Goal: Task Accomplishment & Management: Manage account settings

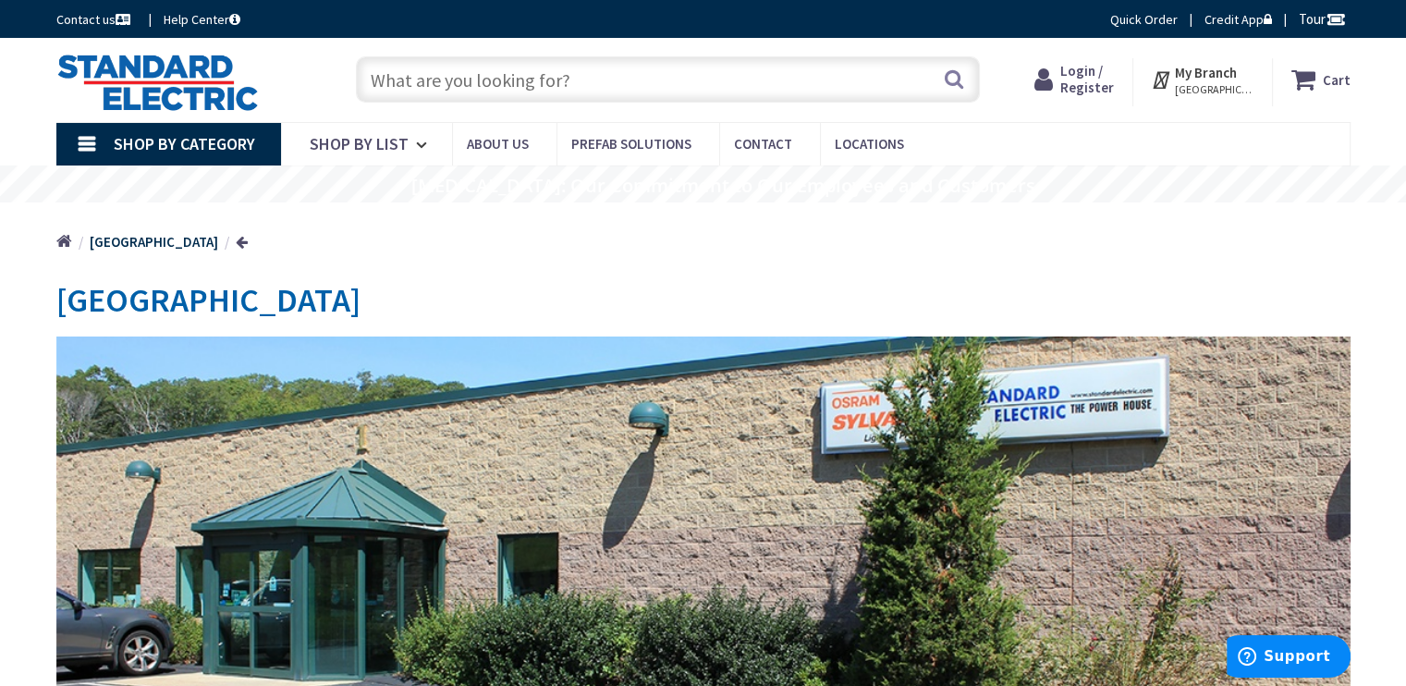
click at [1079, 88] on span "Login / Register" at bounding box center [1087, 79] width 54 height 34
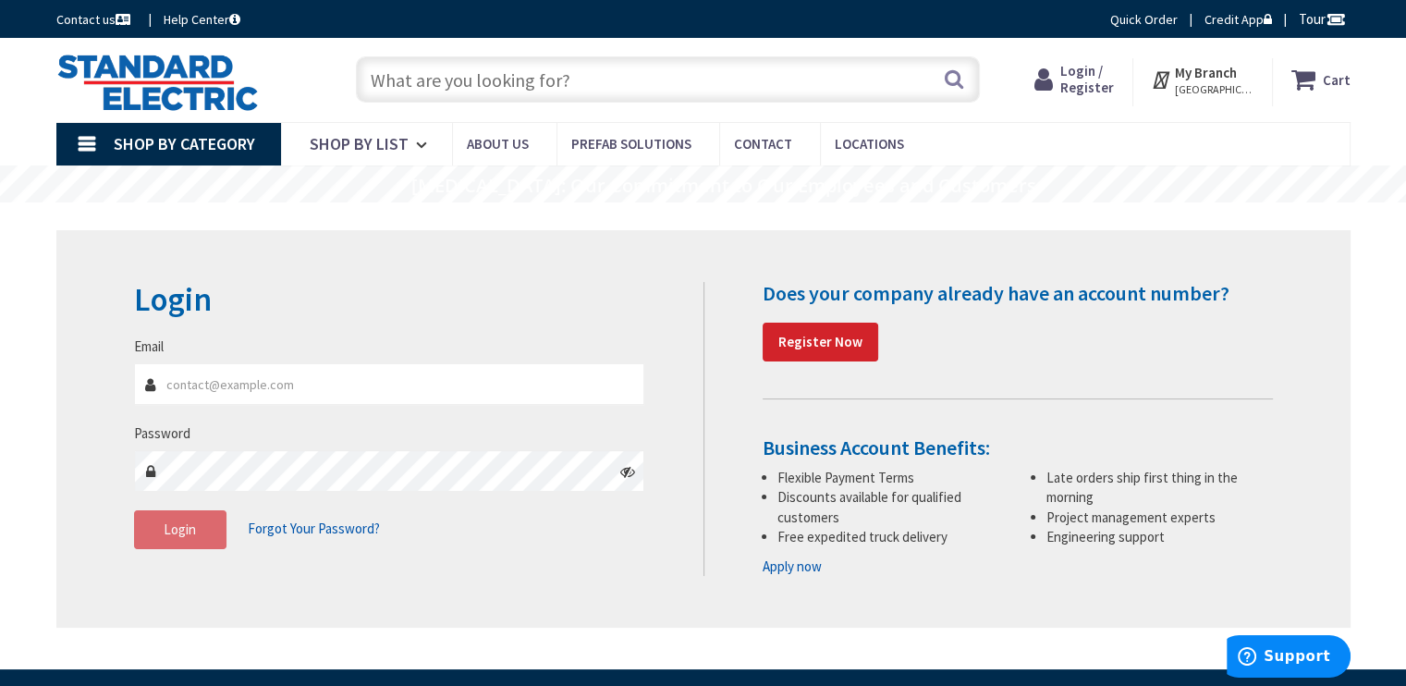
click at [380, 395] on input "Email" at bounding box center [389, 384] width 511 height 42
click at [627, 474] on icon at bounding box center [627, 471] width 15 height 15
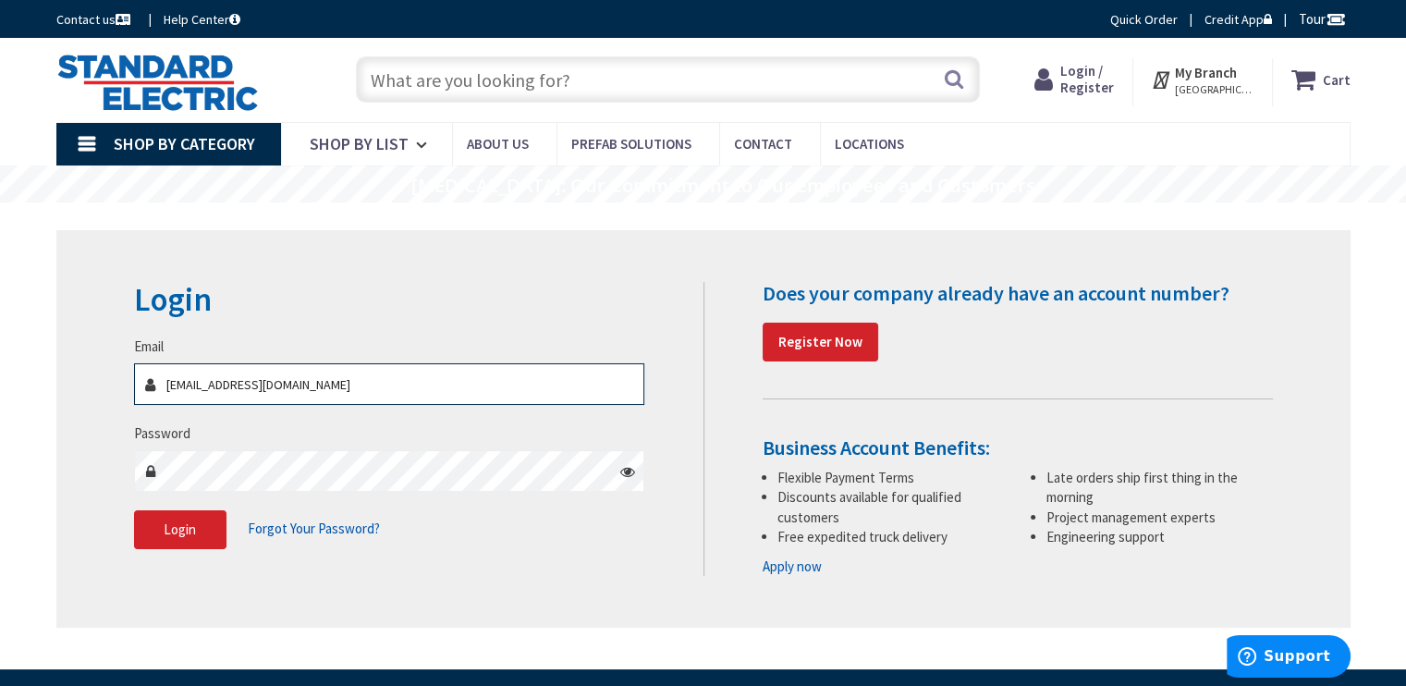
click at [181, 387] on input "gepff@spencerhomeservice.com" at bounding box center [389, 384] width 511 height 42
type input "geoff@spencerhomeservice.com"
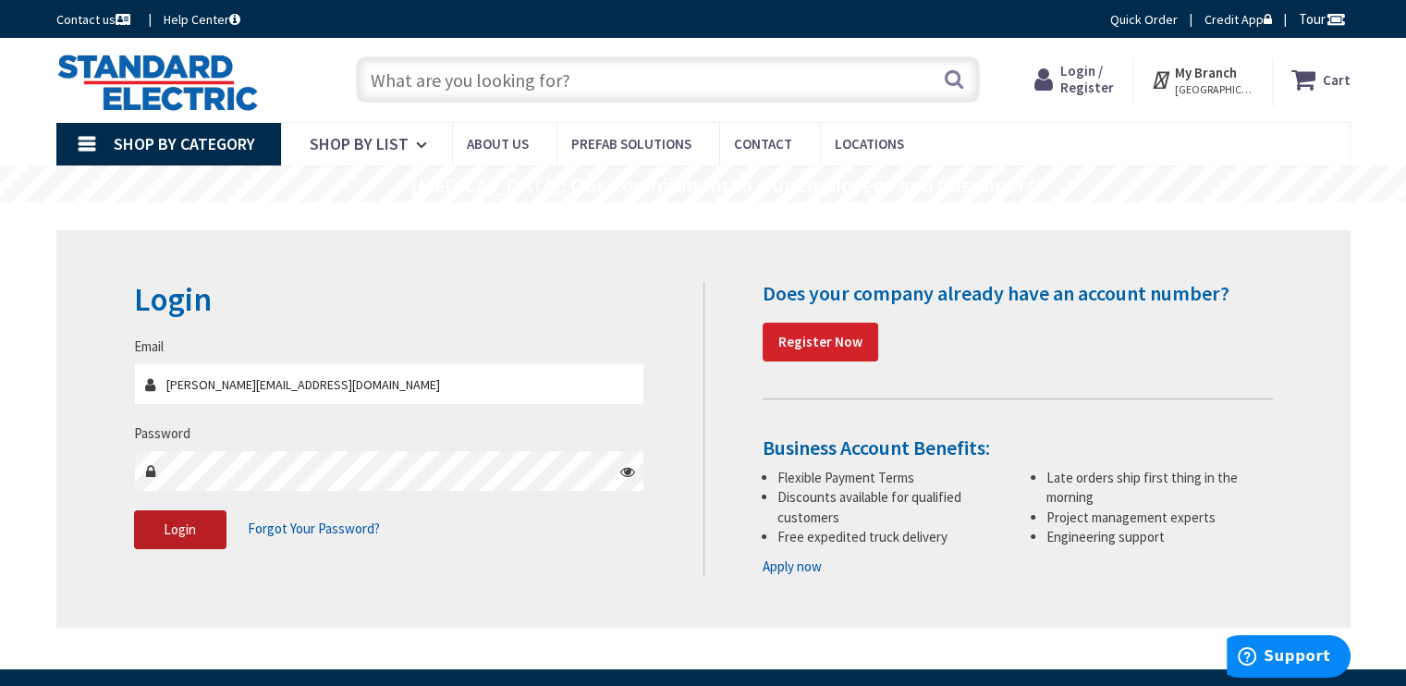
click at [174, 535] on span "Login" at bounding box center [180, 529] width 32 height 18
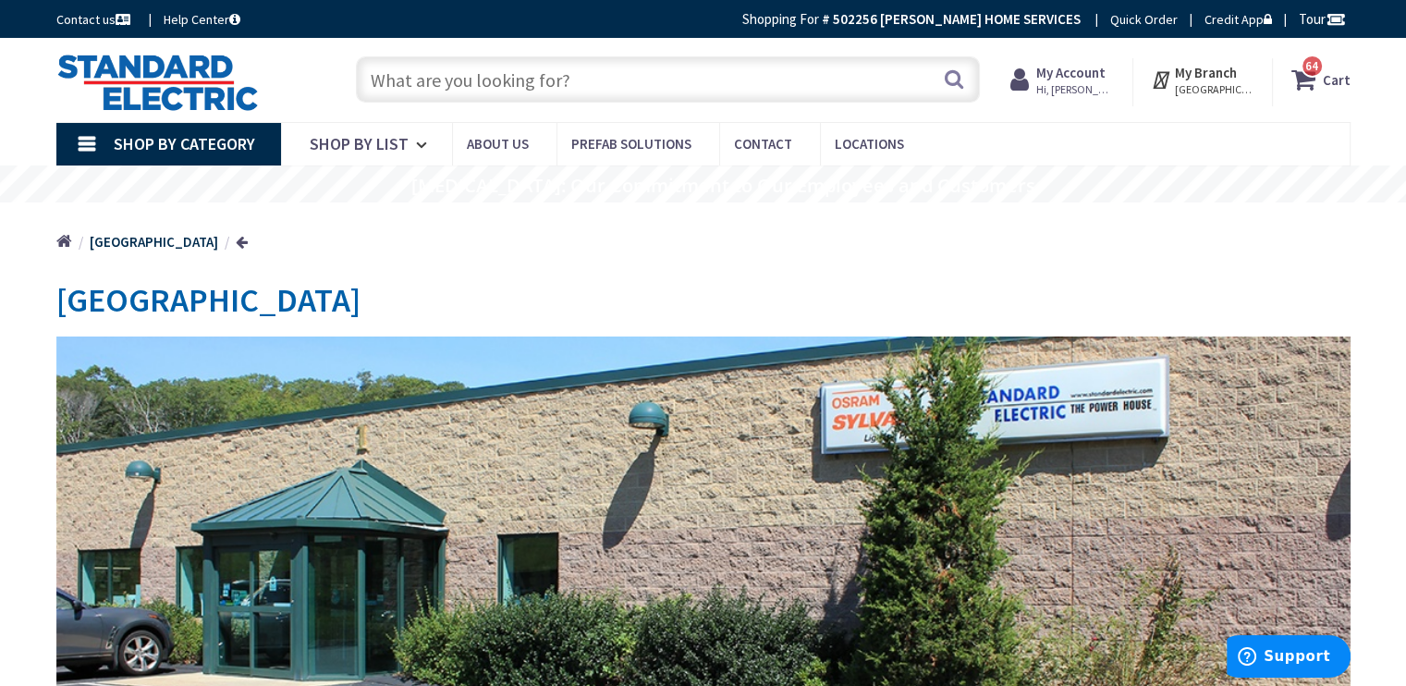
click at [1079, 78] on strong "My Account" at bounding box center [1070, 73] width 69 height 18
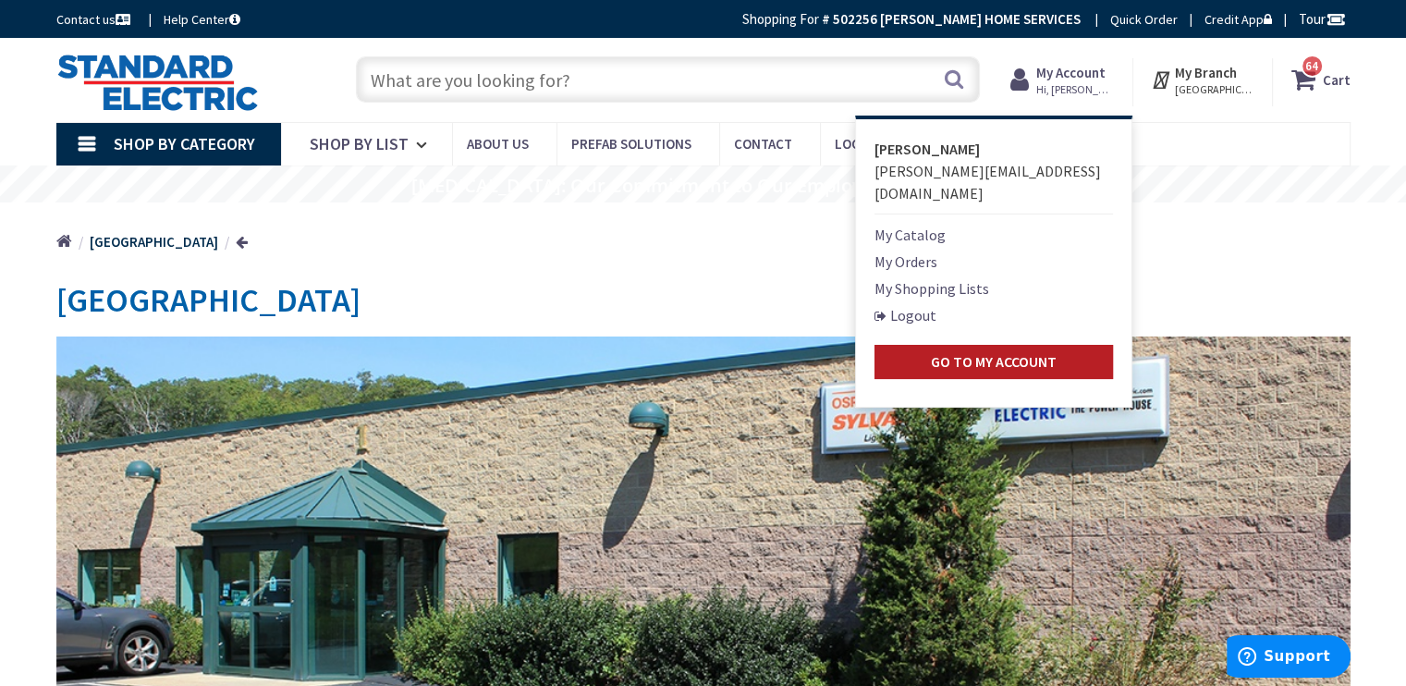
click at [945, 352] on strong "Go to My Account" at bounding box center [994, 361] width 126 height 18
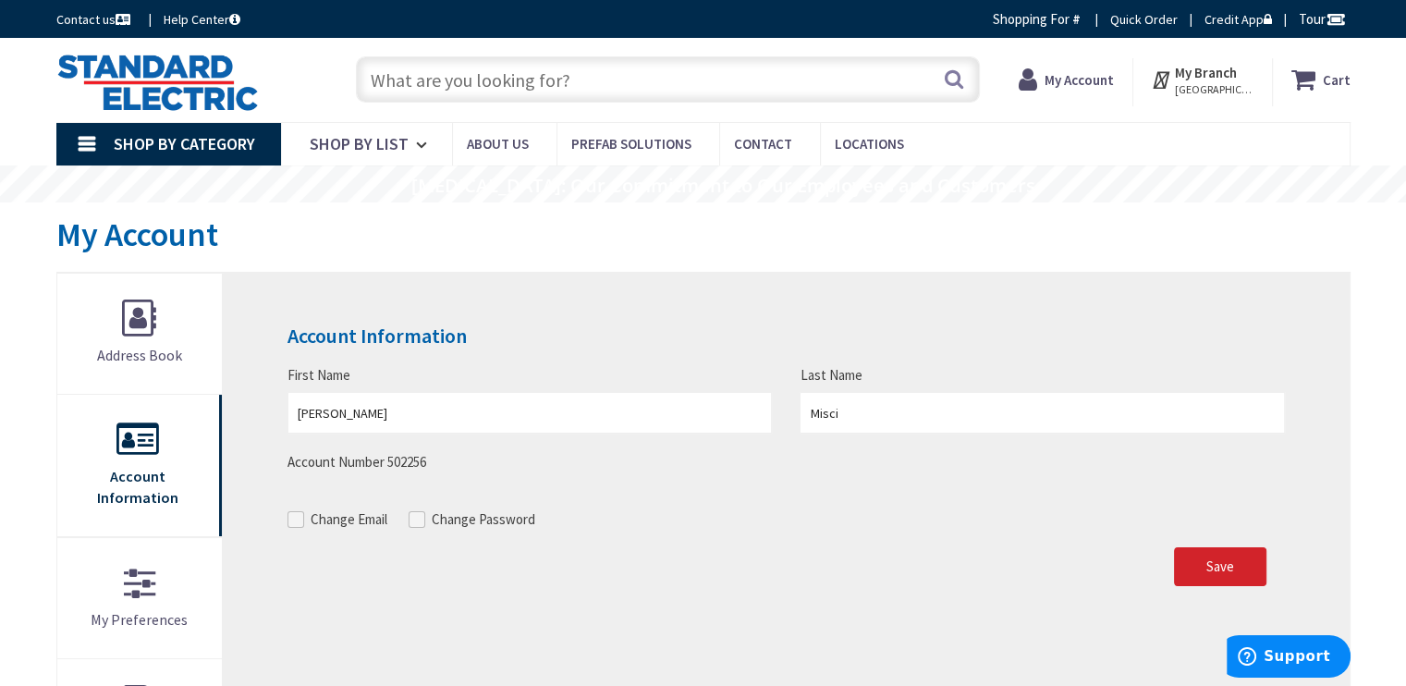
click at [295, 517] on span at bounding box center [295, 519] width 17 height 17
click at [295, 517] on input "Change Email" at bounding box center [298, 519] width 12 height 12
checkbox input "true"
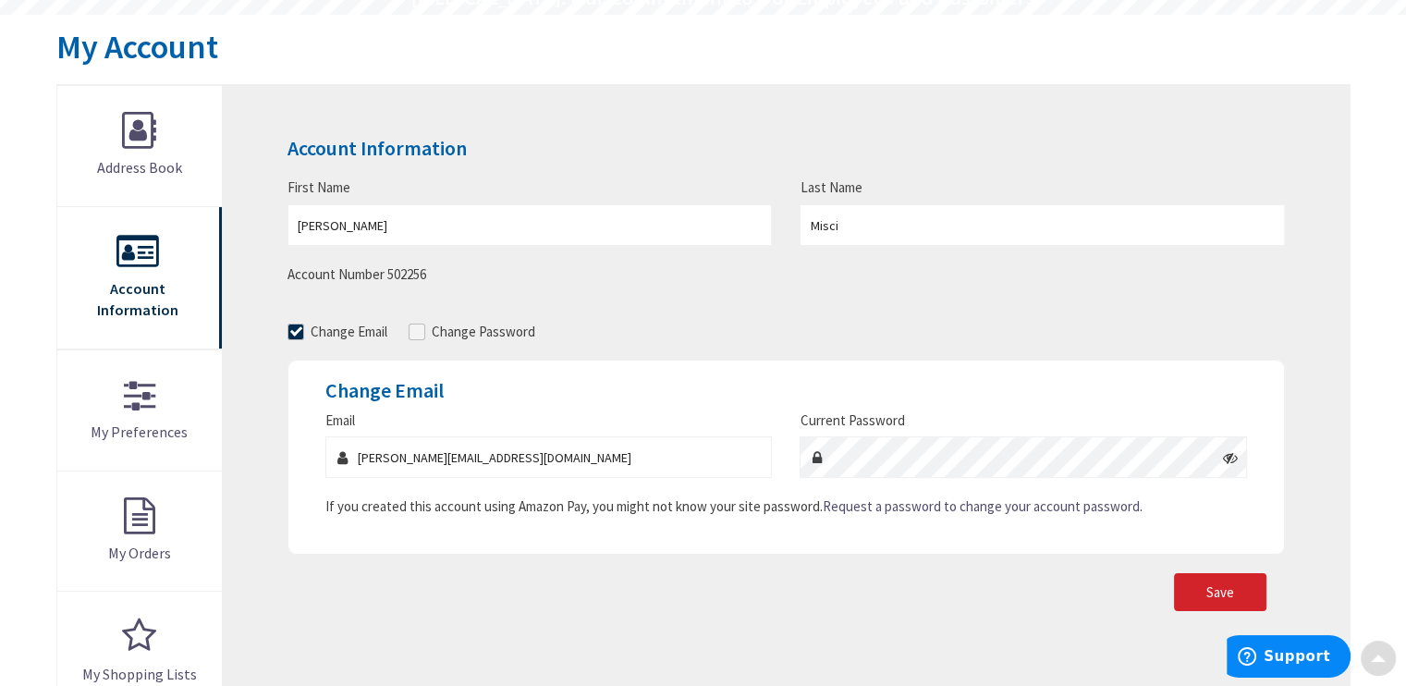
scroll to position [201, 0]
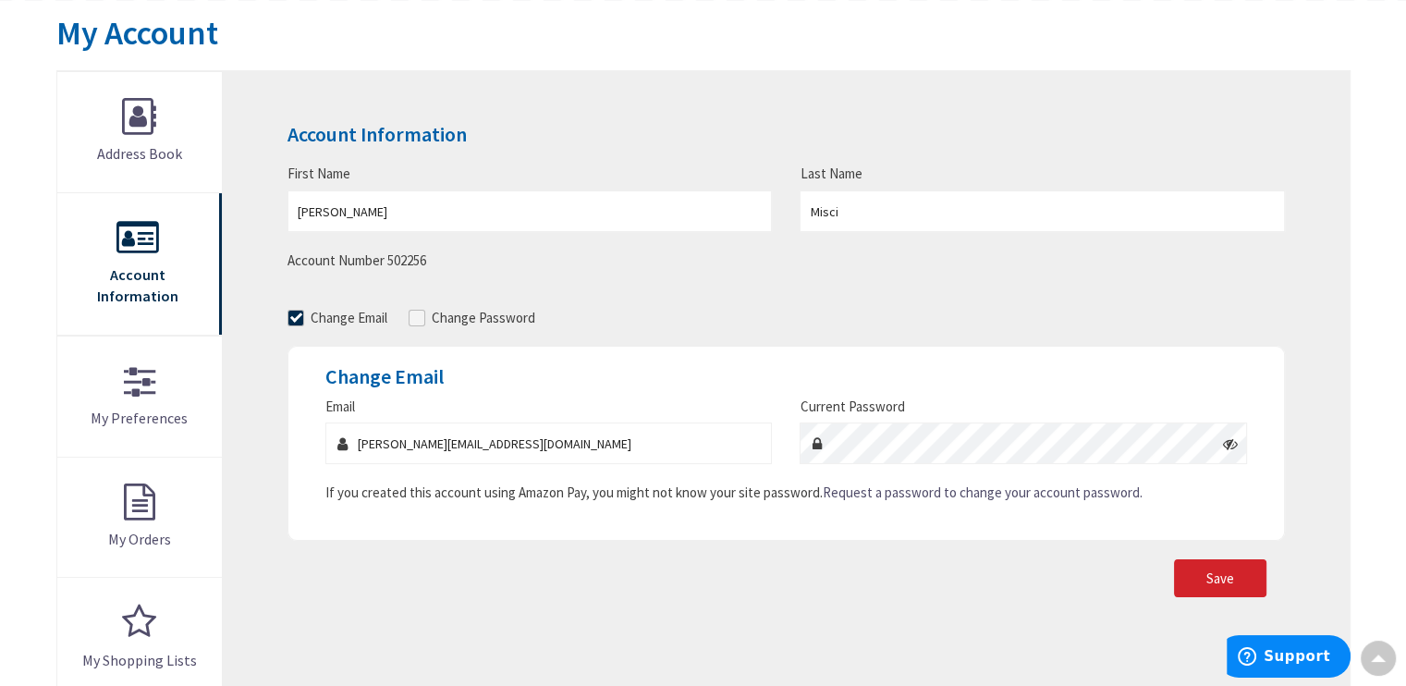
click at [1231, 446] on icon at bounding box center [1230, 443] width 15 height 15
drag, startPoint x: 537, startPoint y: 446, endPoint x: 315, endPoint y: 455, distance: 222.0
click at [315, 455] on div "Email geoff@spencerhomeservice.com" at bounding box center [548, 429] width 474 height 67
click at [551, 443] on input "[EMAIL_ADDRESS][DOMAIN_NAME]" at bounding box center [548, 443] width 446 height 42
type input "[EMAIL_ADDRESS][DOMAIN_NAME]"
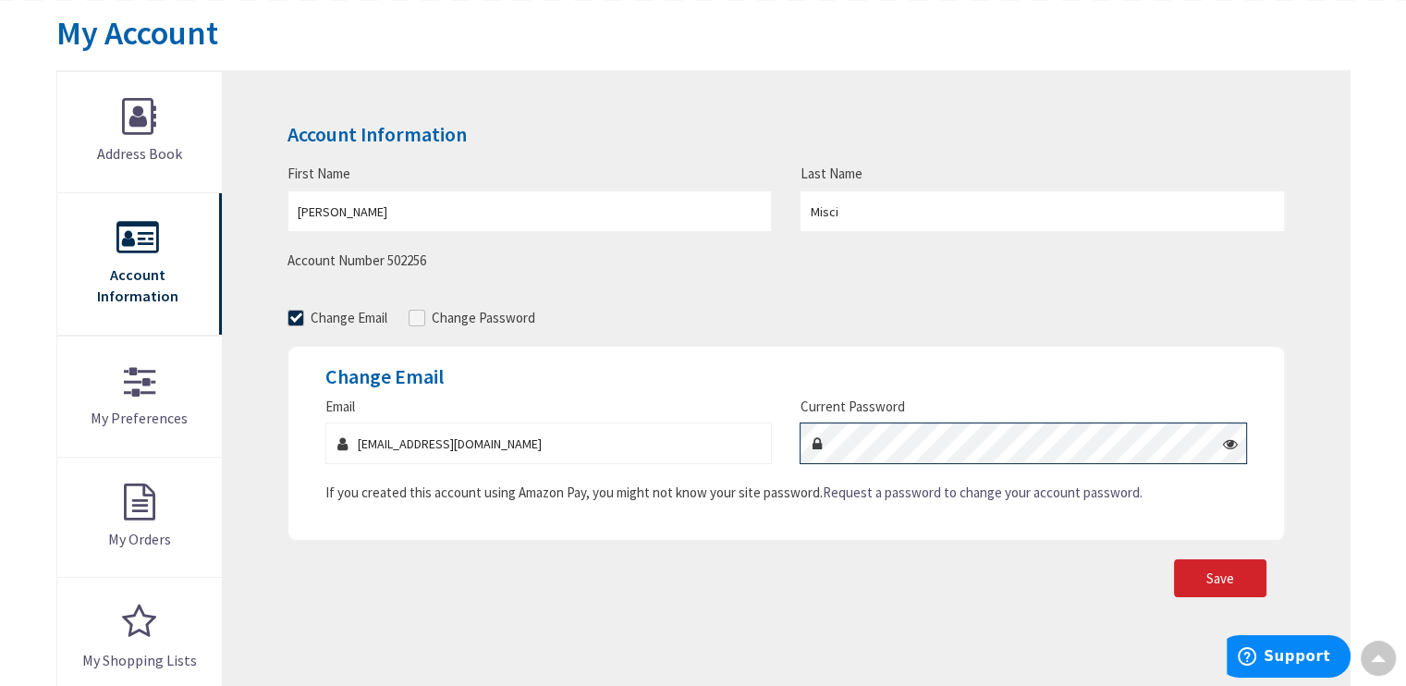
click at [823, 443] on div at bounding box center [1022, 443] width 446 height 42
click at [421, 315] on span at bounding box center [417, 318] width 17 height 17
click at [421, 315] on input "Change Password" at bounding box center [419, 317] width 12 height 12
checkbox input "true"
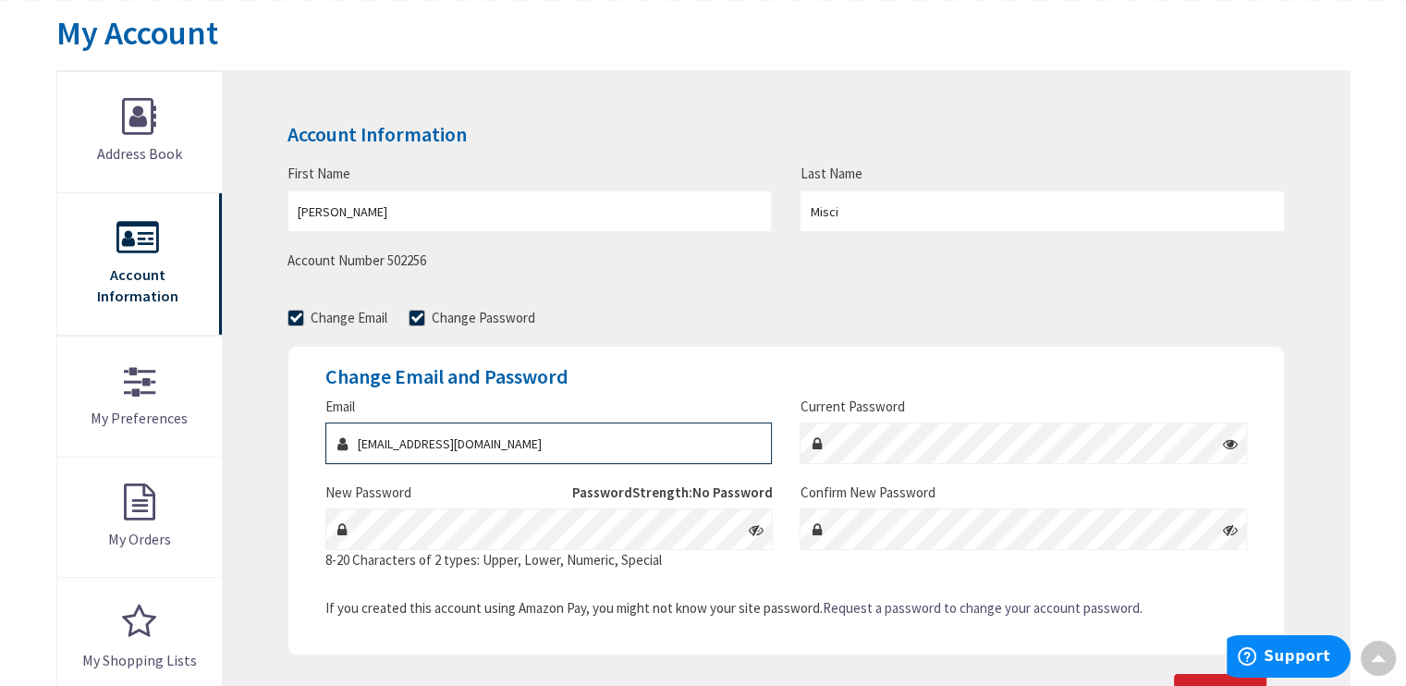
drag, startPoint x: 557, startPoint y: 443, endPoint x: 314, endPoint y: 445, distance: 243.1
click at [314, 445] on div "Email powerguy.0783@gmail.com" at bounding box center [548, 429] width 474 height 67
click at [756, 528] on icon at bounding box center [755, 529] width 15 height 15
click at [1231, 530] on icon at bounding box center [1230, 529] width 15 height 15
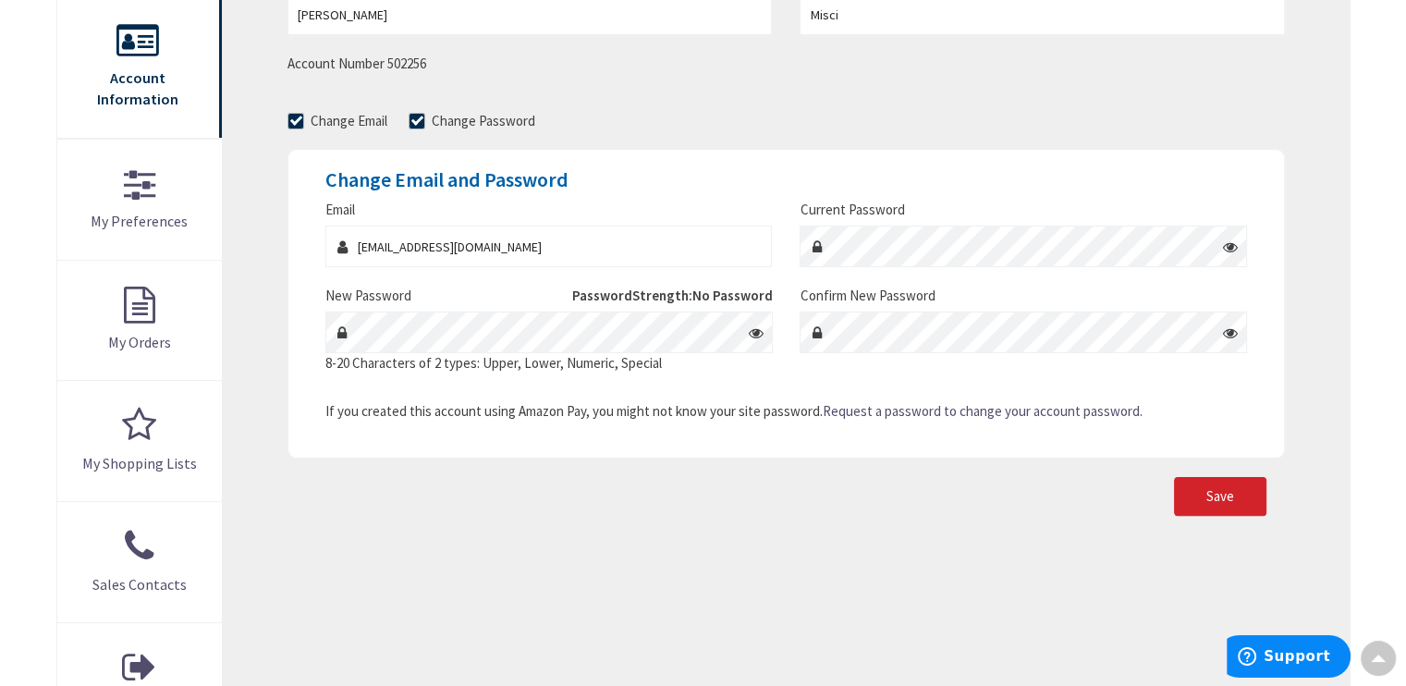
scroll to position [413, 0]
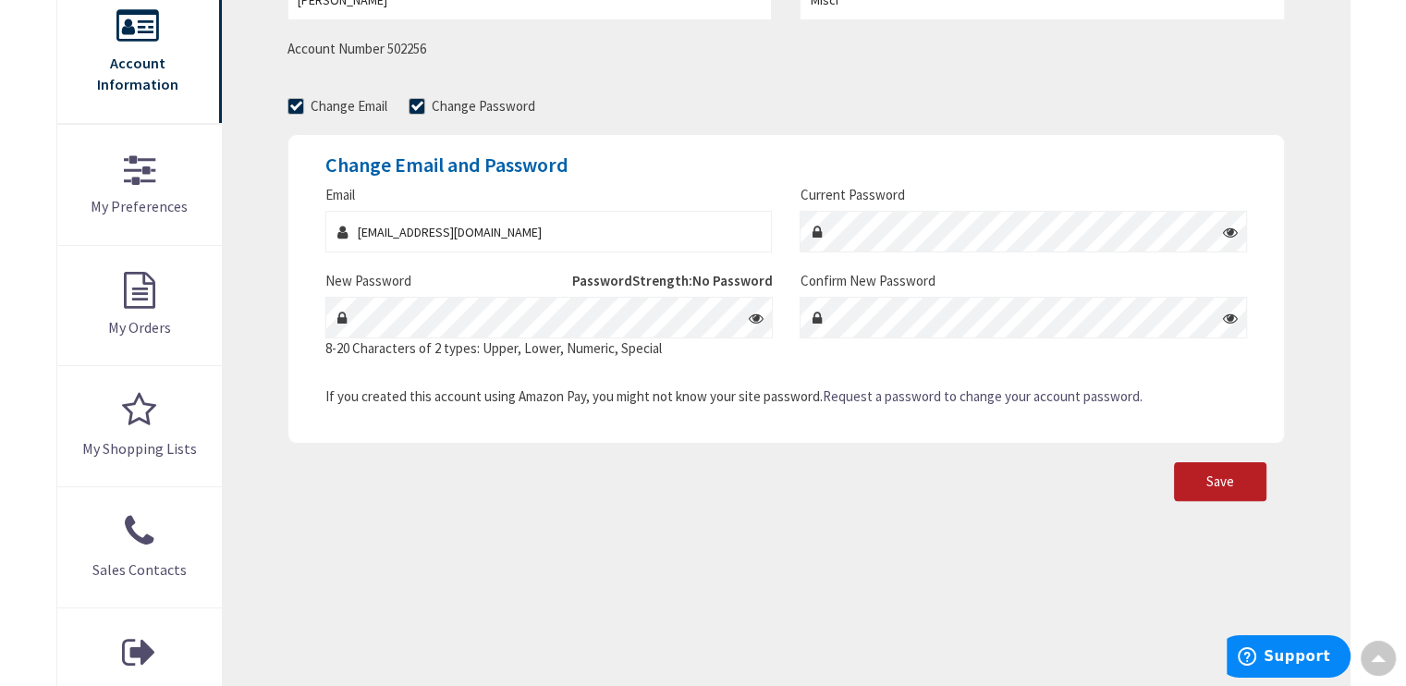
click at [1216, 481] on span "Save" at bounding box center [1220, 481] width 28 height 18
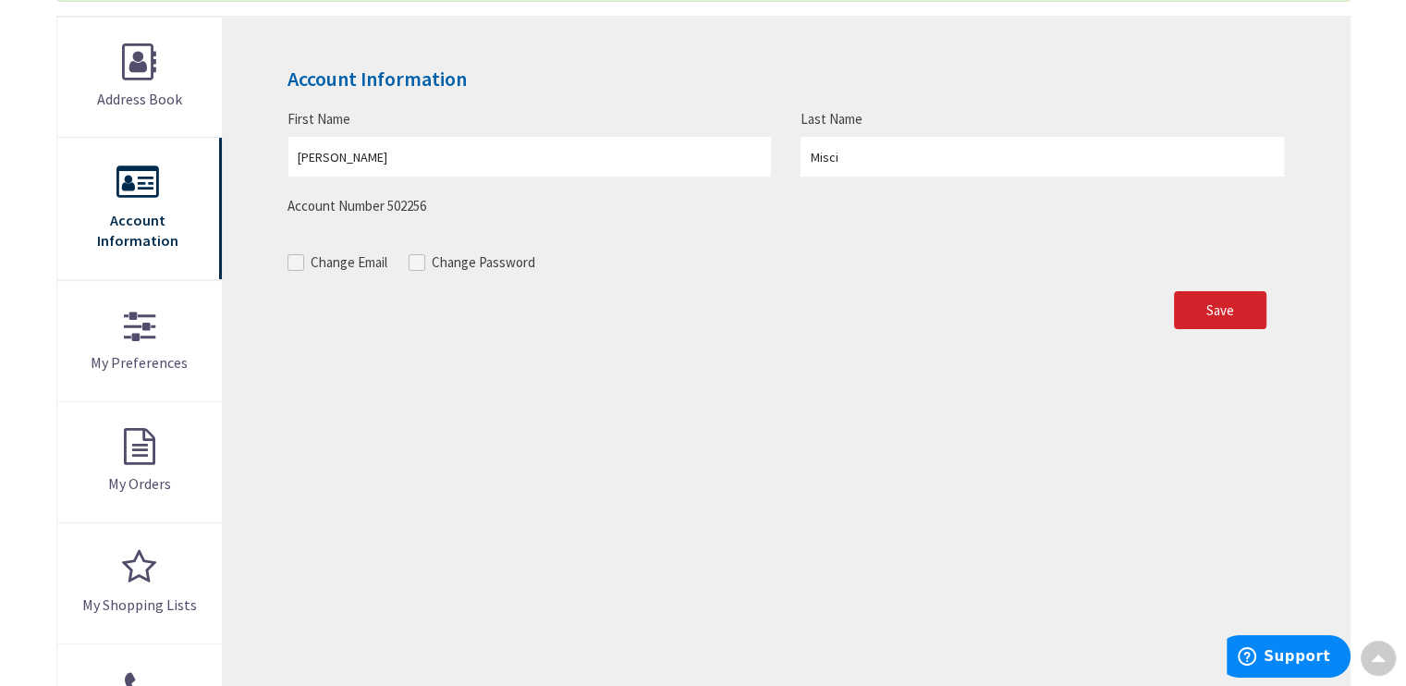
scroll to position [322, 0]
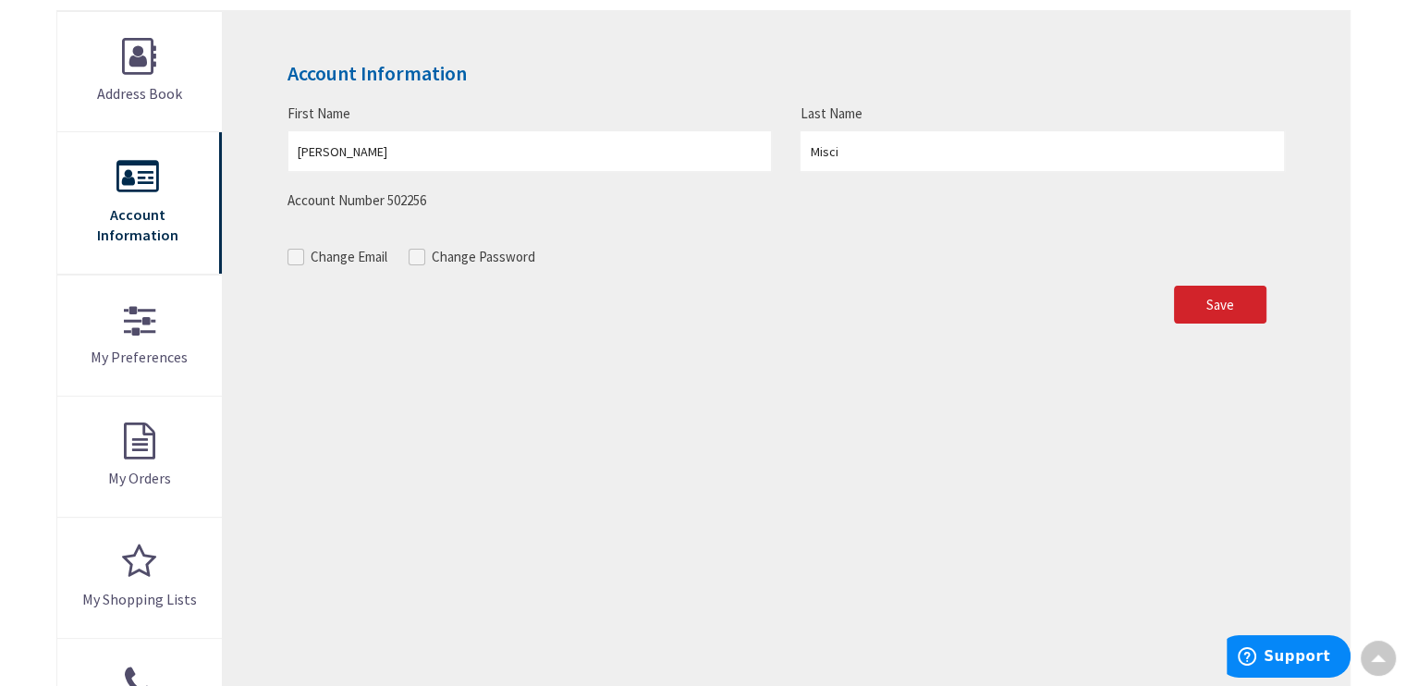
click at [297, 255] on span at bounding box center [295, 257] width 17 height 17
click at [297, 255] on input "Change Email" at bounding box center [298, 256] width 12 height 12
checkbox input "true"
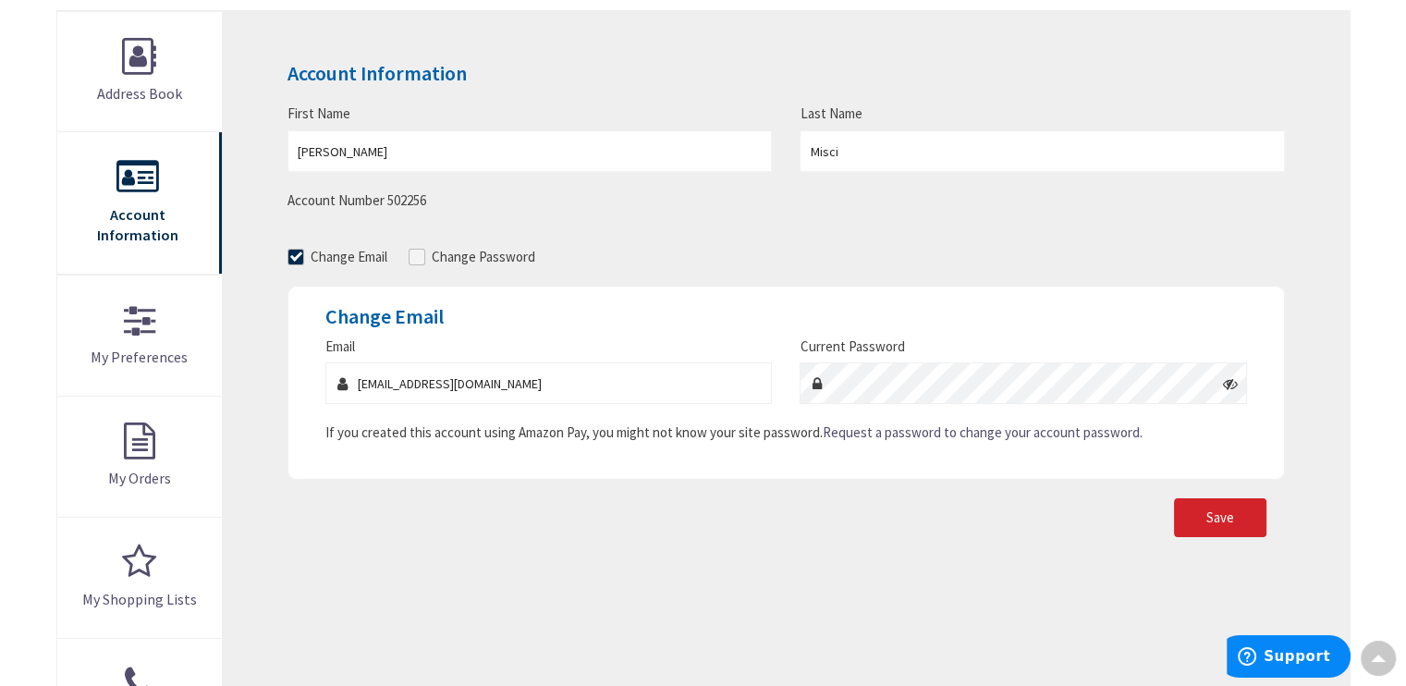
scroll to position [0, 0]
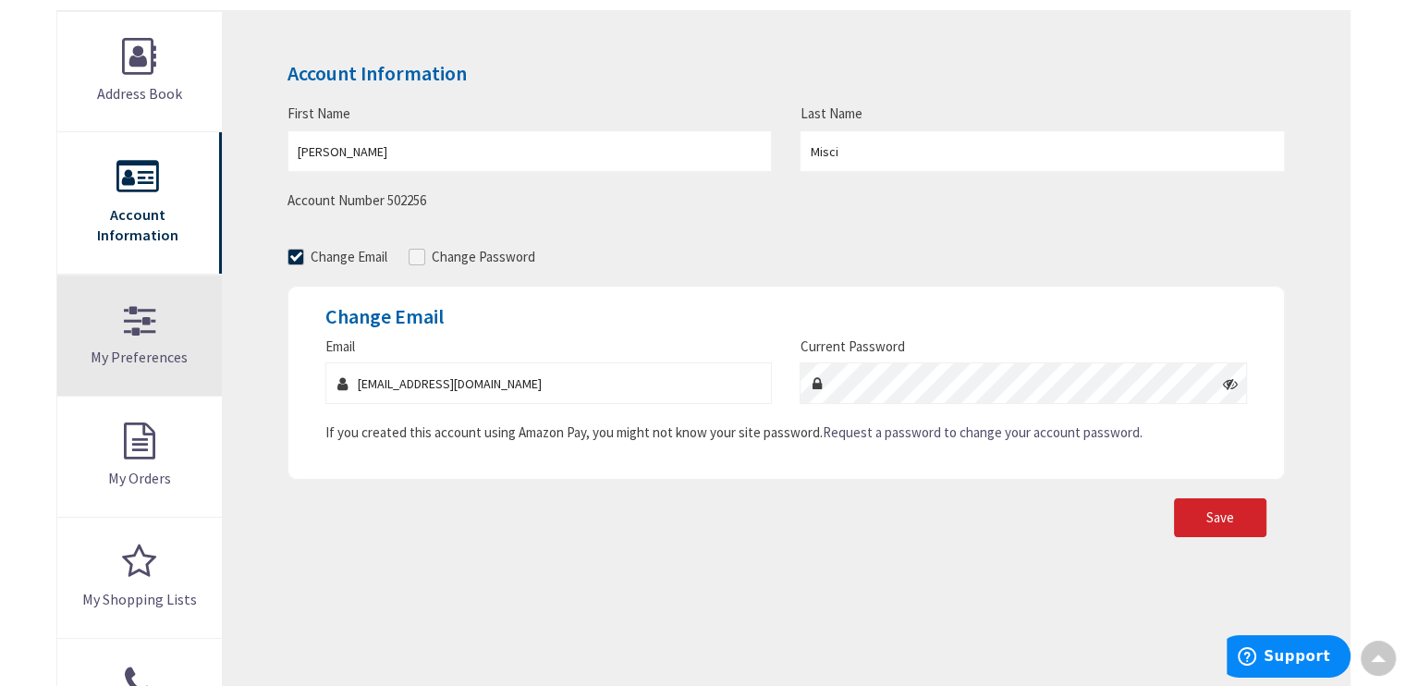
click at [169, 314] on link "My Preferences" at bounding box center [139, 335] width 165 height 120
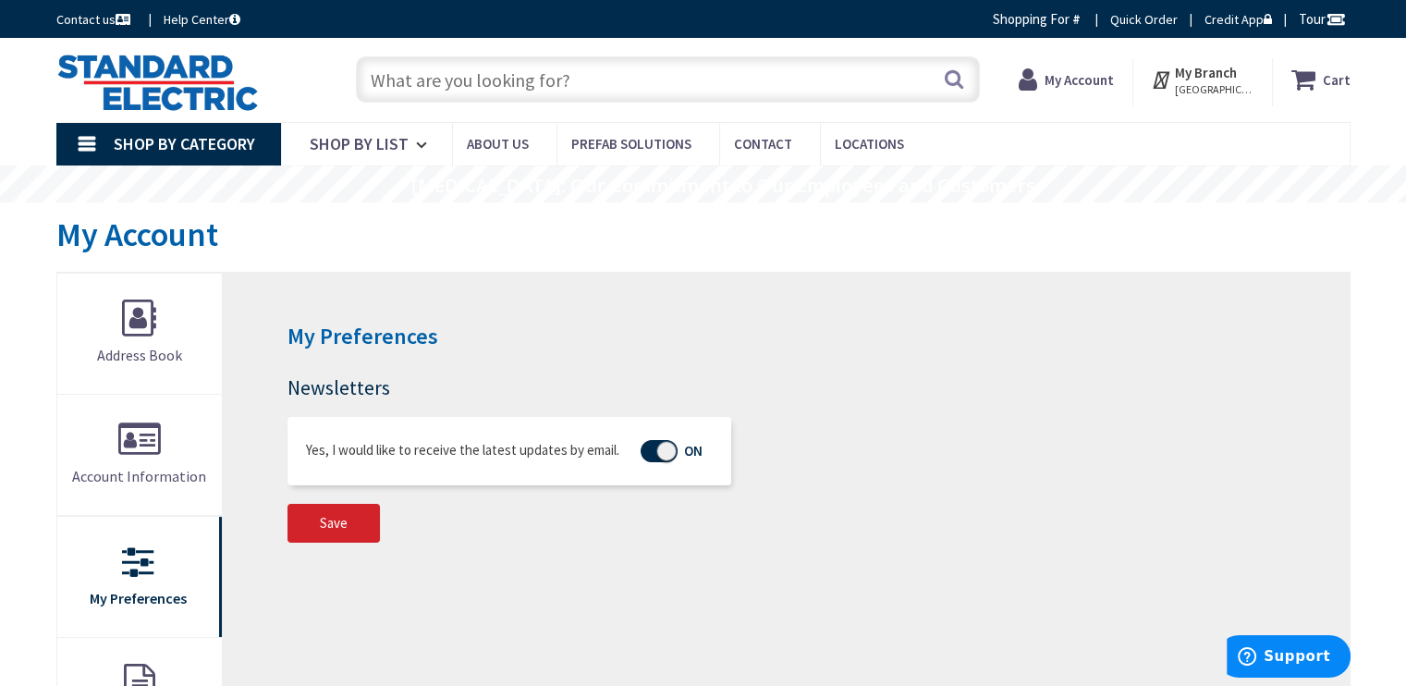
click at [1074, 82] on strong "My Account" at bounding box center [1078, 80] width 69 height 18
click at [1031, 82] on icon at bounding box center [1031, 79] width 26 height 33
click at [1061, 80] on strong "My Account" at bounding box center [1078, 80] width 69 height 18
click at [1050, 77] on strong "My Account" at bounding box center [1070, 73] width 69 height 18
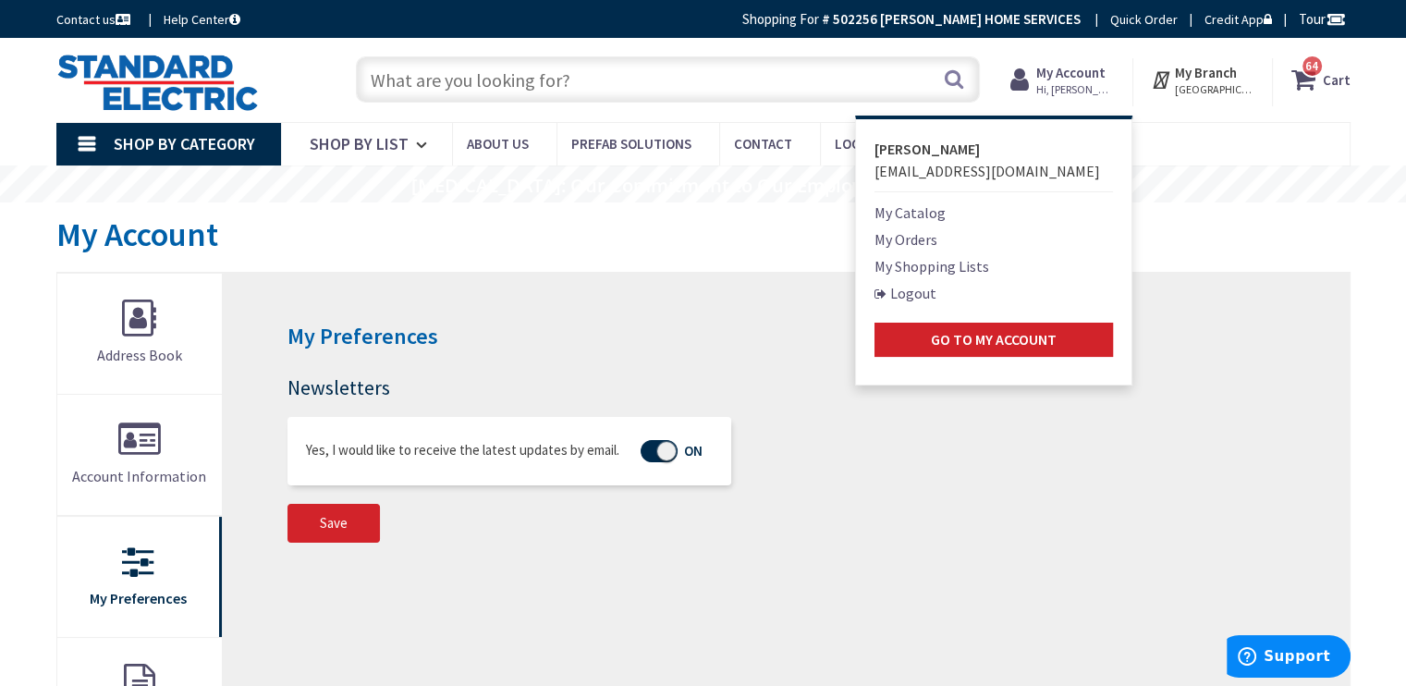
click at [1169, 82] on icon at bounding box center [1163, 79] width 24 height 33
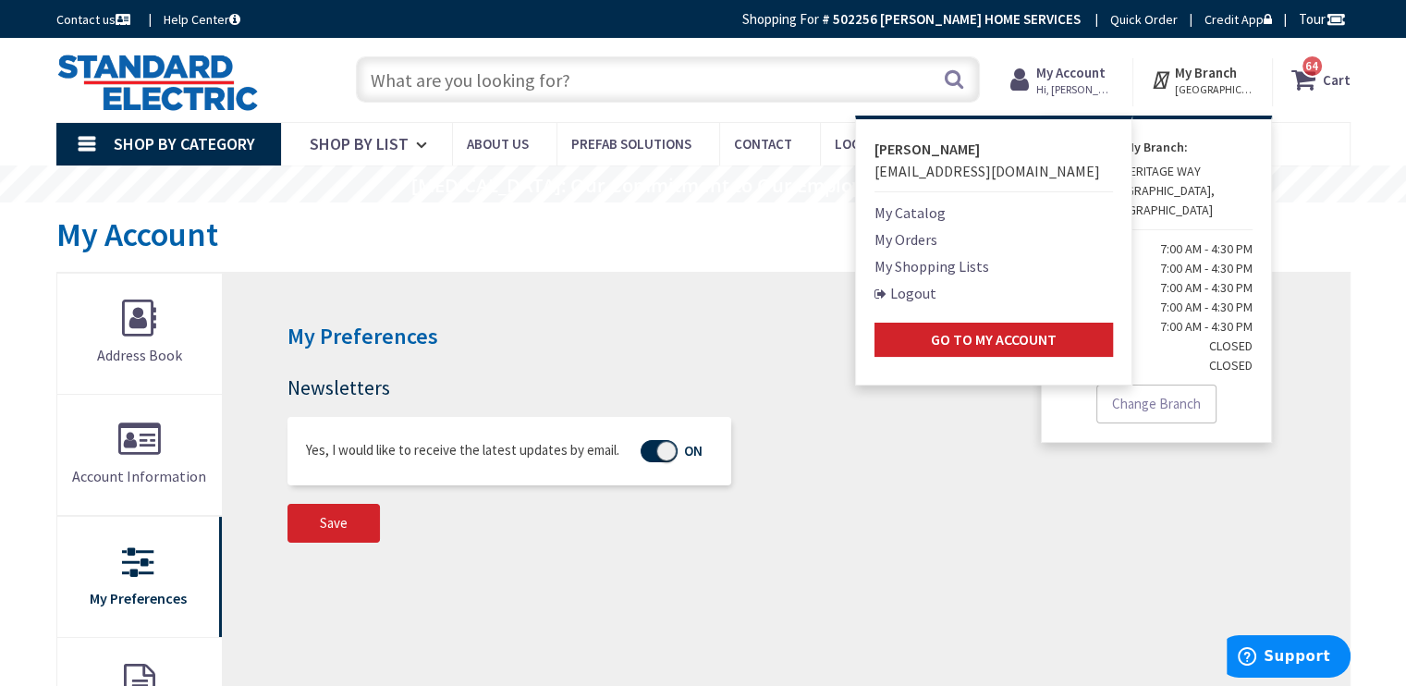
click at [1164, 80] on icon at bounding box center [1163, 79] width 24 height 33
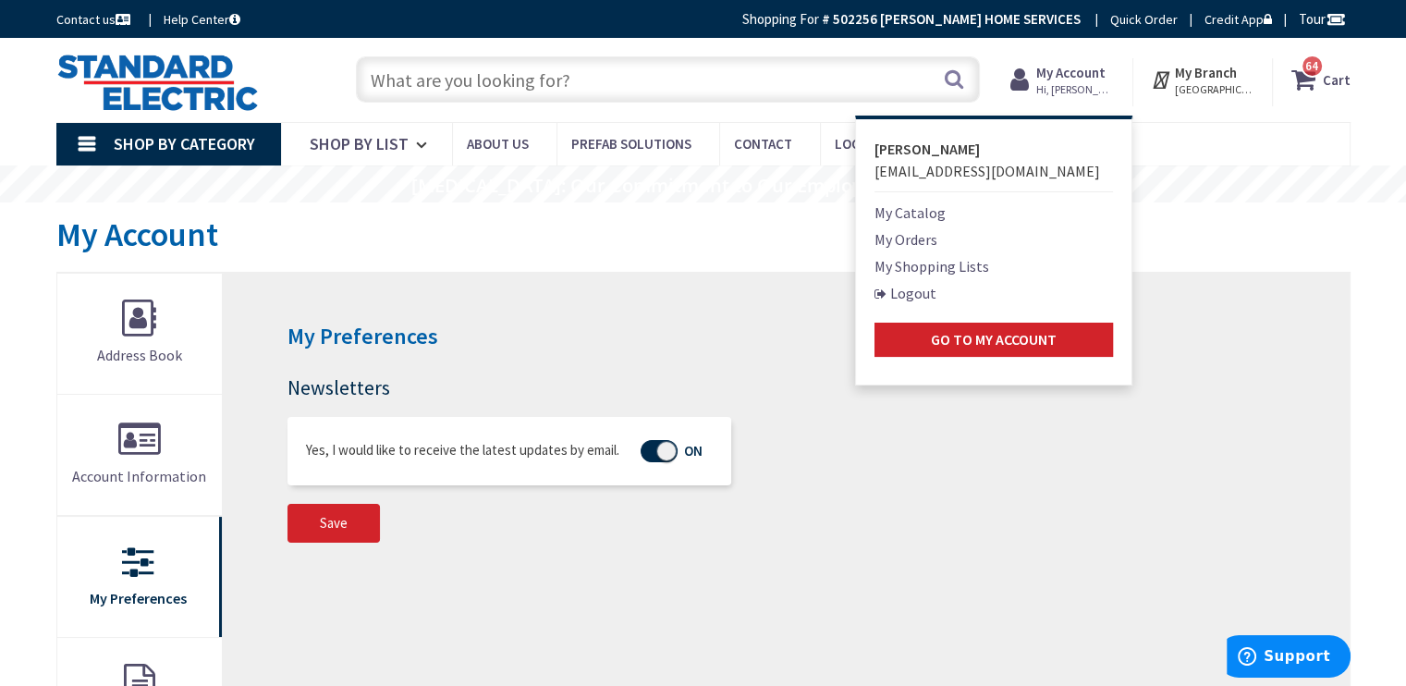
click at [1164, 80] on icon at bounding box center [1163, 79] width 24 height 33
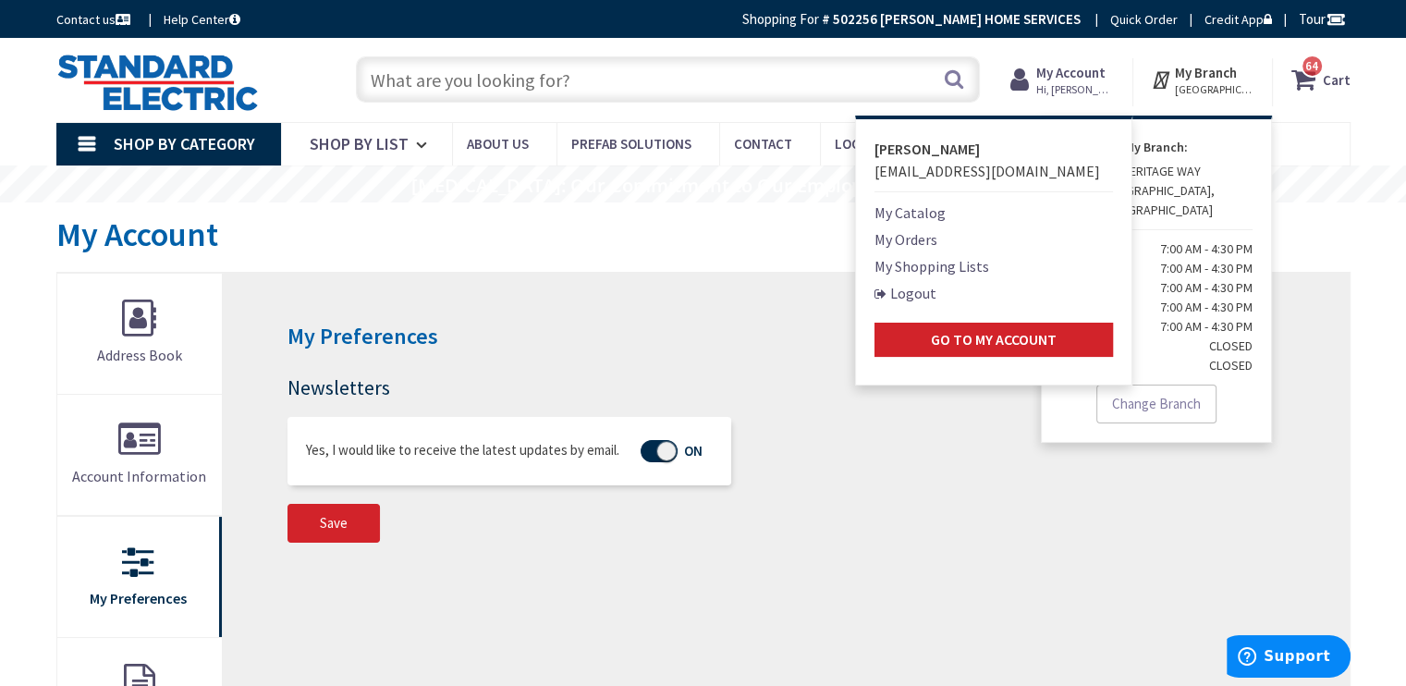
click at [1218, 151] on strong "My Branch:" at bounding box center [1156, 147] width 192 height 19
click at [1294, 127] on nav "Shop By Category Conduit and Fittings Cable Tray & Accessories Cable Trays Cabl…" at bounding box center [703, 144] width 1294 height 44
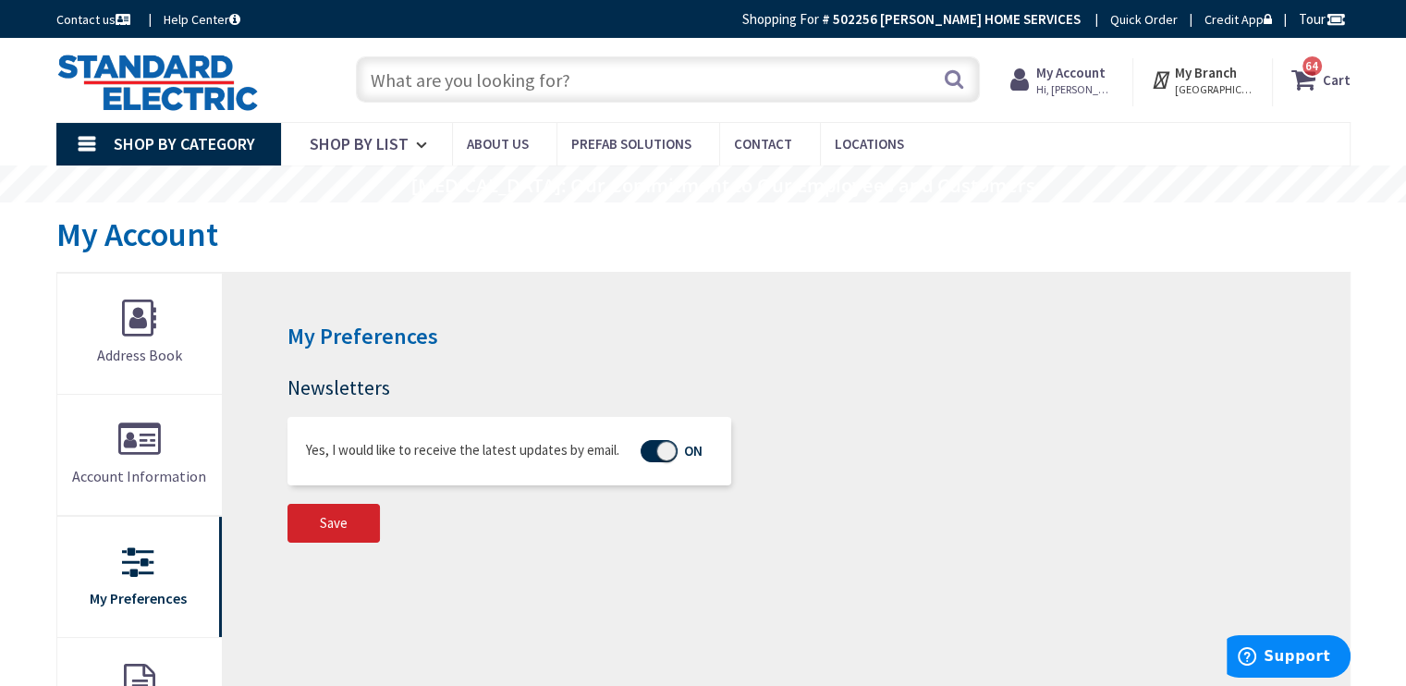
click at [1166, 81] on icon at bounding box center [1163, 79] width 24 height 33
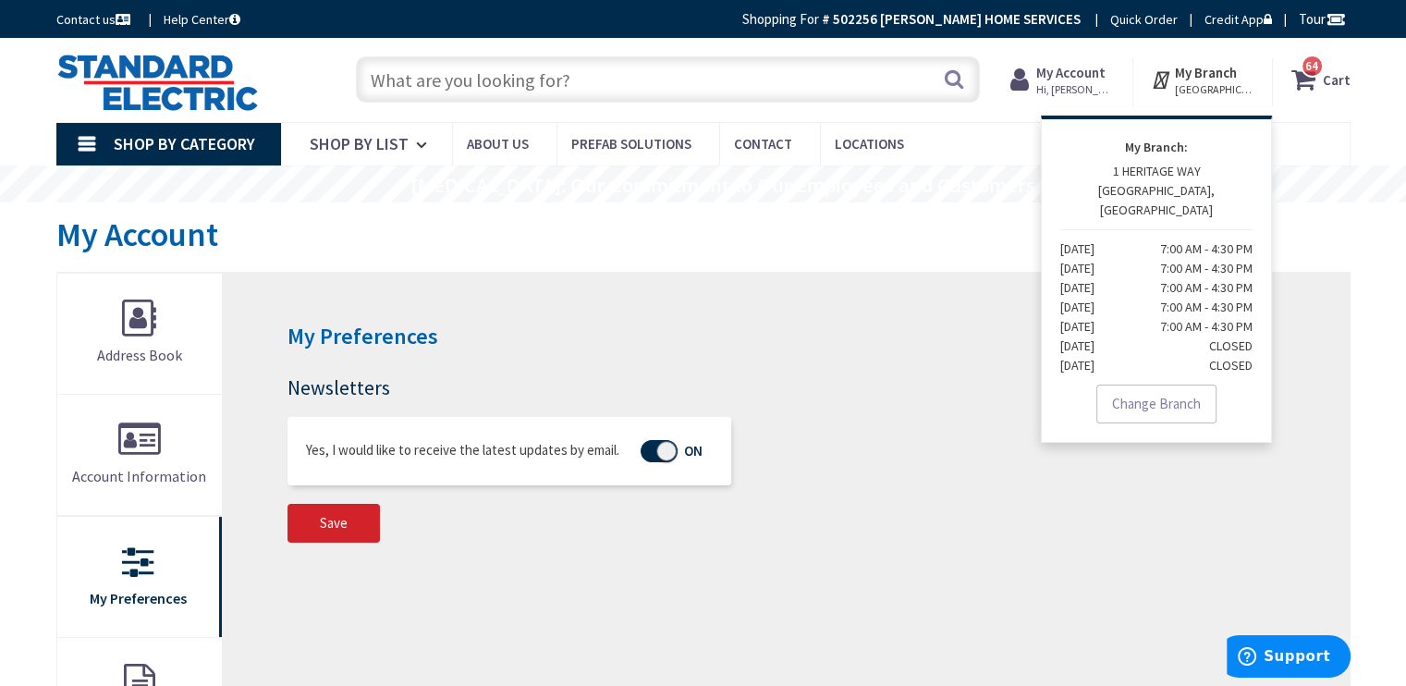
click at [1311, 128] on nav "Shop By Category Conduit and Fittings Cable Tray & Accessories Cable Trays Cabl…" at bounding box center [703, 144] width 1294 height 44
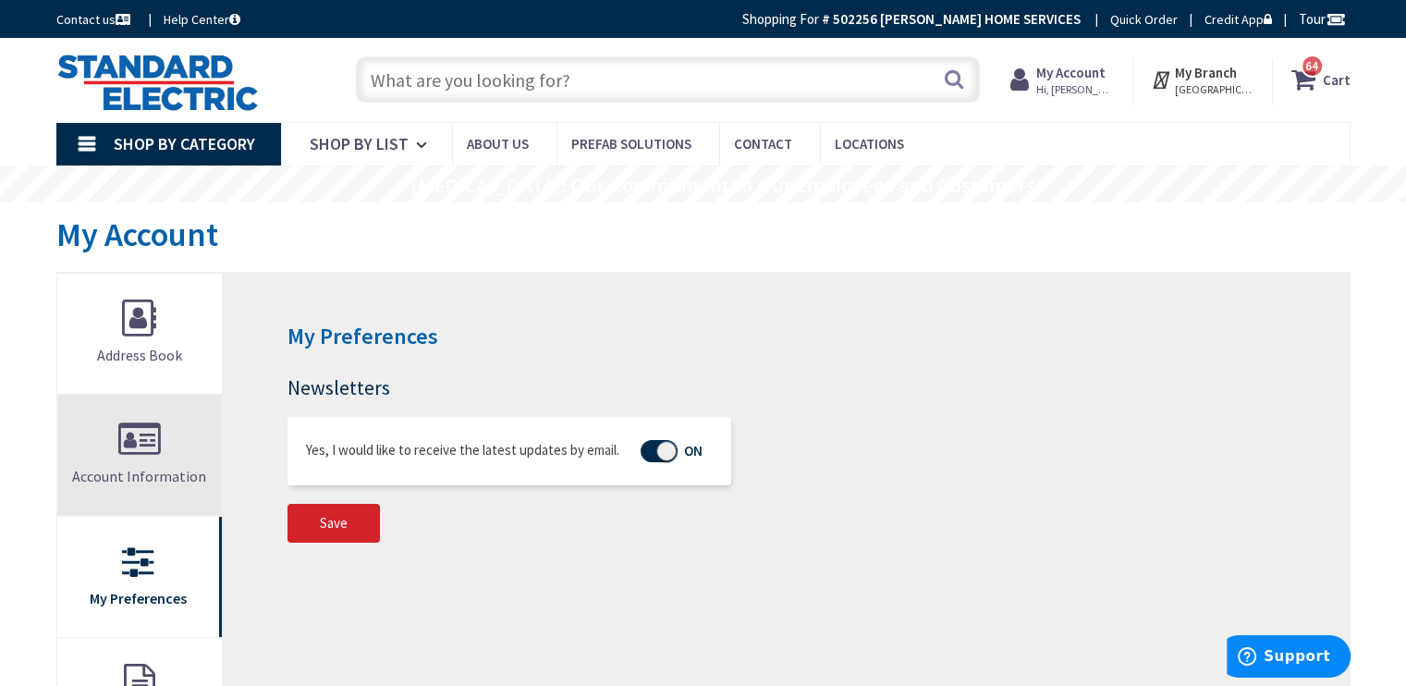
click at [129, 476] on span "Account Information" at bounding box center [139, 476] width 134 height 18
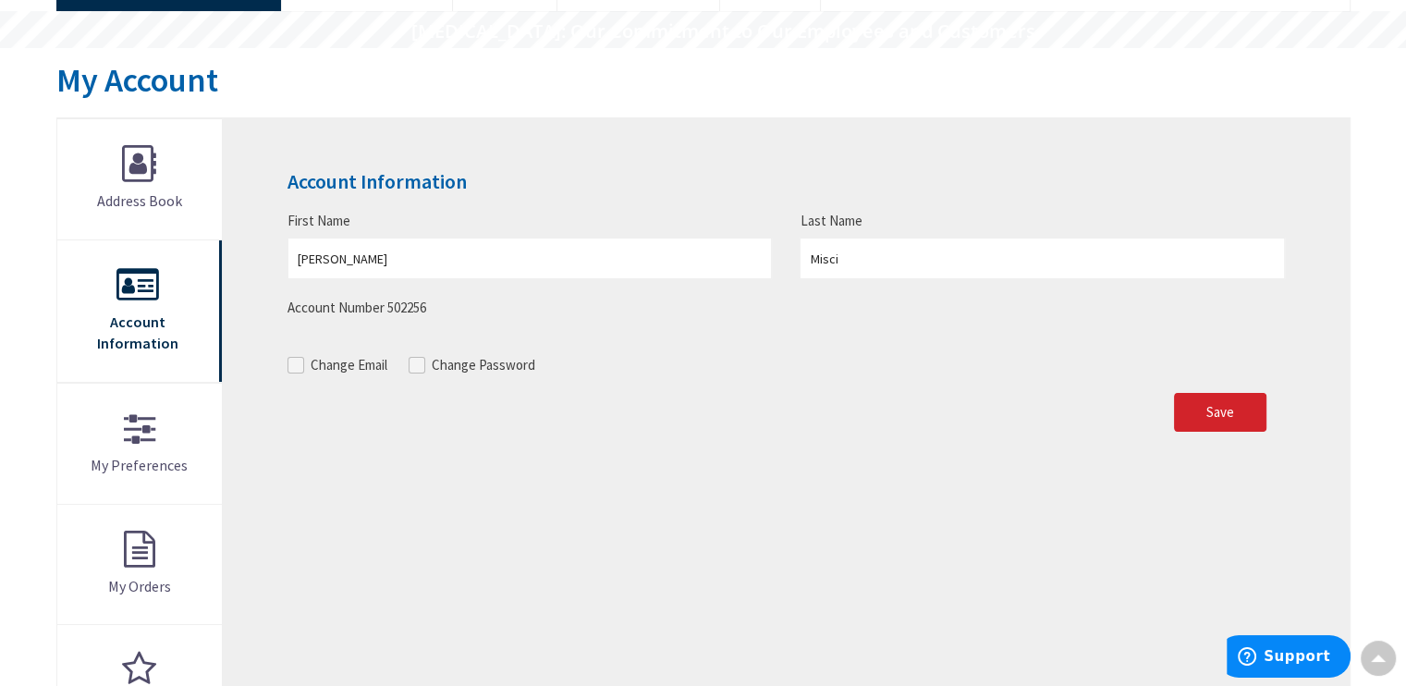
scroll to position [149, 0]
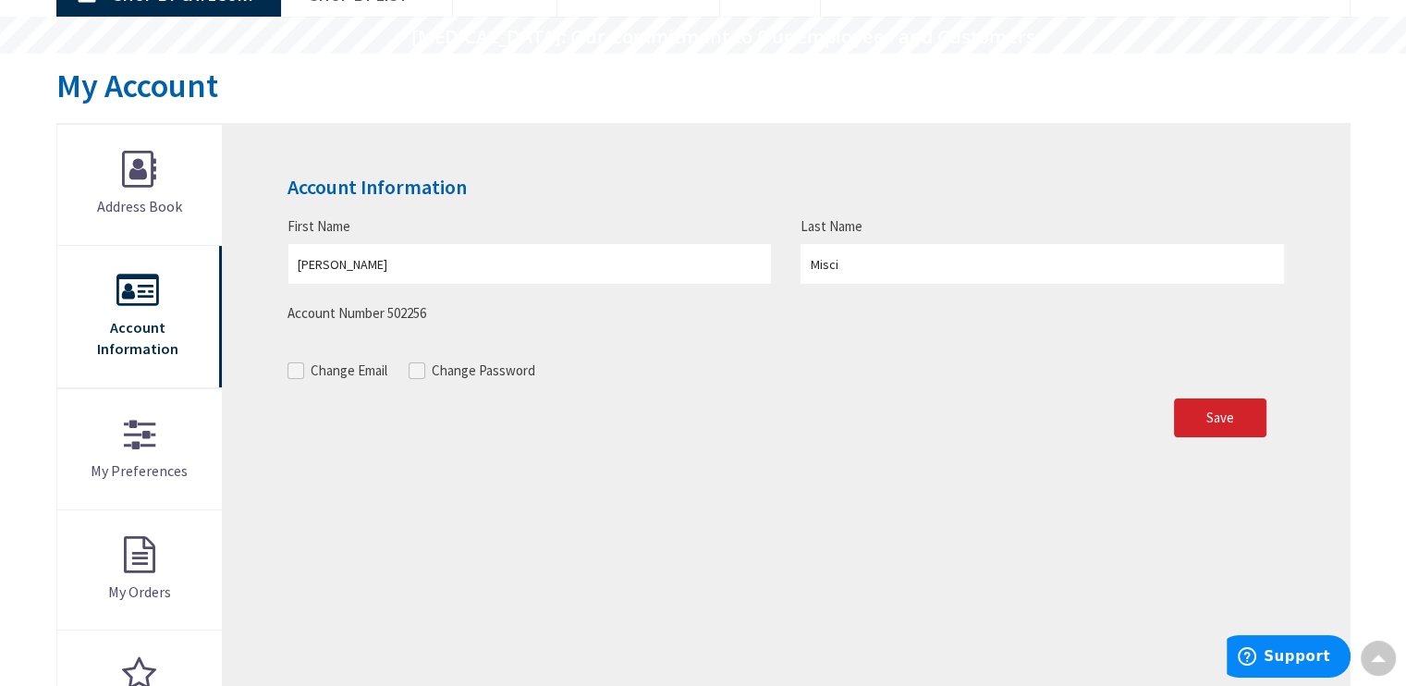
click at [299, 369] on span at bounding box center [295, 370] width 17 height 17
click at [299, 369] on input "Change Email" at bounding box center [298, 370] width 12 height 12
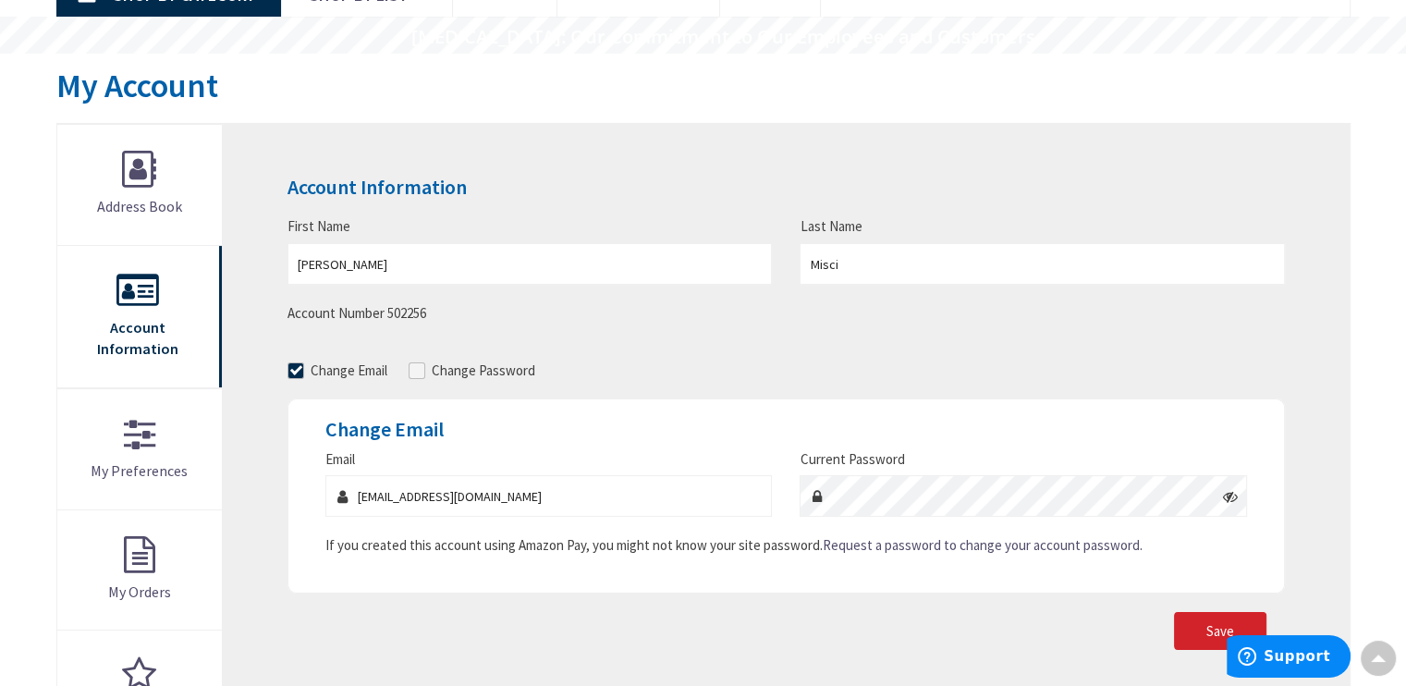
click at [299, 370] on span at bounding box center [295, 370] width 17 height 17
click at [299, 370] on input "Change Email" at bounding box center [298, 370] width 12 height 12
checkbox input "false"
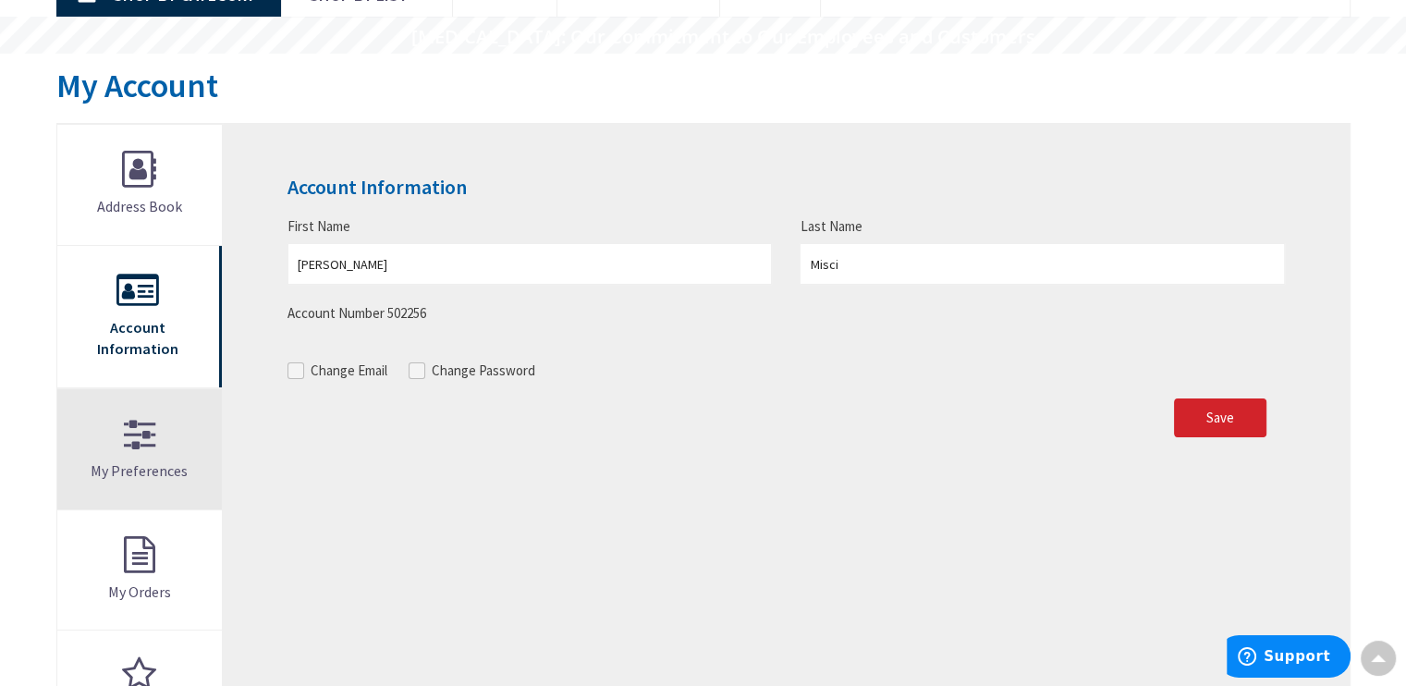
click at [132, 428] on link "My Preferences" at bounding box center [139, 449] width 165 height 120
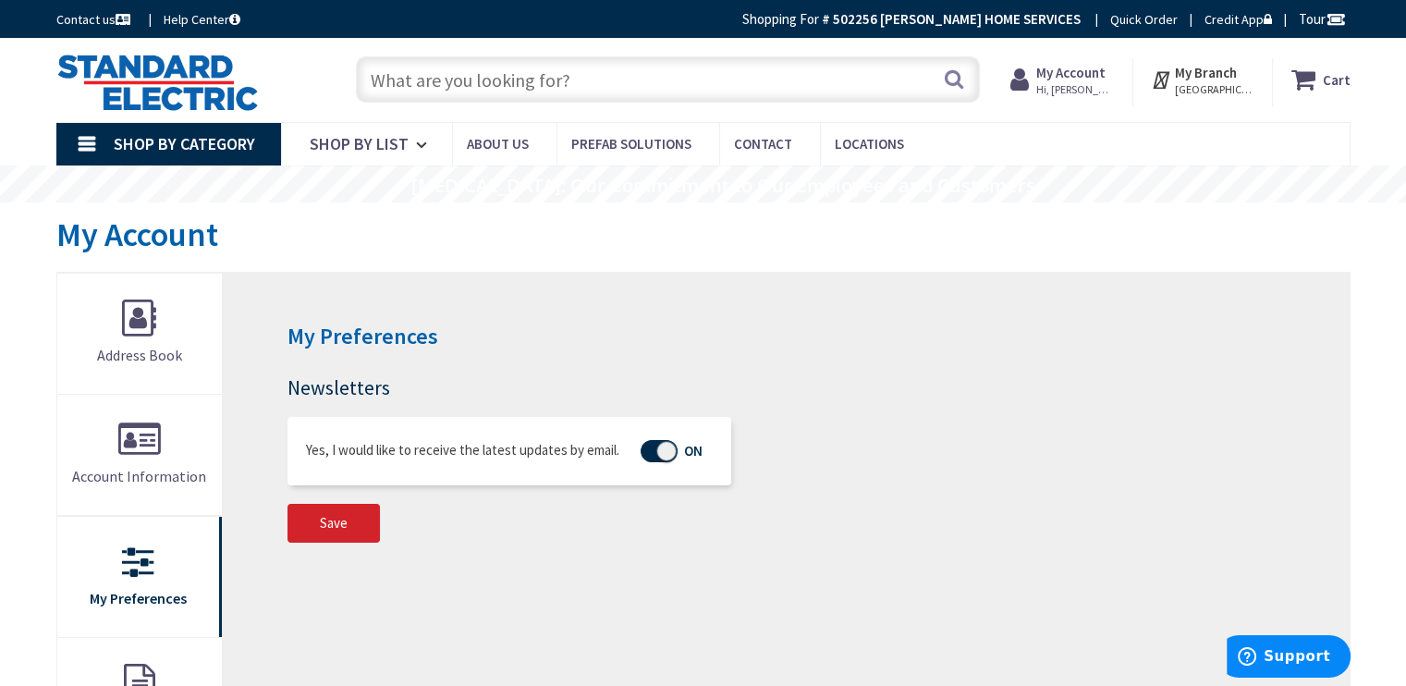
click at [655, 449] on div at bounding box center [658, 451] width 37 height 22
click at [0, 0] on input "Yes, I would like to receive the latest updates by email." at bounding box center [0, 0] width 0 height 0
click at [658, 455] on div at bounding box center [658, 451] width 37 height 22
click at [0, 0] on input "Yes, I would like to receive the latest updates by email." at bounding box center [0, 0] width 0 height 0
click at [320, 524] on span "Save" at bounding box center [334, 523] width 28 height 18
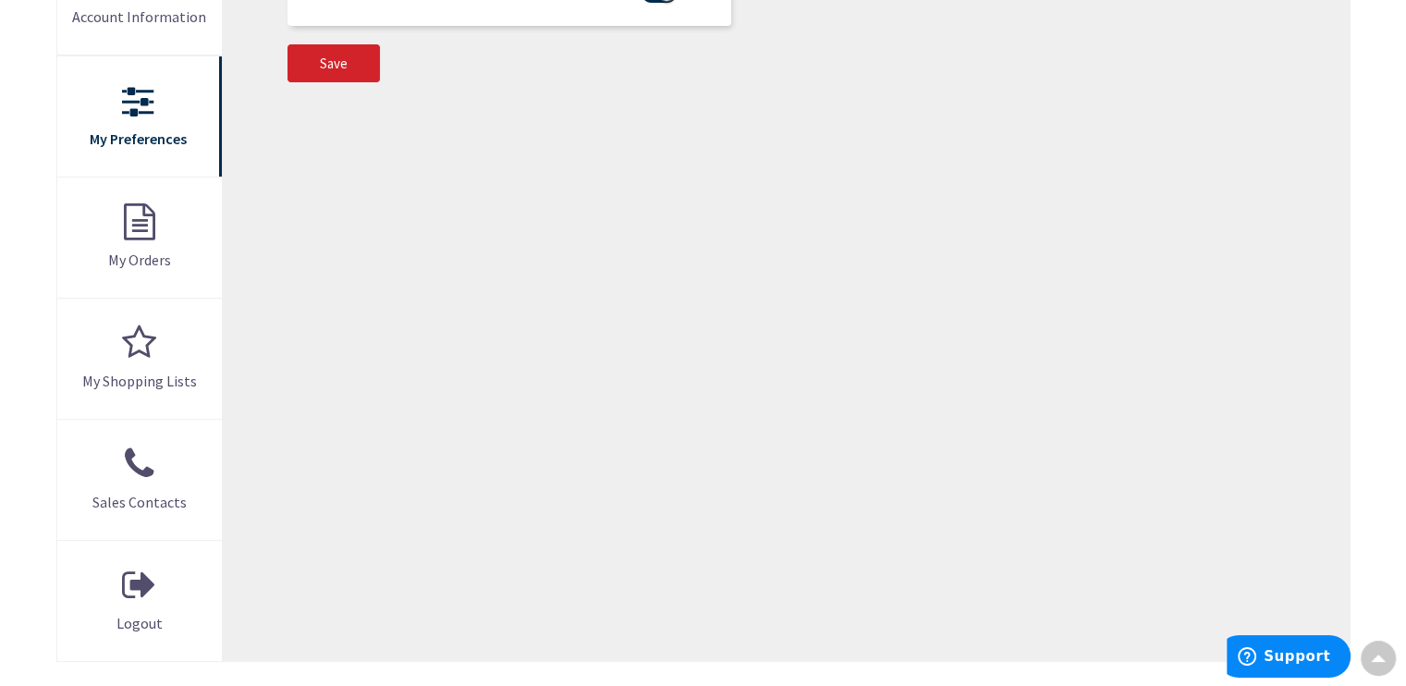
scroll to position [544, 0]
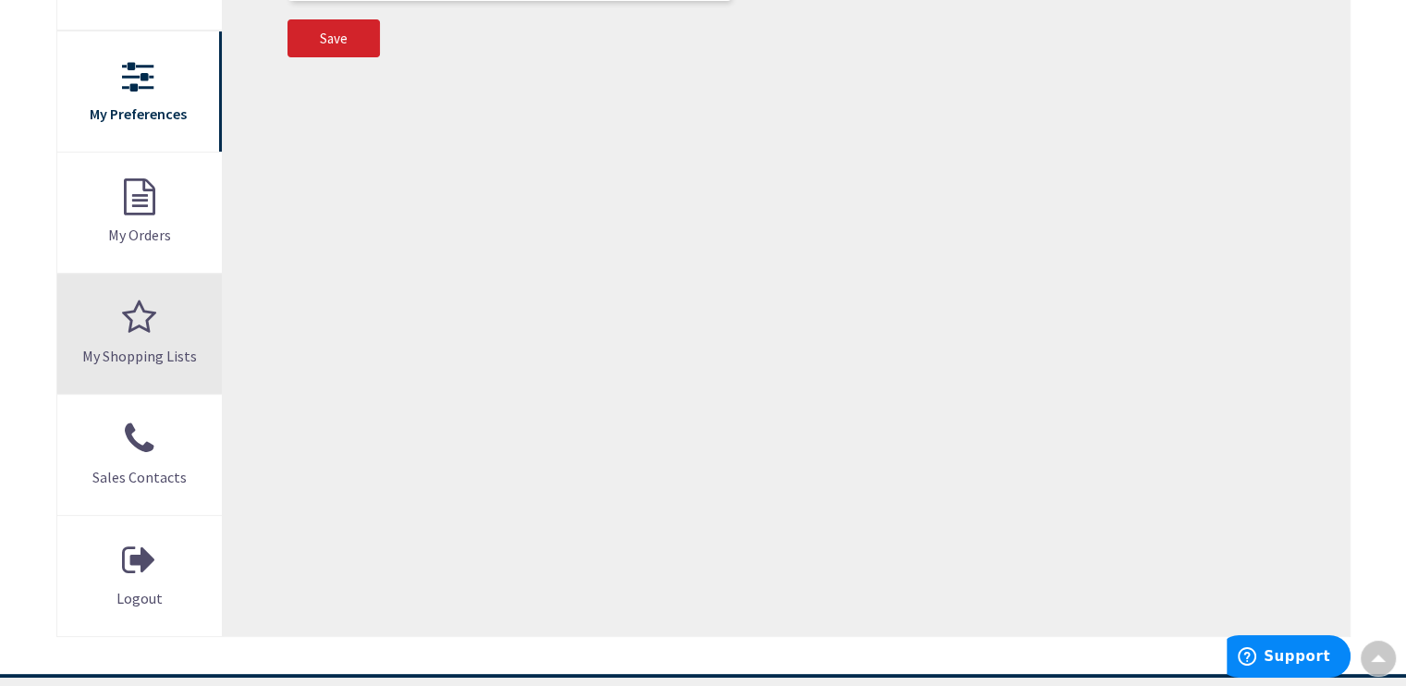
click at [140, 317] on link "My Shopping Lists" at bounding box center [139, 334] width 165 height 120
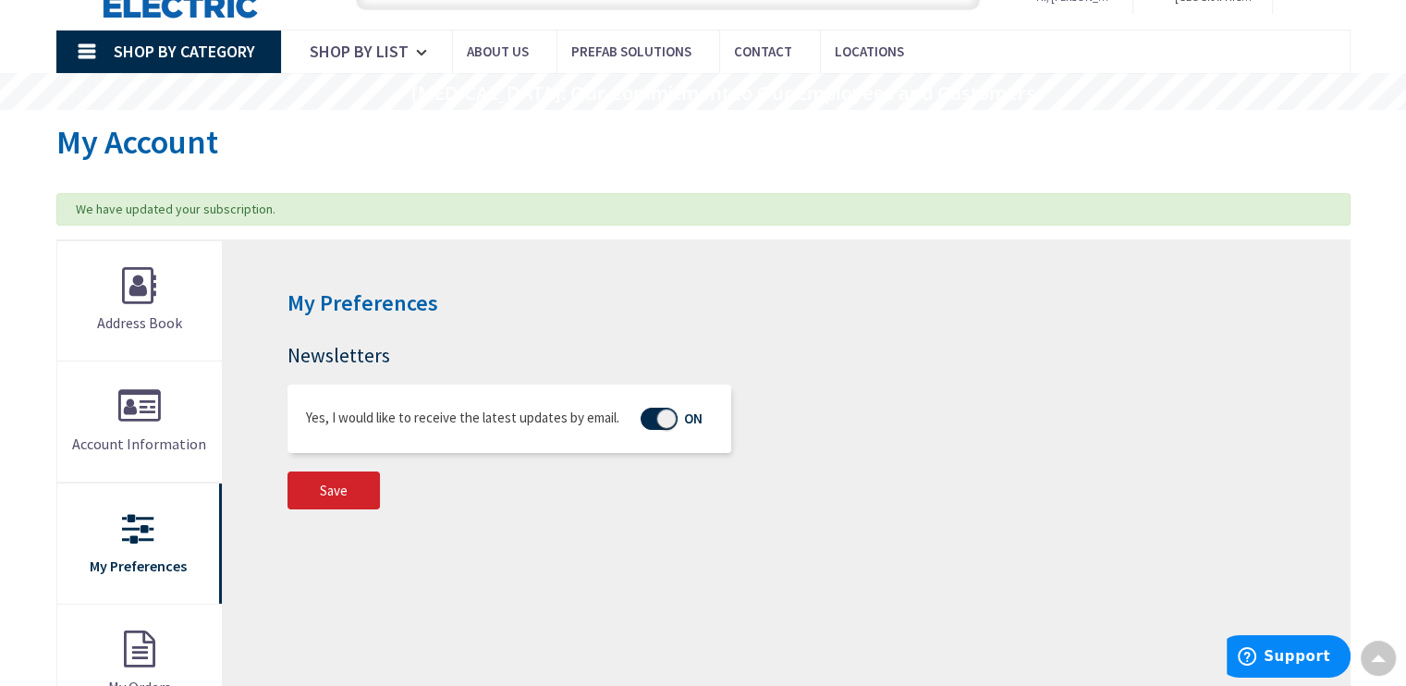
scroll to position [52, 0]
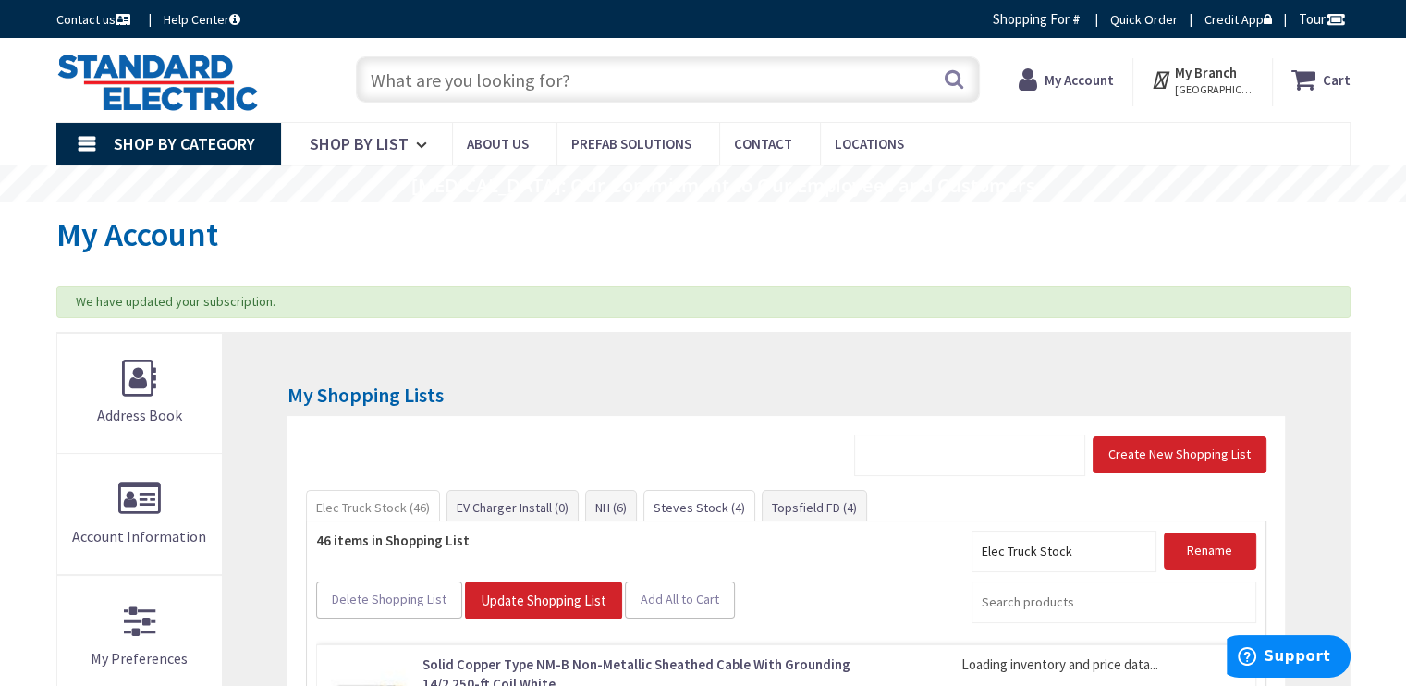
click at [695, 513] on link "Steves Stock (4)" at bounding box center [699, 507] width 110 height 33
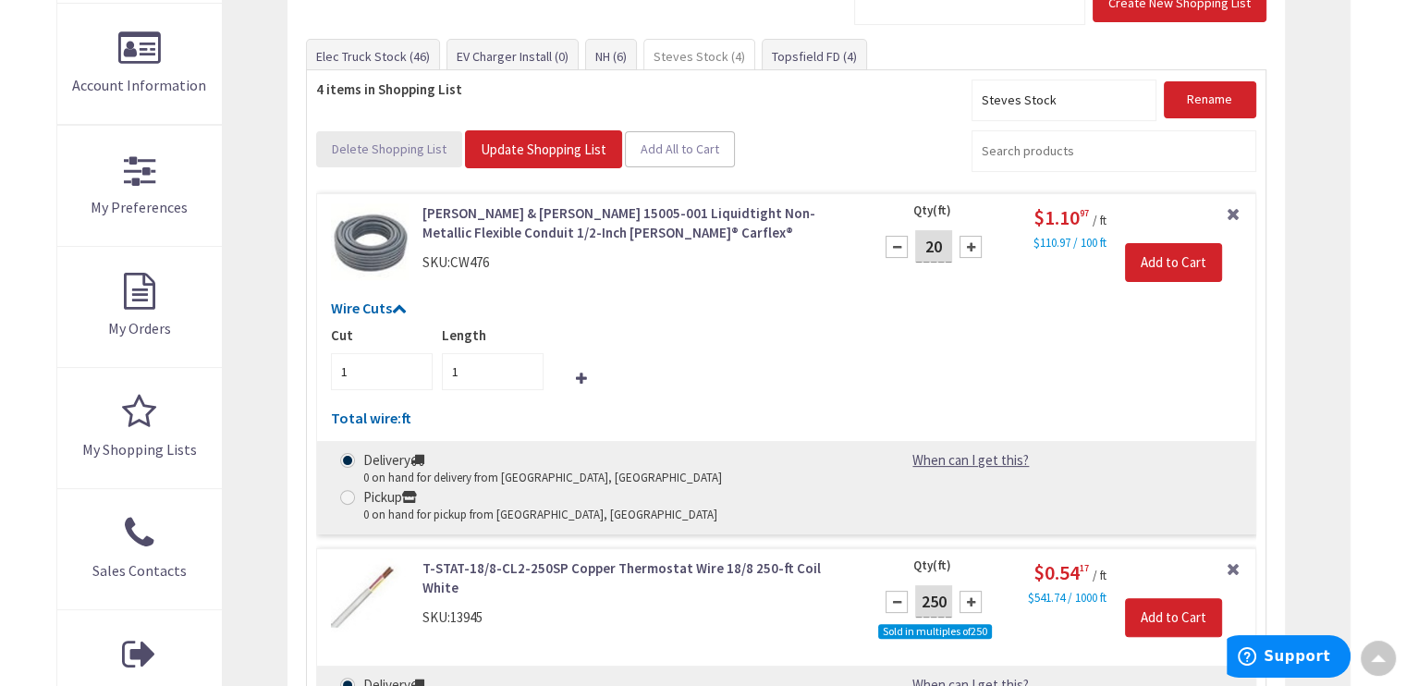
click at [407, 151] on span "Delete Shopping List" at bounding box center [389, 148] width 115 height 17
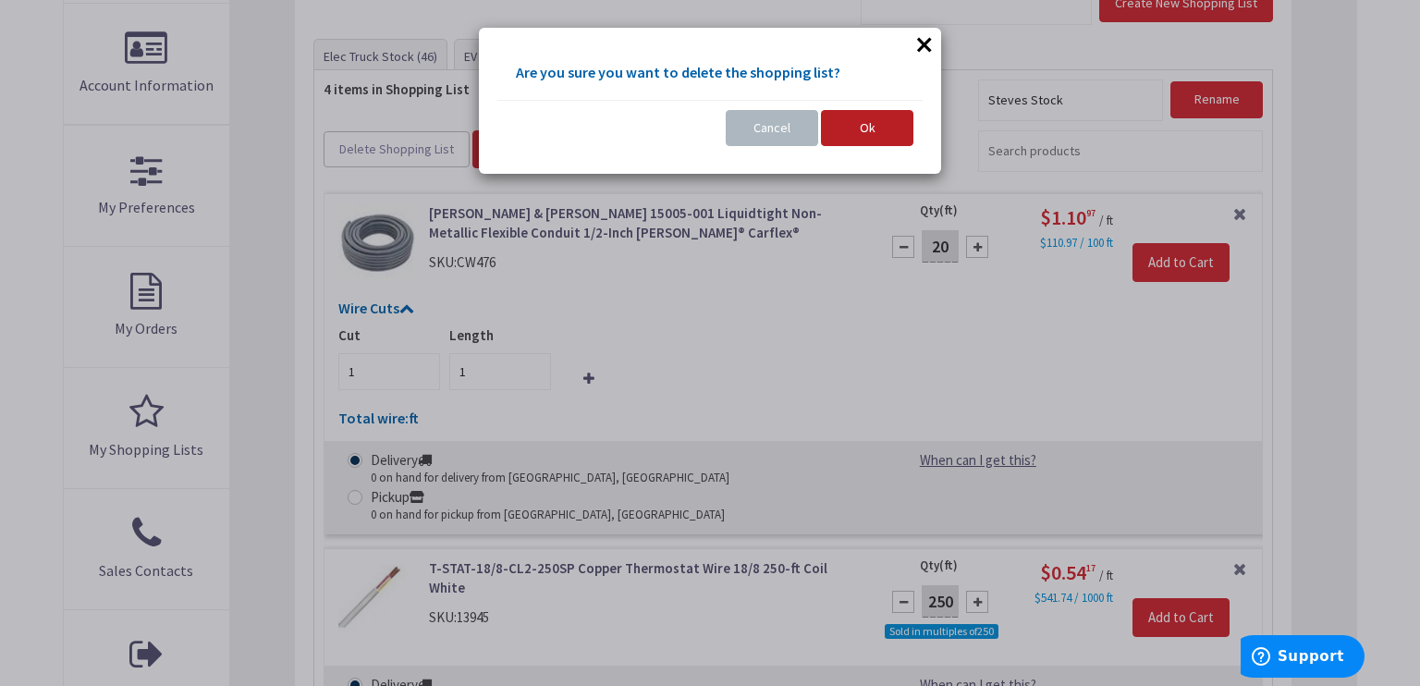
click at [857, 126] on button "Ok" at bounding box center [867, 128] width 92 height 37
click at [875, 127] on button "Ok" at bounding box center [867, 128] width 92 height 37
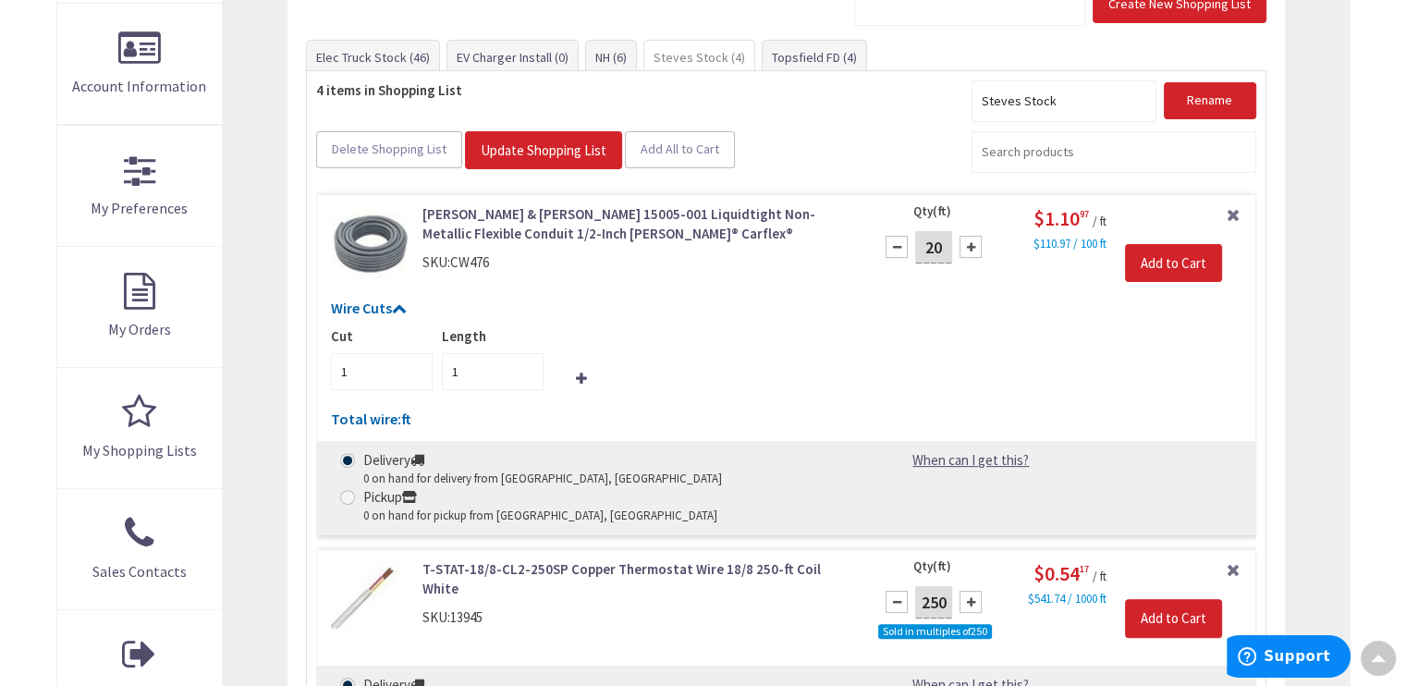
scroll to position [391, 0]
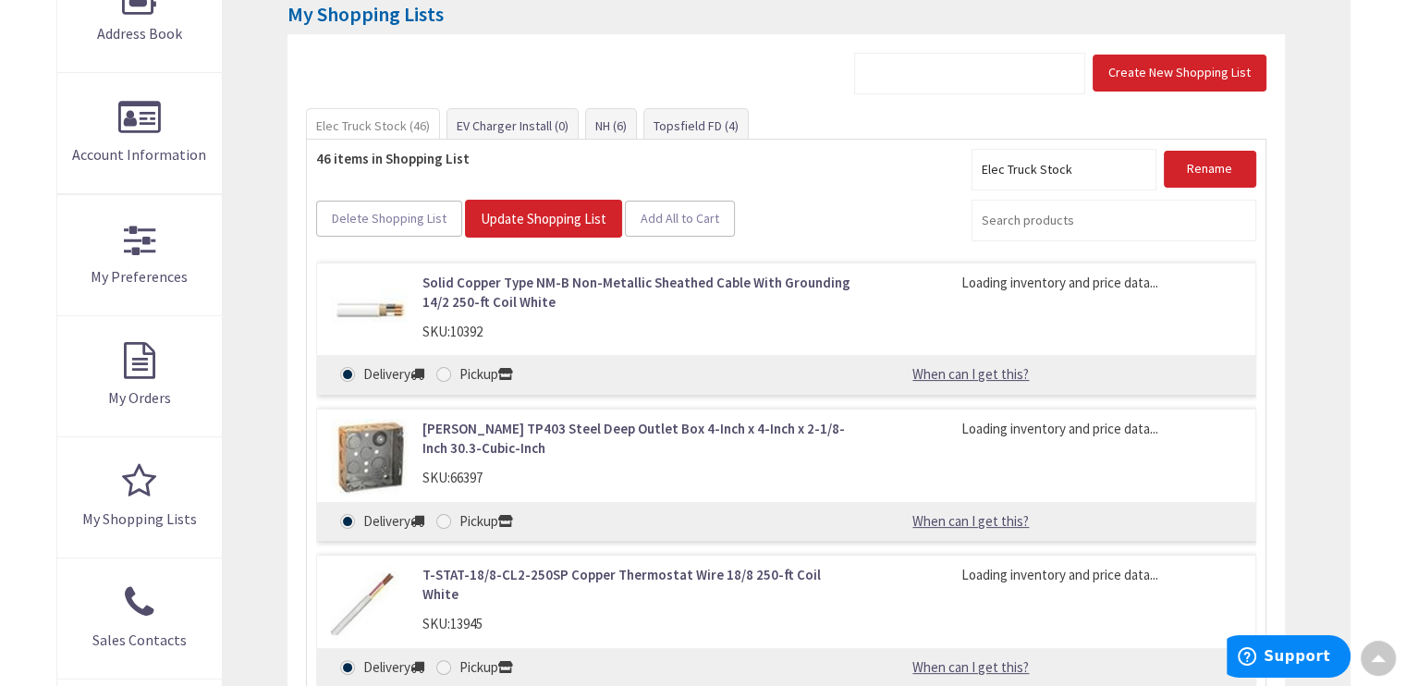
scroll to position [329, 0]
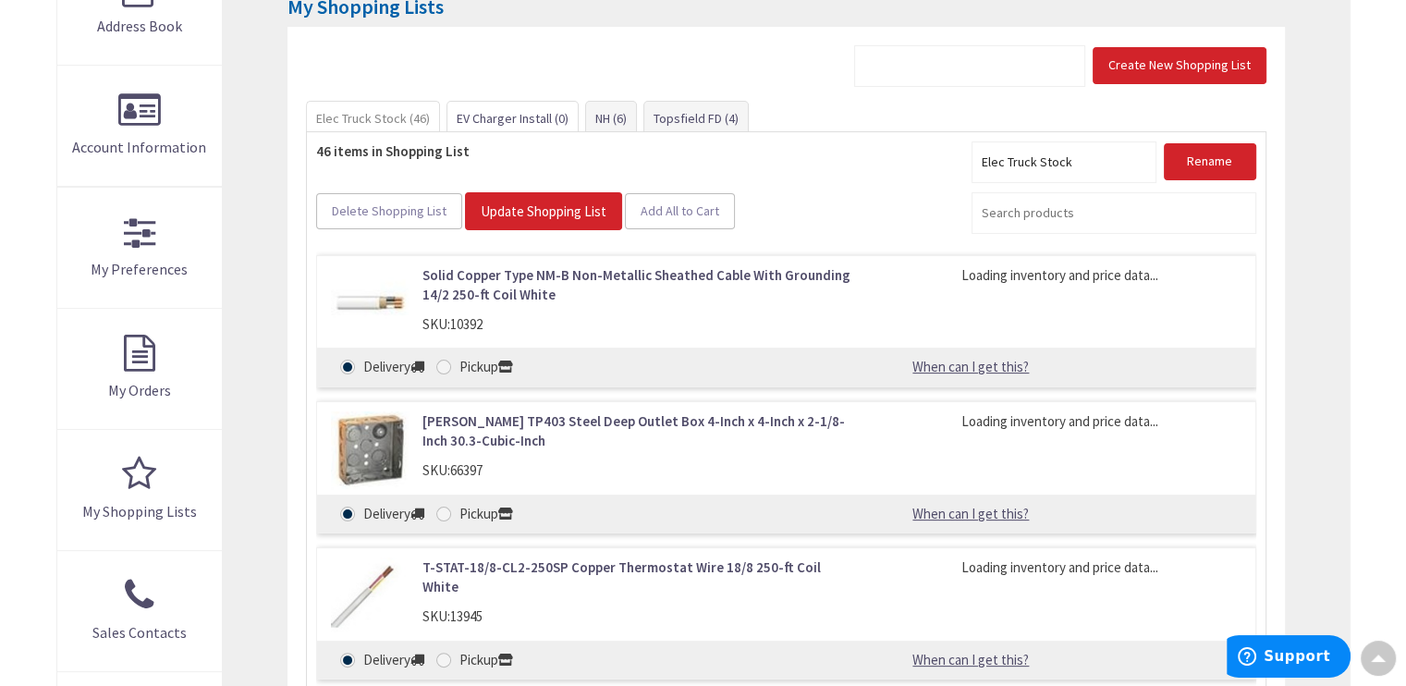
click at [504, 123] on link "EV Charger Install (0)" at bounding box center [512, 118] width 130 height 33
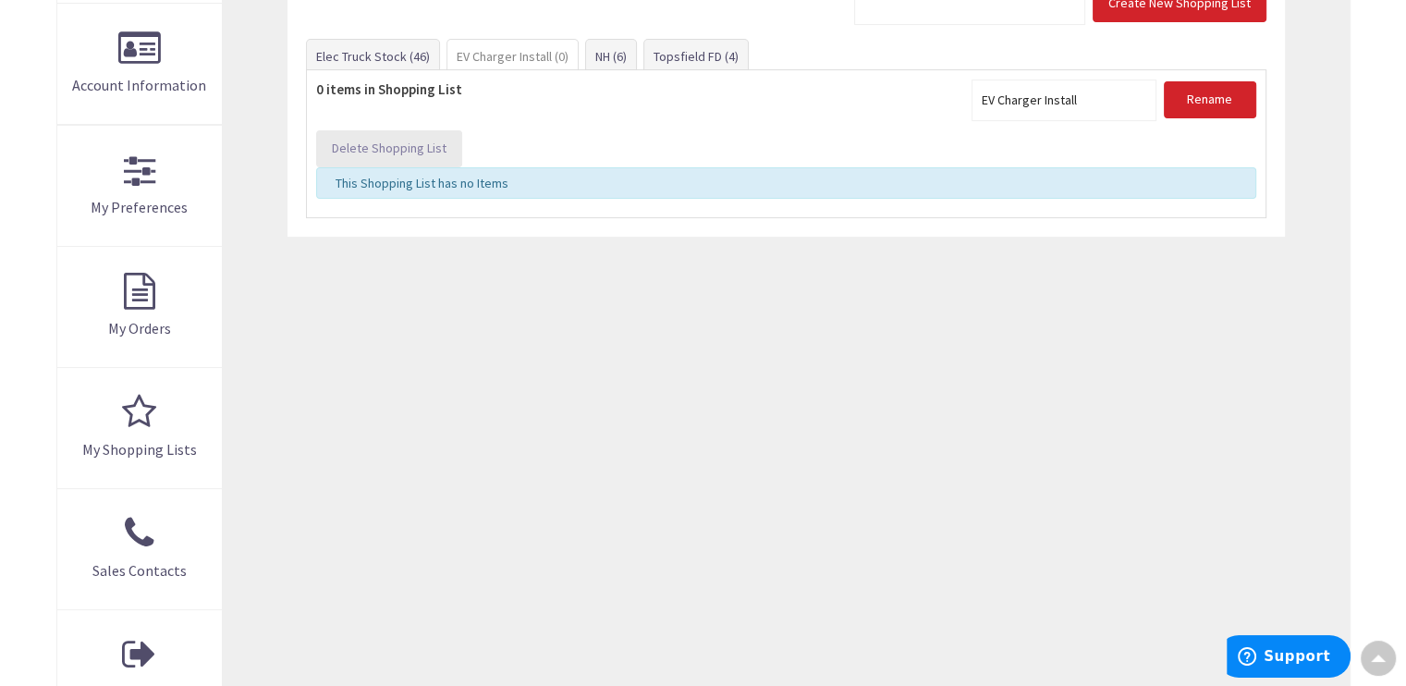
click at [398, 151] on span "Delete Shopping List" at bounding box center [389, 148] width 115 height 17
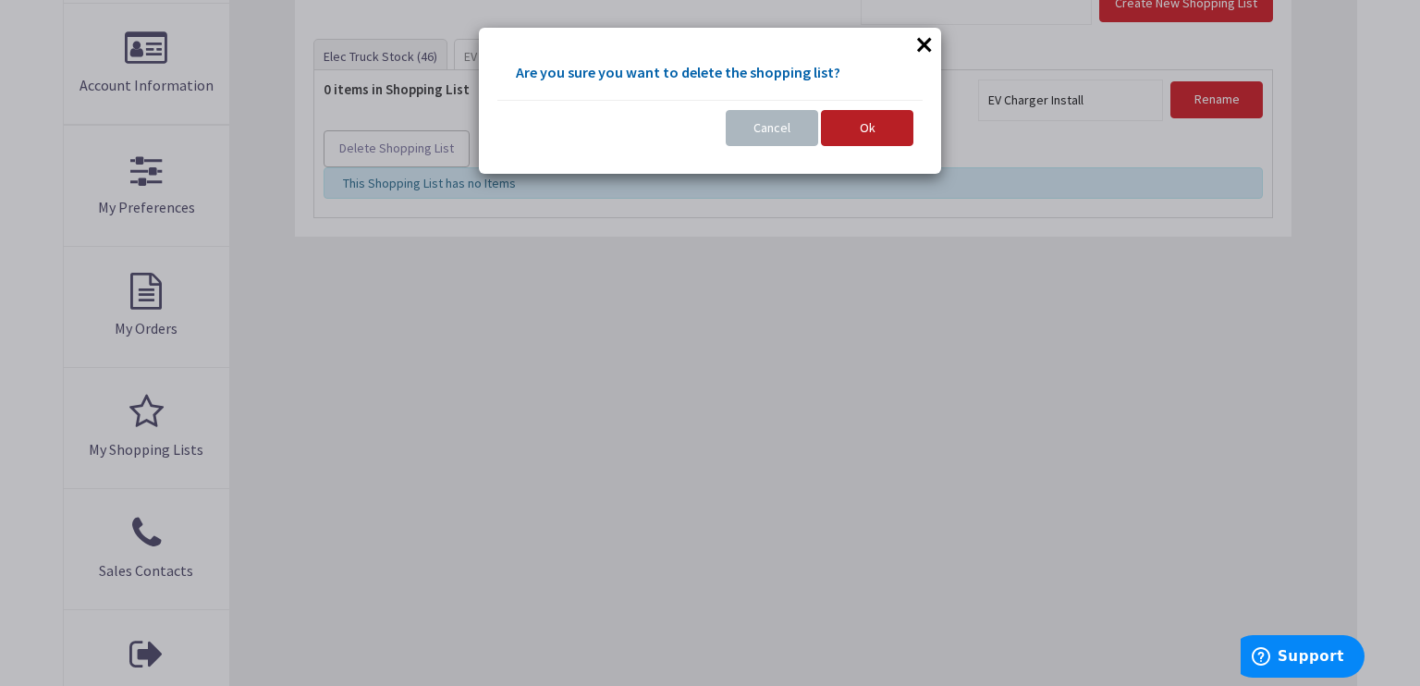
click at [865, 128] on span "Ok" at bounding box center [868, 127] width 16 height 17
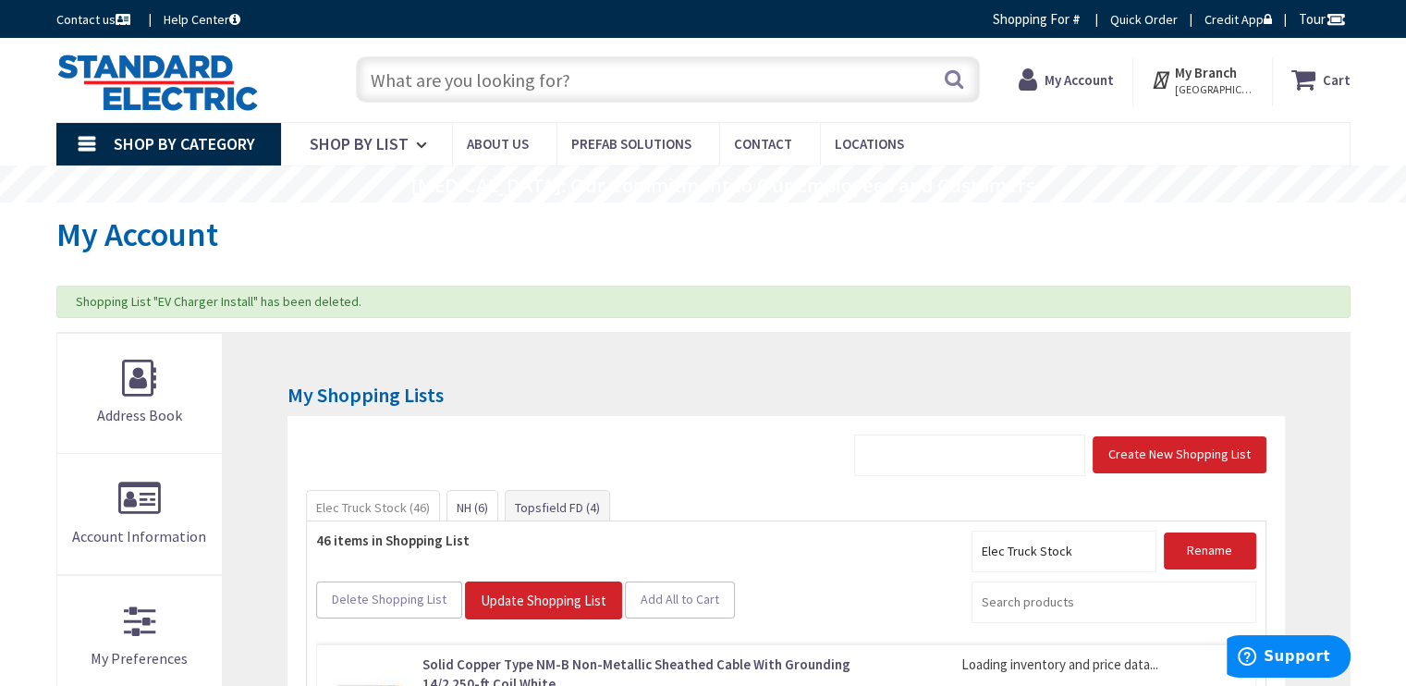
click at [460, 500] on link "NH (6)" at bounding box center [472, 507] width 50 height 33
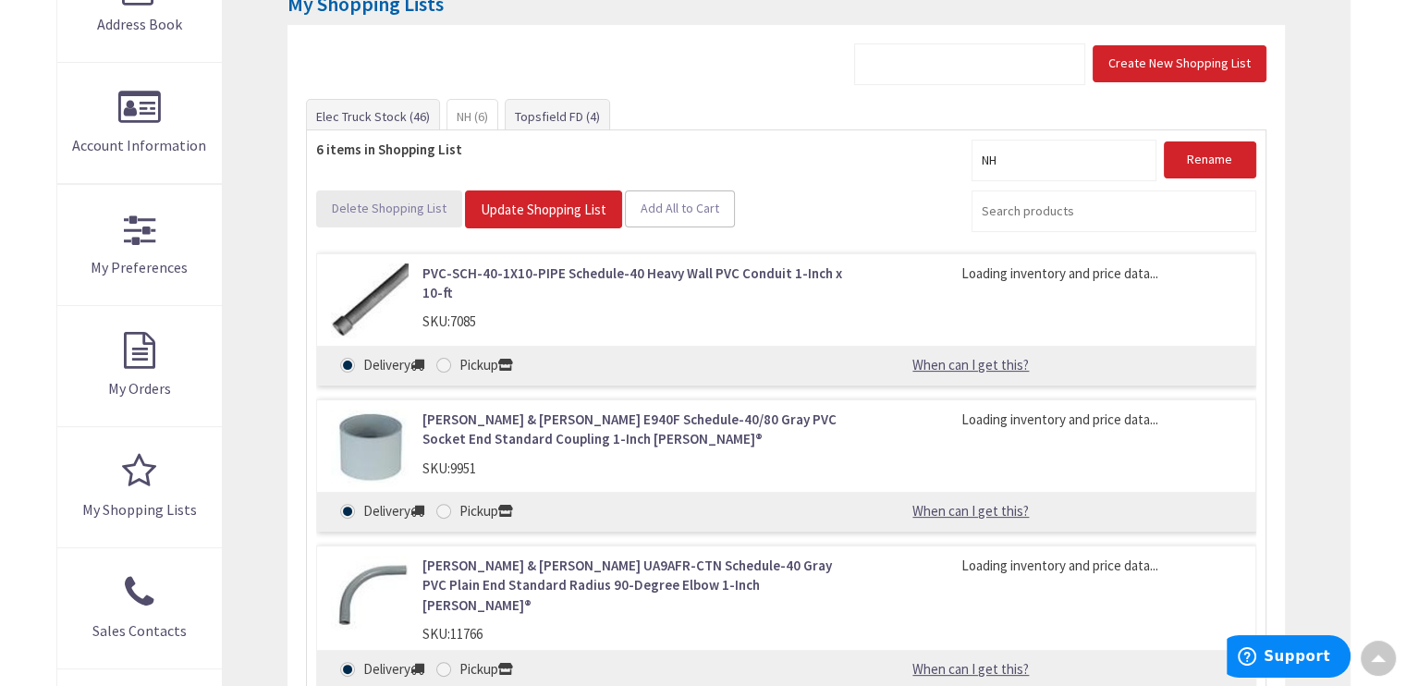
click at [396, 209] on span "Delete Shopping List" at bounding box center [389, 208] width 115 height 17
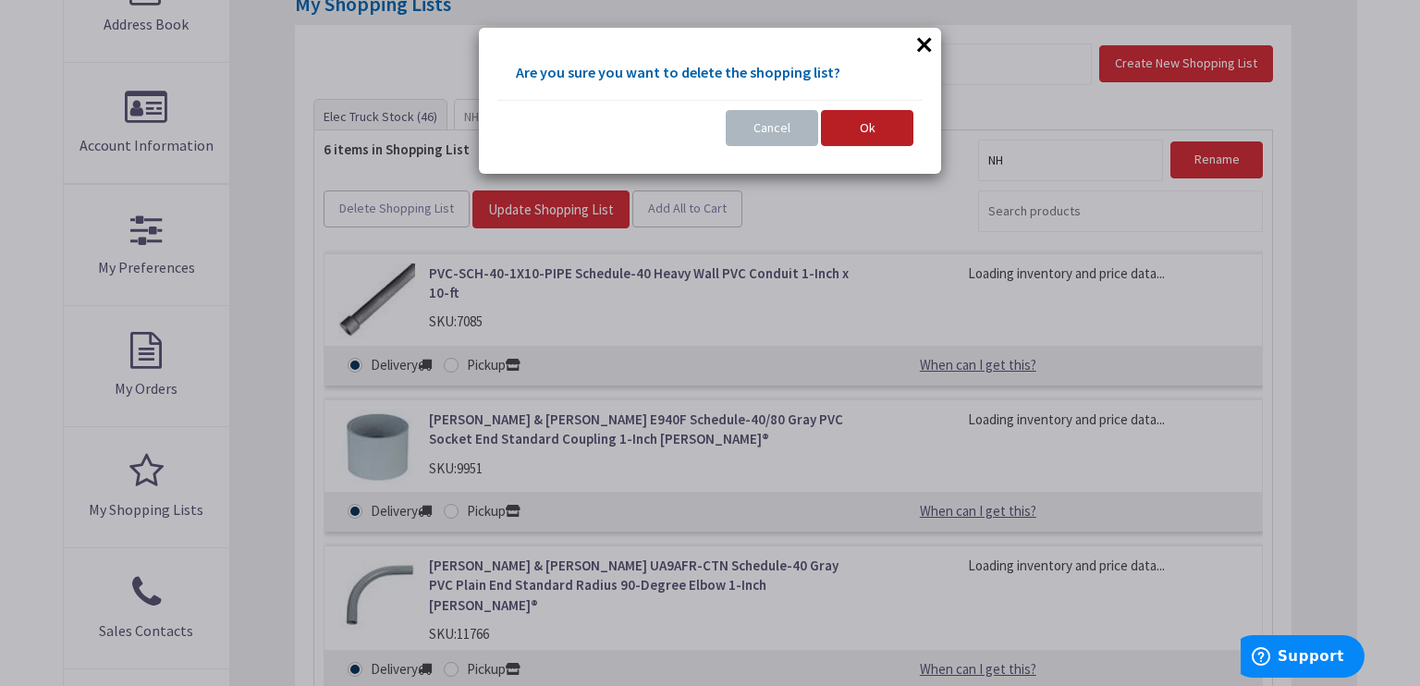
click at [872, 125] on span "Ok" at bounding box center [868, 127] width 16 height 17
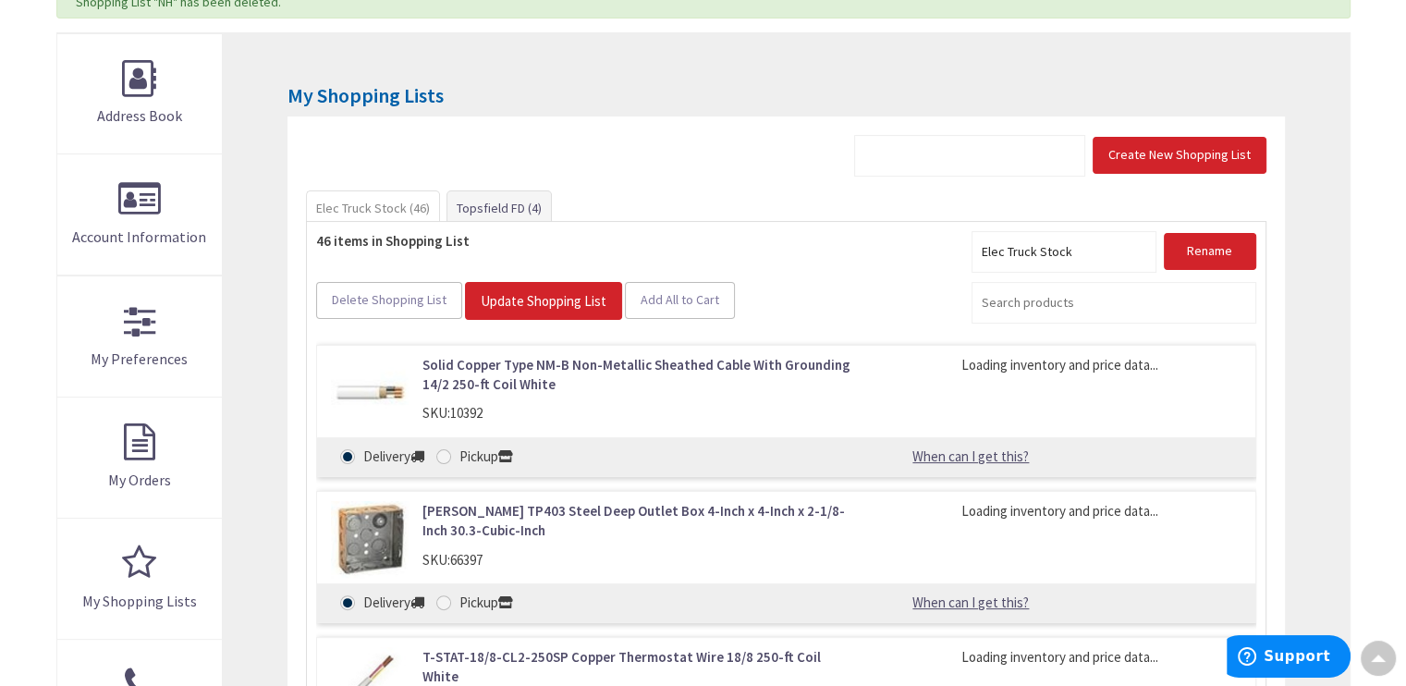
scroll to position [307, 0]
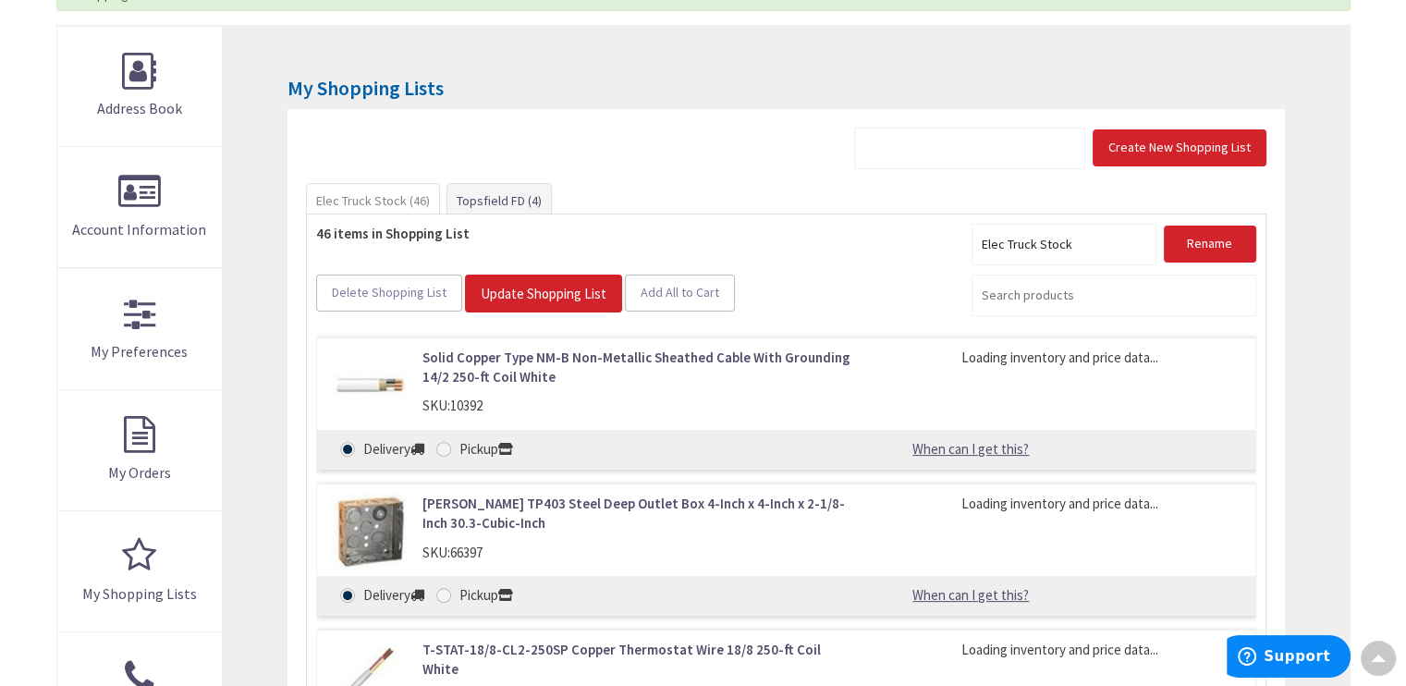
drag, startPoint x: 395, startPoint y: 298, endPoint x: 526, endPoint y: 262, distance: 136.1
click at [526, 262] on form "Delete Shopping List Update Shopping List Add All to Cart No Products Found We …" at bounding box center [785, 666] width 939 height 884
click at [512, 202] on link "Topsfield FD (4)" at bounding box center [499, 200] width 104 height 33
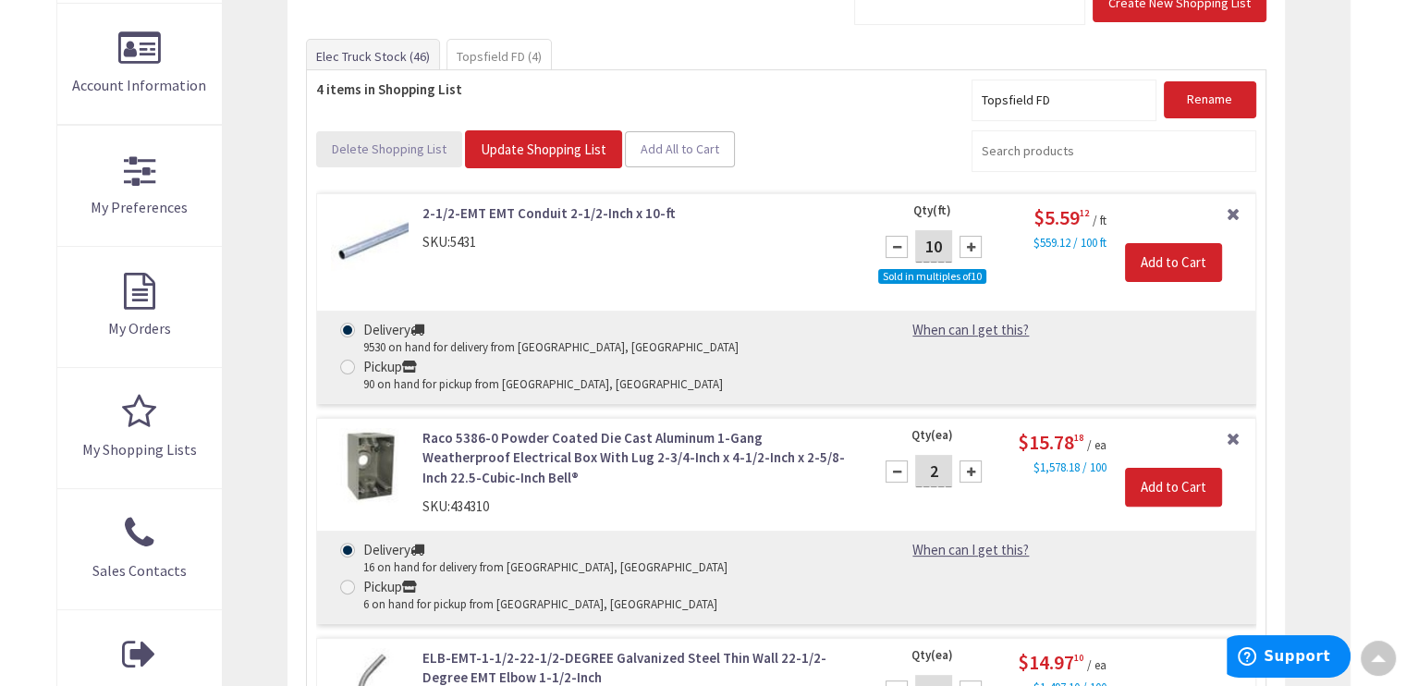
click at [396, 147] on span "Delete Shopping List" at bounding box center [389, 148] width 115 height 17
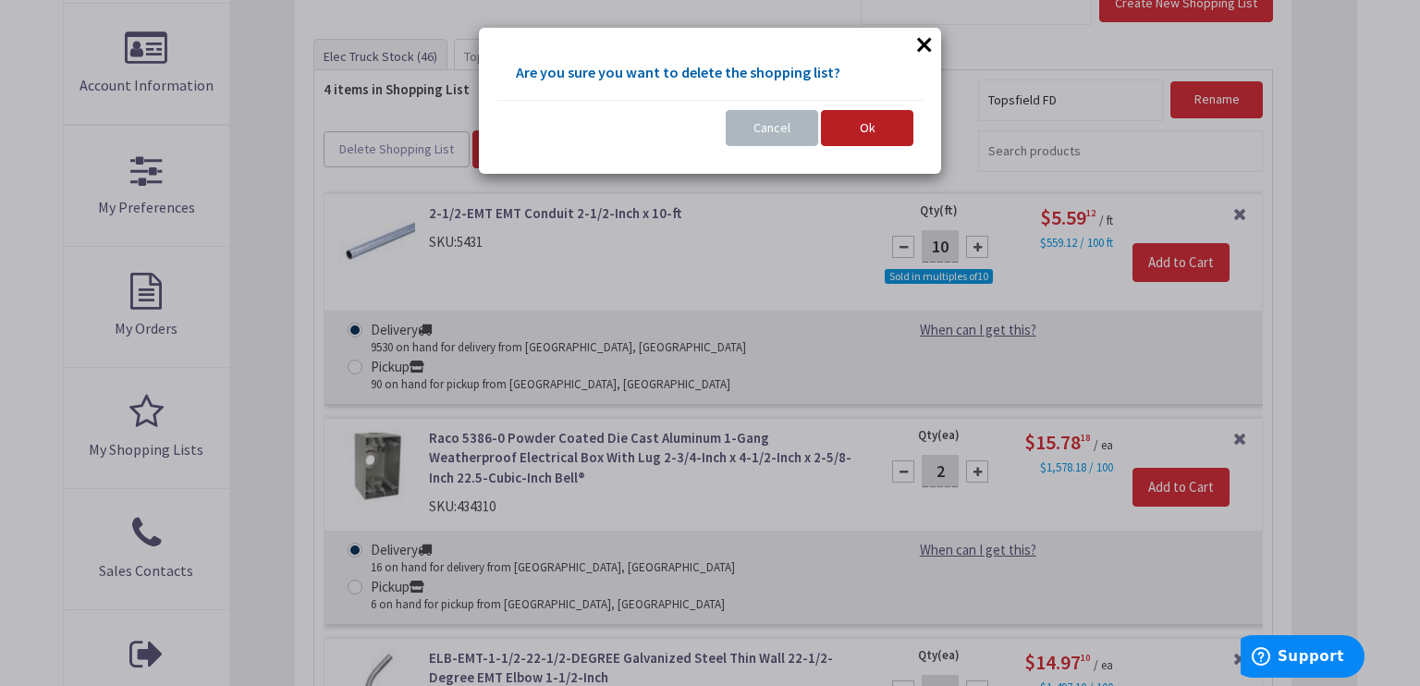
click at [854, 132] on button "Ok" at bounding box center [867, 128] width 92 height 37
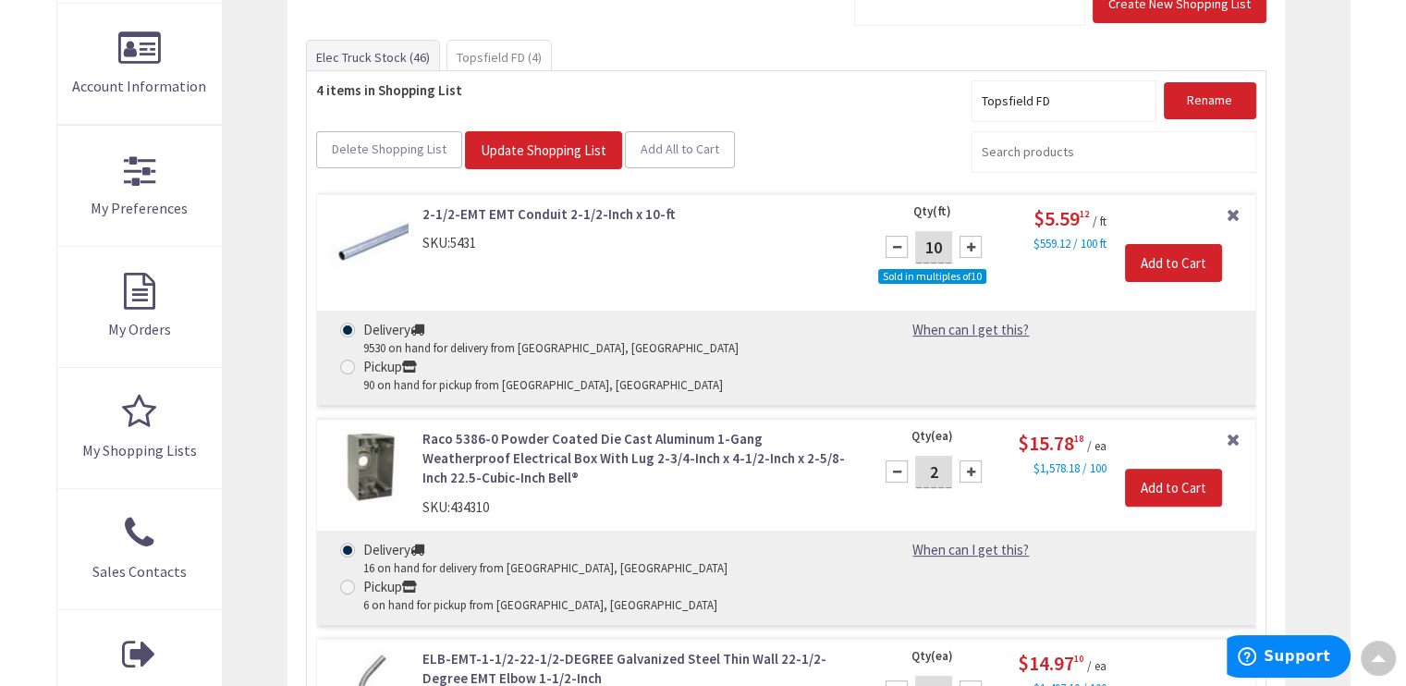
scroll to position [391, 0]
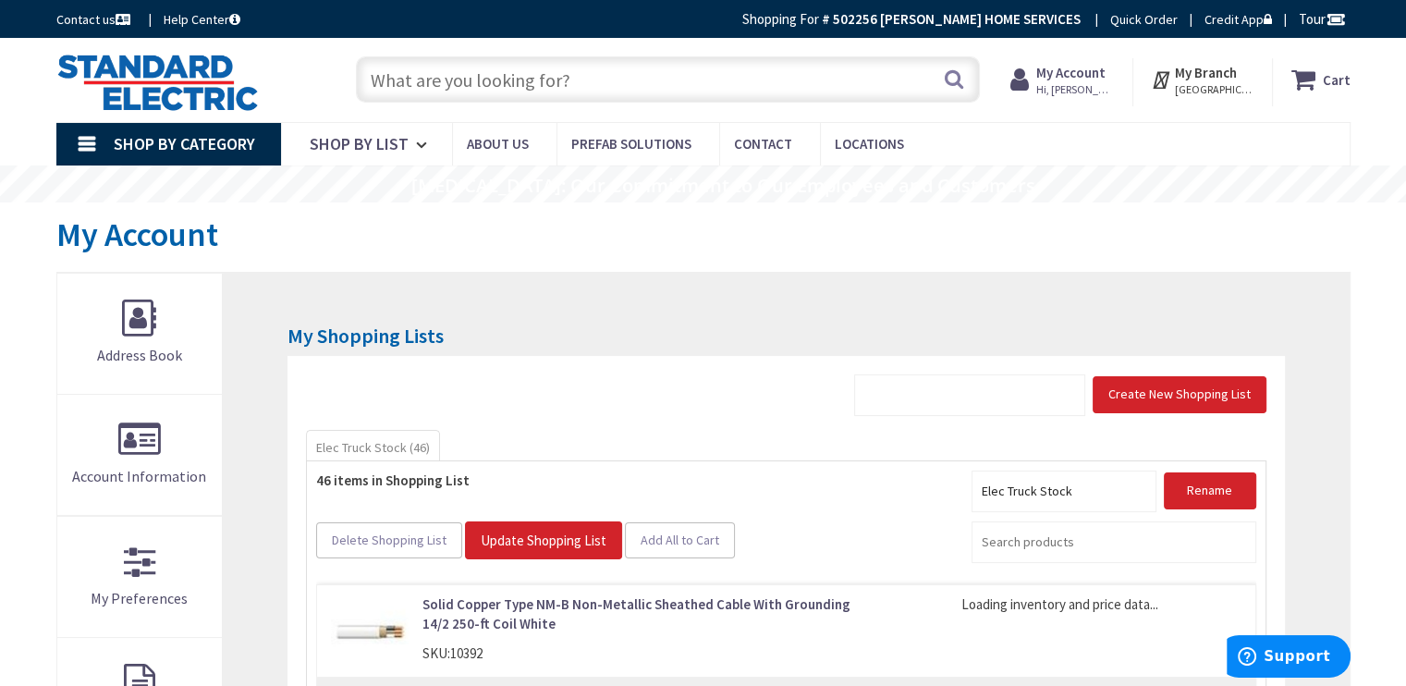
click at [1315, 80] on icon at bounding box center [1306, 79] width 31 height 33
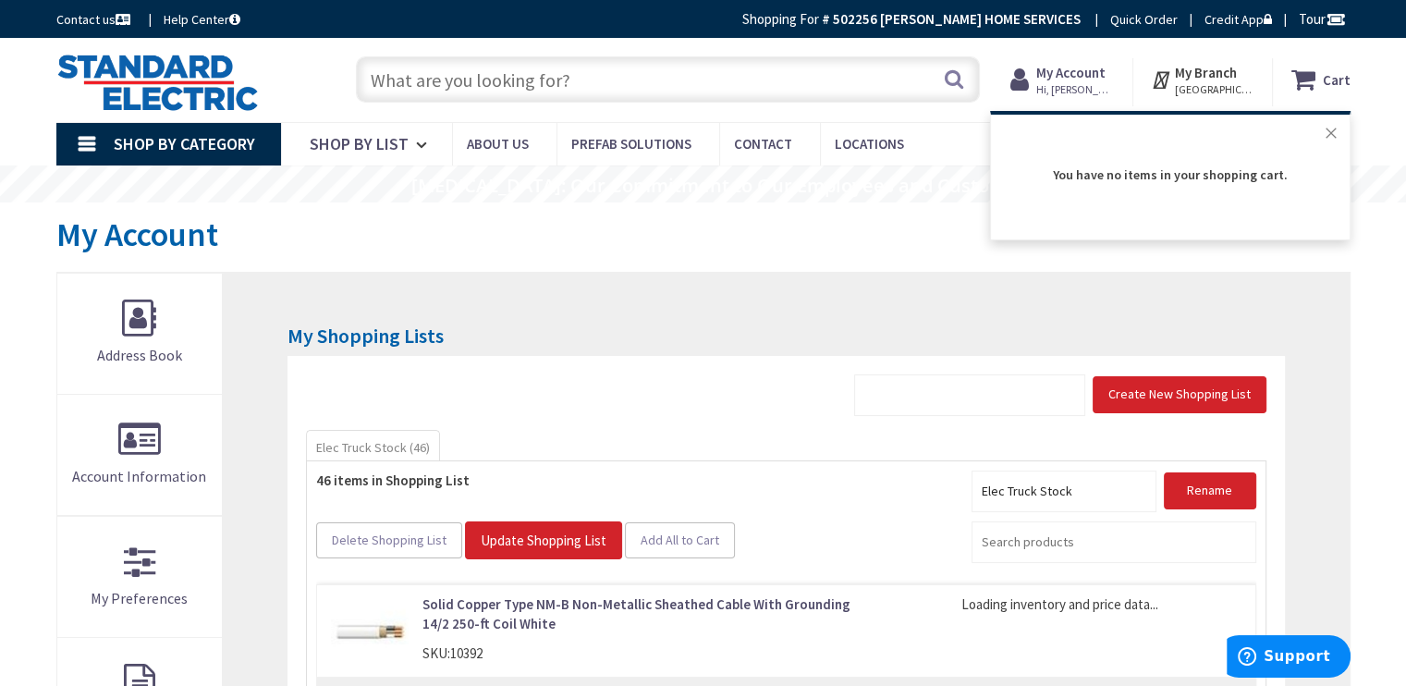
click at [1329, 132] on button "Close" at bounding box center [1330, 133] width 37 height 37
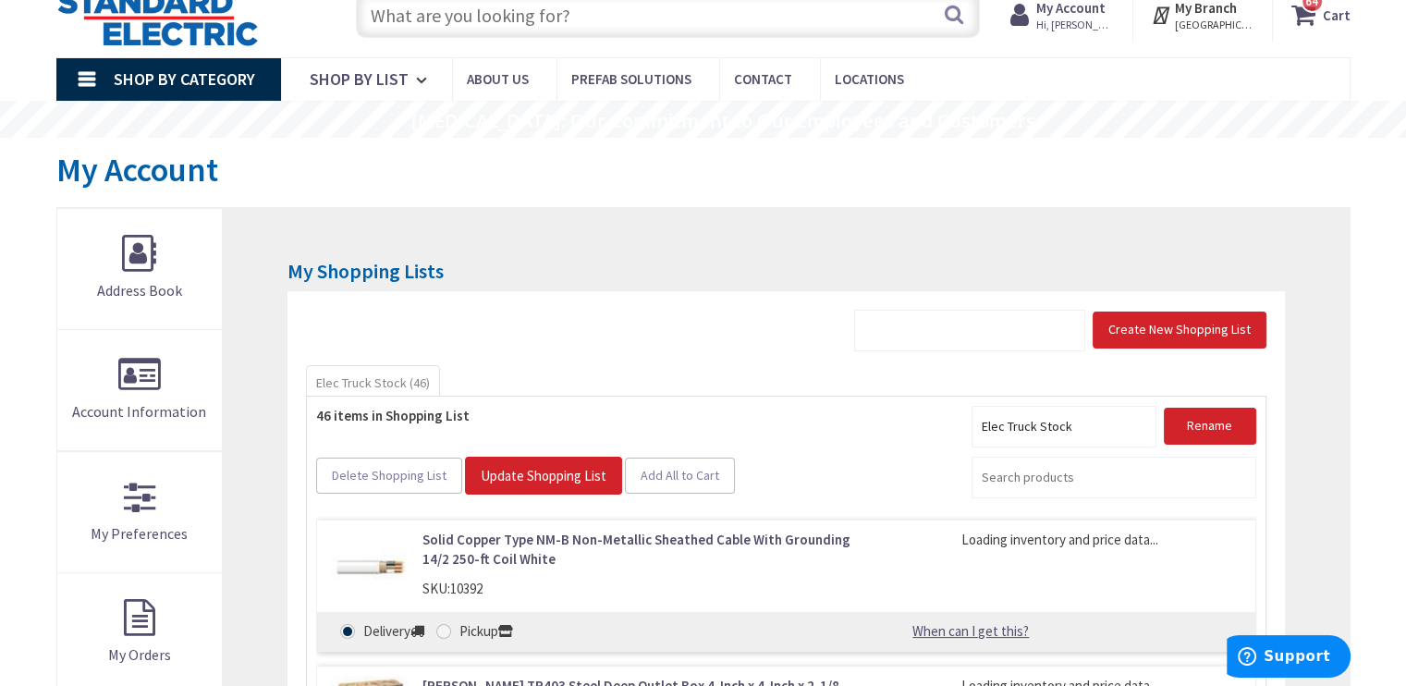
scroll to position [52, 0]
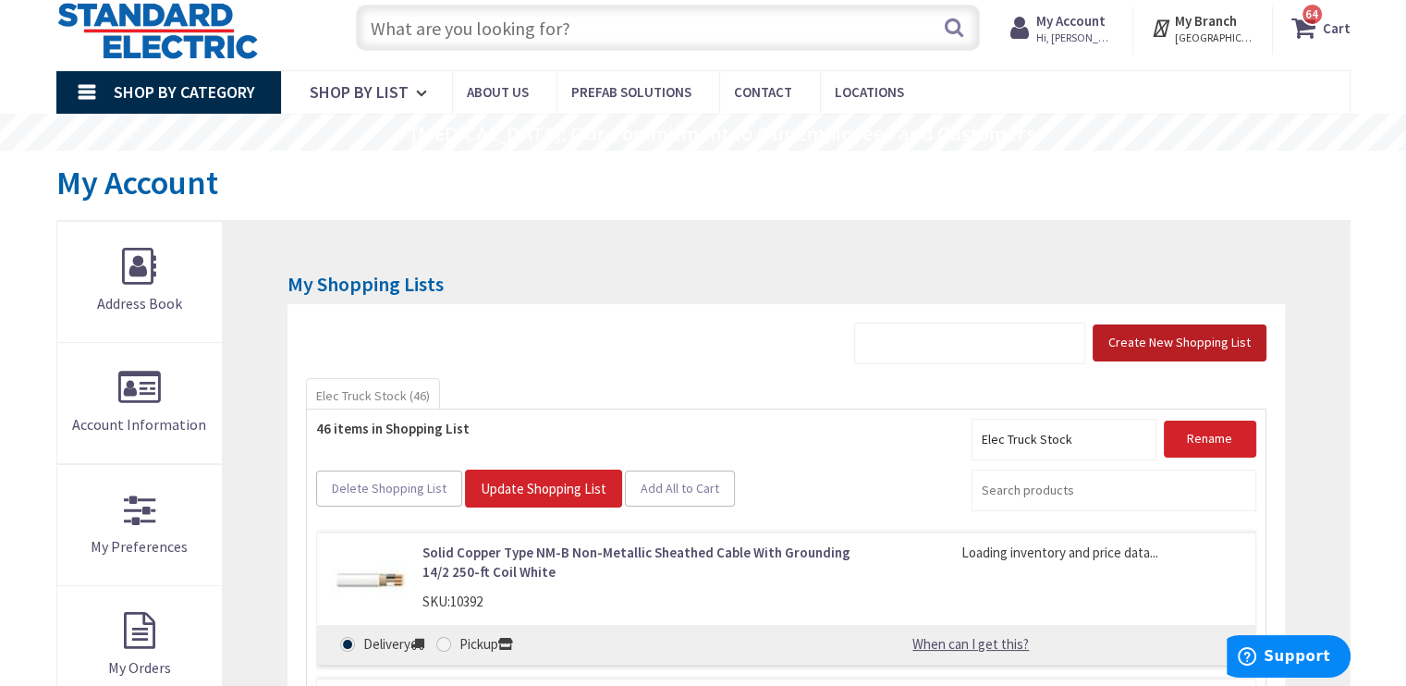
click at [1143, 347] on span "Create New Shopping List" at bounding box center [1179, 342] width 142 height 17
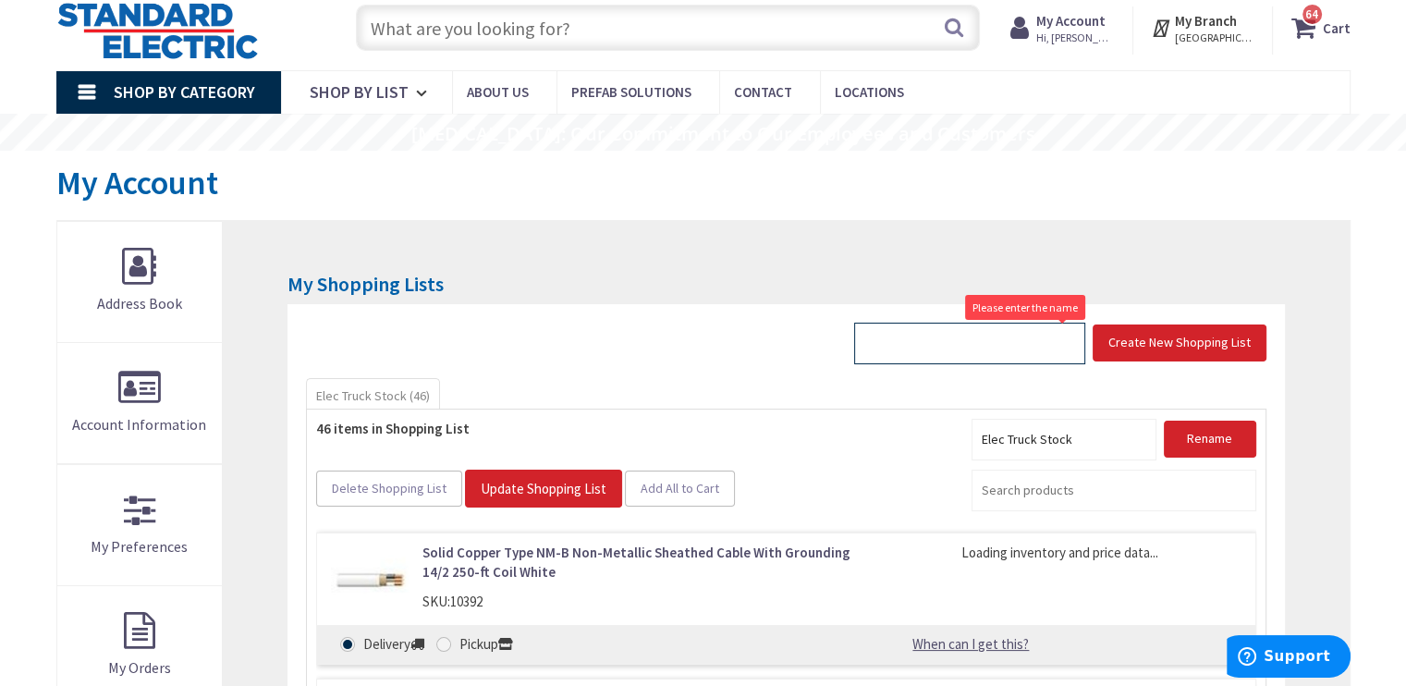
click at [1013, 345] on input "text" at bounding box center [969, 344] width 231 height 42
type input "L"
type input "M"
type input "Middleton Job"
click at [1124, 352] on button "Create New Shopping List" at bounding box center [1179, 342] width 174 height 37
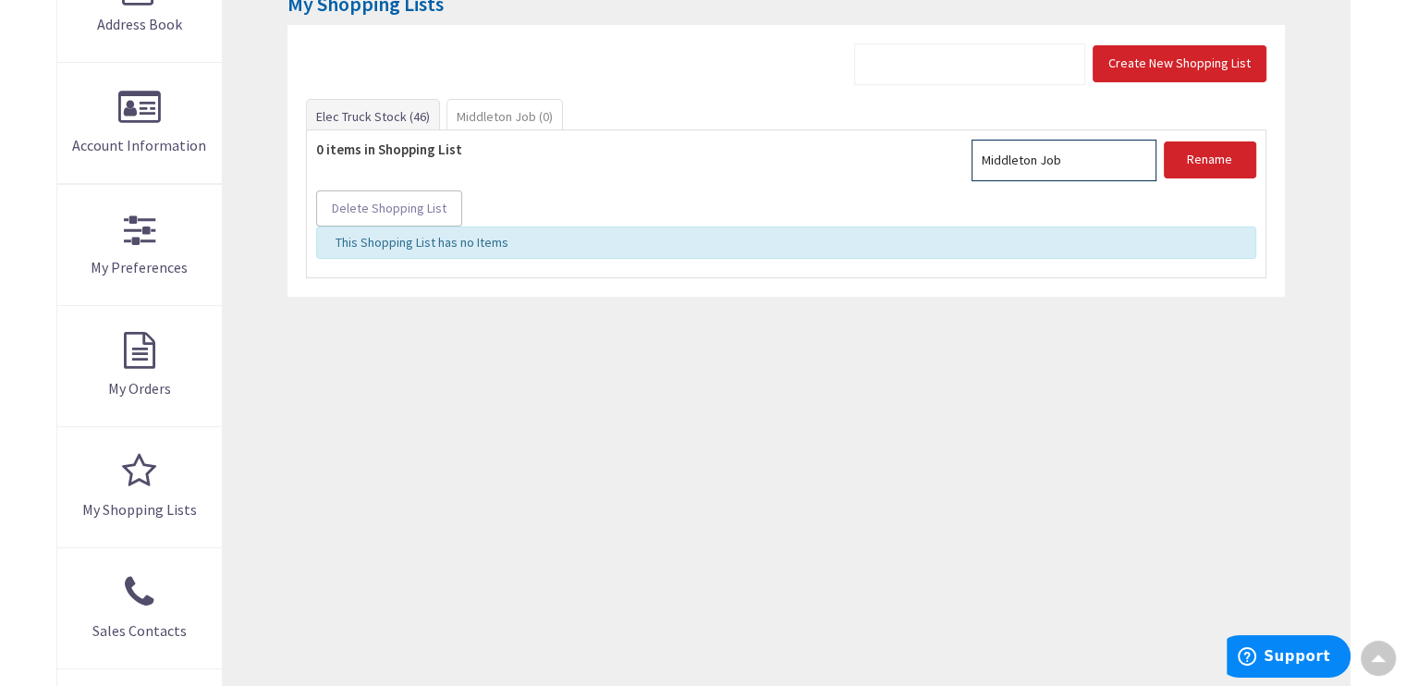
click at [1078, 158] on input "input" at bounding box center [1063, 161] width 185 height 42
type input "Middleton Job Quote 1 POWER"
click at [1194, 155] on span "Rename" at bounding box center [1209, 159] width 45 height 17
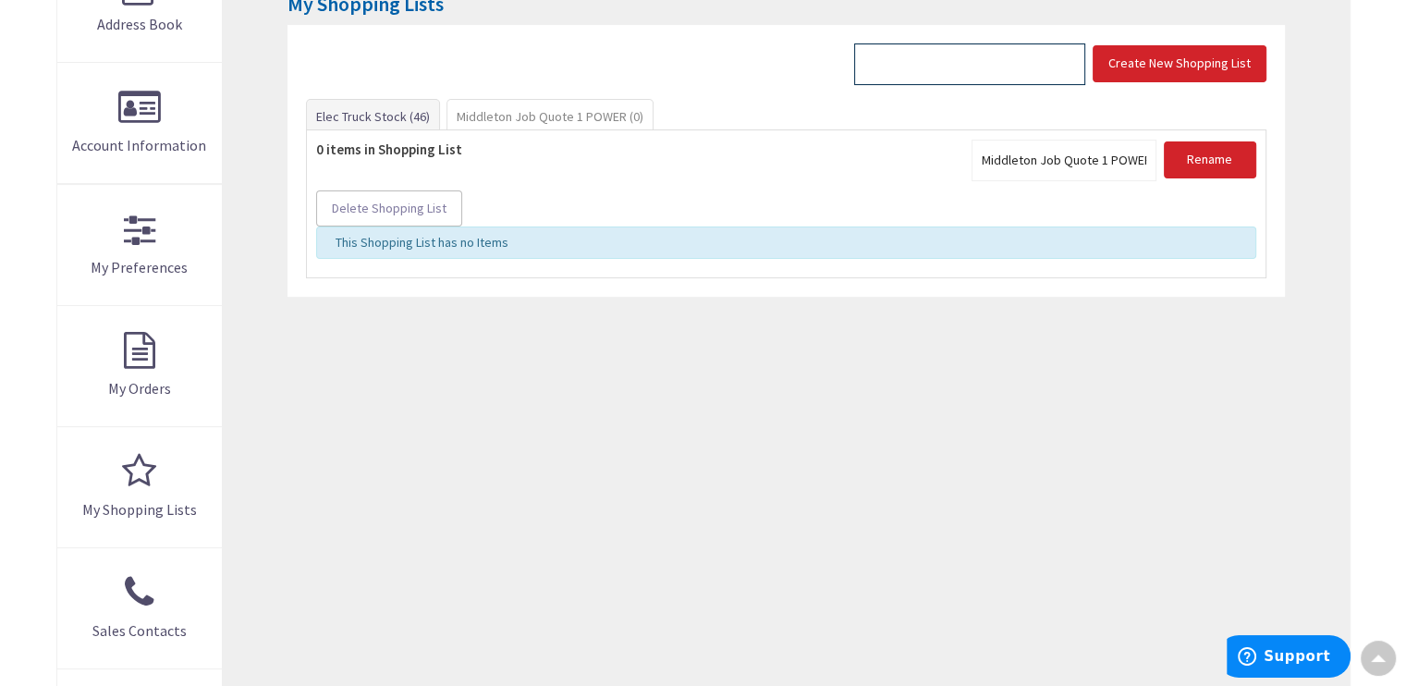
click at [1005, 70] on input "text" at bounding box center [969, 64] width 231 height 42
click at [1002, 65] on input "Middleton Job" at bounding box center [969, 64] width 231 height 42
type input "Middleton Job Quote 2 Lighting"
click at [1117, 65] on span "Create New Shopping List" at bounding box center [1179, 63] width 142 height 17
click at [992, 63] on input "text" at bounding box center [969, 64] width 231 height 42
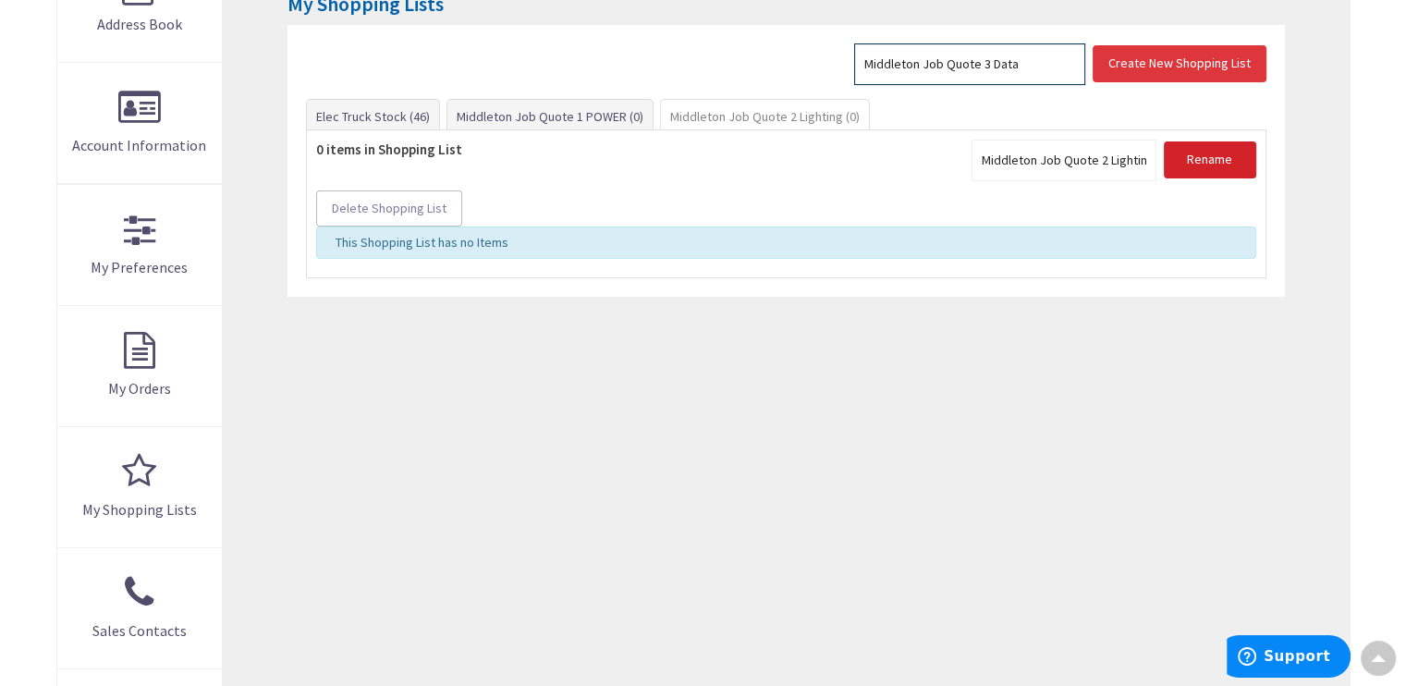
type input "Middleton Job Quote 3 Data"
click at [1182, 62] on span "Create New Shopping List" at bounding box center [1179, 63] width 142 height 17
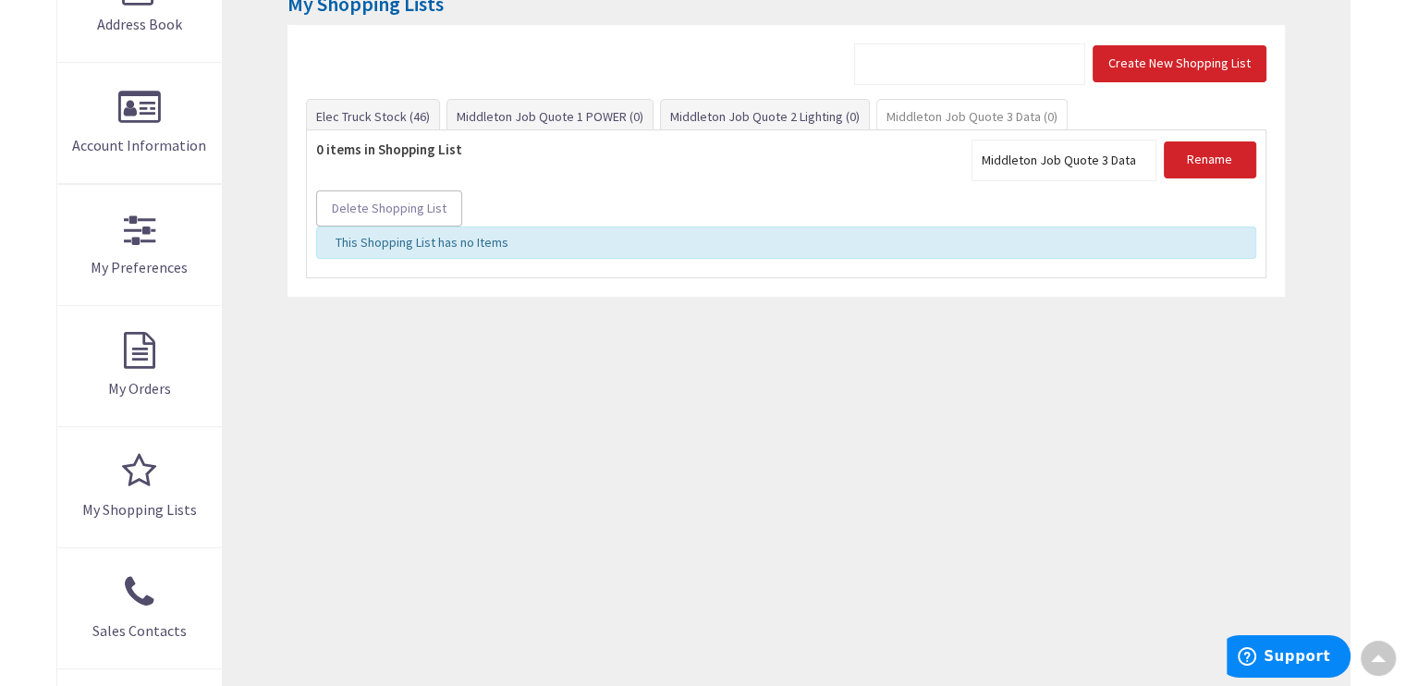
click at [929, 106] on span "Middleton Job Quote 3 Data (0)" at bounding box center [971, 116] width 189 height 33
click at [726, 169] on form "Delete Shopping List This Shopping List has no Items" at bounding box center [785, 200] width 939 height 120
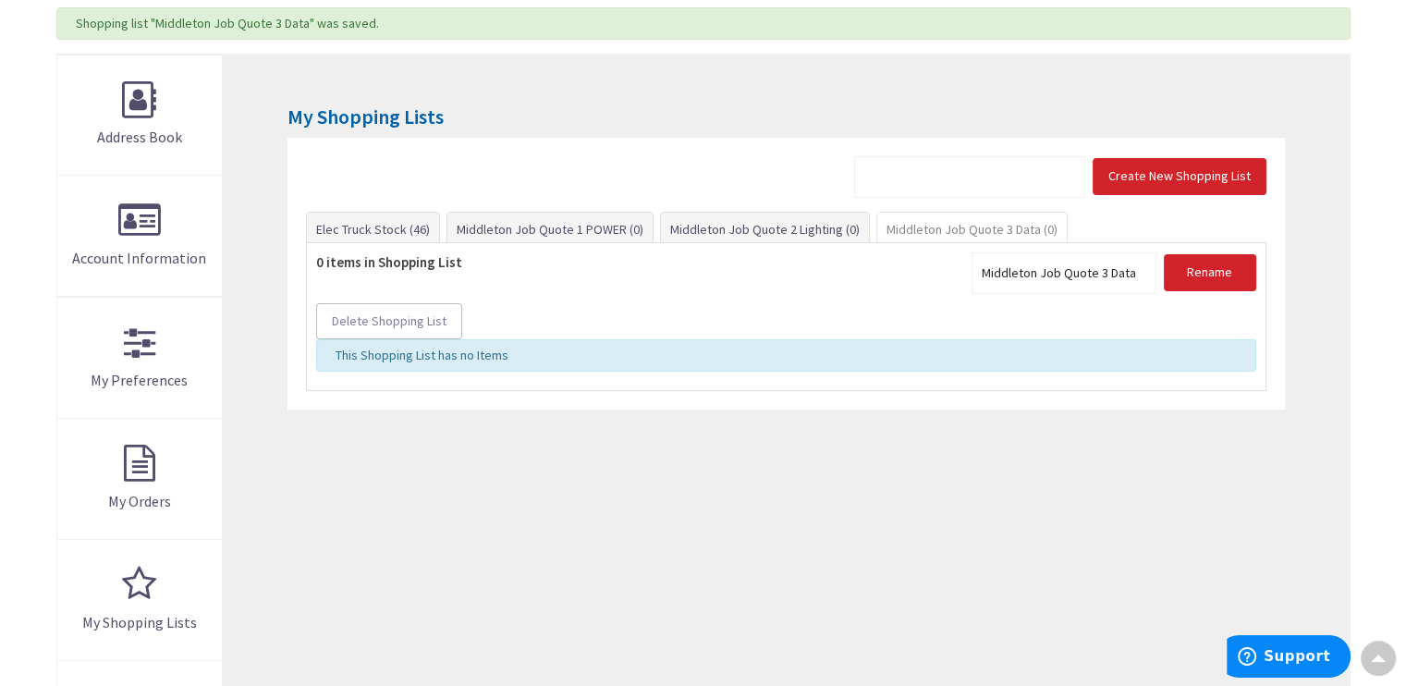
scroll to position [276, 0]
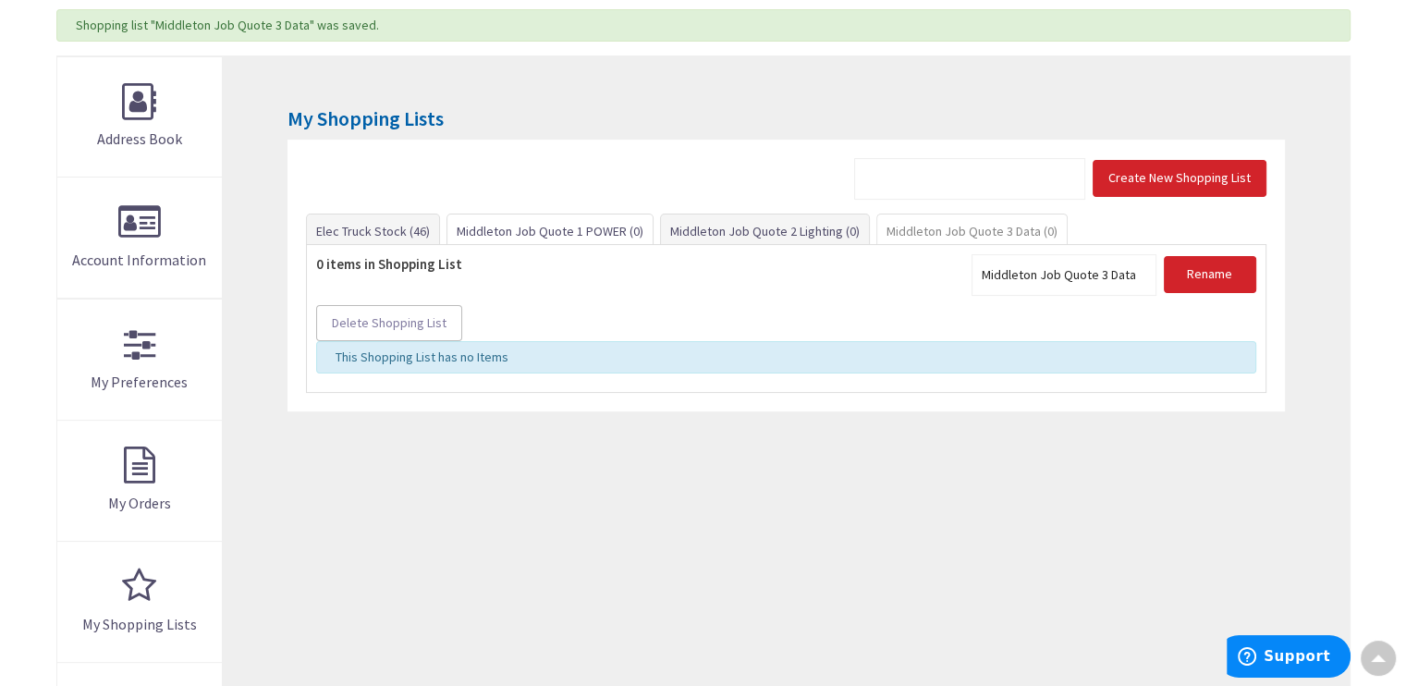
click at [573, 224] on link "Middleton Job Quote 1 POWER (0)" at bounding box center [549, 230] width 205 height 33
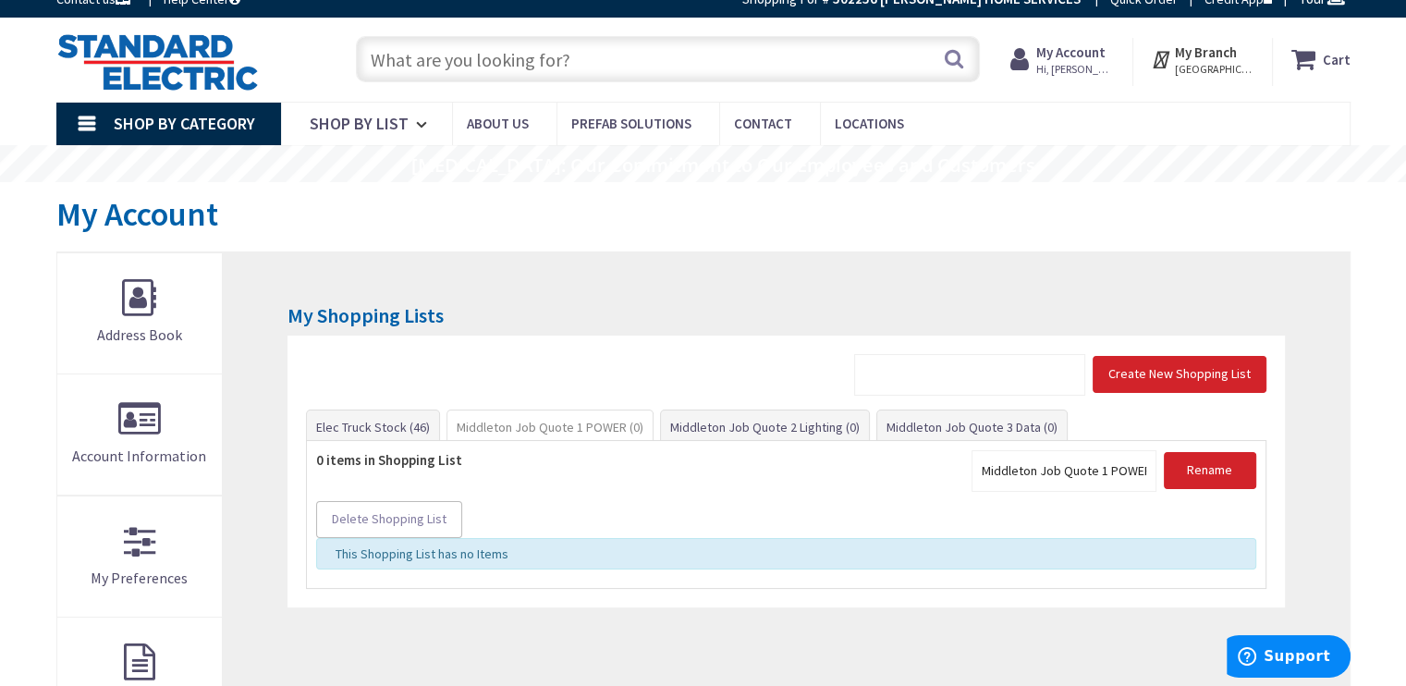
scroll to position [17, 0]
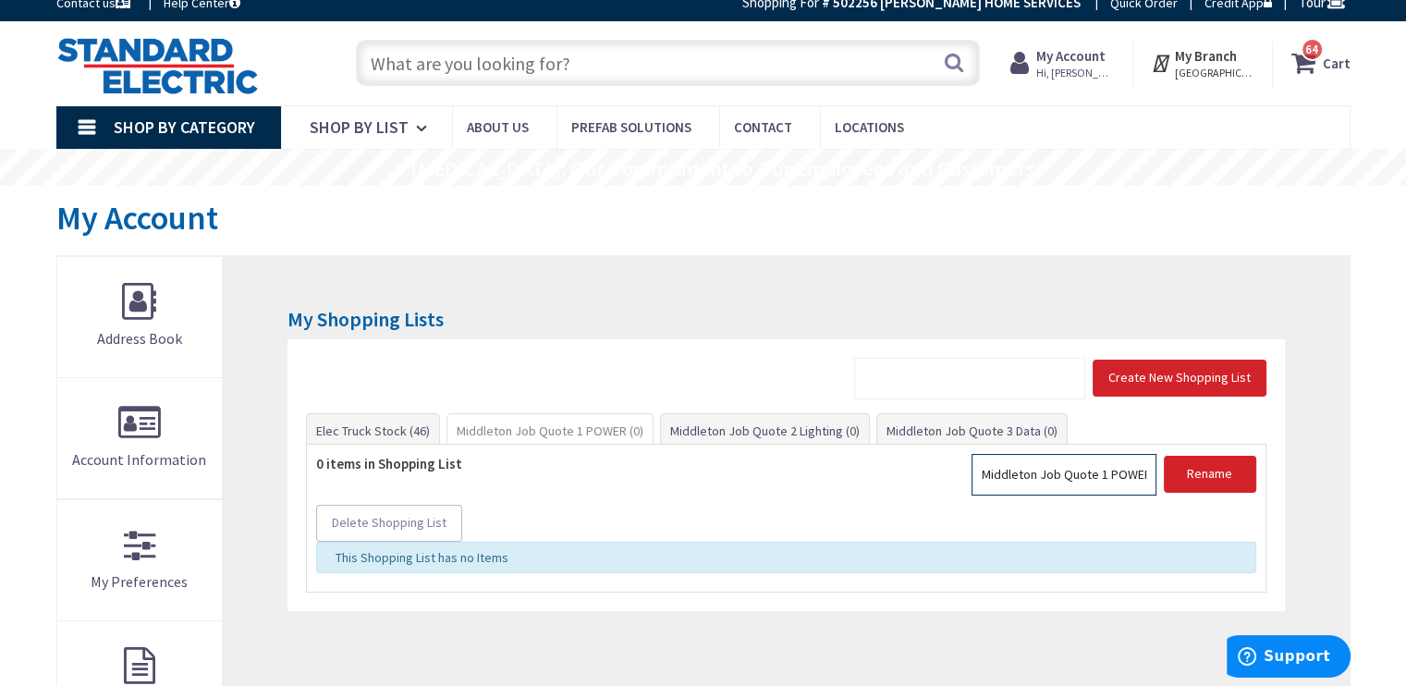
drag, startPoint x: 1150, startPoint y: 475, endPoint x: 927, endPoint y: 481, distance: 222.8
click at [931, 482] on div "0 items in Shopping List Rename Delete Shopping List This Shopping List has no …" at bounding box center [785, 519] width 959 height 150
click at [599, 62] on input "text" at bounding box center [668, 63] width 624 height 46
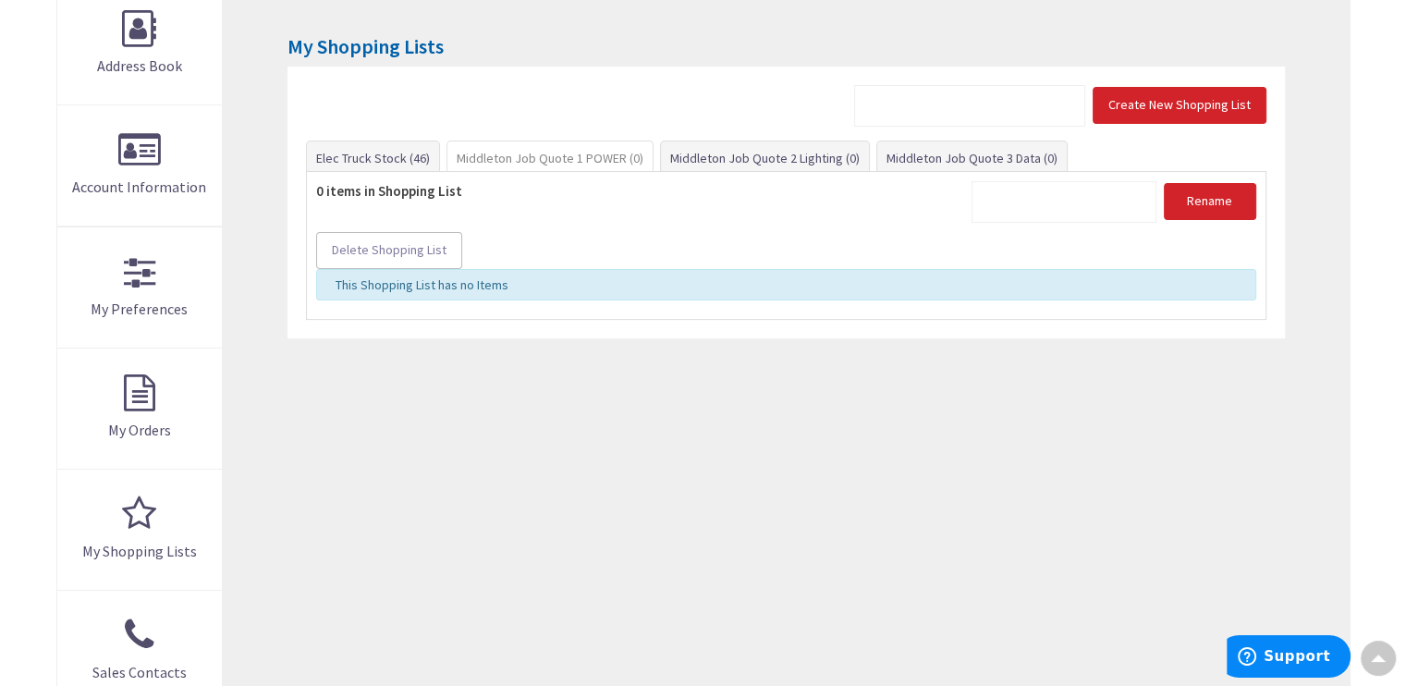
scroll to position [0, 0]
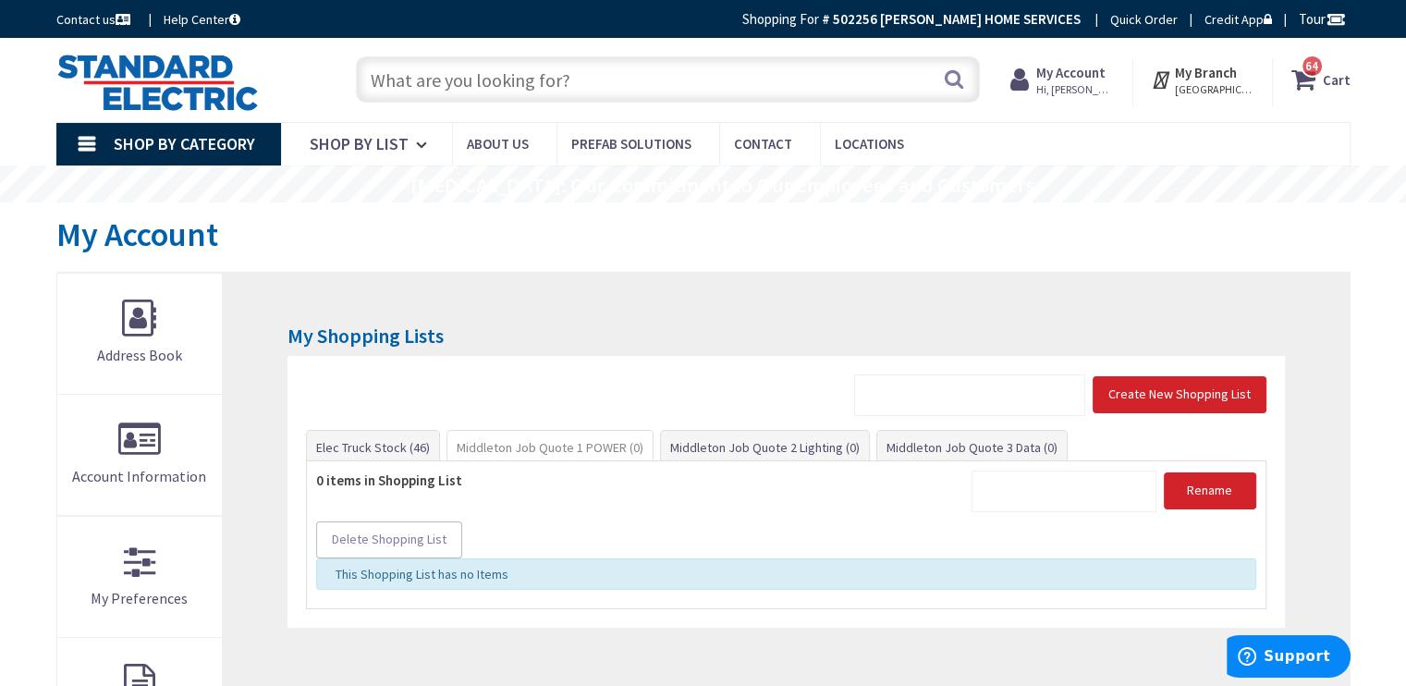
click at [415, 483] on strong "0 items in Shopping List" at bounding box center [389, 480] width 146 height 18
click at [375, 143] on span "Shop By List" at bounding box center [359, 143] width 99 height 21
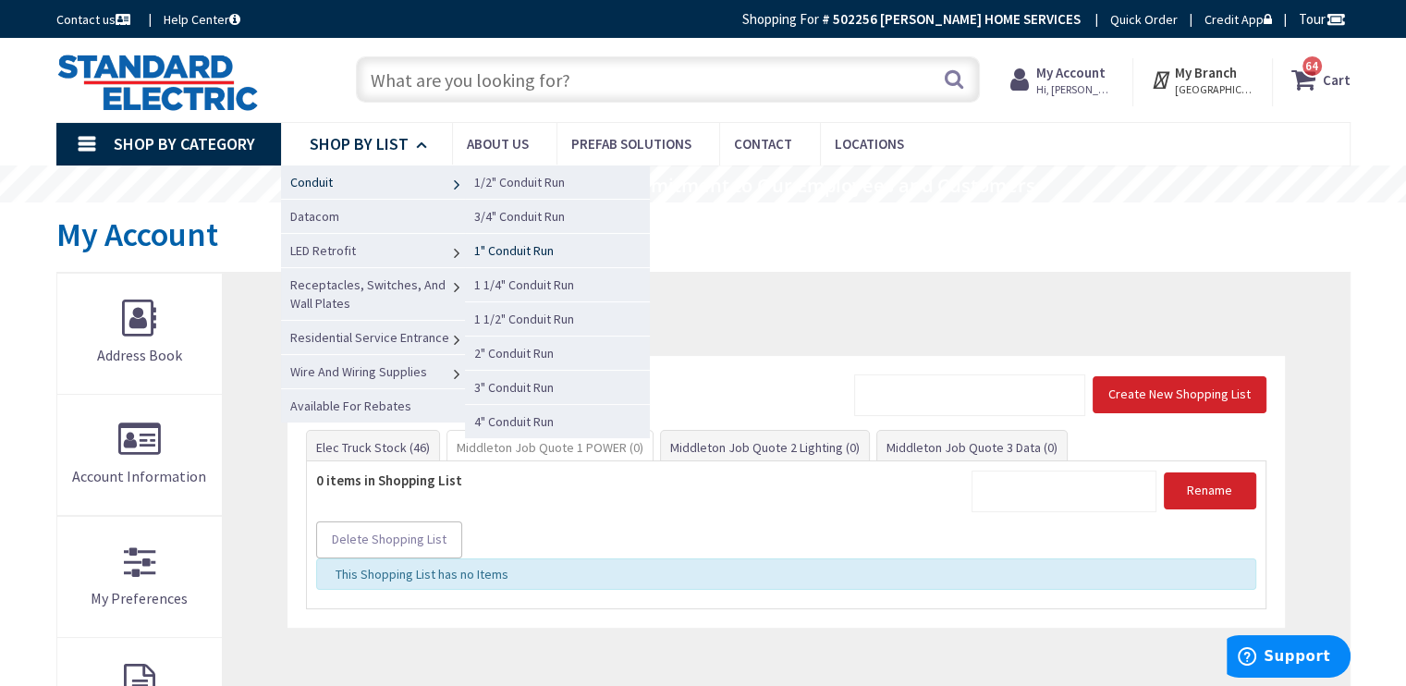
click at [525, 249] on span "1" Conduit Run" at bounding box center [513, 250] width 79 height 17
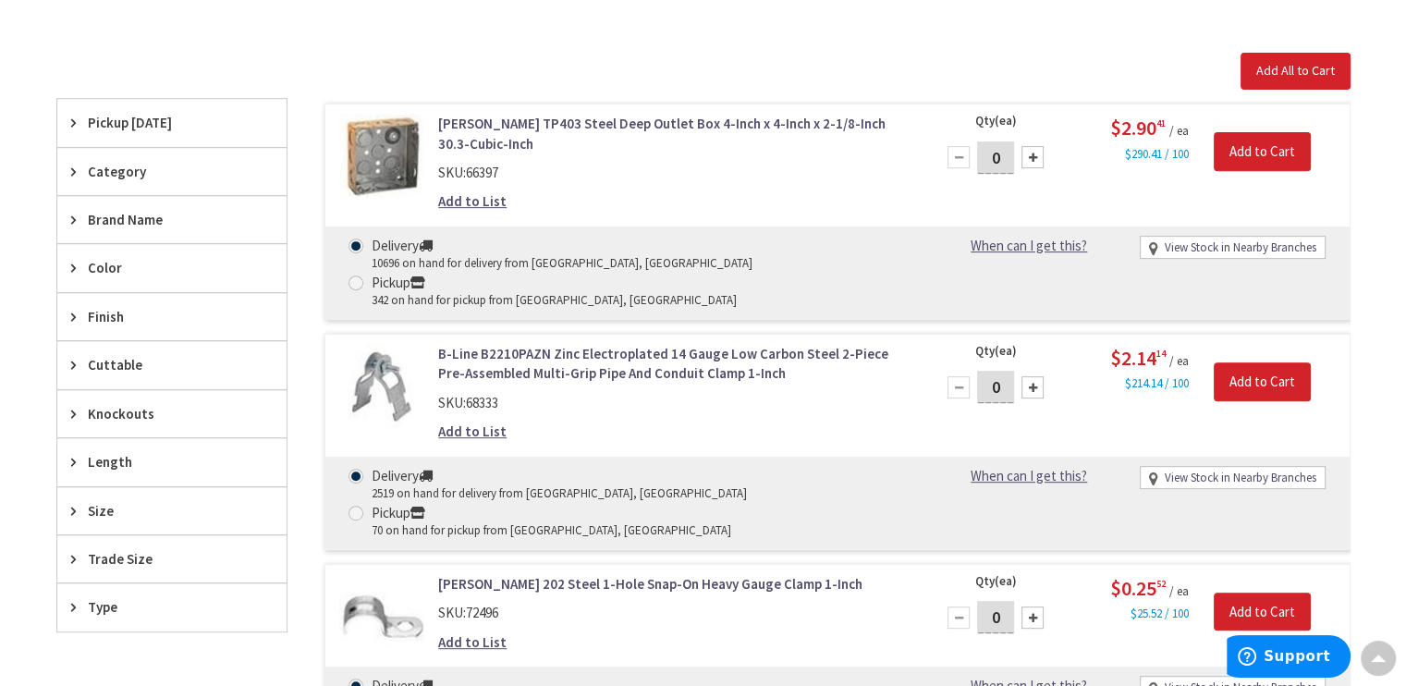
scroll to position [758, 0]
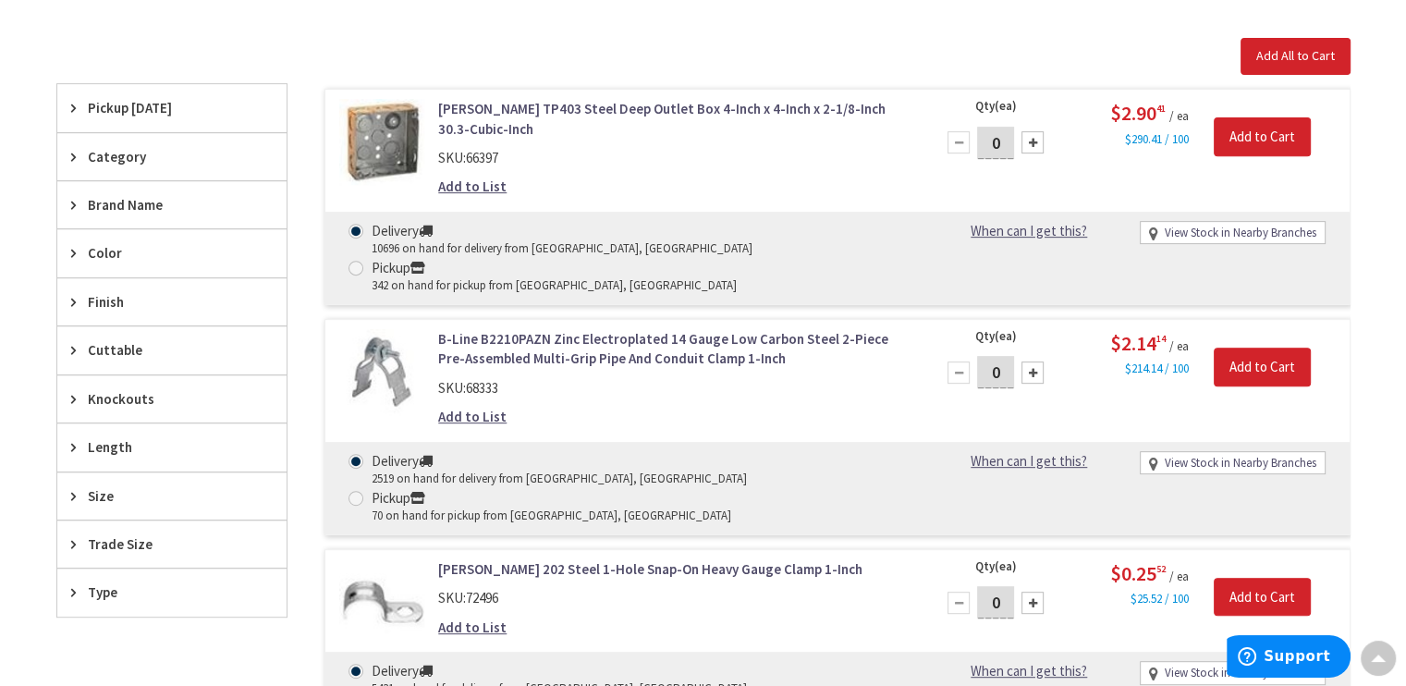
click at [111, 162] on span "Category" at bounding box center [163, 156] width 151 height 19
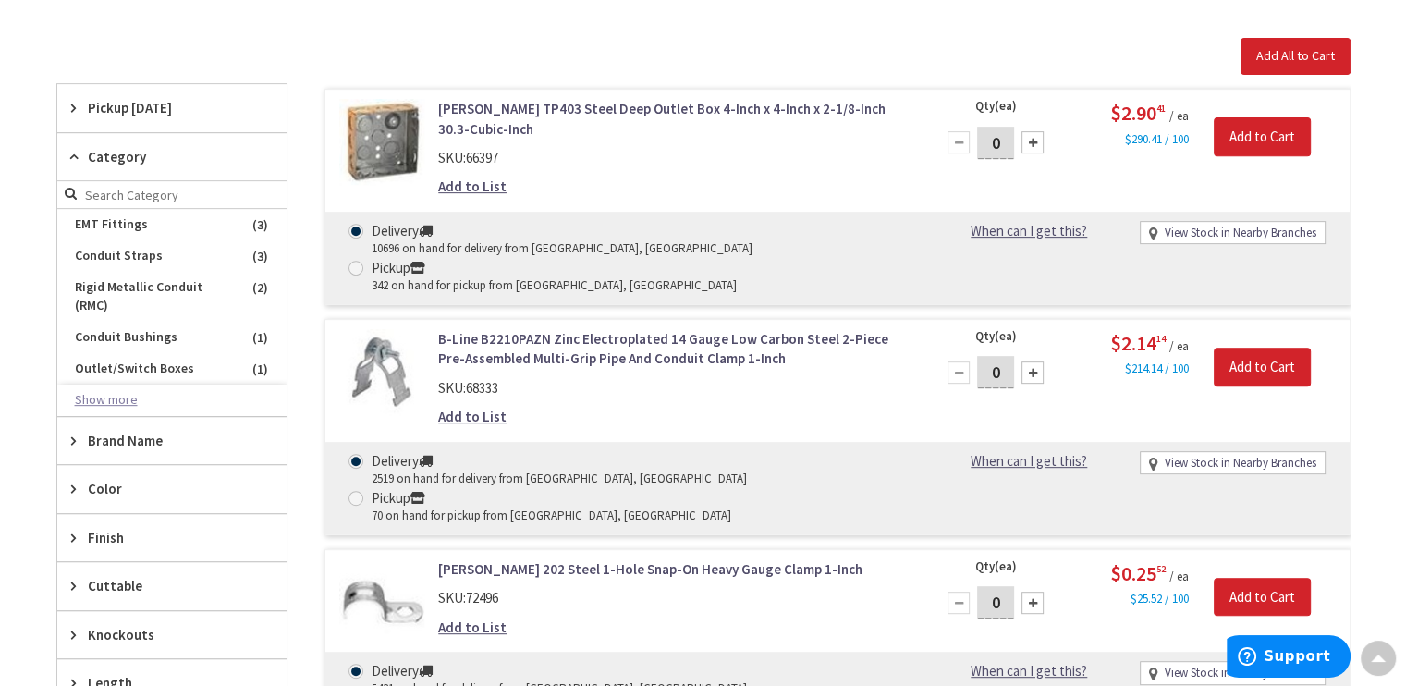
click at [105, 395] on button "Show more" at bounding box center [171, 399] width 229 height 31
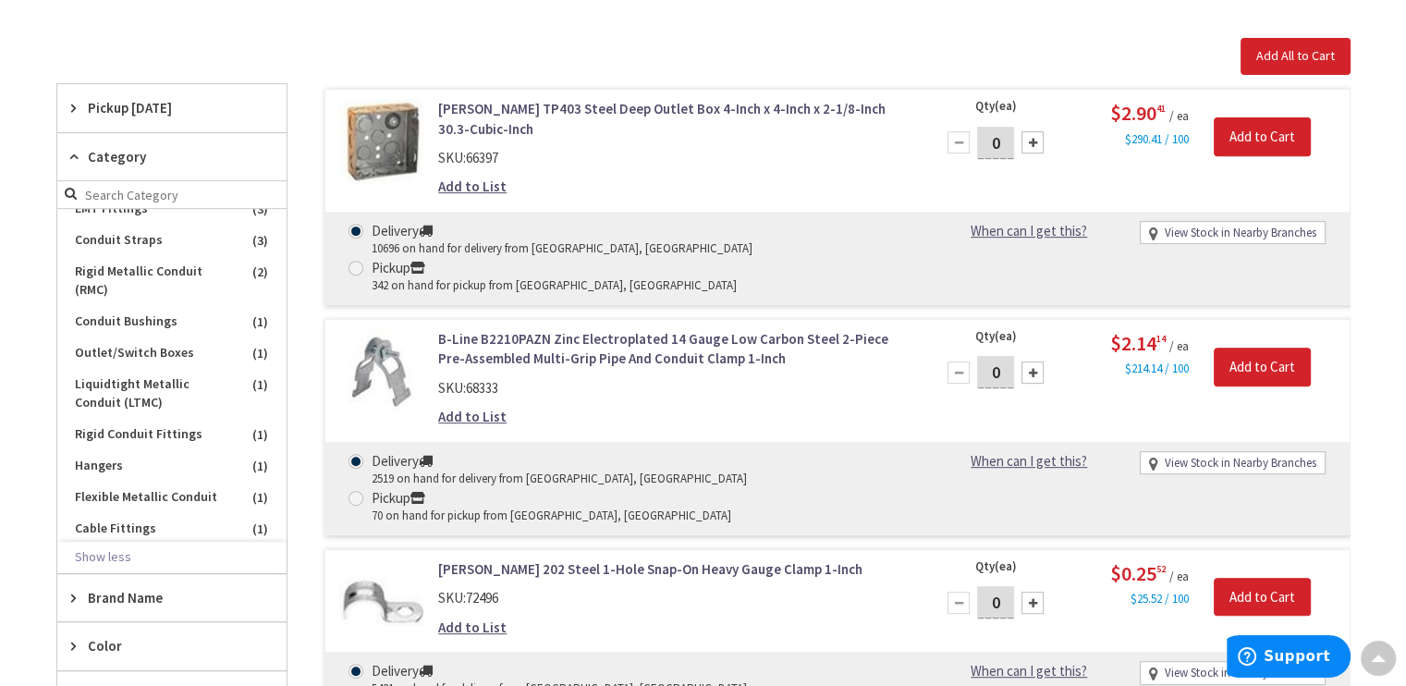
scroll to position [18, 0]
click at [111, 155] on span "Category" at bounding box center [163, 156] width 151 height 19
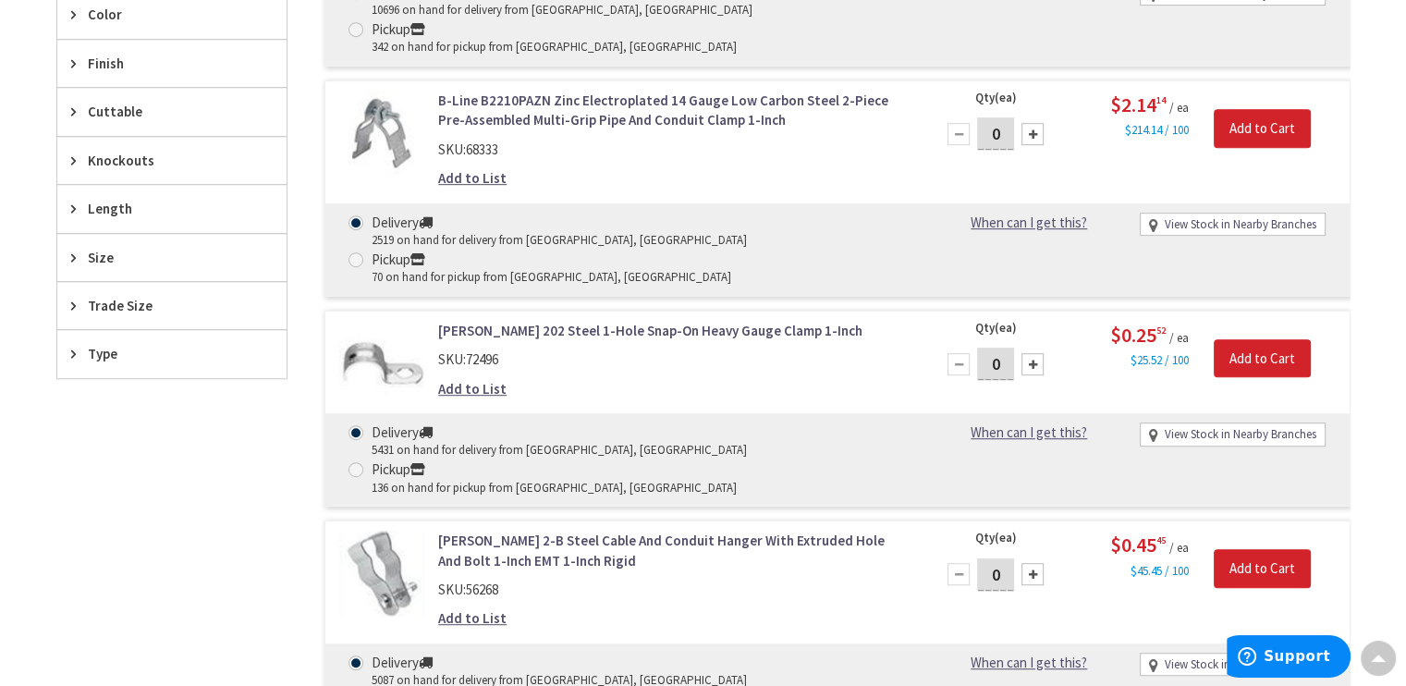
scroll to position [999, 0]
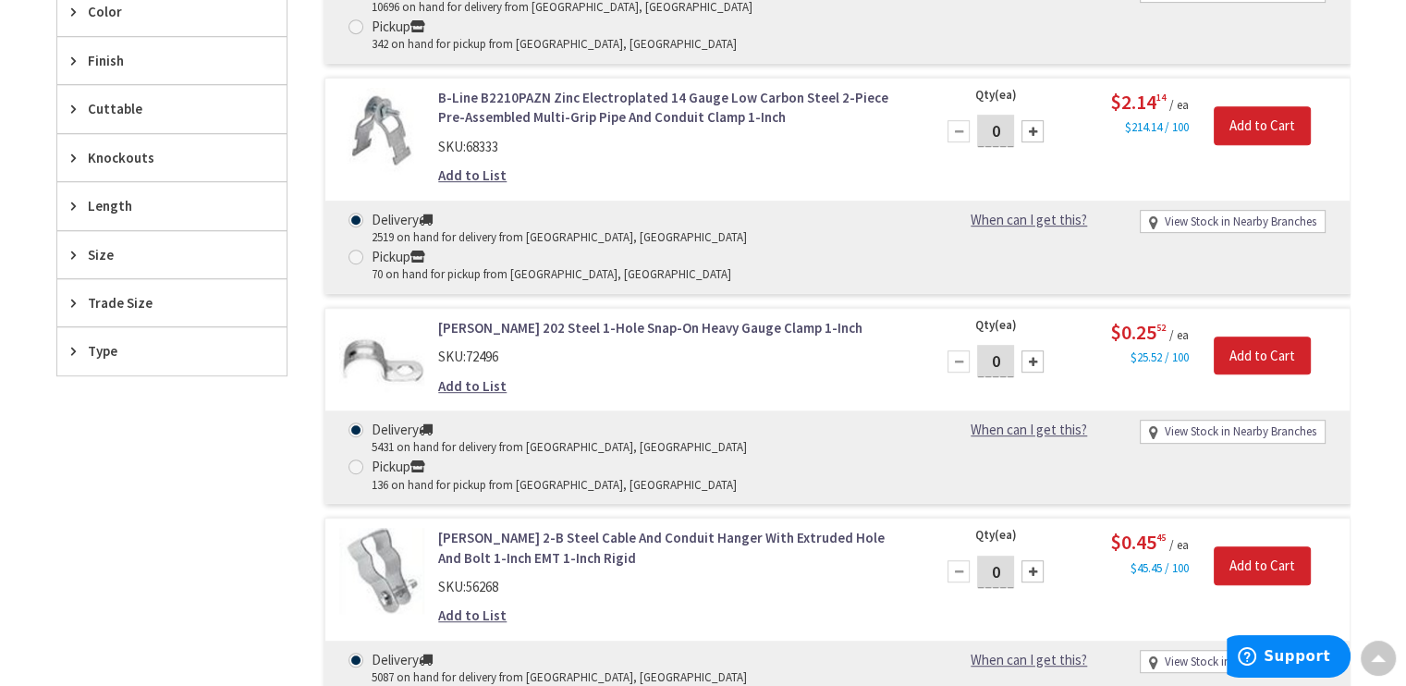
click at [81, 349] on icon at bounding box center [78, 351] width 14 height 14
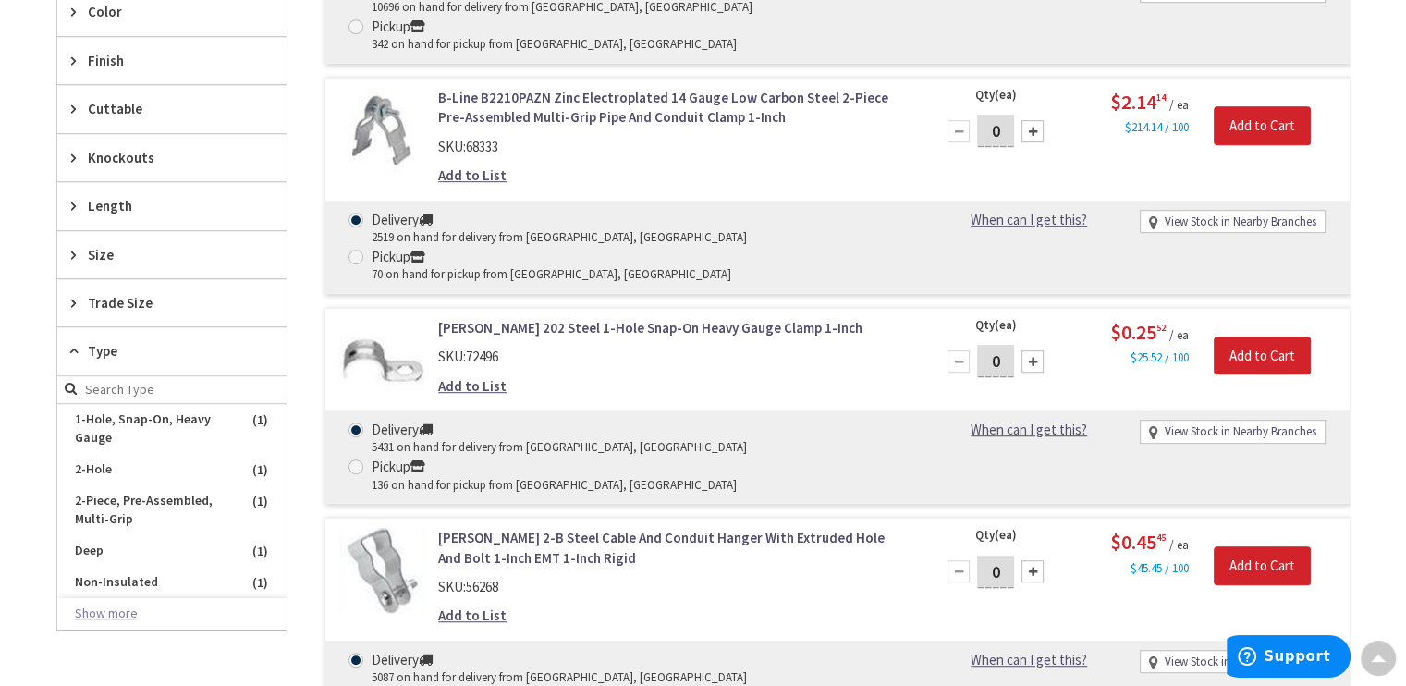
click at [98, 613] on button "Show more" at bounding box center [171, 613] width 229 height 31
click at [124, 392] on input "search" at bounding box center [171, 390] width 229 height 28
click at [123, 299] on span "Trade Size" at bounding box center [163, 302] width 151 height 19
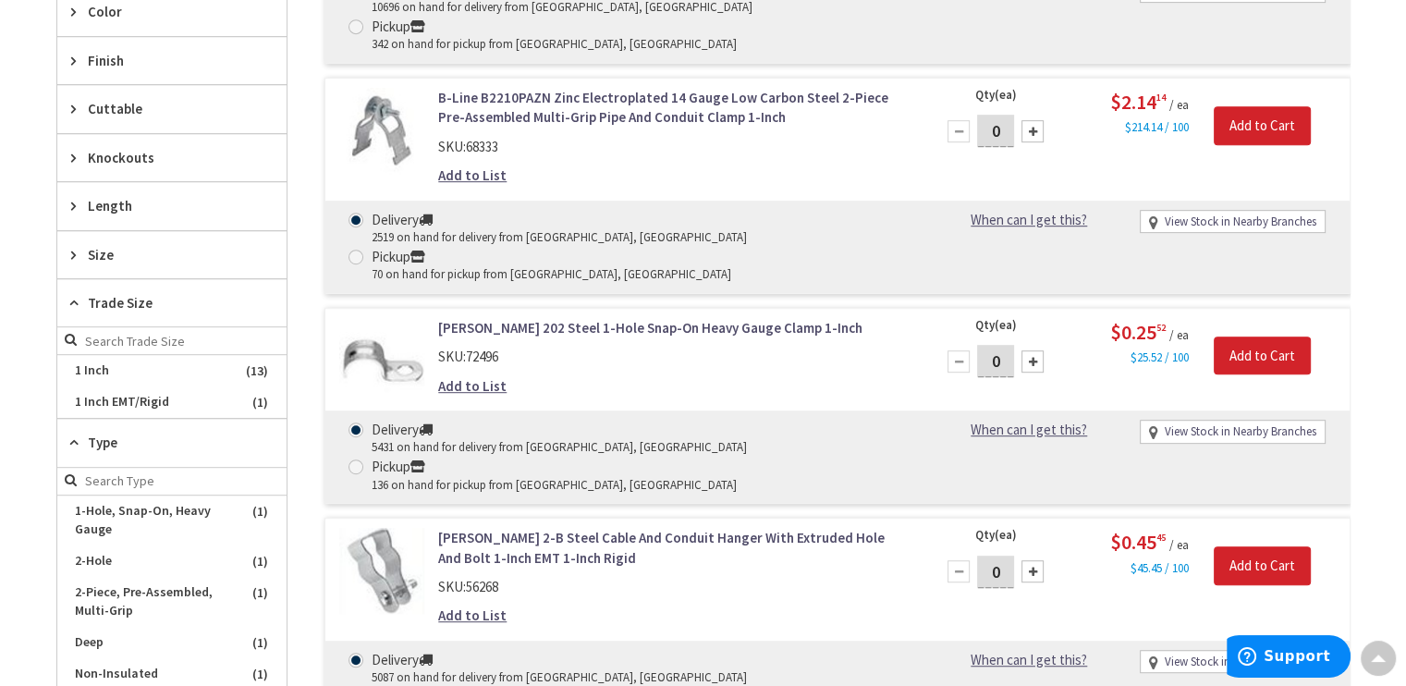
click at [78, 435] on icon at bounding box center [78, 442] width 14 height 14
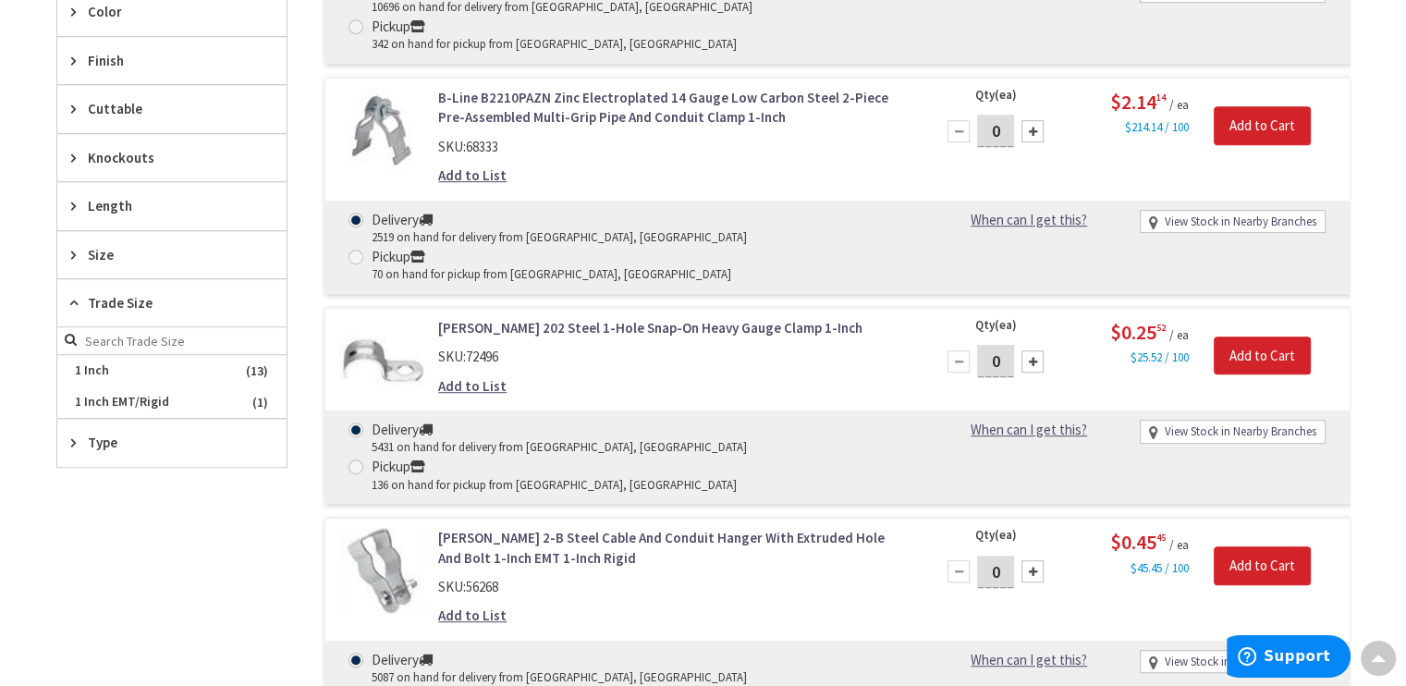
click at [71, 296] on icon at bounding box center [78, 303] width 14 height 14
click at [78, 58] on icon at bounding box center [78, 61] width 14 height 14
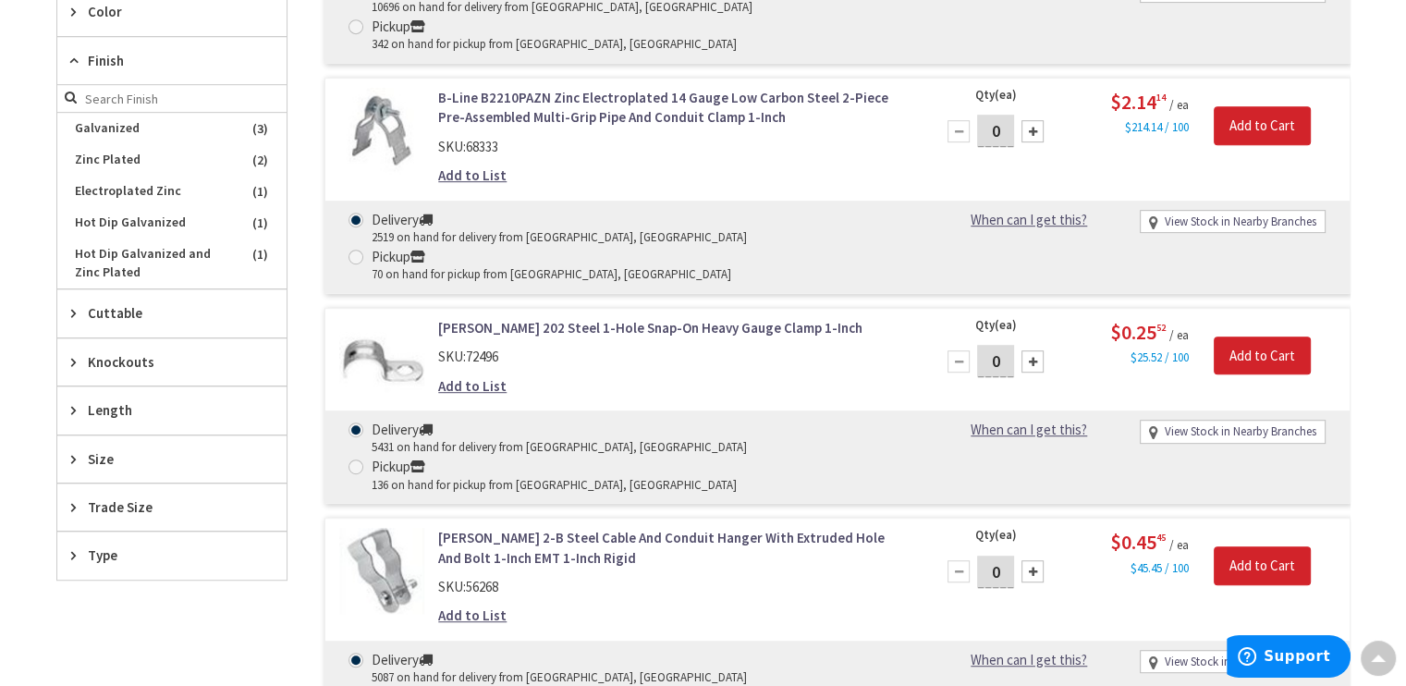
click at [78, 58] on icon at bounding box center [78, 61] width 14 height 14
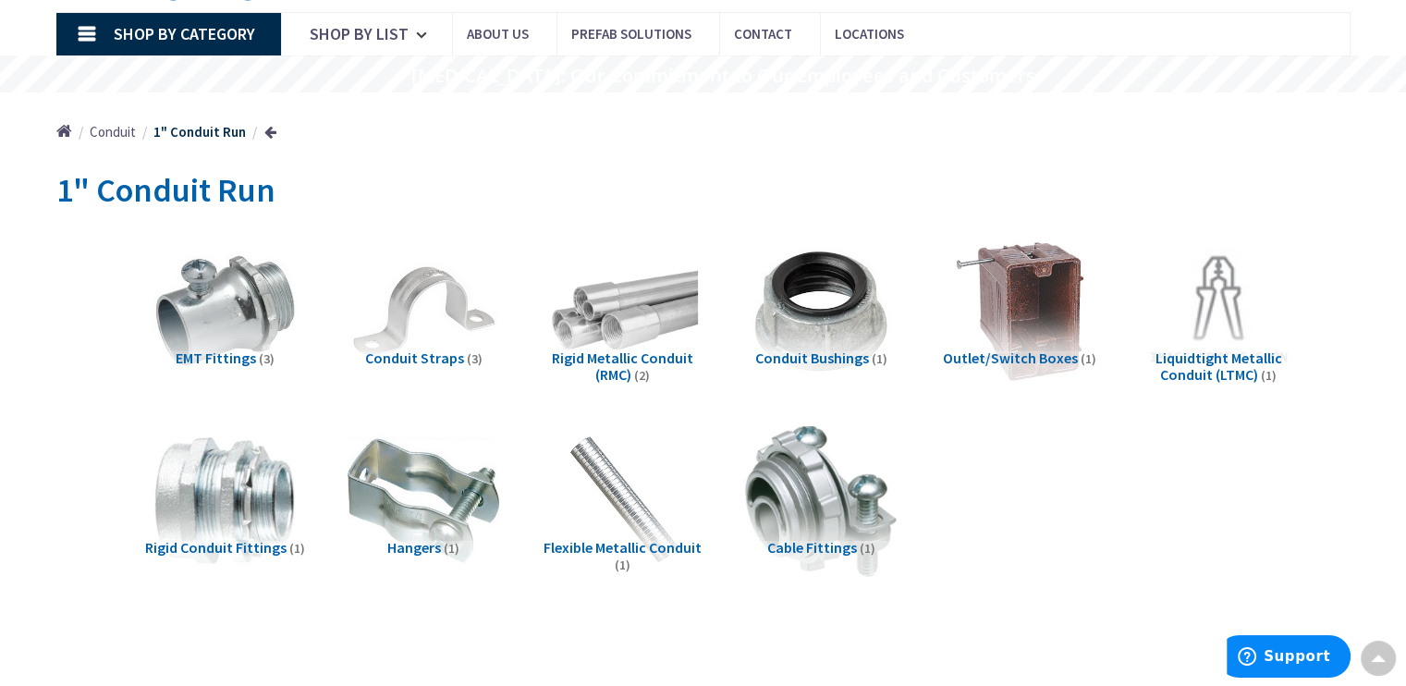
scroll to position [100, 0]
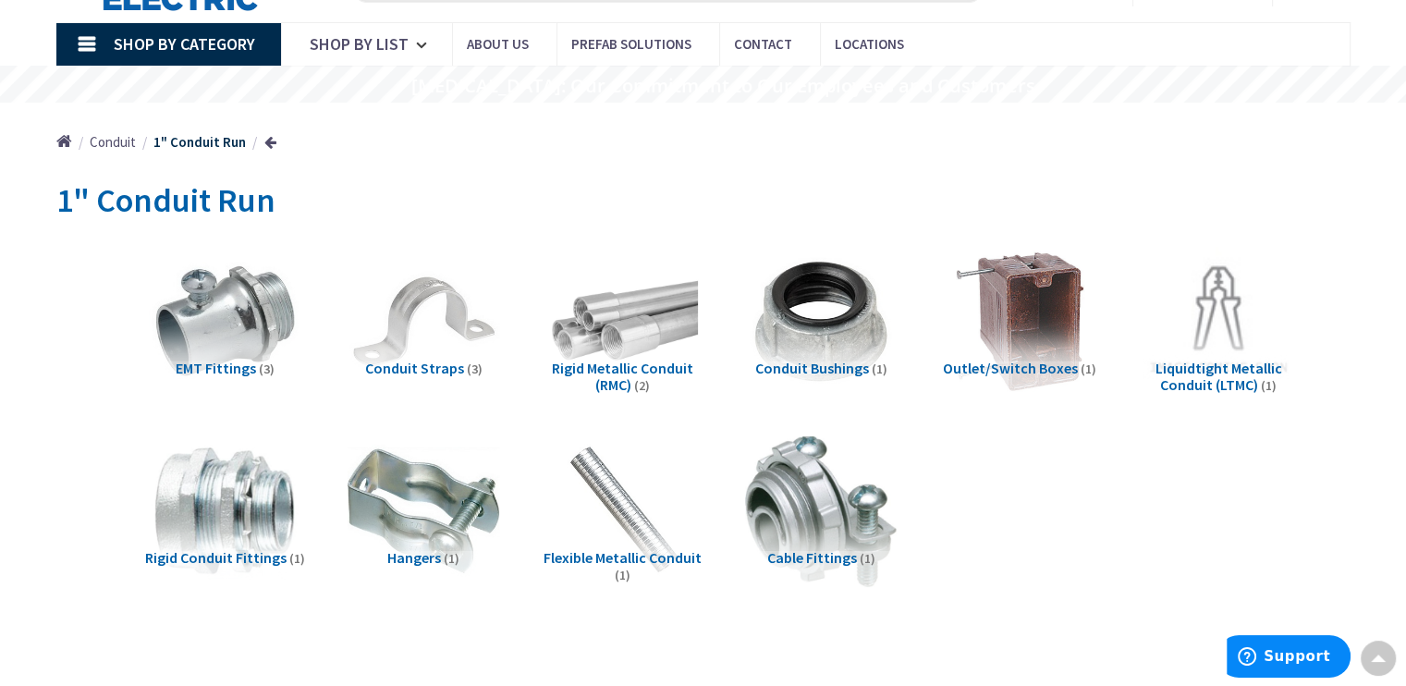
click at [123, 141] on span "Conduit" at bounding box center [113, 142] width 46 height 18
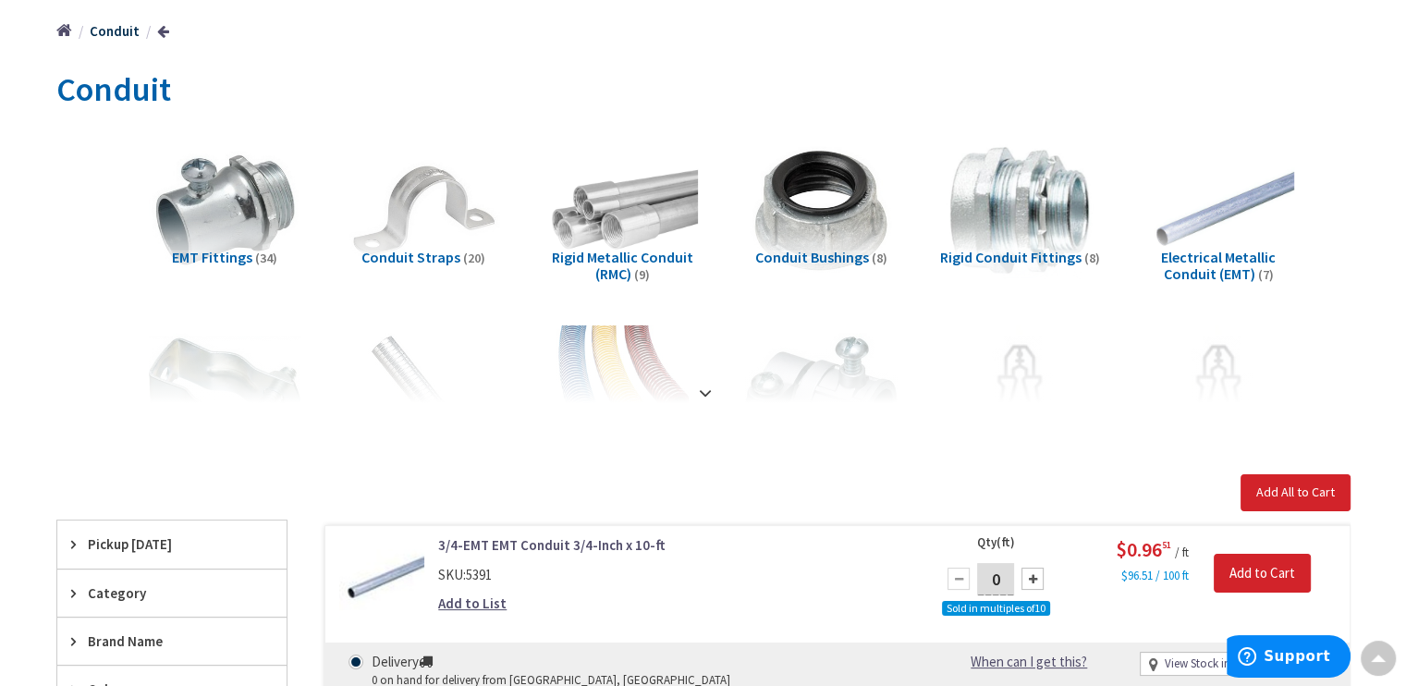
scroll to position [240, 0]
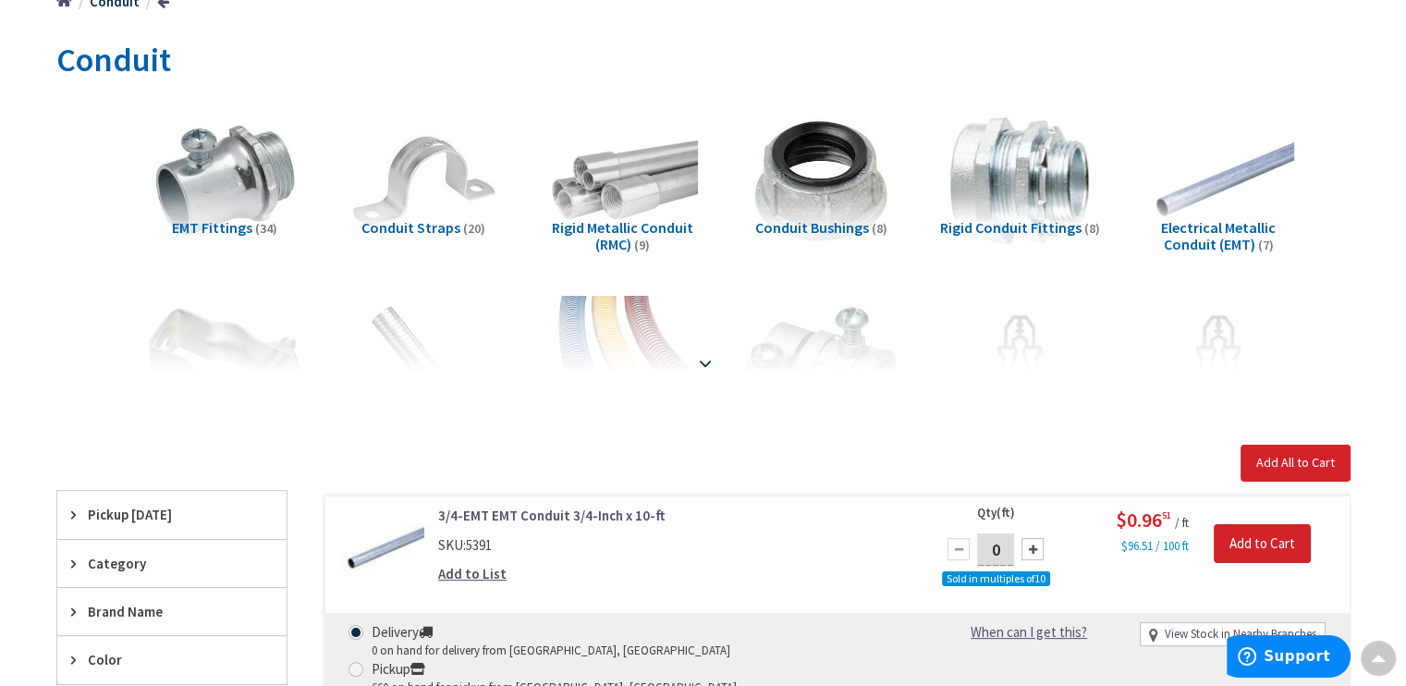
click at [702, 361] on strong at bounding box center [705, 363] width 22 height 20
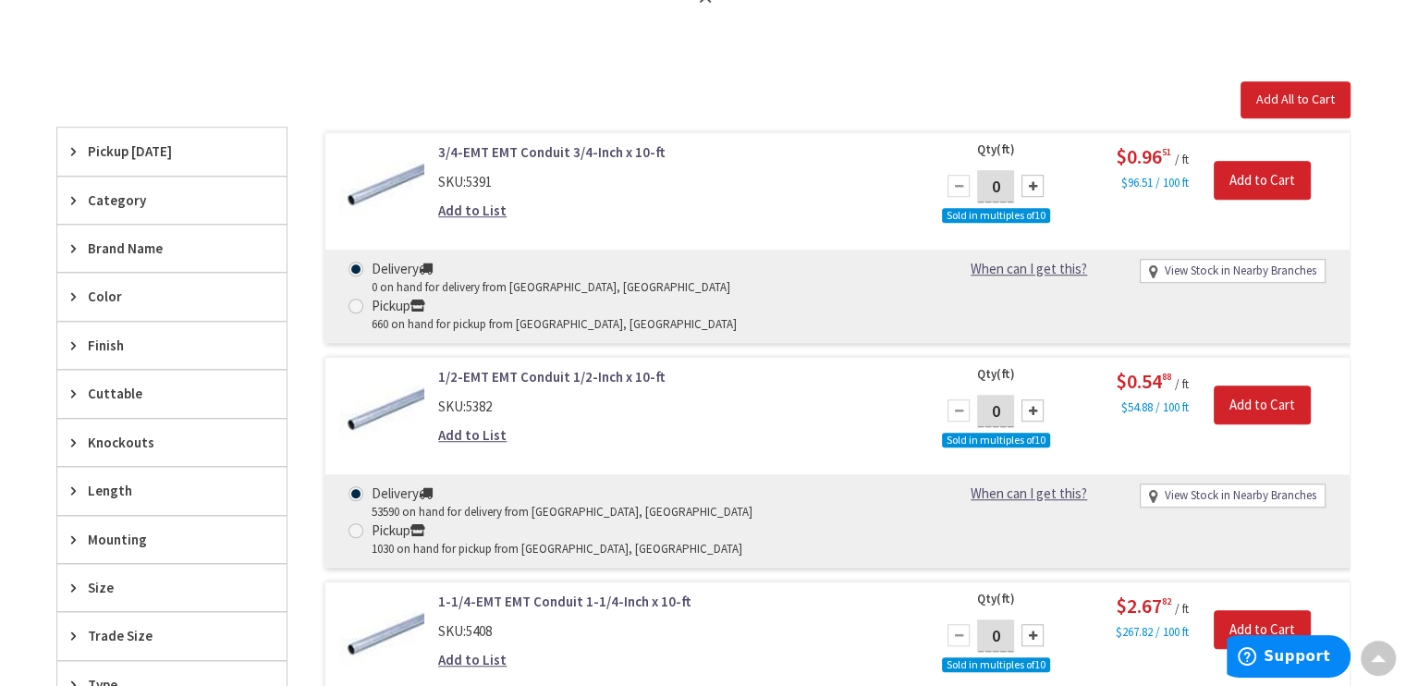
scroll to position [1328, 0]
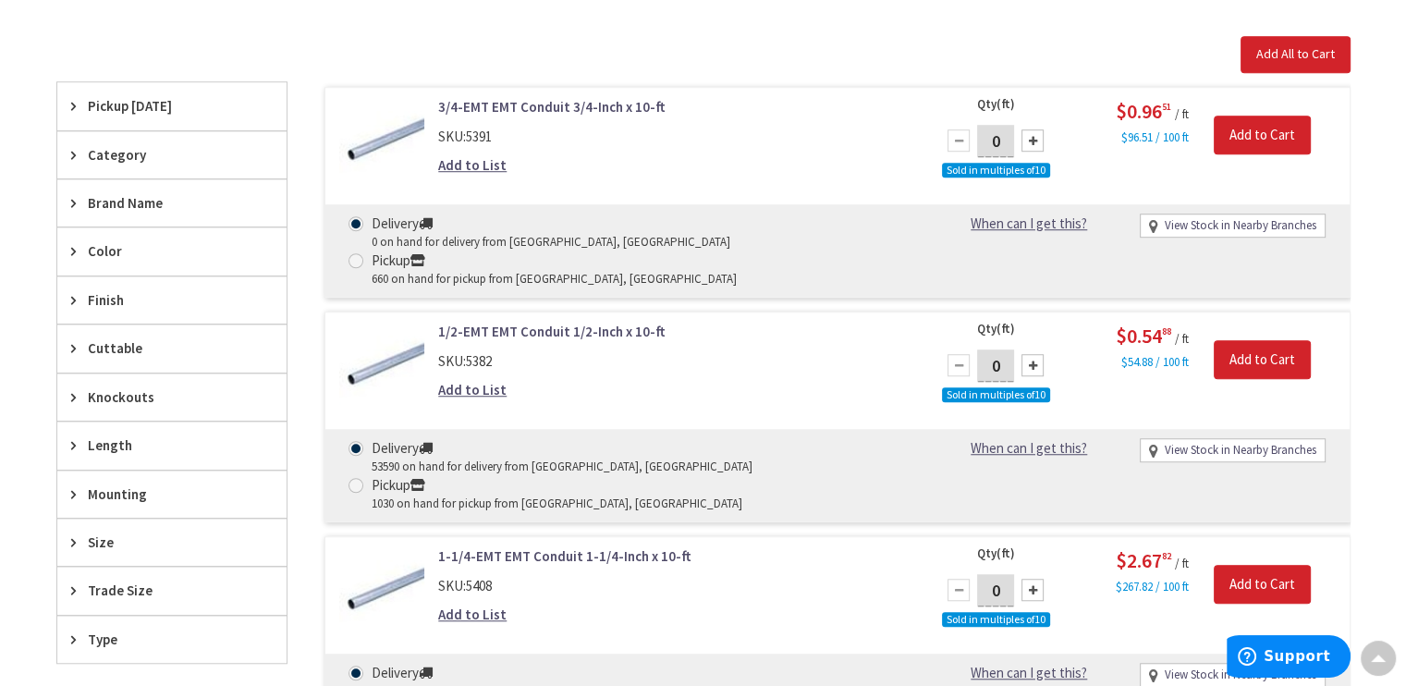
click at [74, 164] on div "Category" at bounding box center [171, 154] width 229 height 47
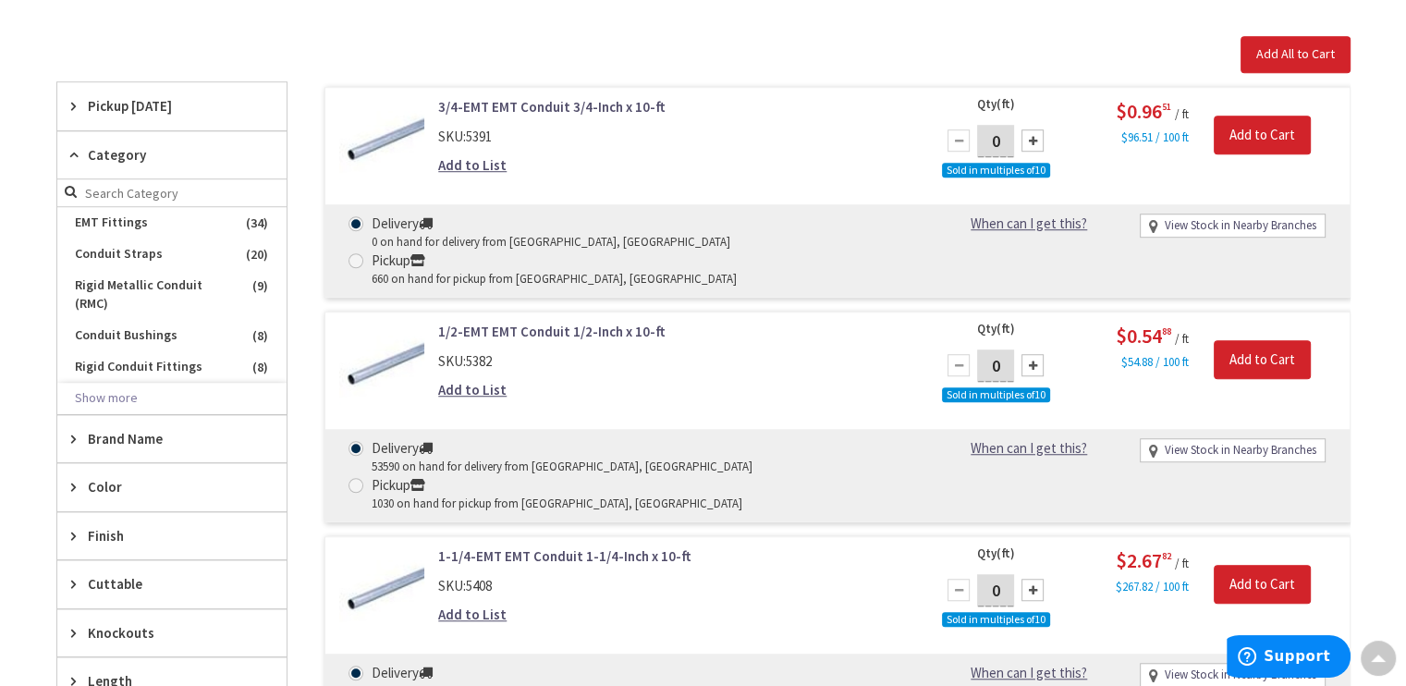
click at [78, 152] on icon at bounding box center [78, 155] width 14 height 14
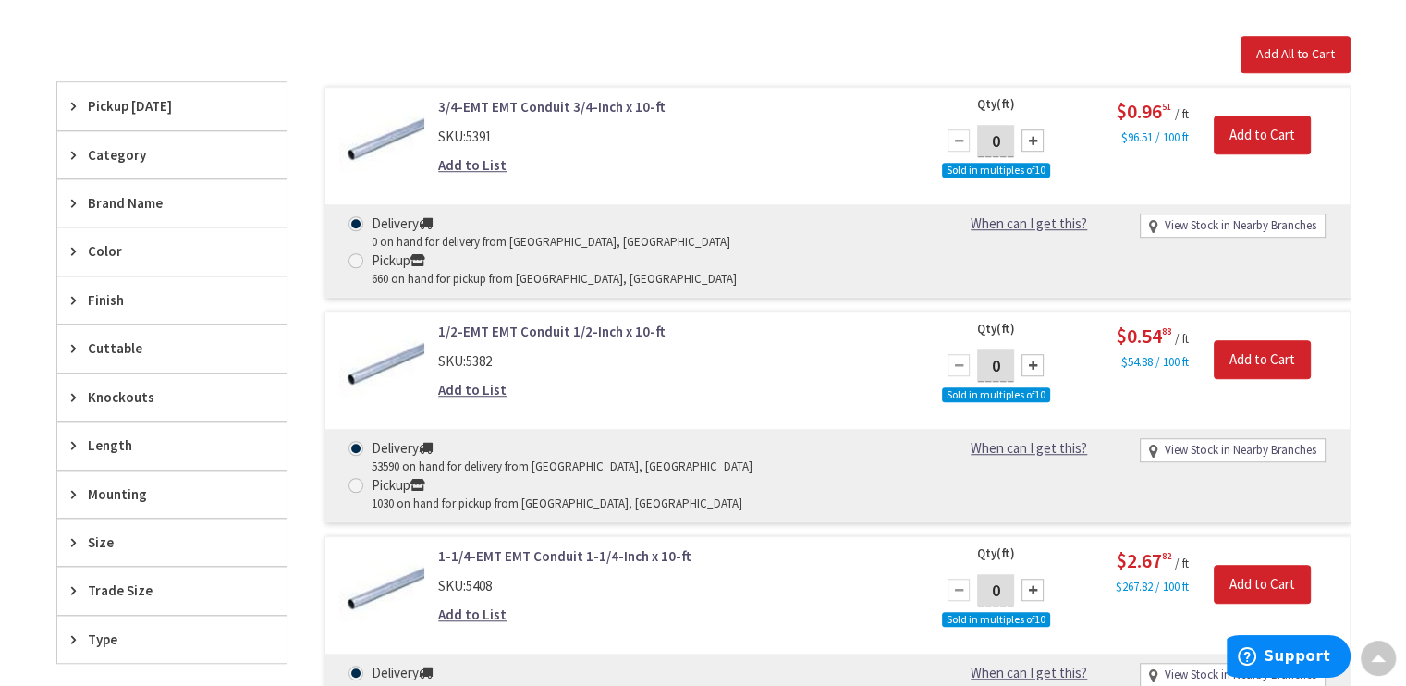
click at [72, 632] on icon at bounding box center [78, 639] width 14 height 14
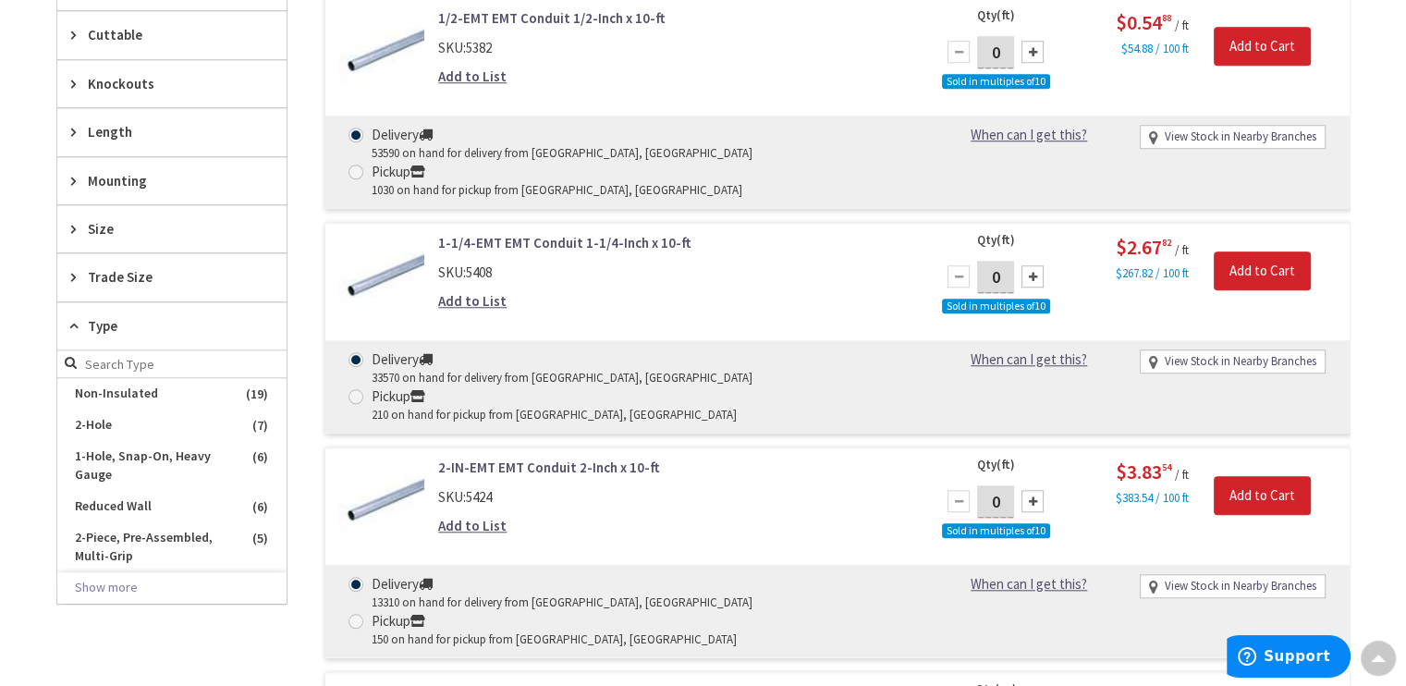
scroll to position [1651, 0]
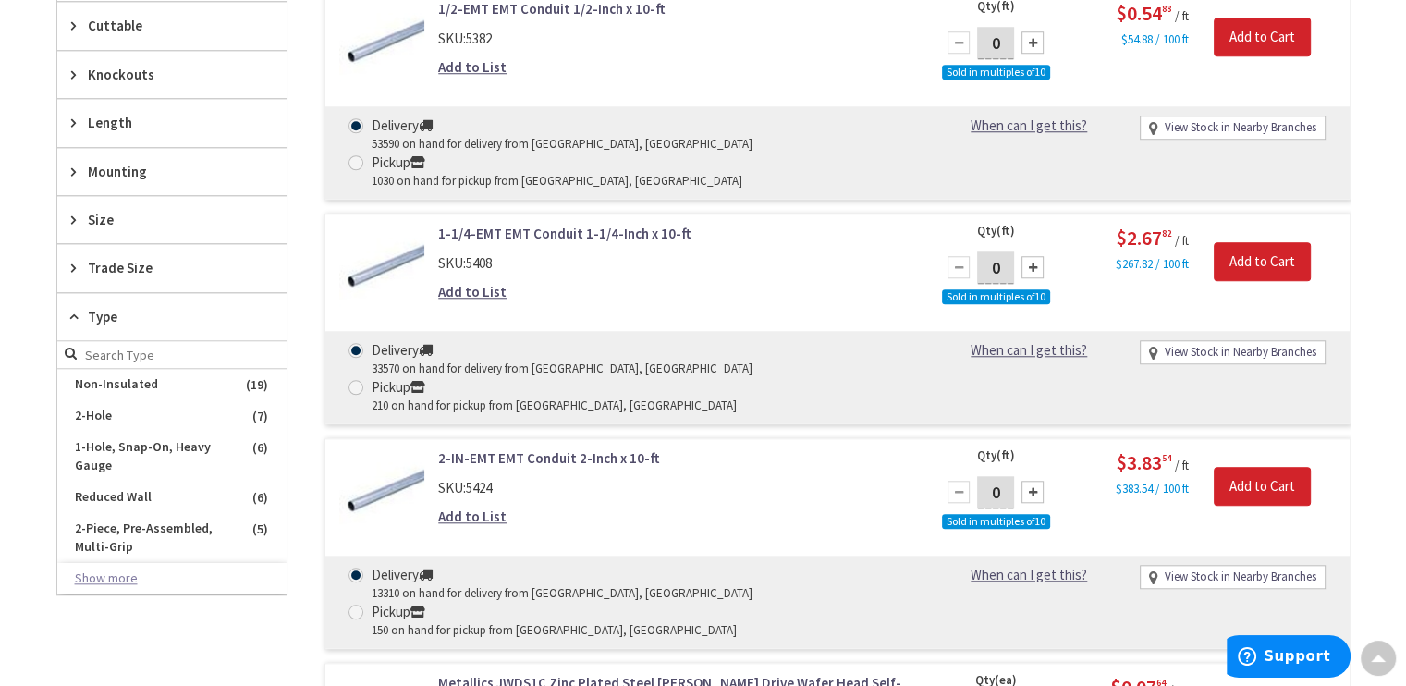
click at [102, 571] on button "Show more" at bounding box center [171, 578] width 229 height 31
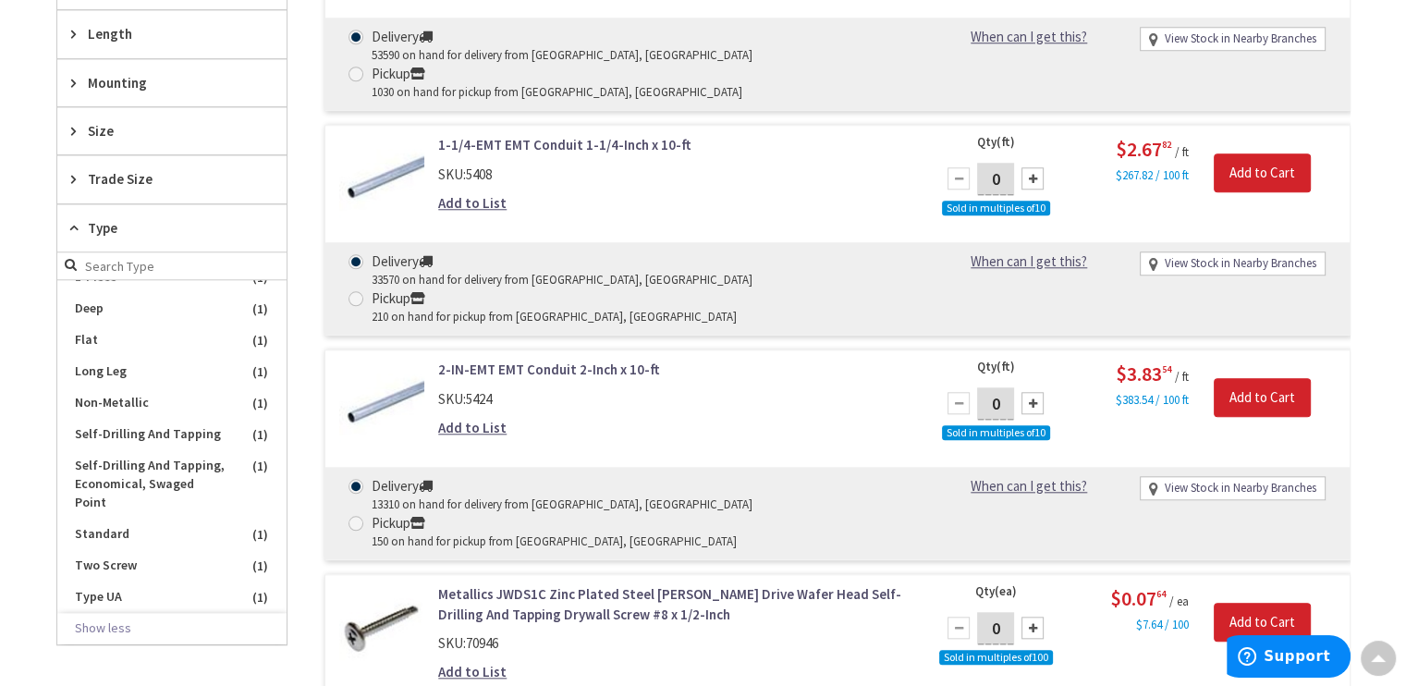
scroll to position [1742, 0]
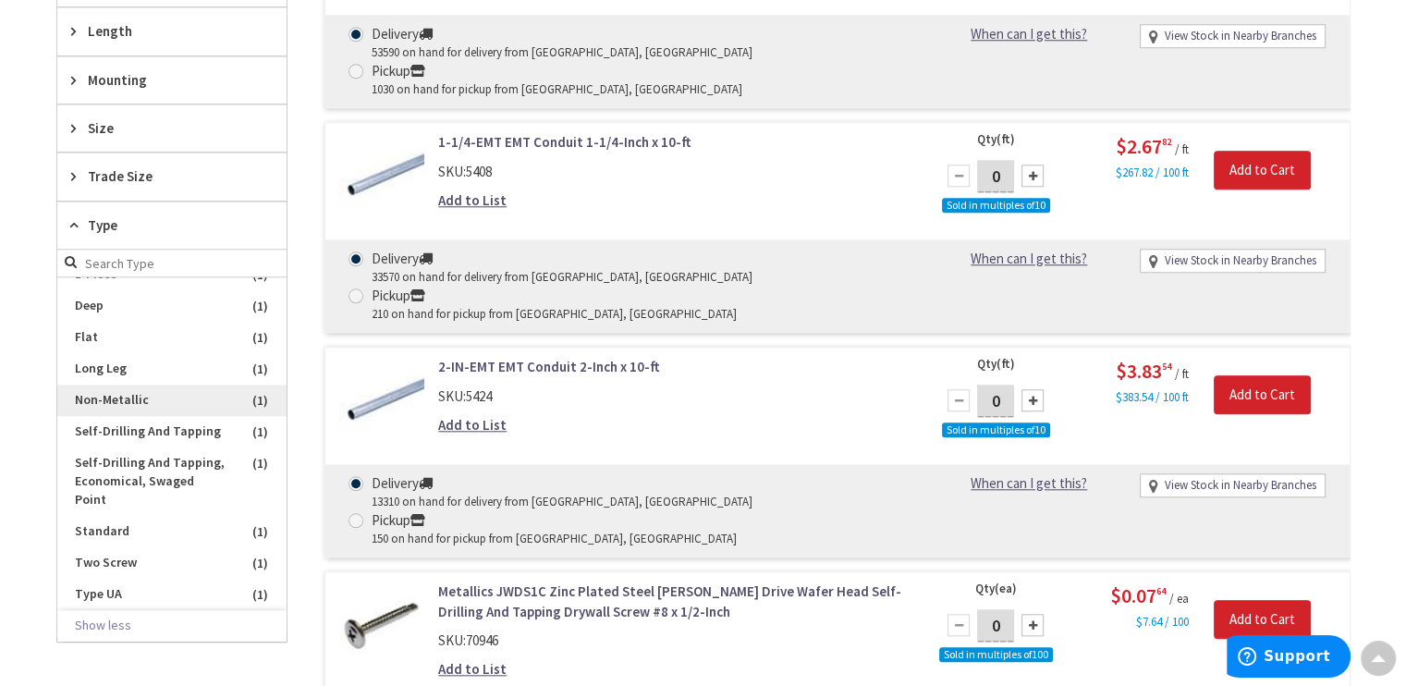
click at [119, 387] on span "Non-Metallic" at bounding box center [171, 399] width 229 height 31
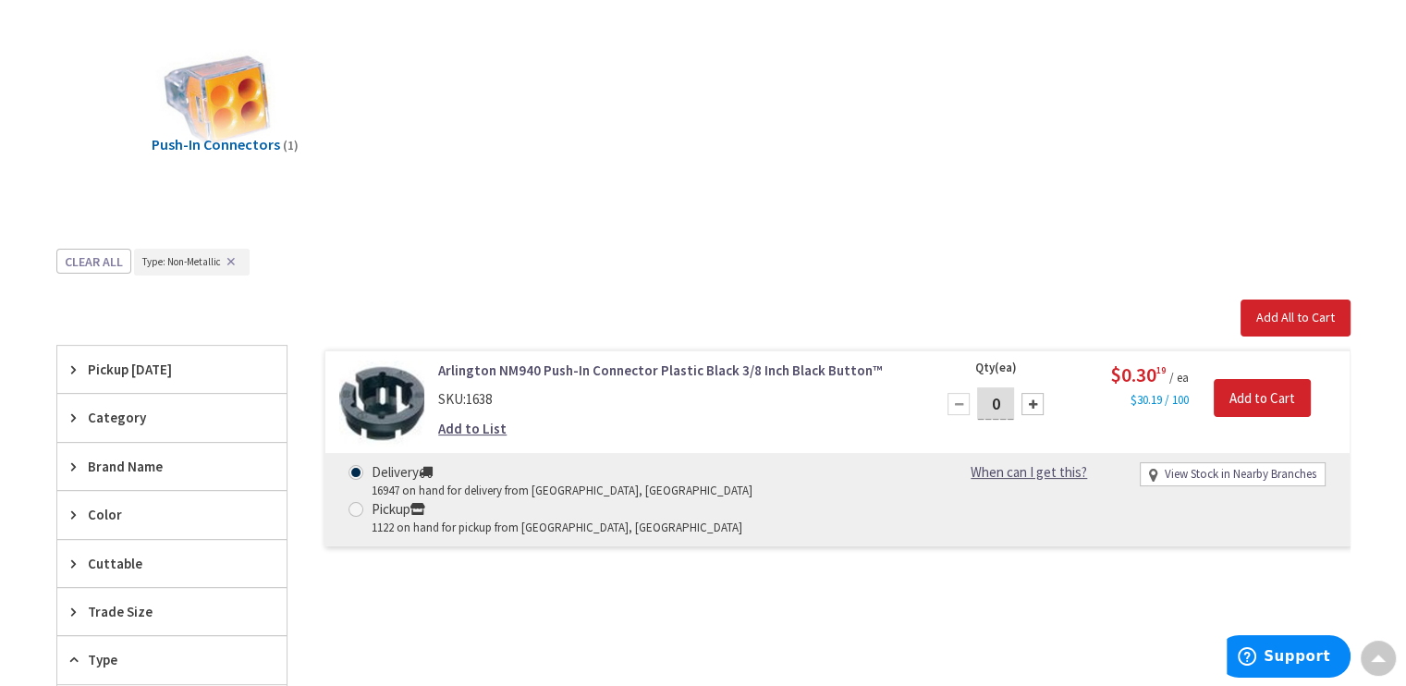
scroll to position [322, 0]
click at [107, 265] on button "Clear all" at bounding box center [93, 262] width 75 height 25
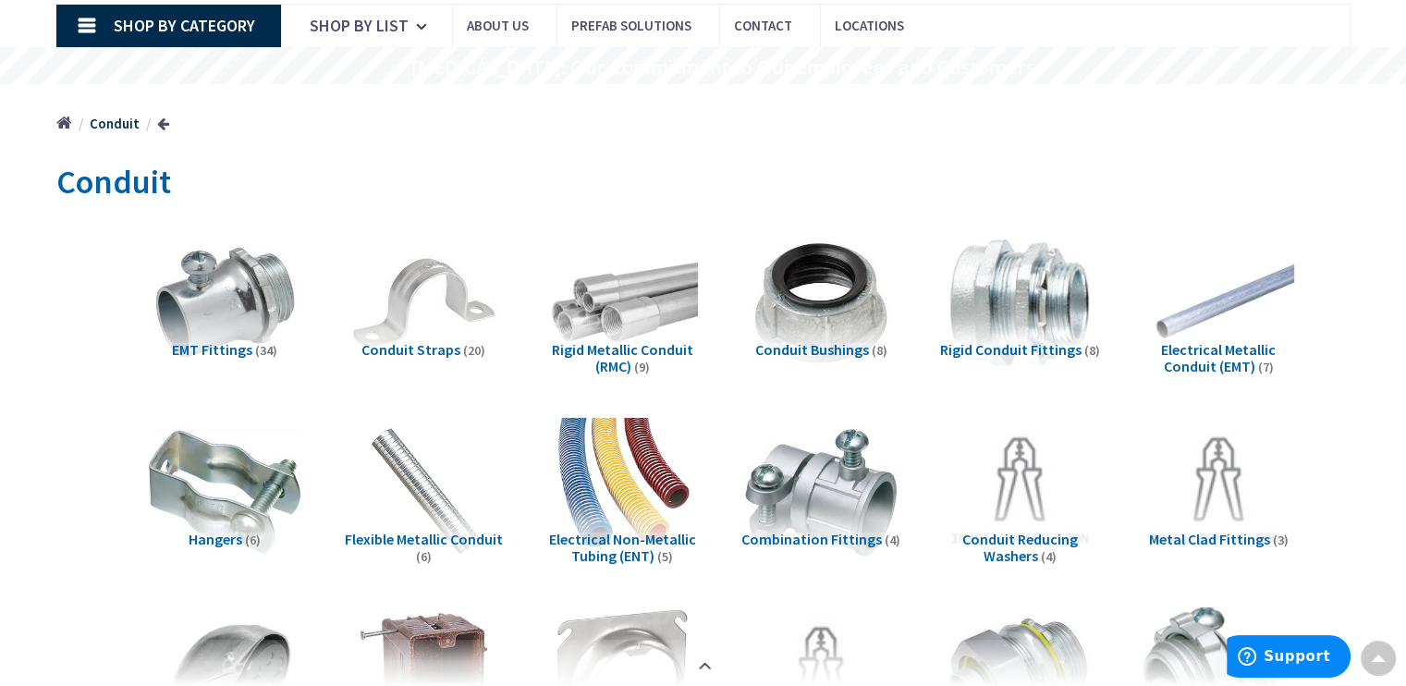
scroll to position [43, 0]
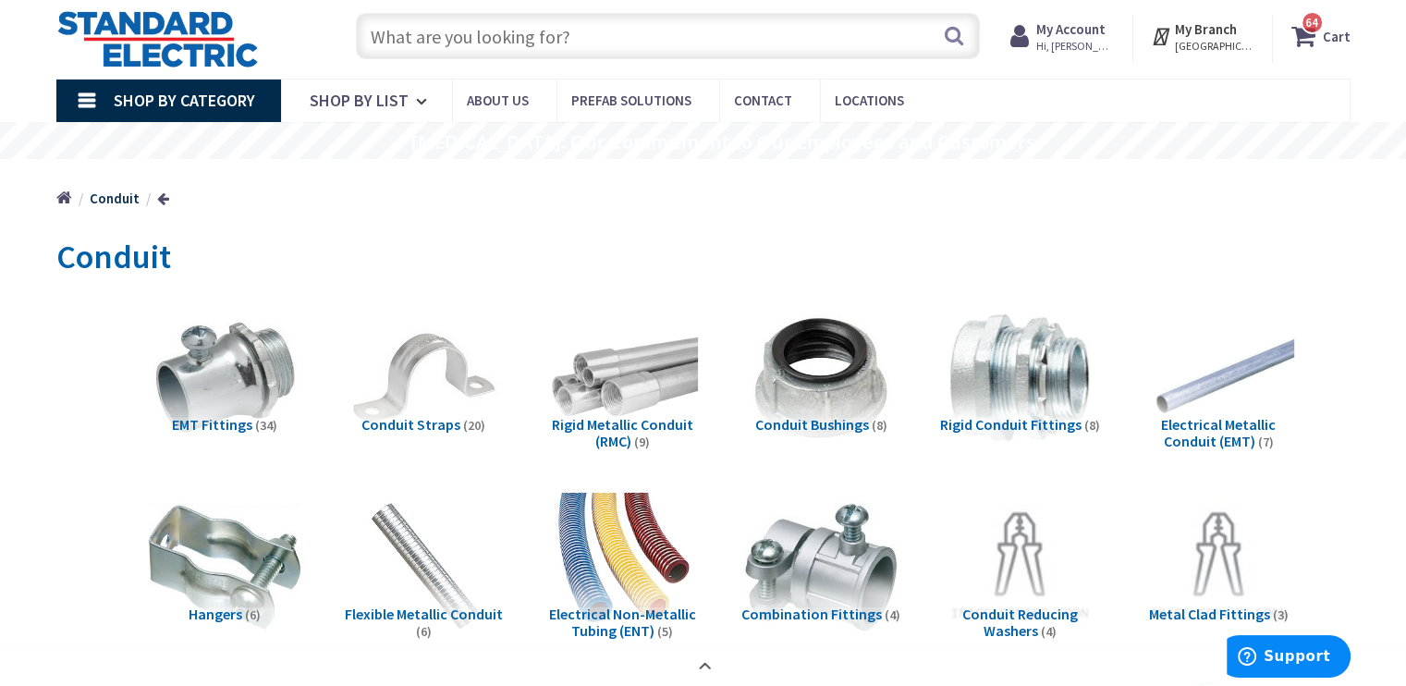
click at [160, 198] on link at bounding box center [163, 198] width 12 height 14
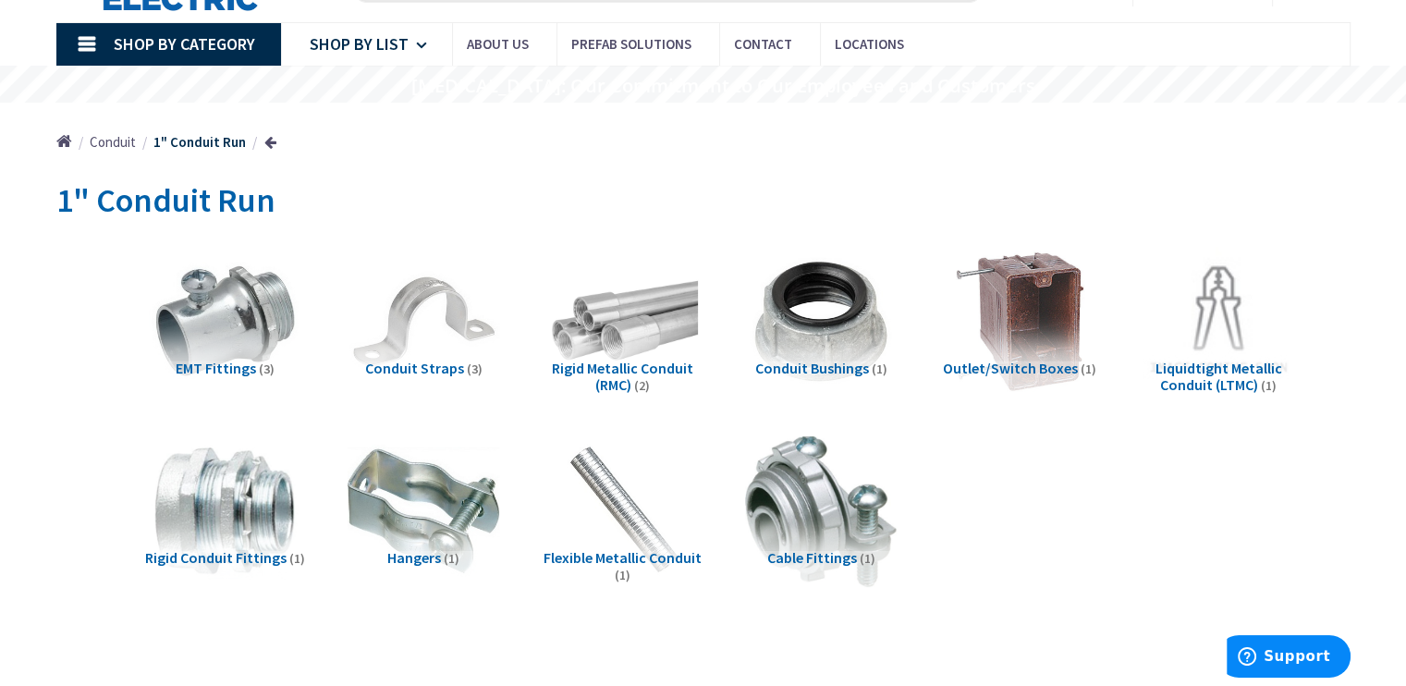
click at [418, 45] on icon at bounding box center [425, 45] width 18 height 41
click at [92, 39] on link "Shop By Category" at bounding box center [168, 44] width 225 height 43
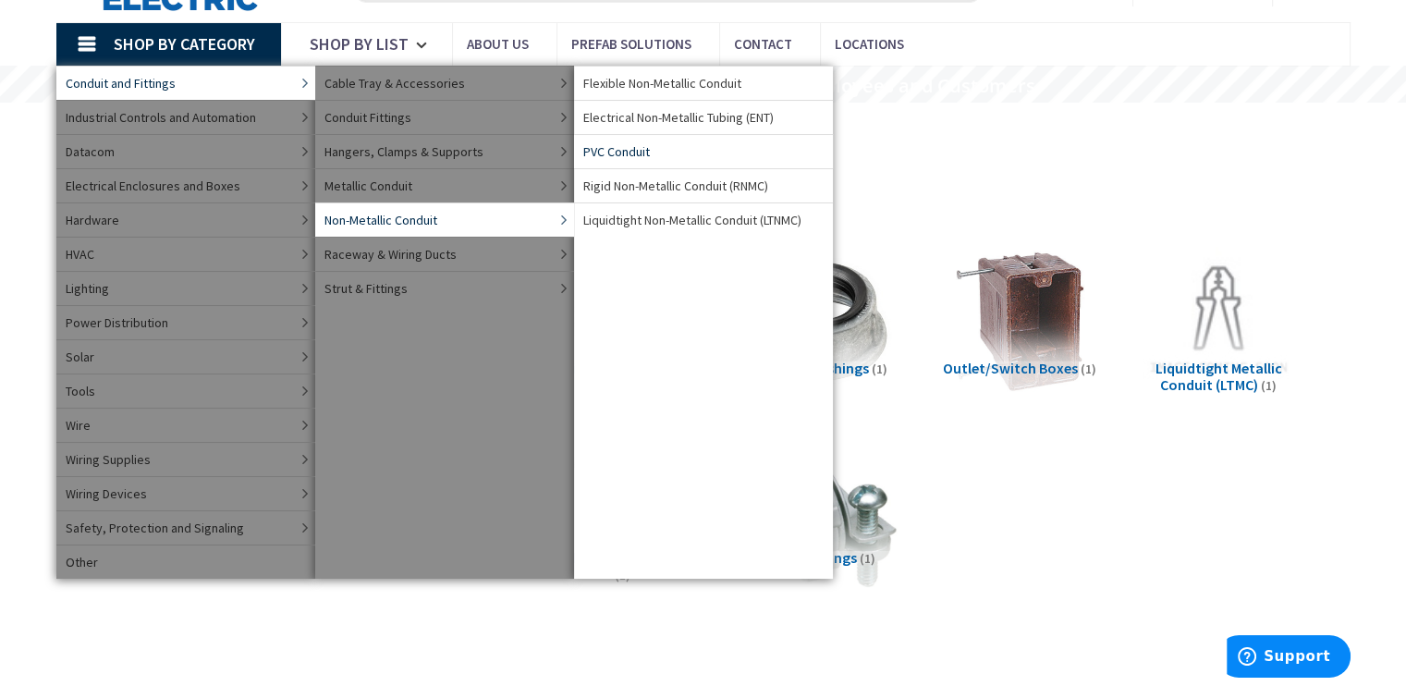
click at [599, 152] on span "PVC Conduit" at bounding box center [616, 151] width 67 height 18
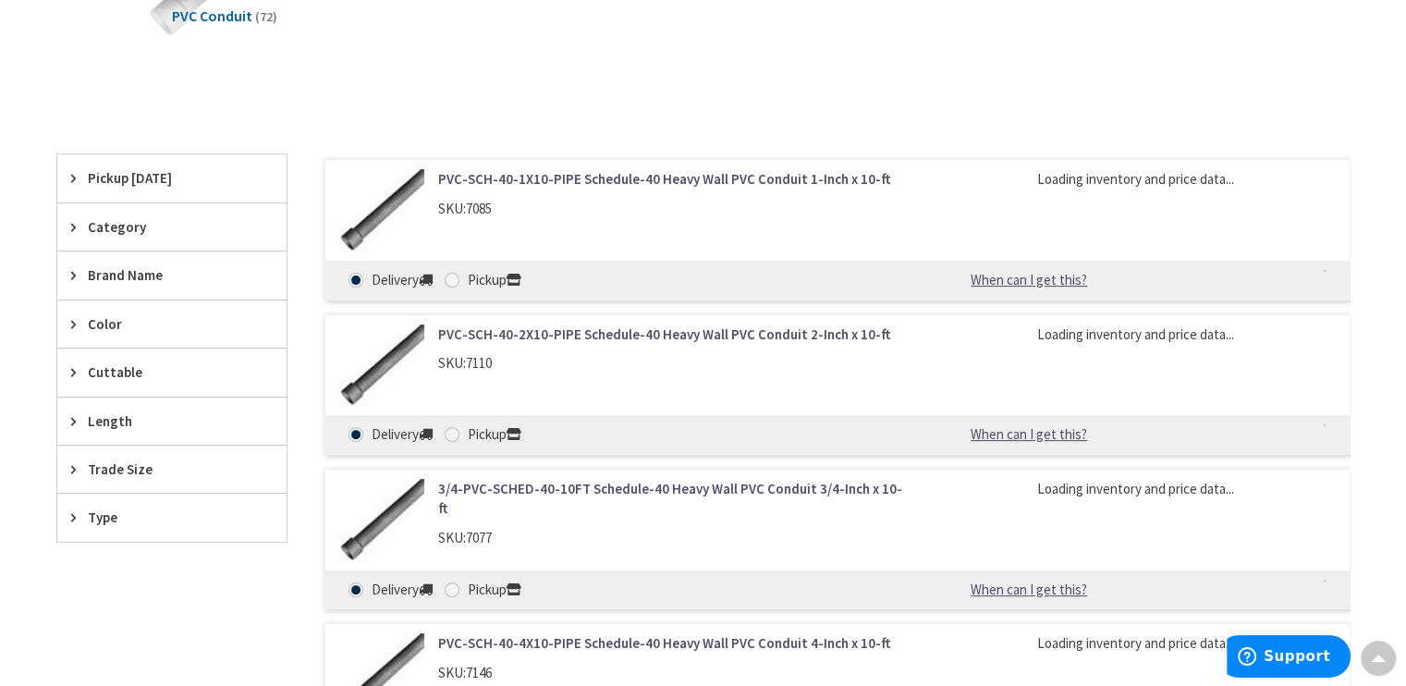
scroll to position [467, 0]
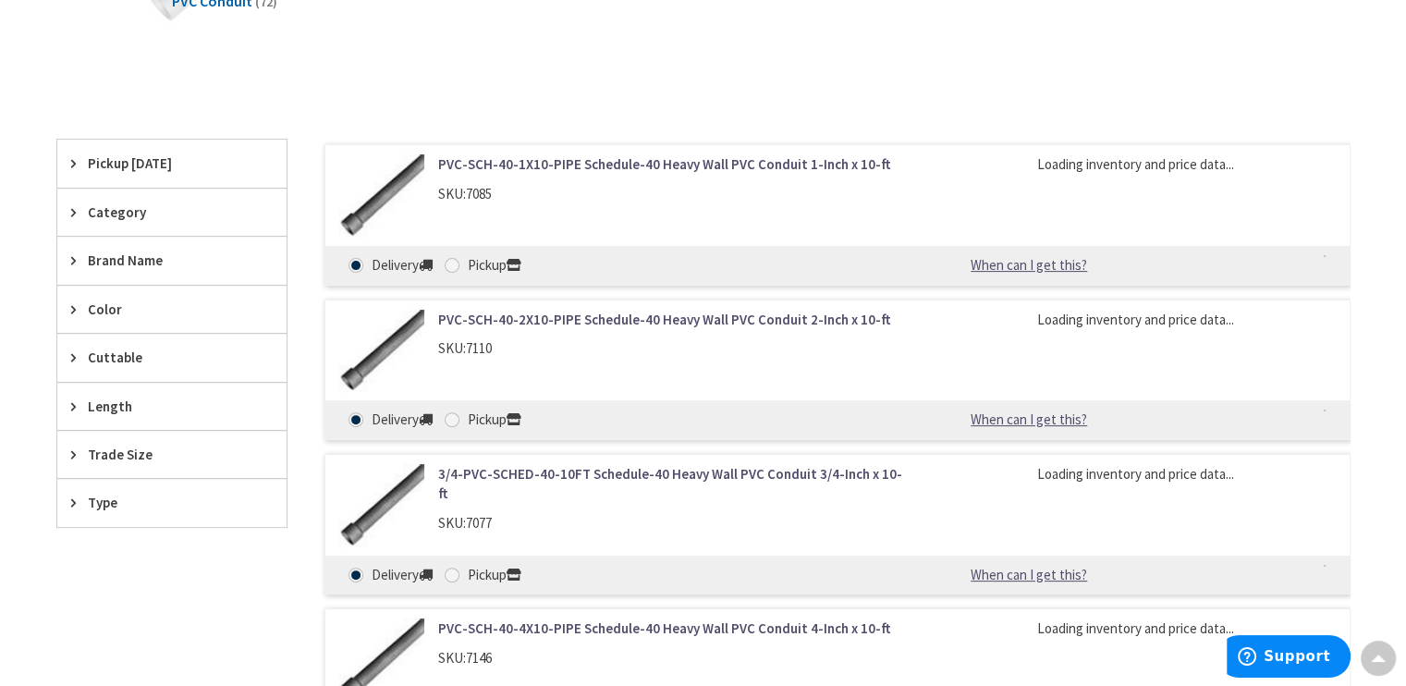
click at [81, 452] on icon at bounding box center [78, 454] width 14 height 14
click at [118, 678] on button "Show more" at bounding box center [171, 679] width 229 height 31
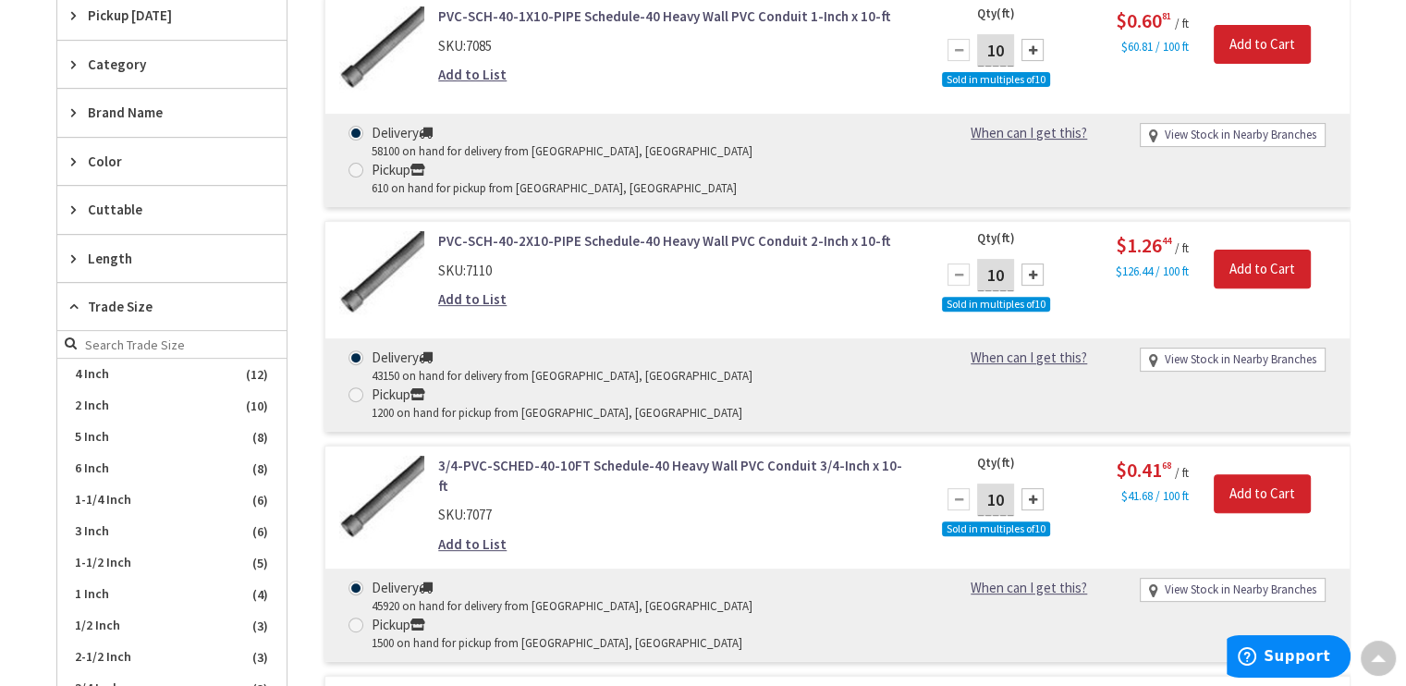
scroll to position [623, 0]
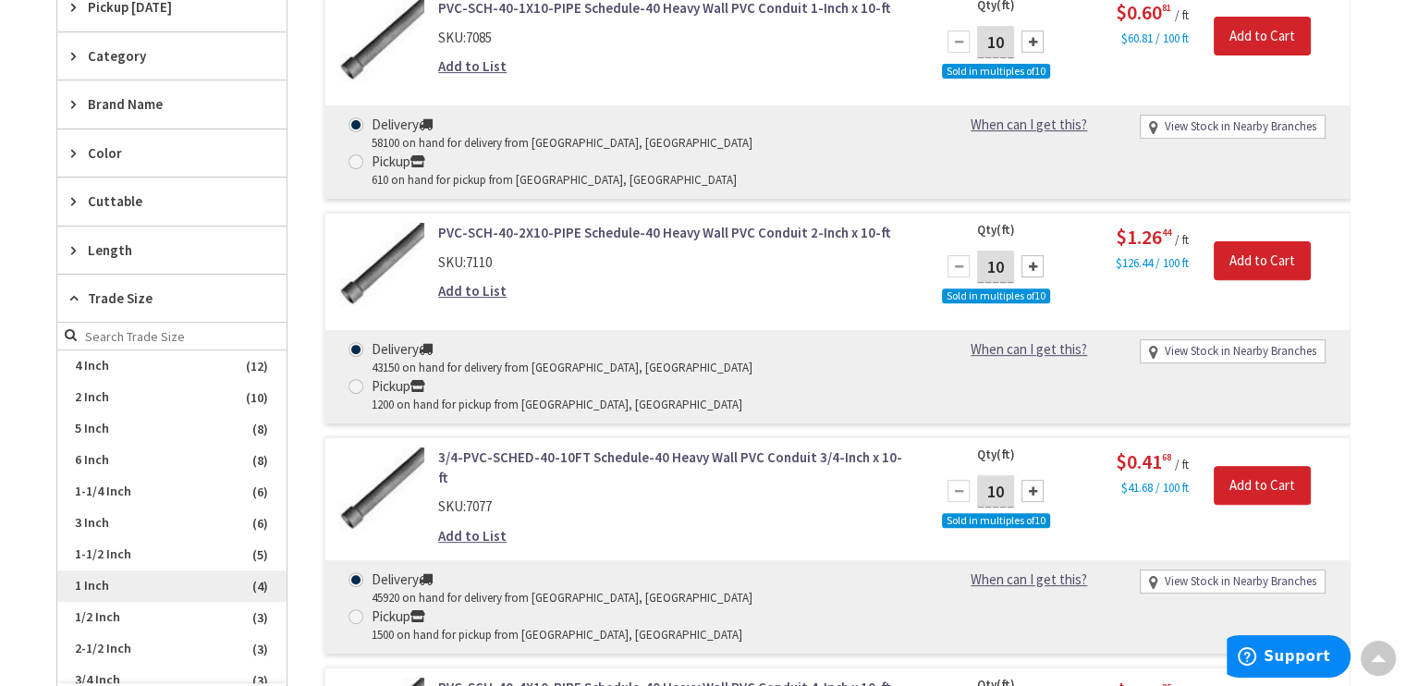
click at [118, 585] on span "1 Inch" at bounding box center [171, 585] width 229 height 31
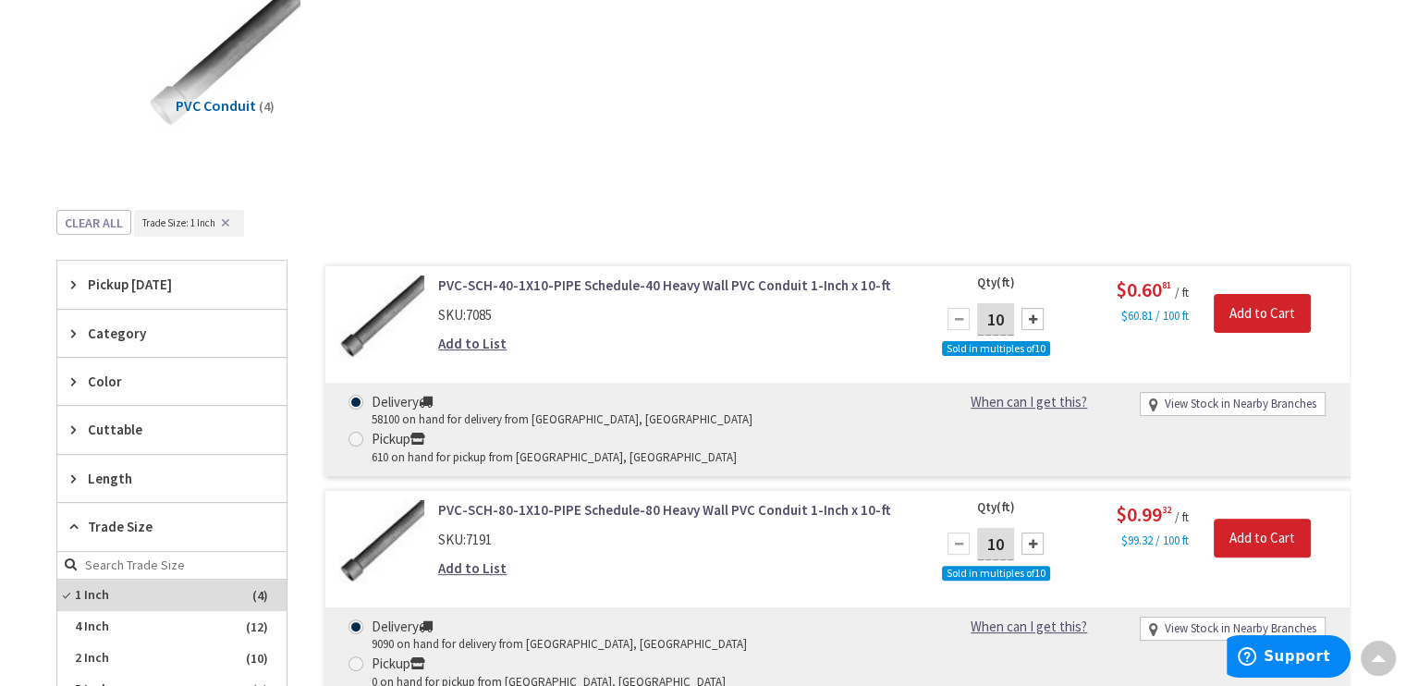
scroll to position [360, 0]
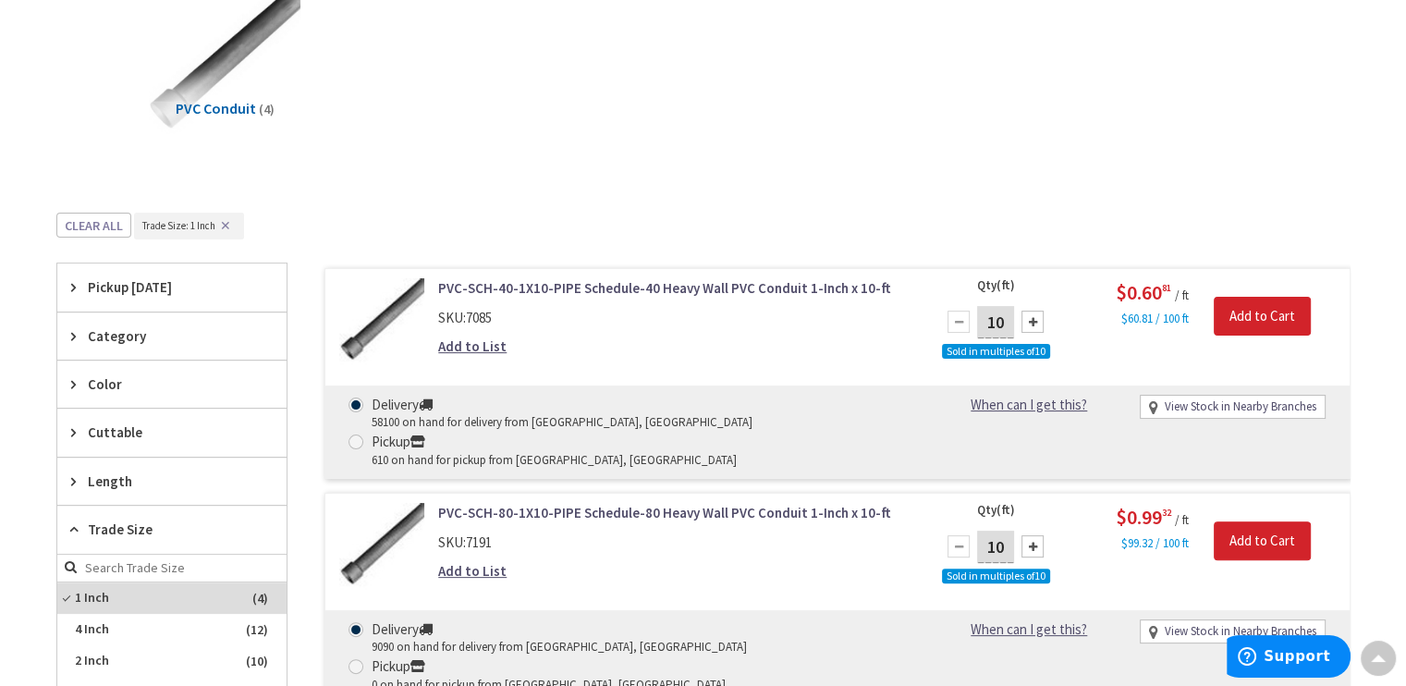
click at [473, 344] on link "Add to List" at bounding box center [472, 345] width 68 height 19
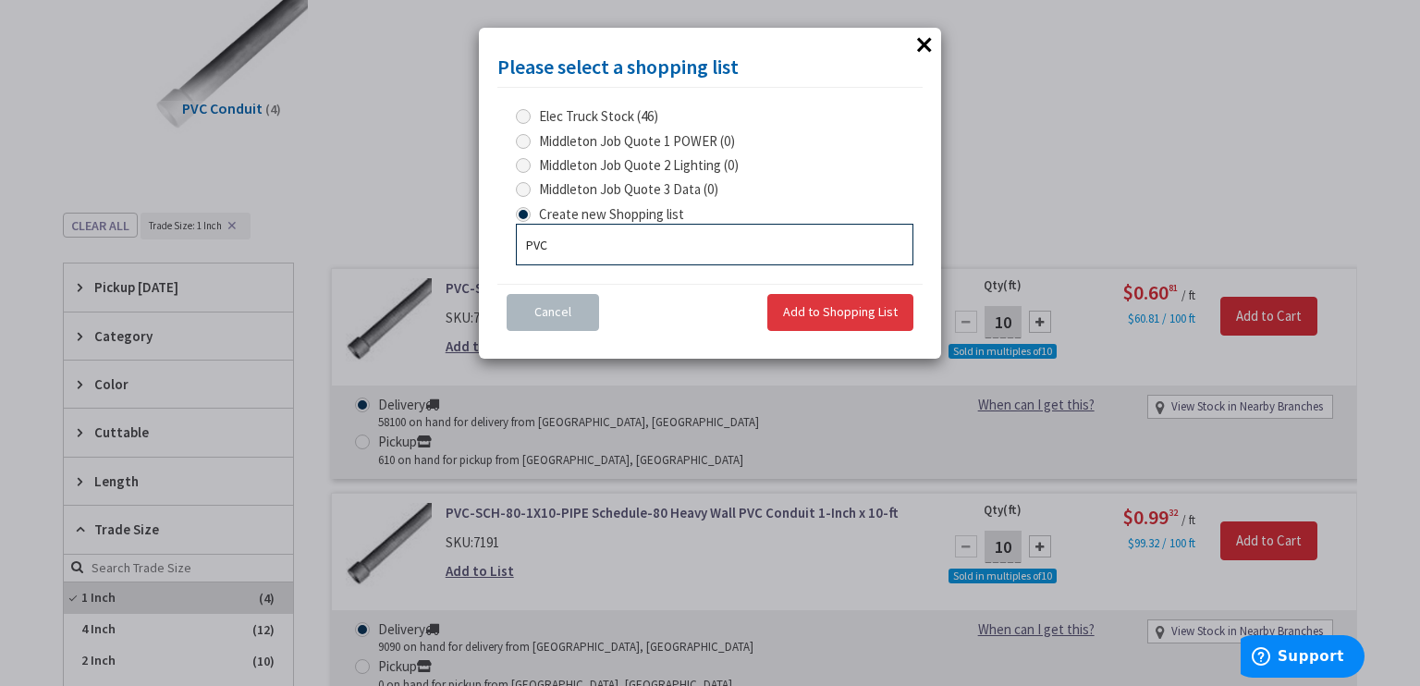
type input "PVC"
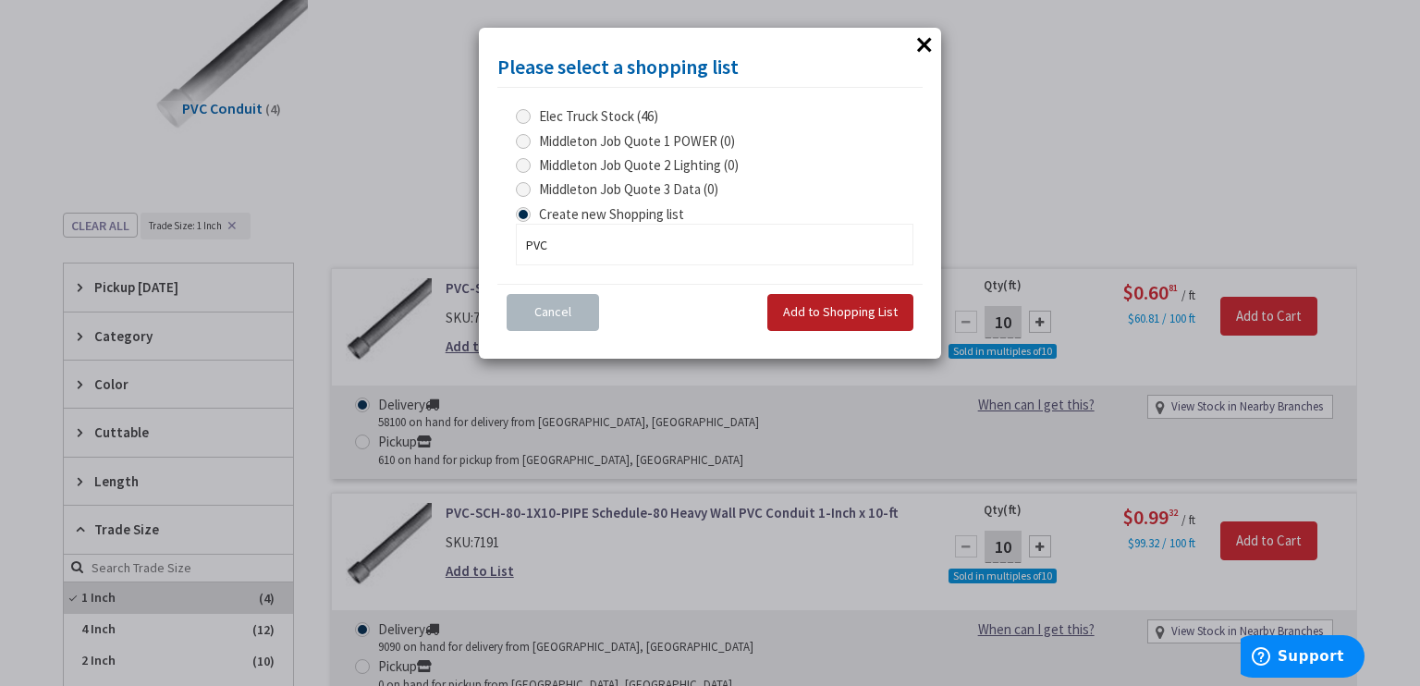
click at [816, 311] on span "Add to Shopping List" at bounding box center [840, 311] width 115 height 17
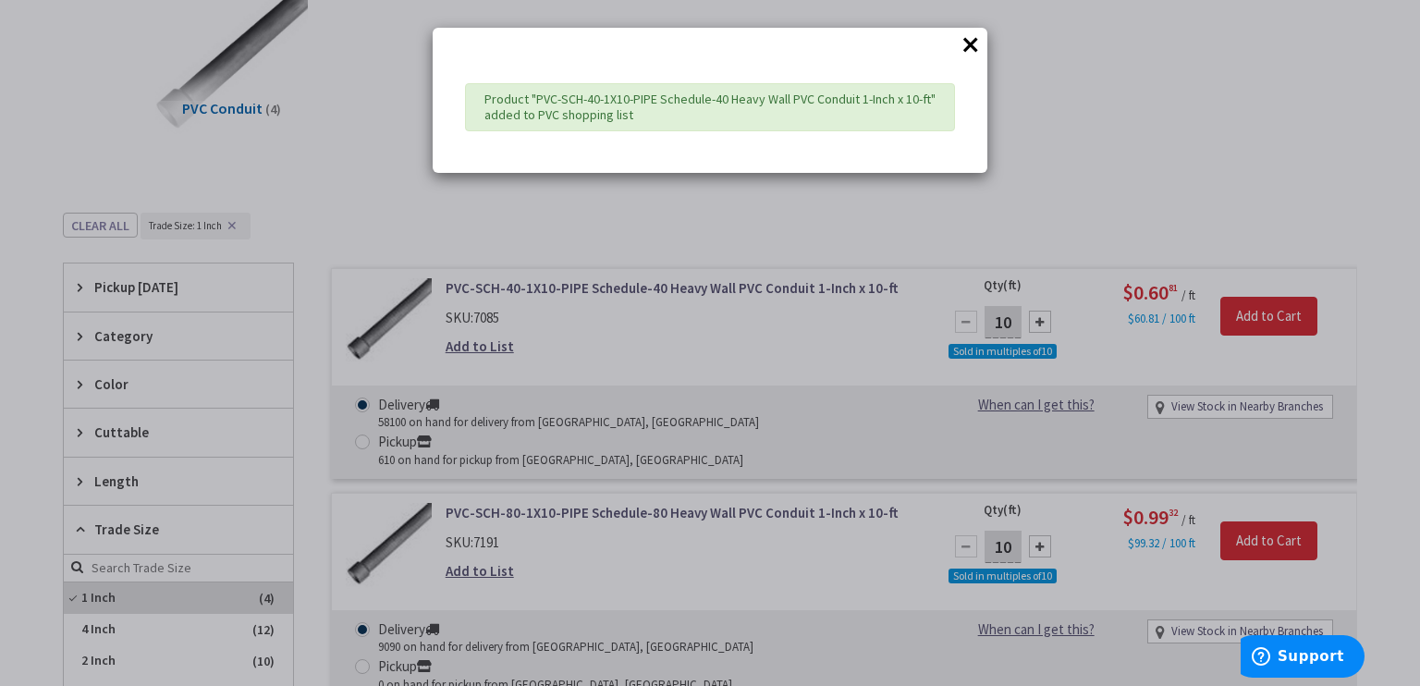
click at [1044, 321] on div "× Product "PVC-SCH-40-1X10-PIPE Schedule-40 Heavy Wall PVC Conduit 1-Inch x 10-…" at bounding box center [710, 343] width 1420 height 686
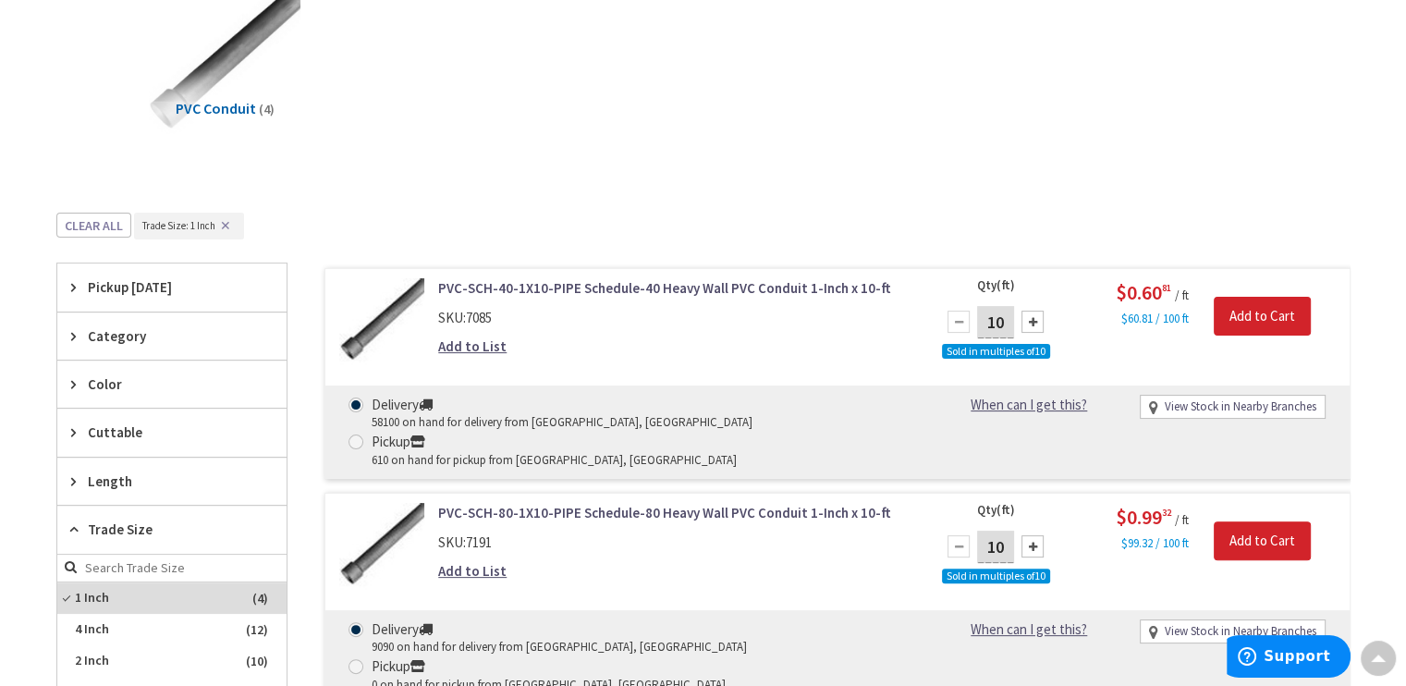
click at [1036, 321] on div at bounding box center [1032, 322] width 22 height 22
click at [1033, 318] on div at bounding box center [1032, 322] width 22 height 22
click at [1031, 318] on div at bounding box center [1032, 322] width 22 height 22
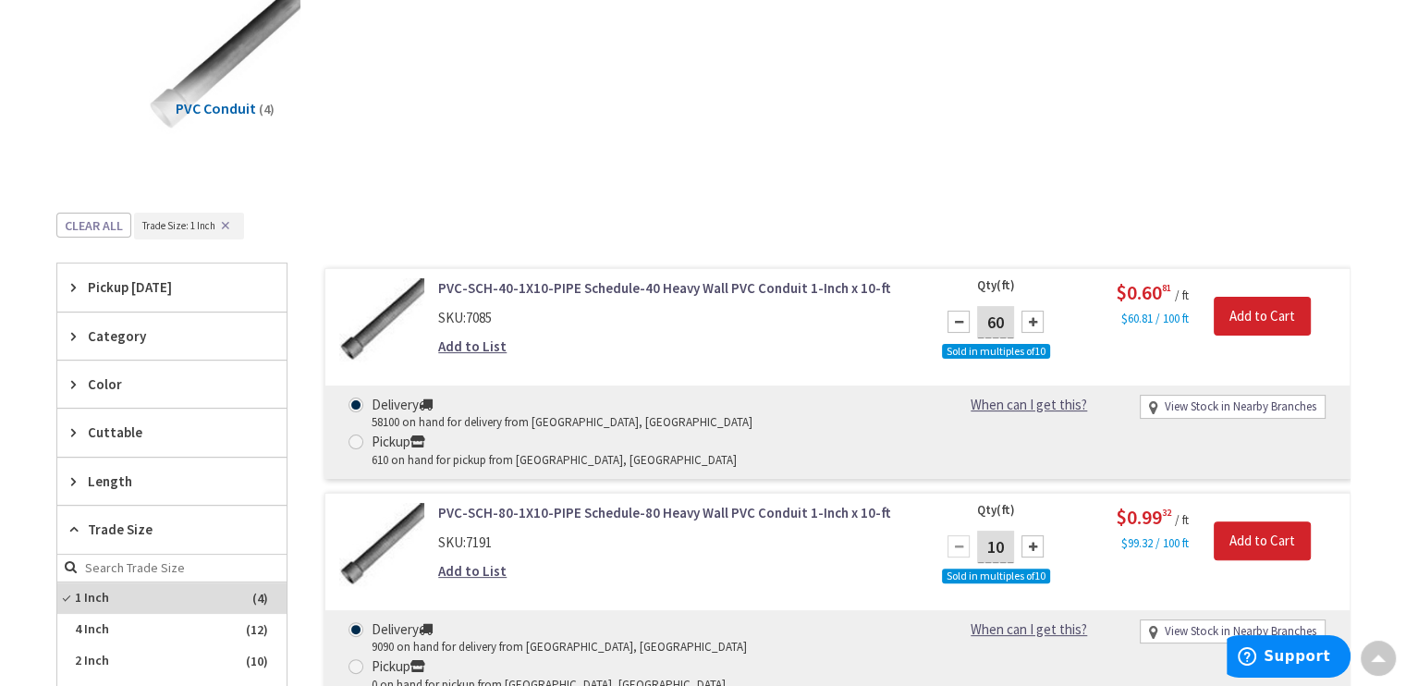
click at [1031, 318] on div at bounding box center [1032, 322] width 22 height 22
click at [1030, 322] on div at bounding box center [1032, 322] width 22 height 22
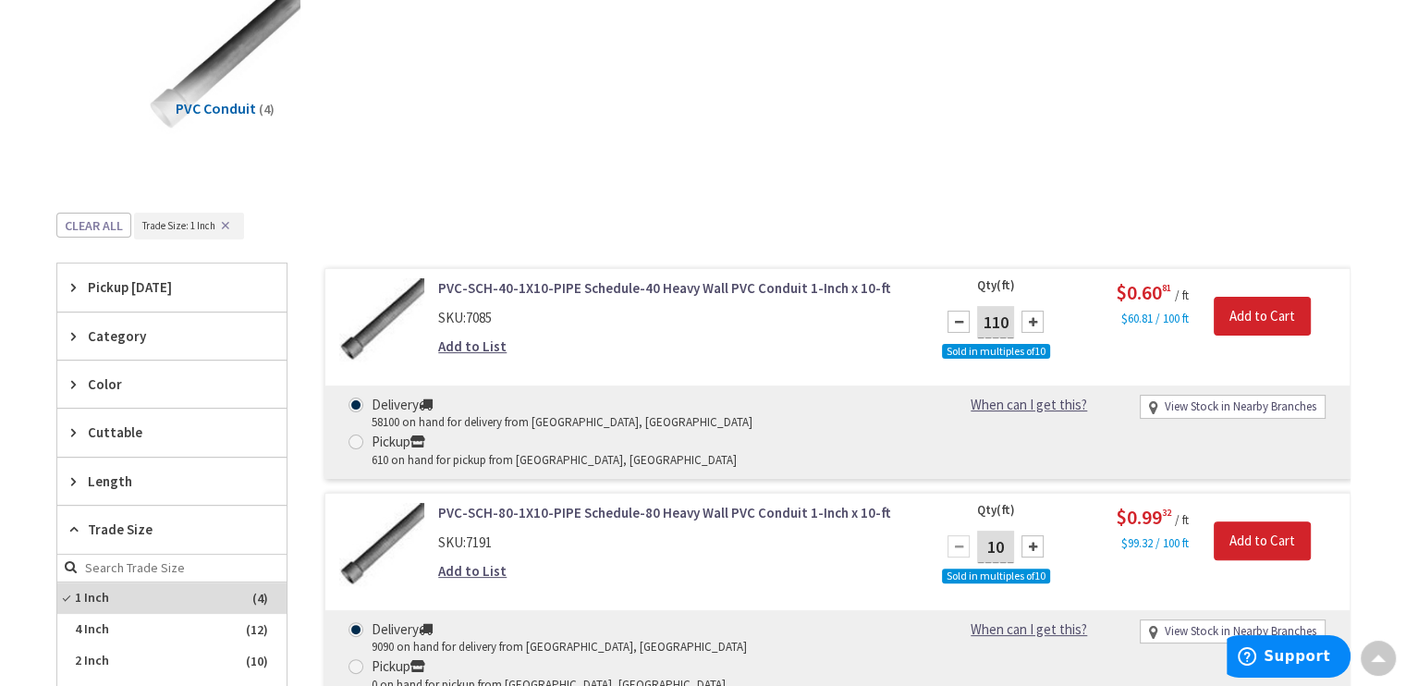
click at [1030, 322] on div at bounding box center [1032, 322] width 22 height 22
type input "140"
click at [477, 343] on link "Add to List" at bounding box center [472, 345] width 68 height 19
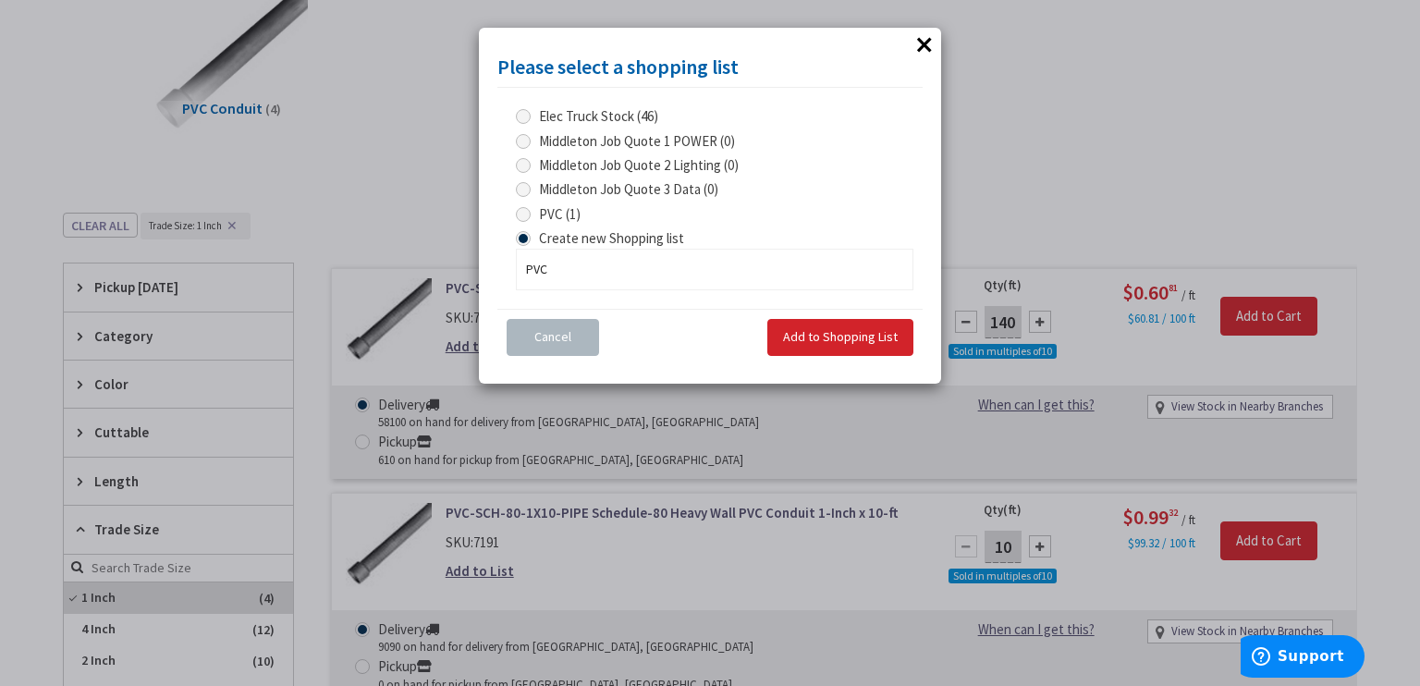
click at [523, 142] on span at bounding box center [523, 141] width 15 height 15
click at [523, 142] on POWER "Middleton Job Quote 1 POWER (0)" at bounding box center [526, 141] width 12 height 12
radio POWER "true"
click at [821, 333] on span "Add to Shopping List" at bounding box center [840, 336] width 115 height 17
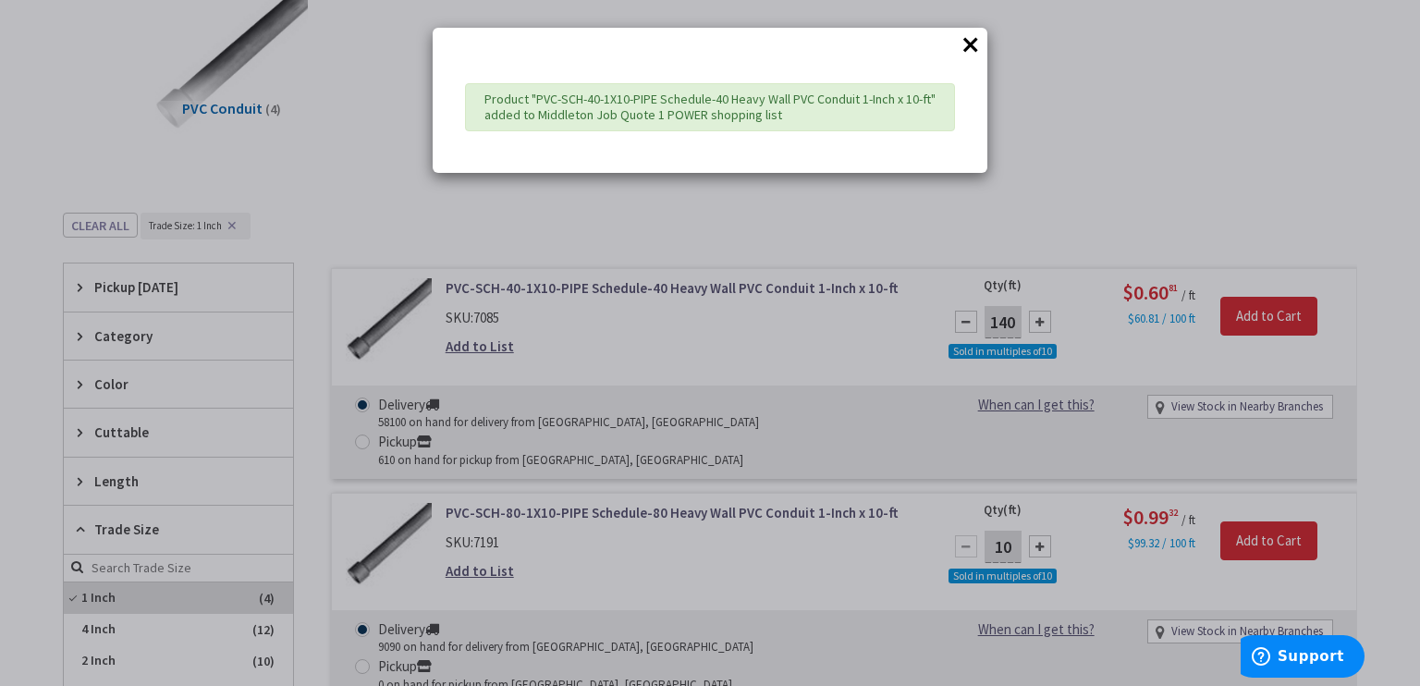
click at [1227, 157] on div "× Product "PVC-SCH-40-1X10-PIPE Schedule-40 Heavy Wall PVC Conduit 1-Inch x 10-…" at bounding box center [710, 343] width 1420 height 686
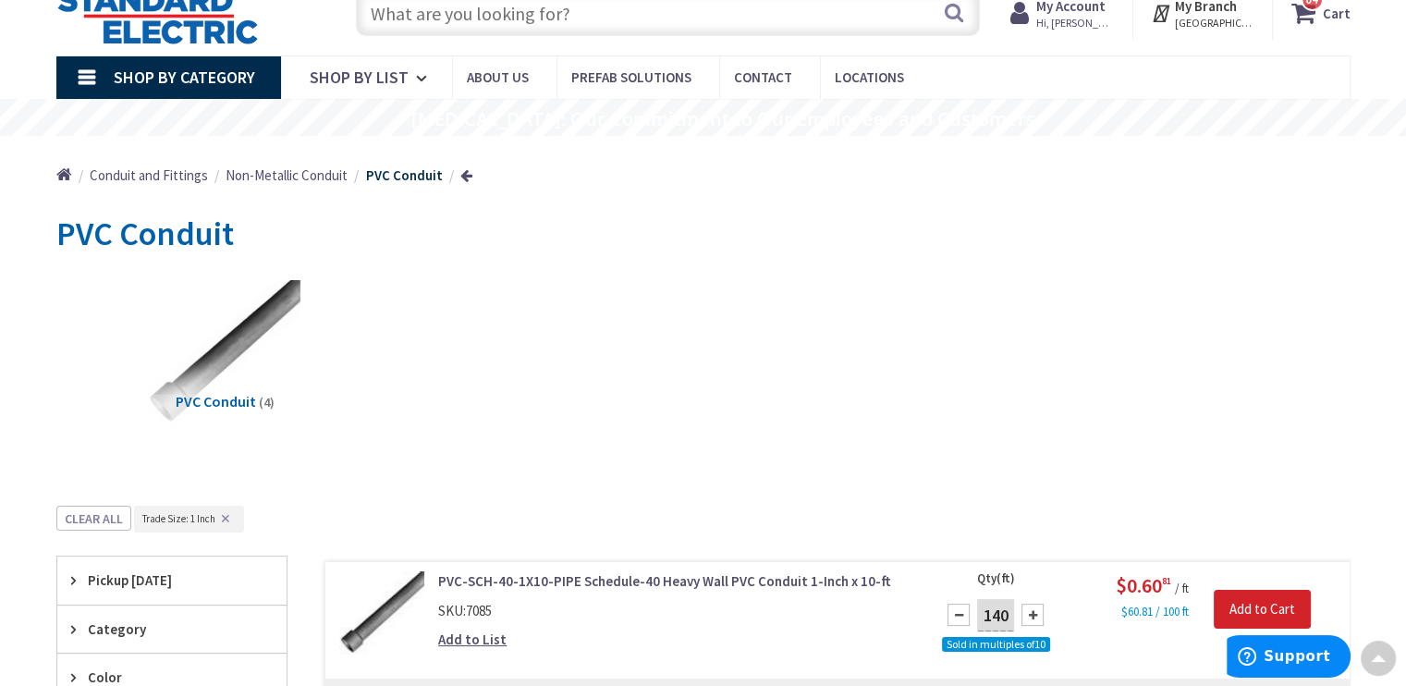
scroll to position [0, 0]
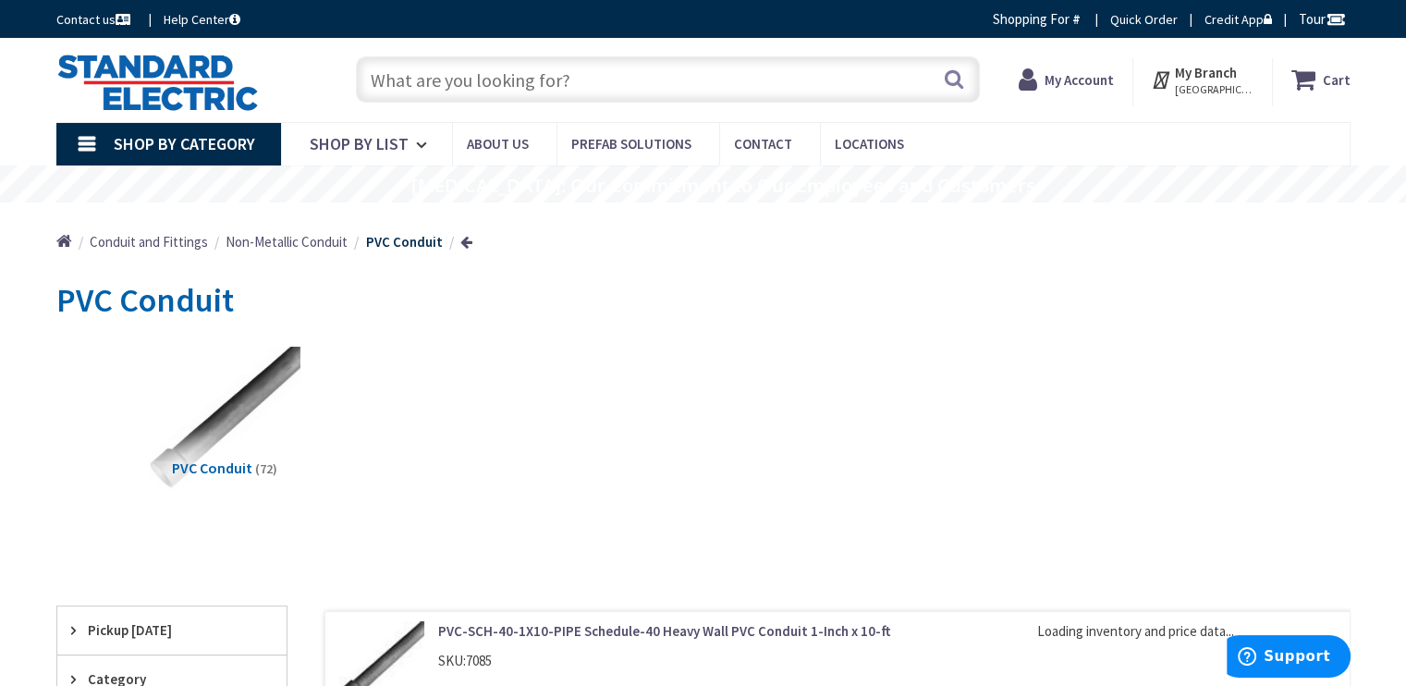
click at [1097, 84] on strong "My Account" at bounding box center [1078, 80] width 69 height 18
click at [1088, 83] on strong "My Account" at bounding box center [1078, 80] width 69 height 18
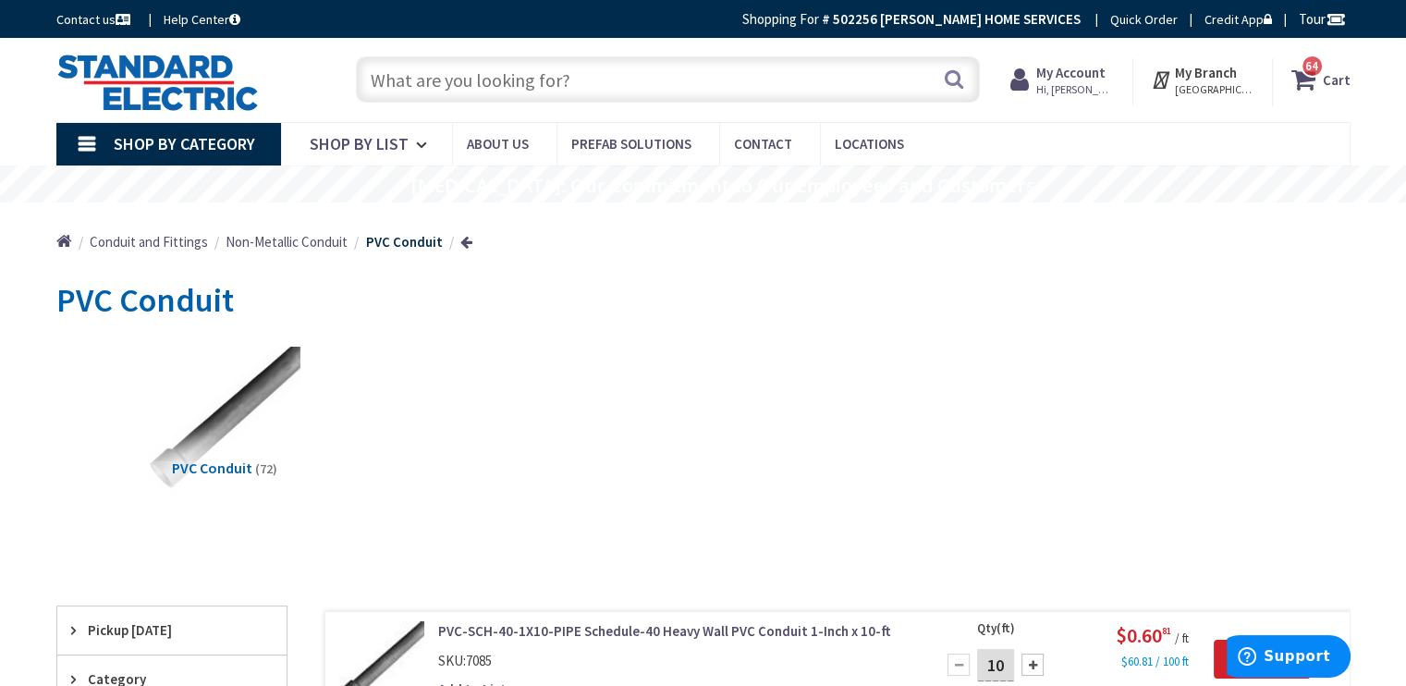
click at [1316, 77] on span "64 64 items" at bounding box center [1311, 66] width 23 height 23
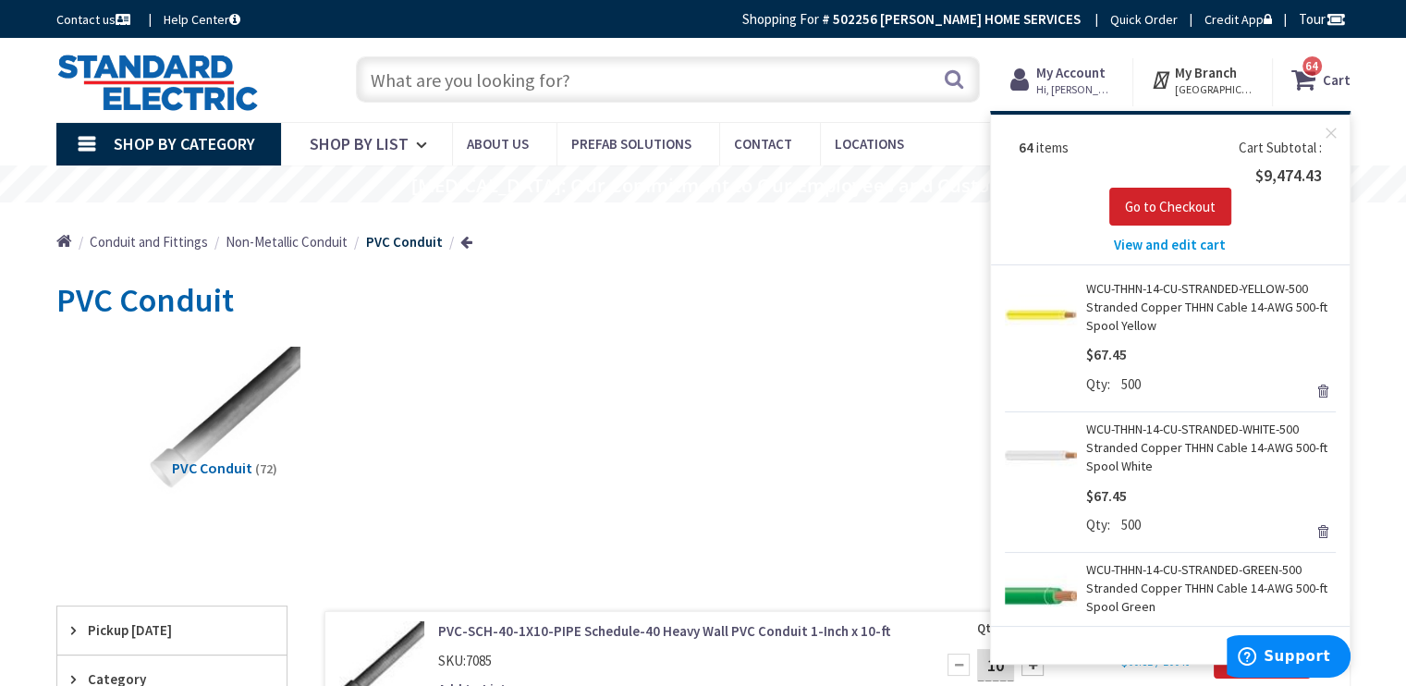
click at [1173, 245] on span "View and edit cart" at bounding box center [1170, 245] width 112 height 18
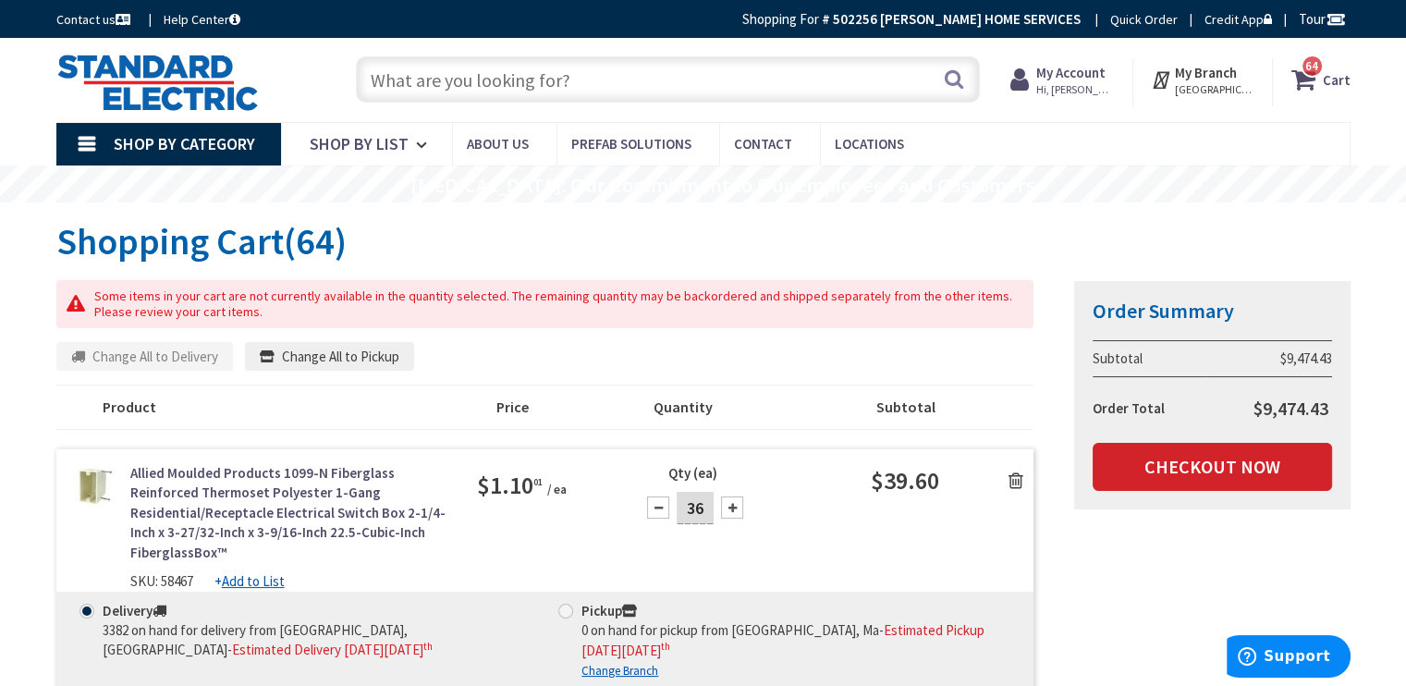
click at [1024, 476] on link at bounding box center [1015, 480] width 35 height 28
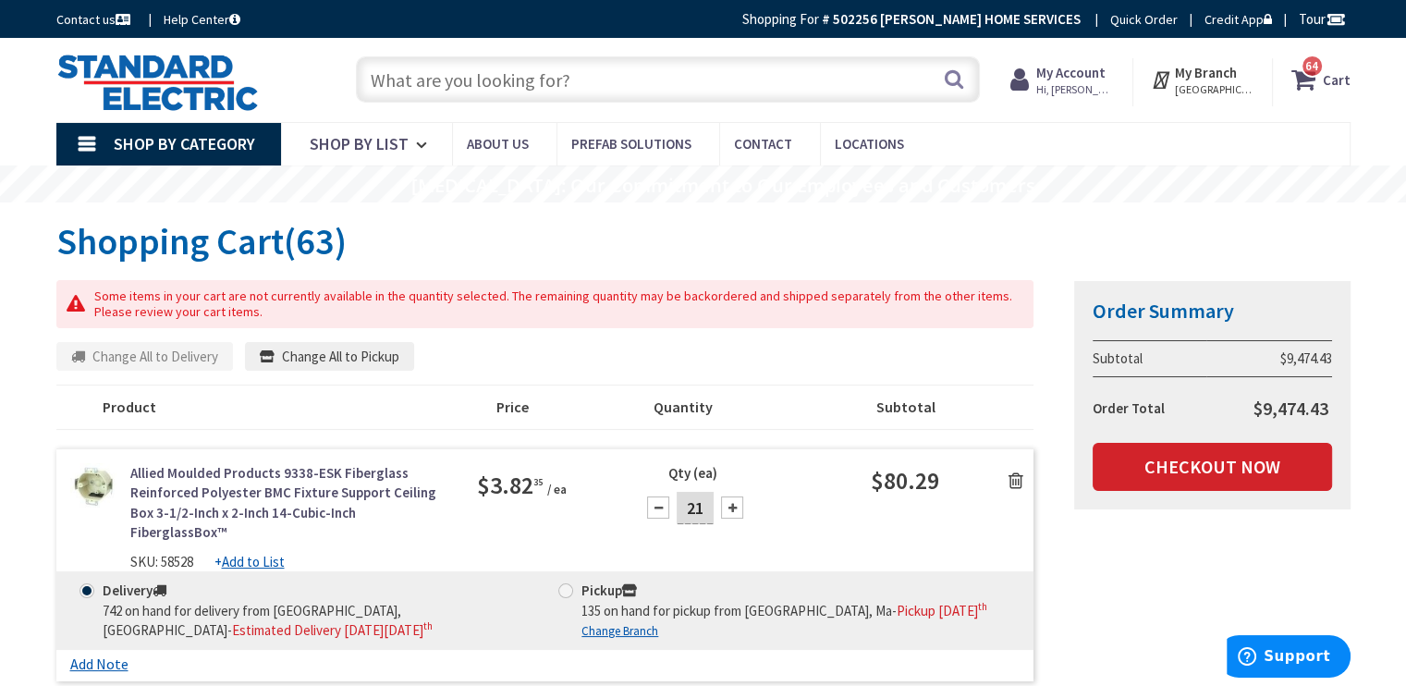
click at [1018, 476] on icon at bounding box center [1015, 480] width 15 height 18
click at [1012, 476] on icon at bounding box center [1015, 480] width 15 height 18
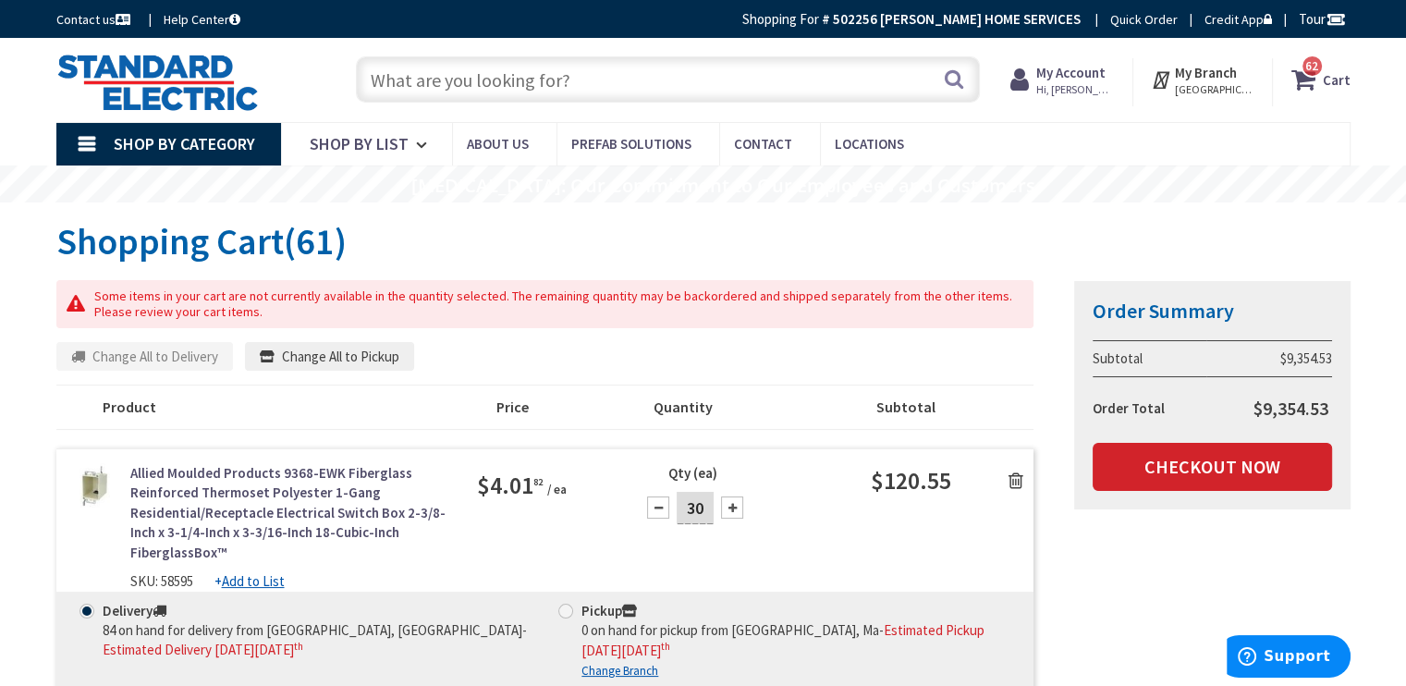
click at [1017, 476] on icon at bounding box center [1015, 480] width 15 height 18
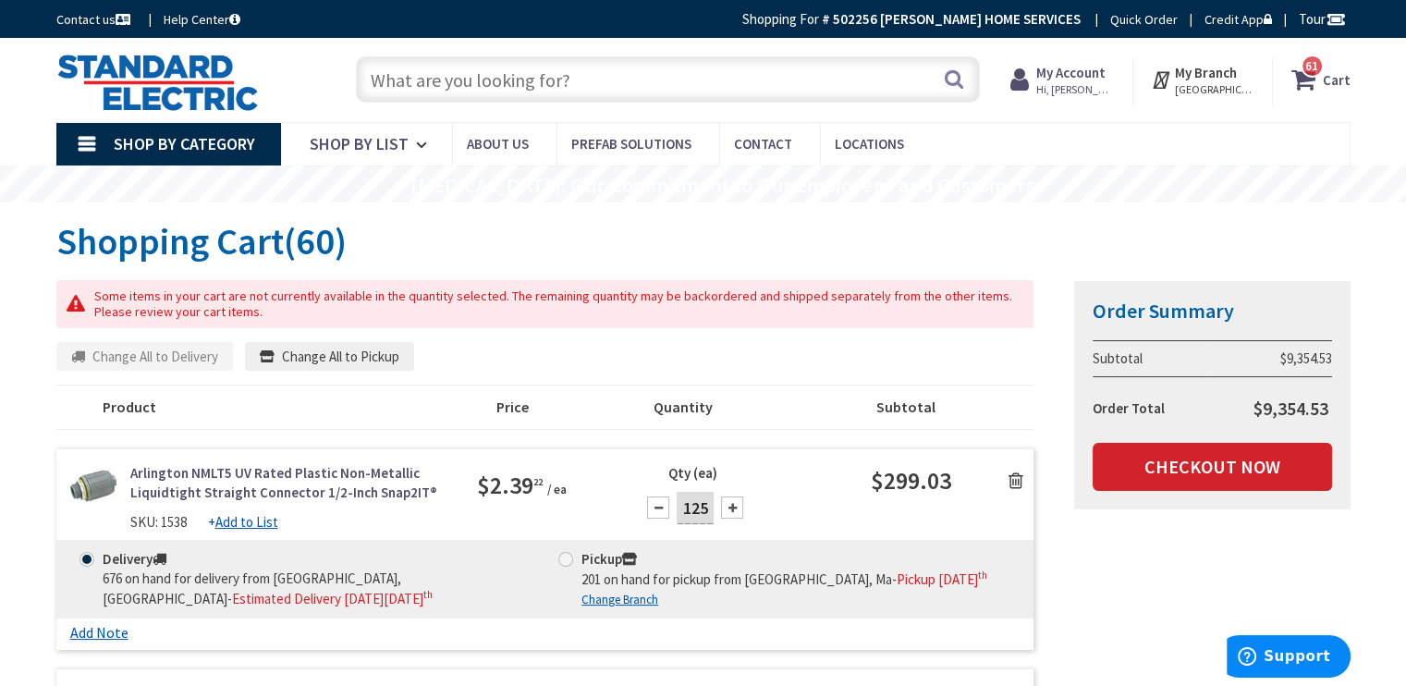
click at [1017, 476] on icon at bounding box center [1015, 480] width 15 height 18
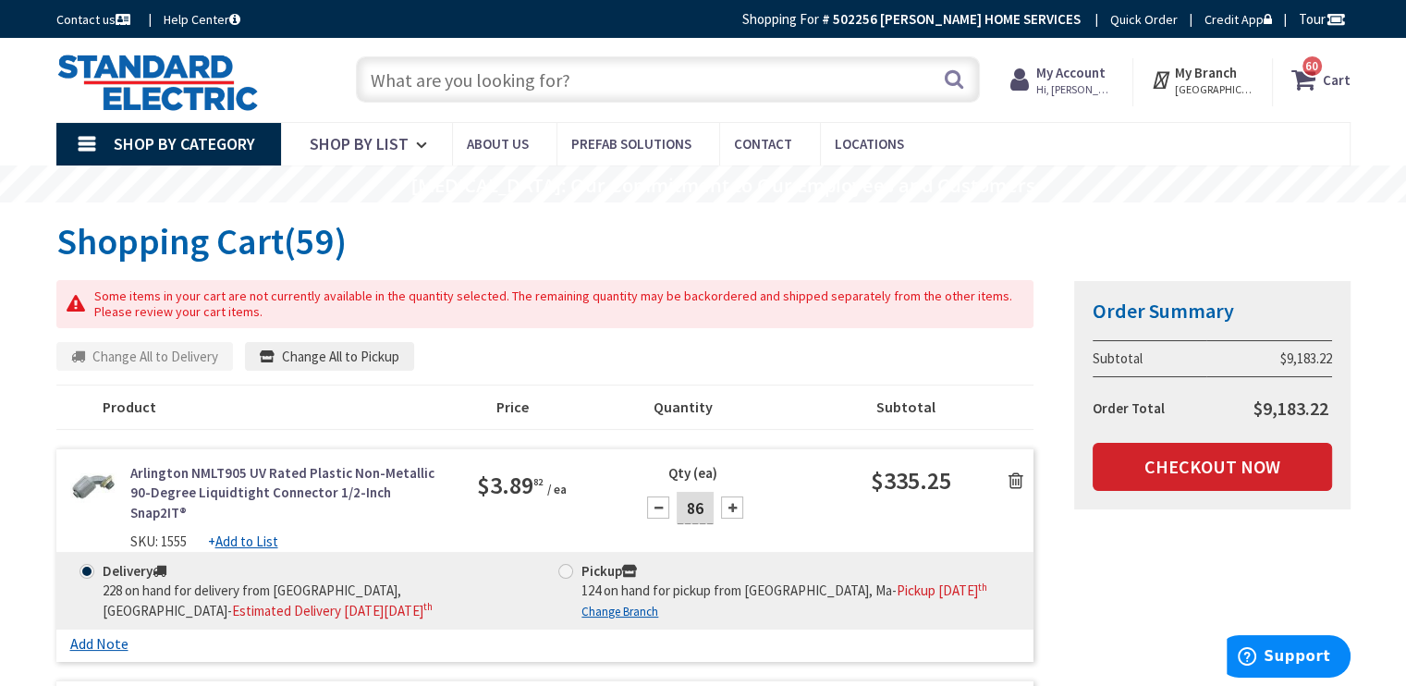
click at [1017, 476] on icon at bounding box center [1015, 480] width 15 height 18
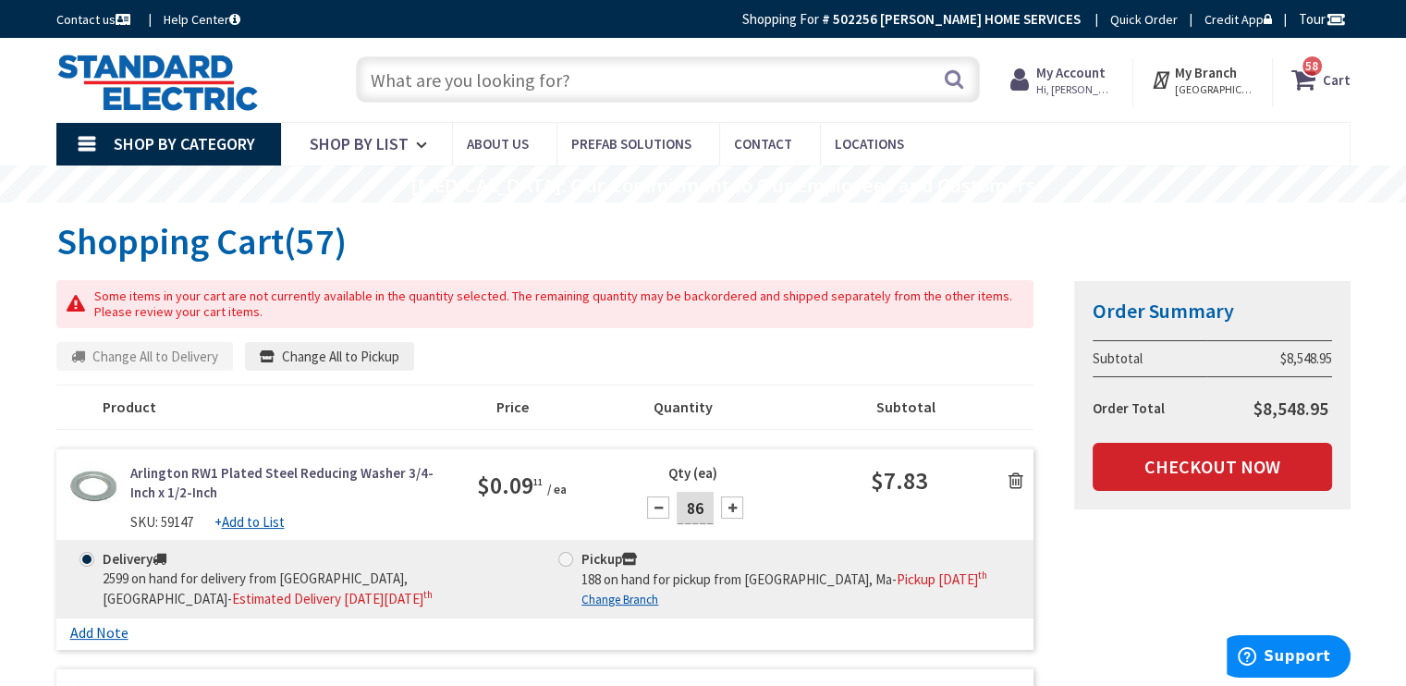
click at [1017, 476] on icon at bounding box center [1015, 480] width 15 height 18
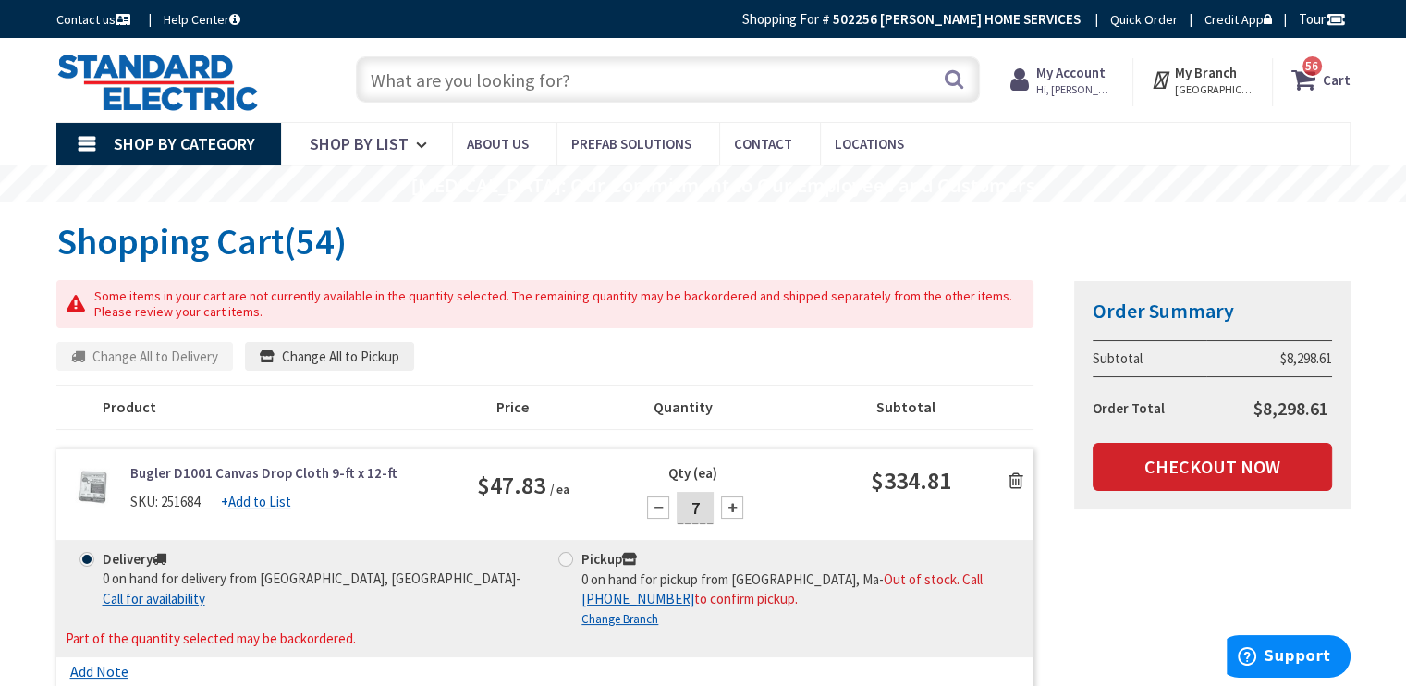
click at [1017, 476] on icon at bounding box center [1015, 480] width 15 height 18
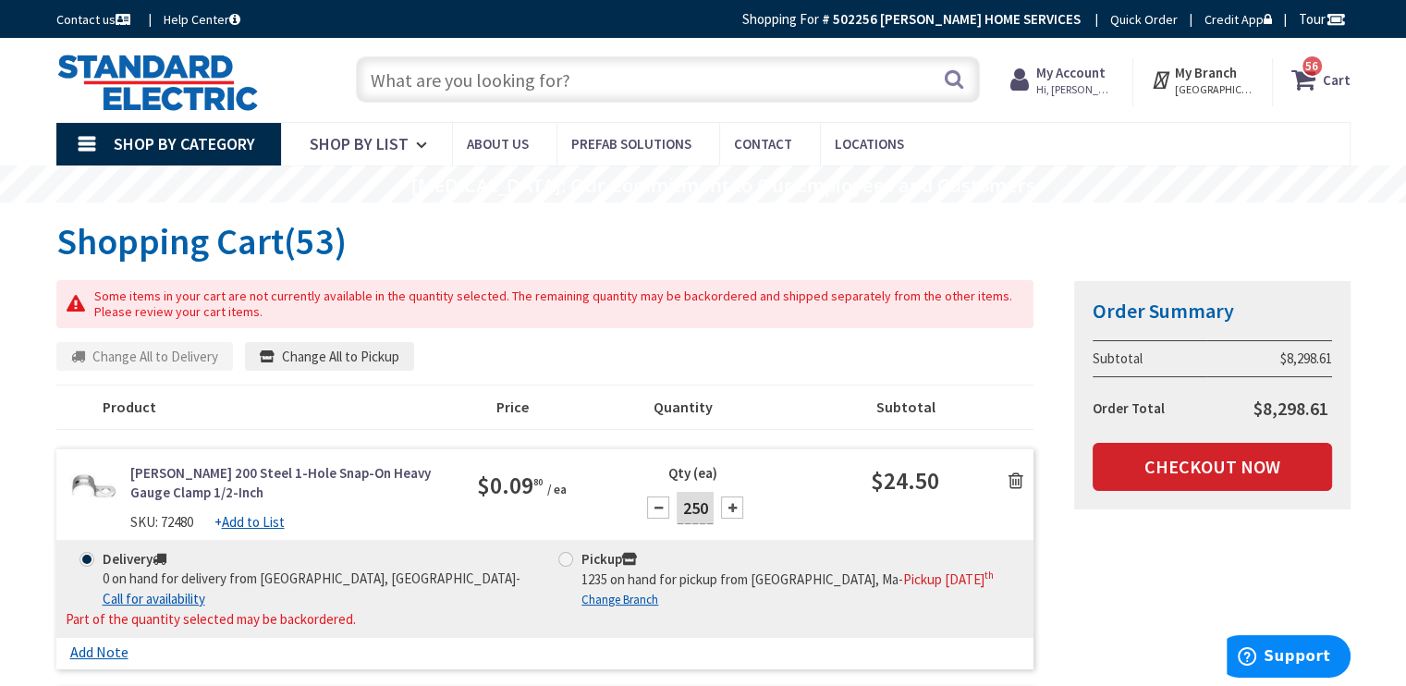
click at [1017, 476] on icon at bounding box center [1015, 480] width 15 height 18
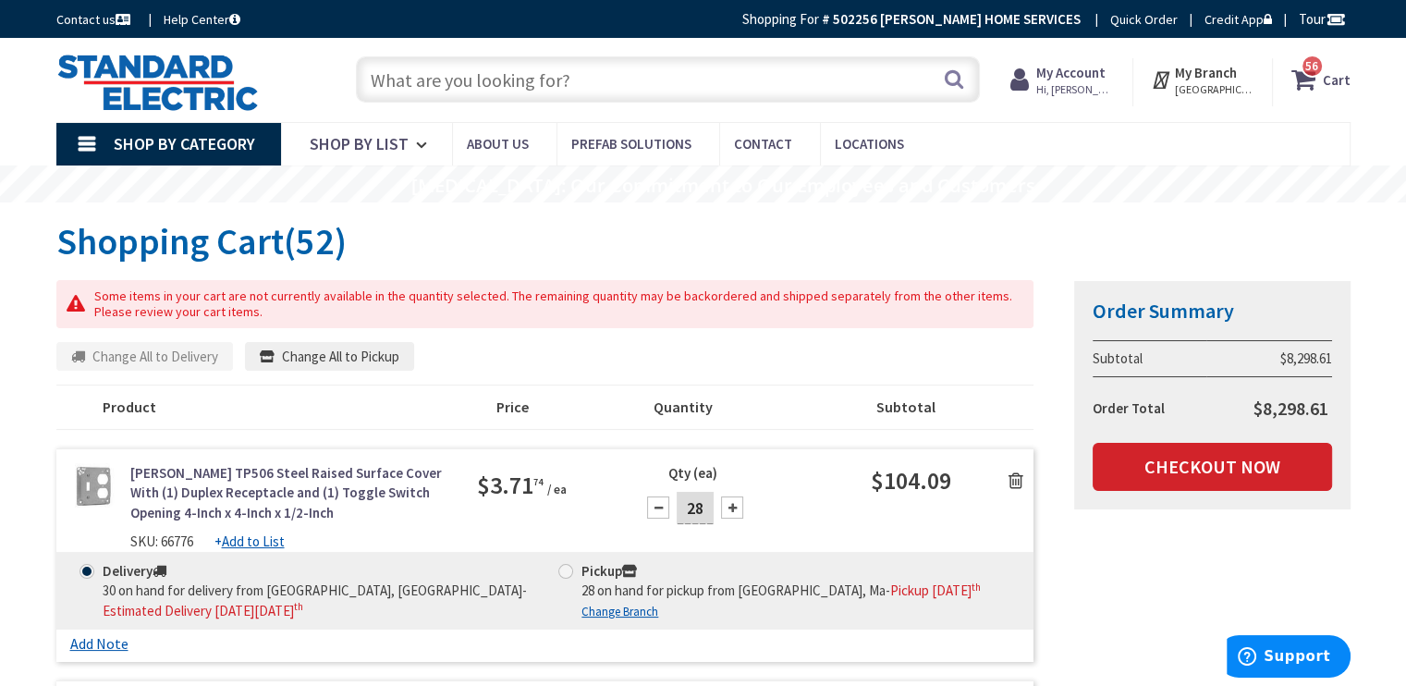
click at [1017, 476] on icon at bounding box center [1015, 480] width 15 height 18
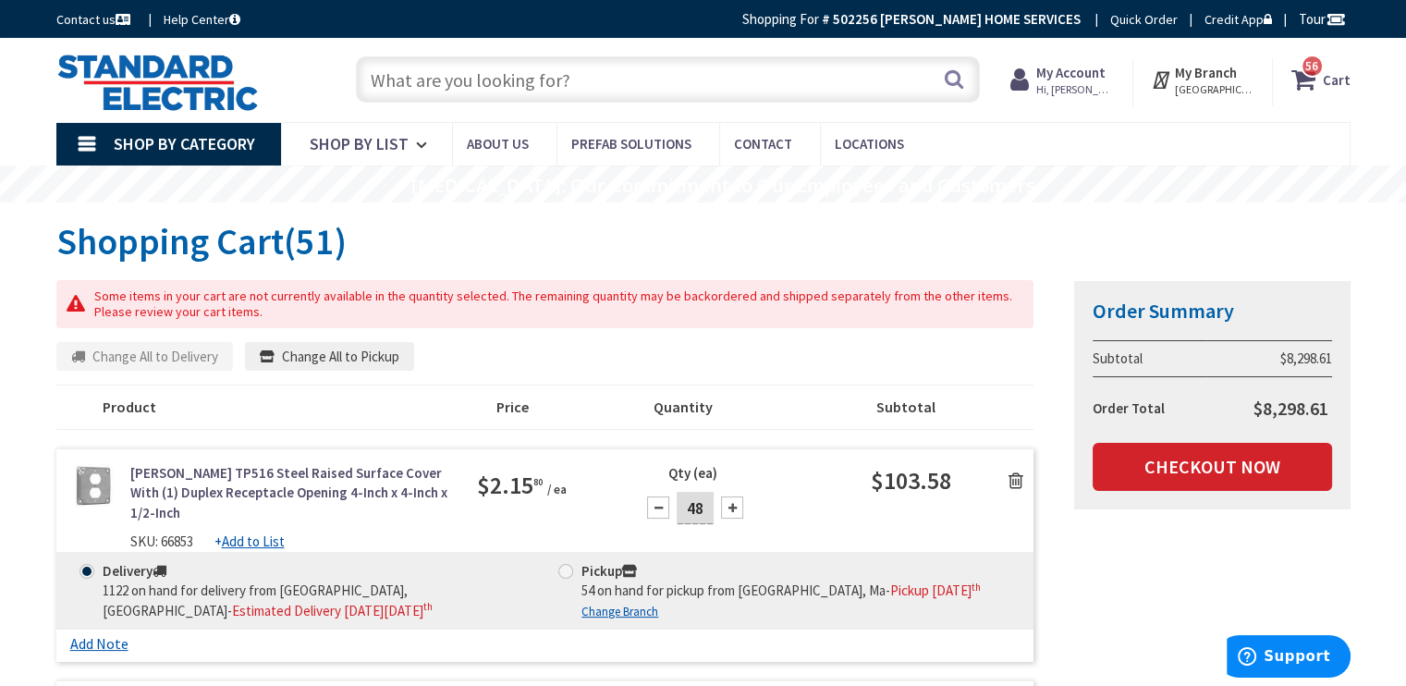
click at [1017, 476] on icon at bounding box center [1015, 480] width 15 height 18
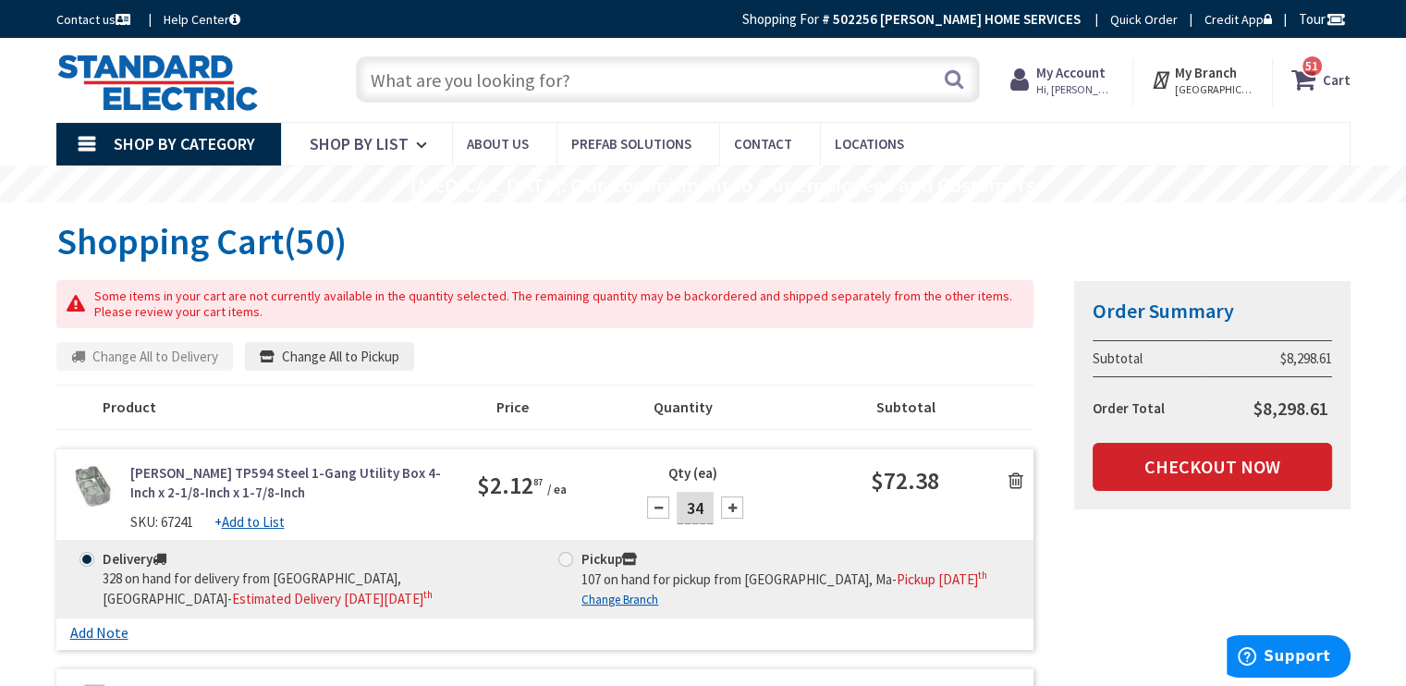
click at [1017, 476] on icon at bounding box center [1015, 480] width 15 height 18
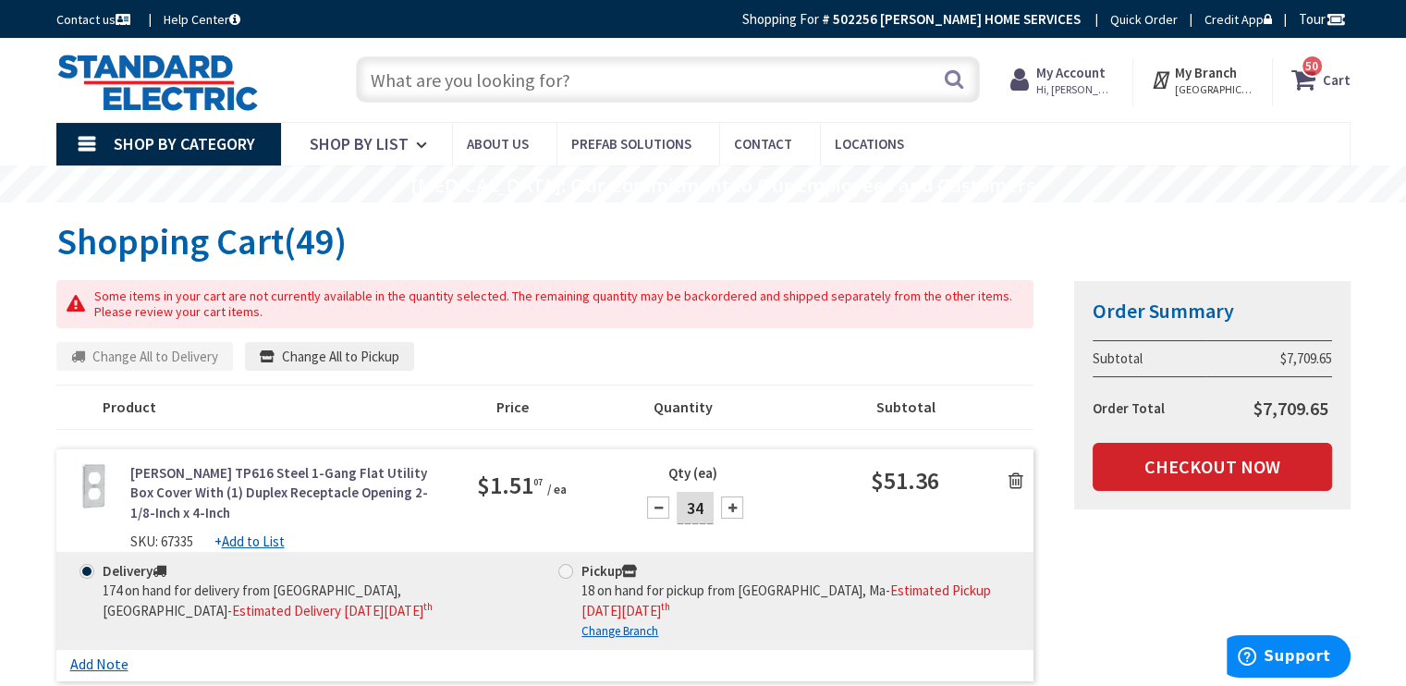
click at [1017, 476] on icon at bounding box center [1015, 480] width 15 height 18
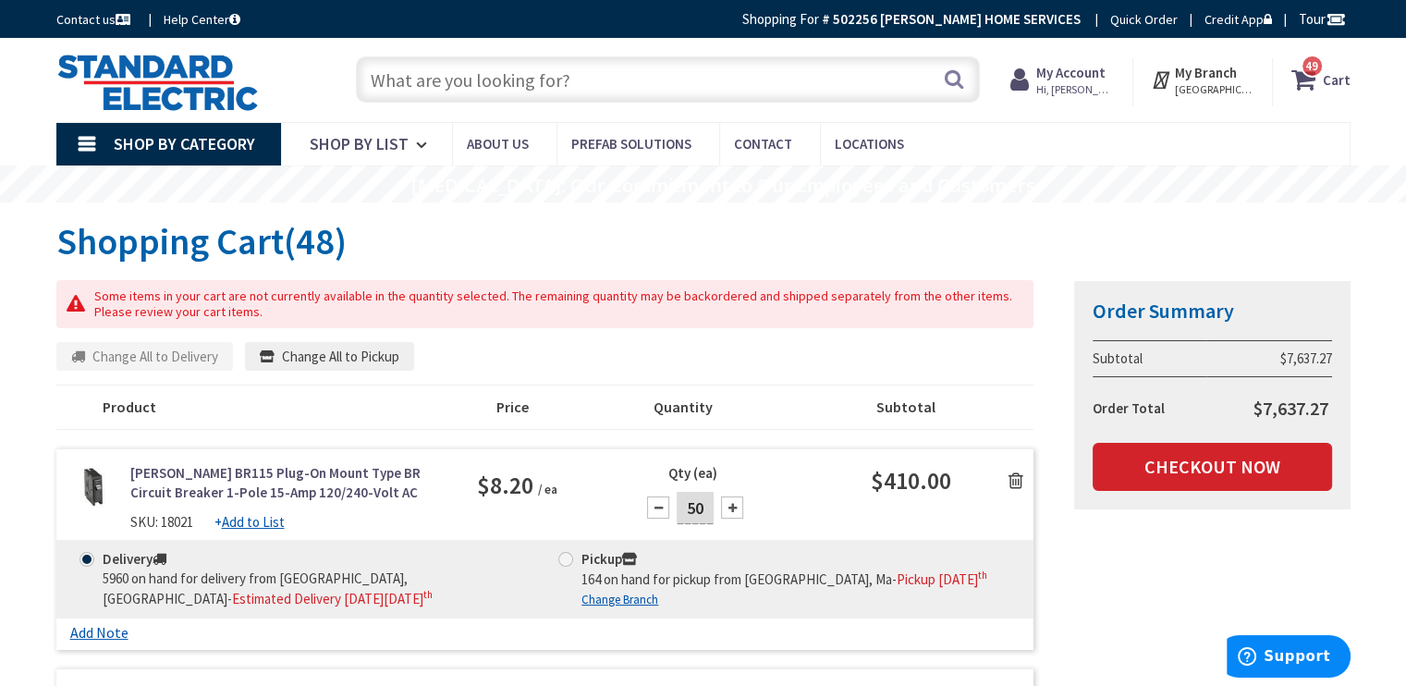
click at [1017, 476] on icon at bounding box center [1015, 480] width 15 height 18
click at [233, 521] on u "Add to List" at bounding box center [253, 522] width 63 height 18
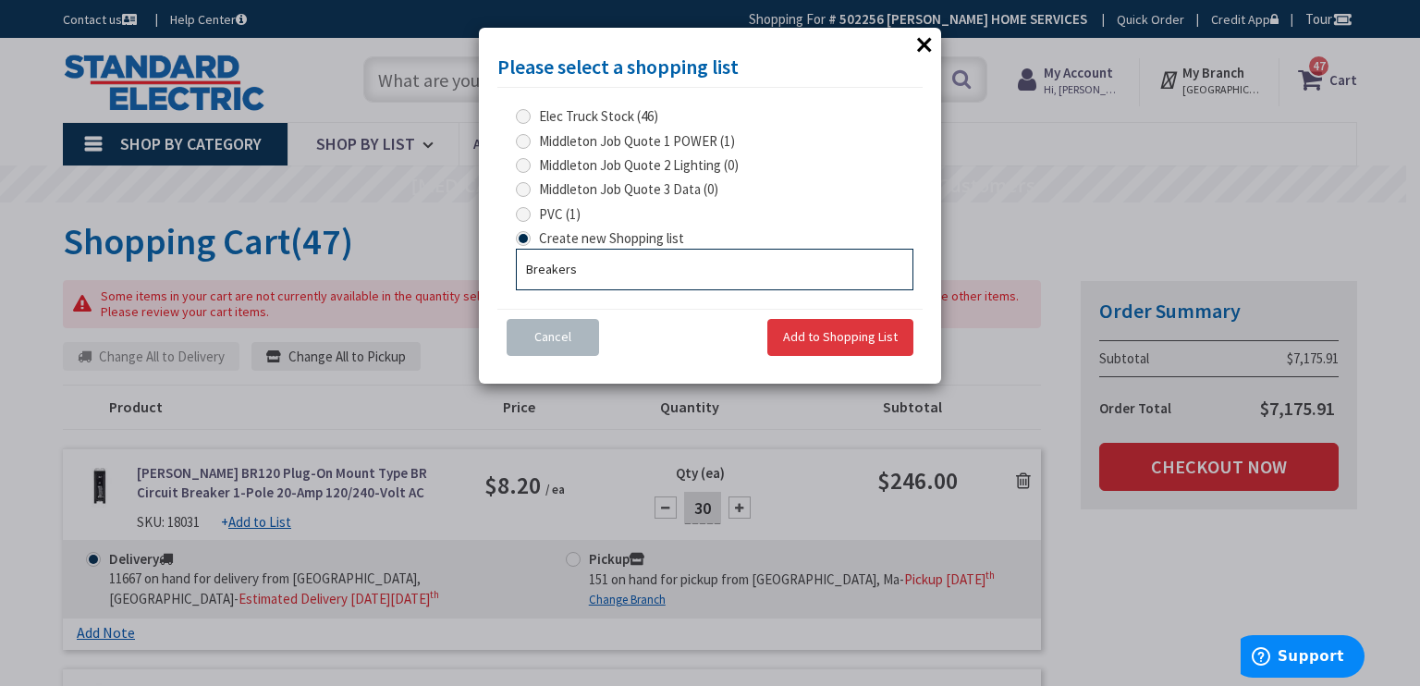
type input "Breakers"
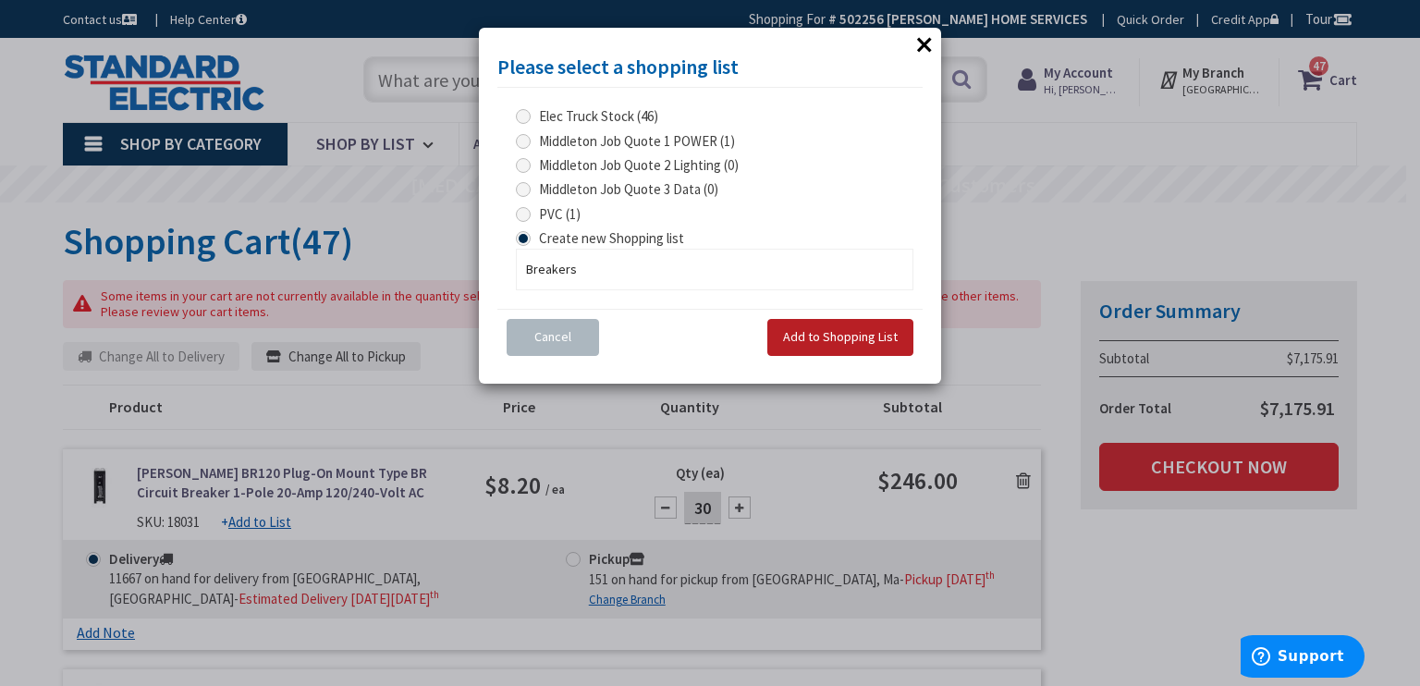
click at [791, 337] on span "Add to Shopping List" at bounding box center [840, 336] width 115 height 17
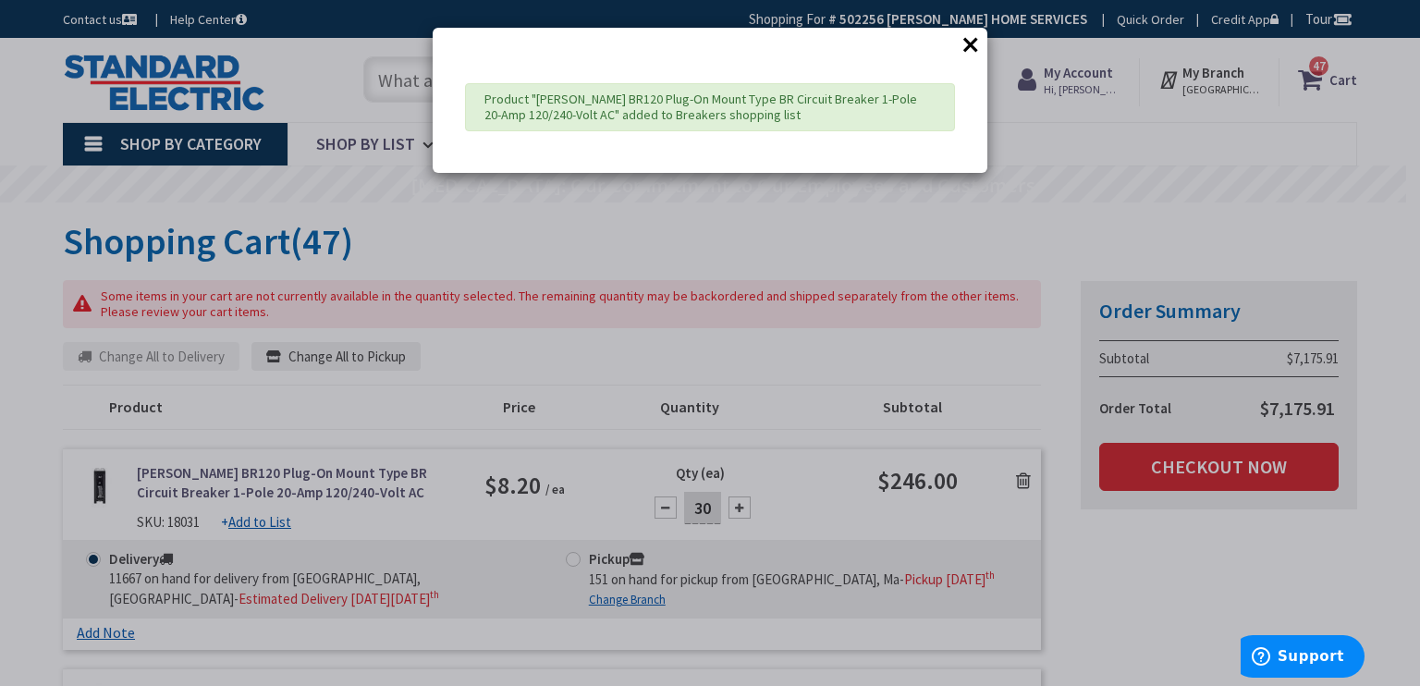
click at [1026, 480] on div "× Product "Eaton BR120 Plug-On Mount Type BR Circuit Breaker 1-Pole 20-Amp 120/…" at bounding box center [710, 343] width 1420 height 686
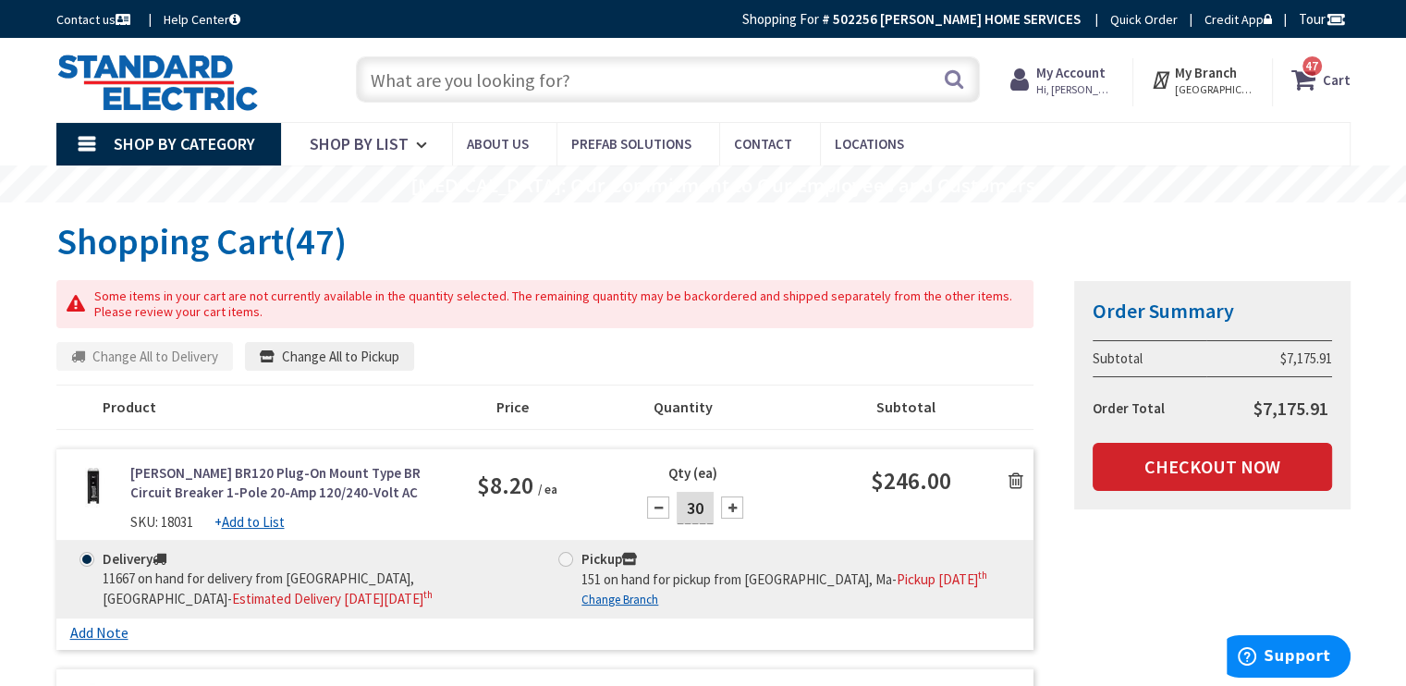
click at [1018, 480] on icon at bounding box center [1015, 480] width 15 height 18
click at [258, 518] on u "Add to List" at bounding box center [253, 522] width 63 height 18
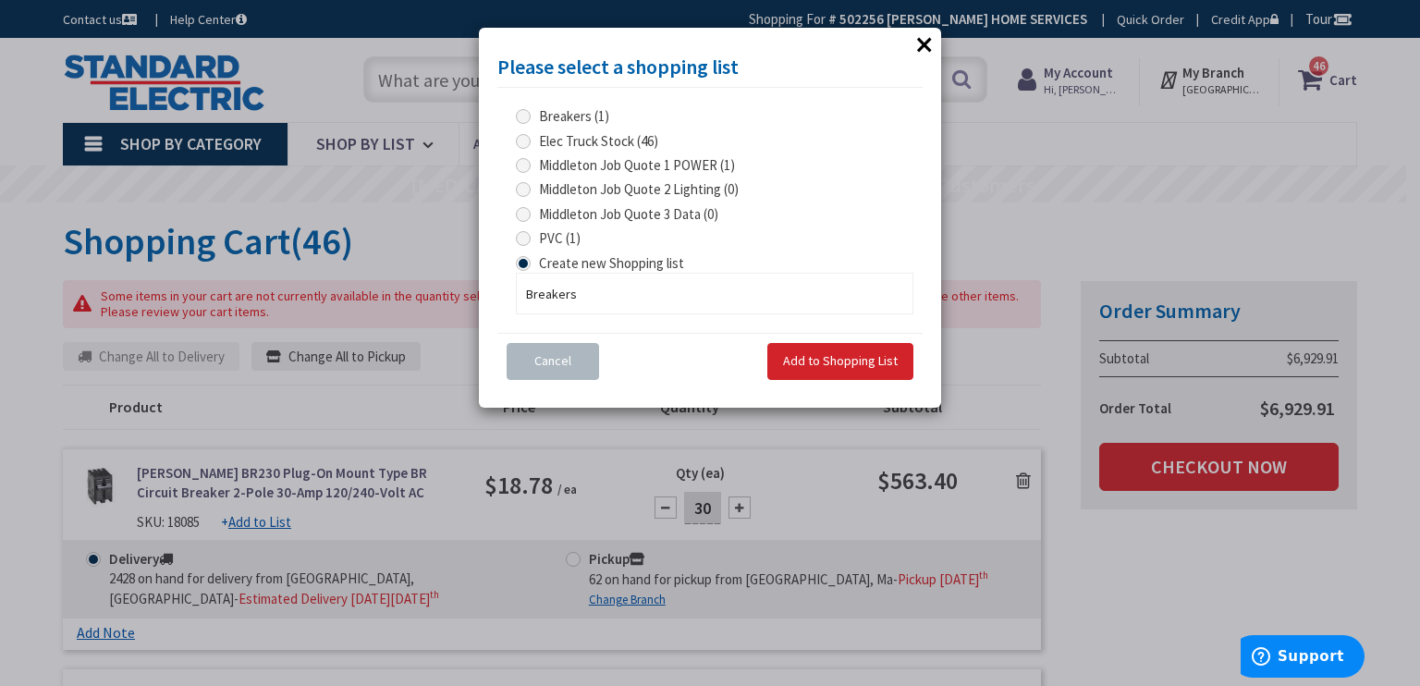
click at [532, 116] on label "Breakers (1)" at bounding box center [562, 115] width 93 height 19
click at [532, 116] on input "Breakers (1)" at bounding box center [526, 116] width 12 height 12
radio input "true"
click at [842, 358] on span "Add to Shopping List" at bounding box center [840, 360] width 115 height 17
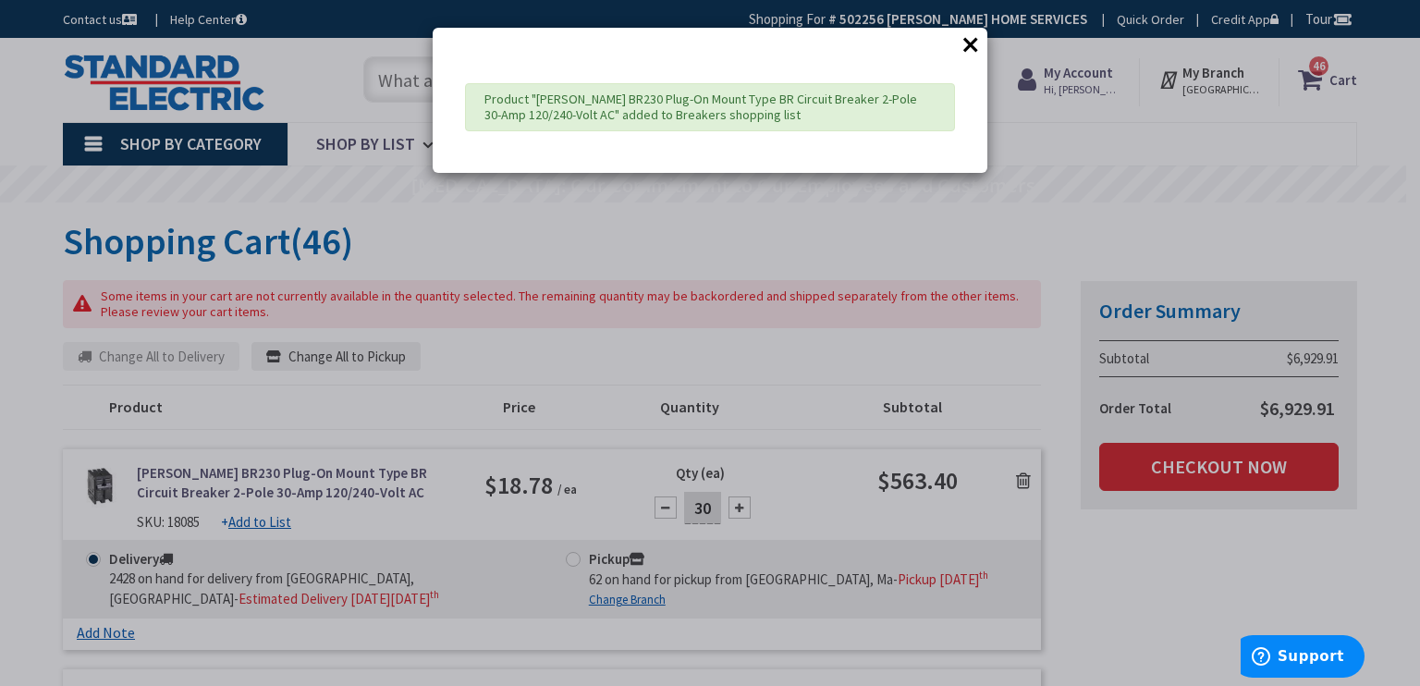
click at [1010, 391] on div "× Product "Eaton BR230 Plug-On Mount Type BR Circuit Breaker 2-Pole 30-Amp 120/…" at bounding box center [710, 343] width 1420 height 686
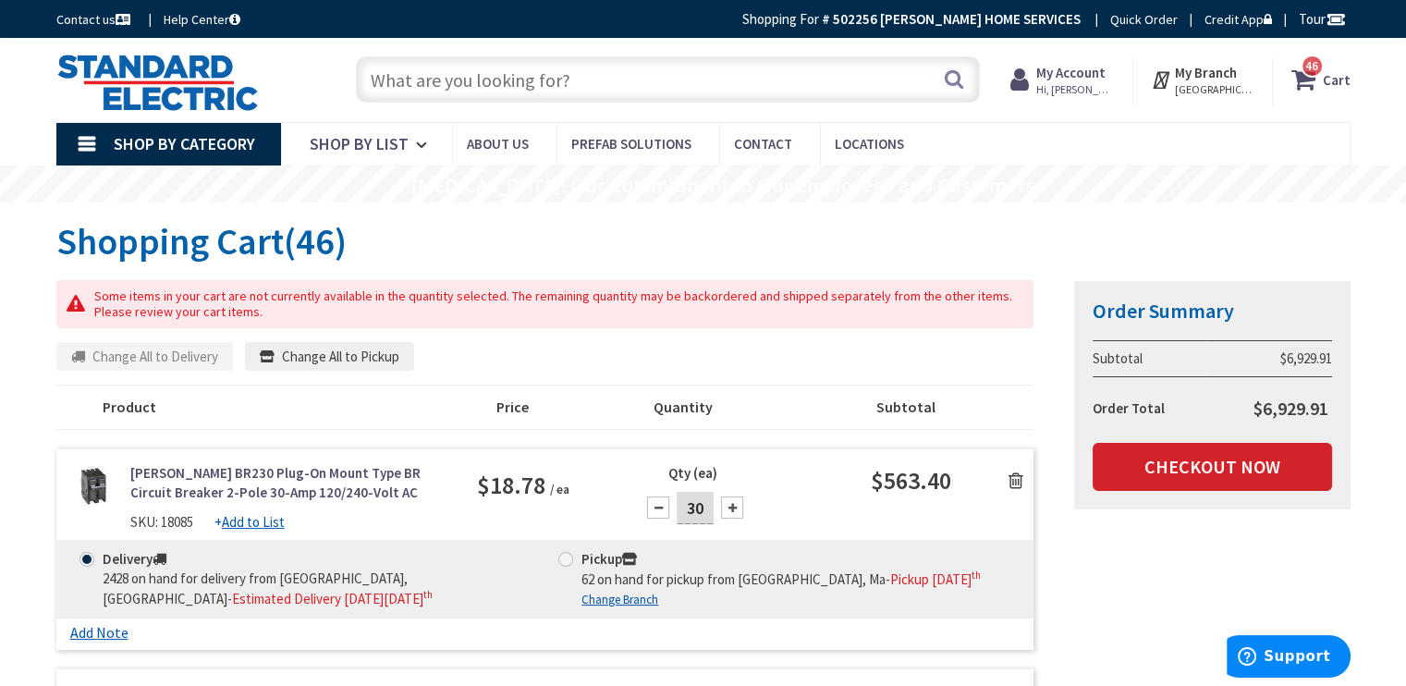
click at [1015, 472] on icon at bounding box center [1015, 480] width 15 height 18
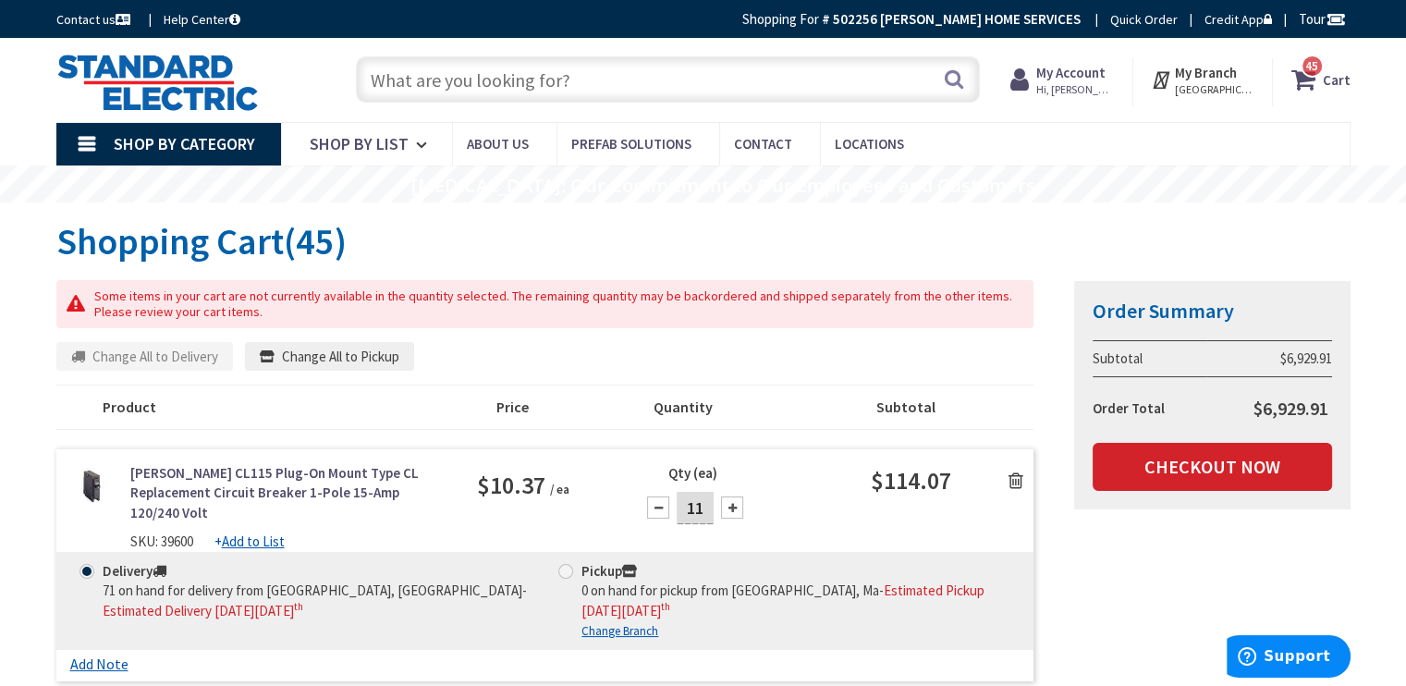
click at [1015, 472] on icon at bounding box center [1015, 480] width 15 height 18
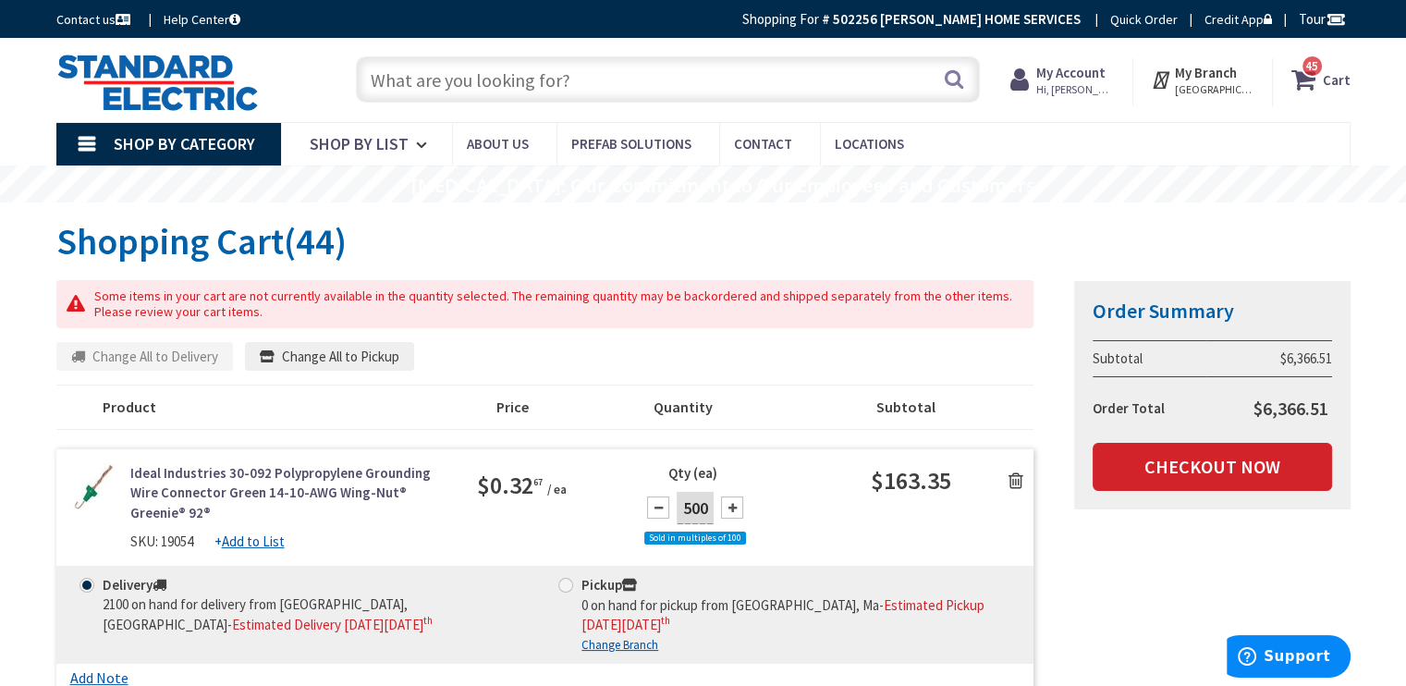
click at [1015, 472] on icon at bounding box center [1015, 480] width 15 height 18
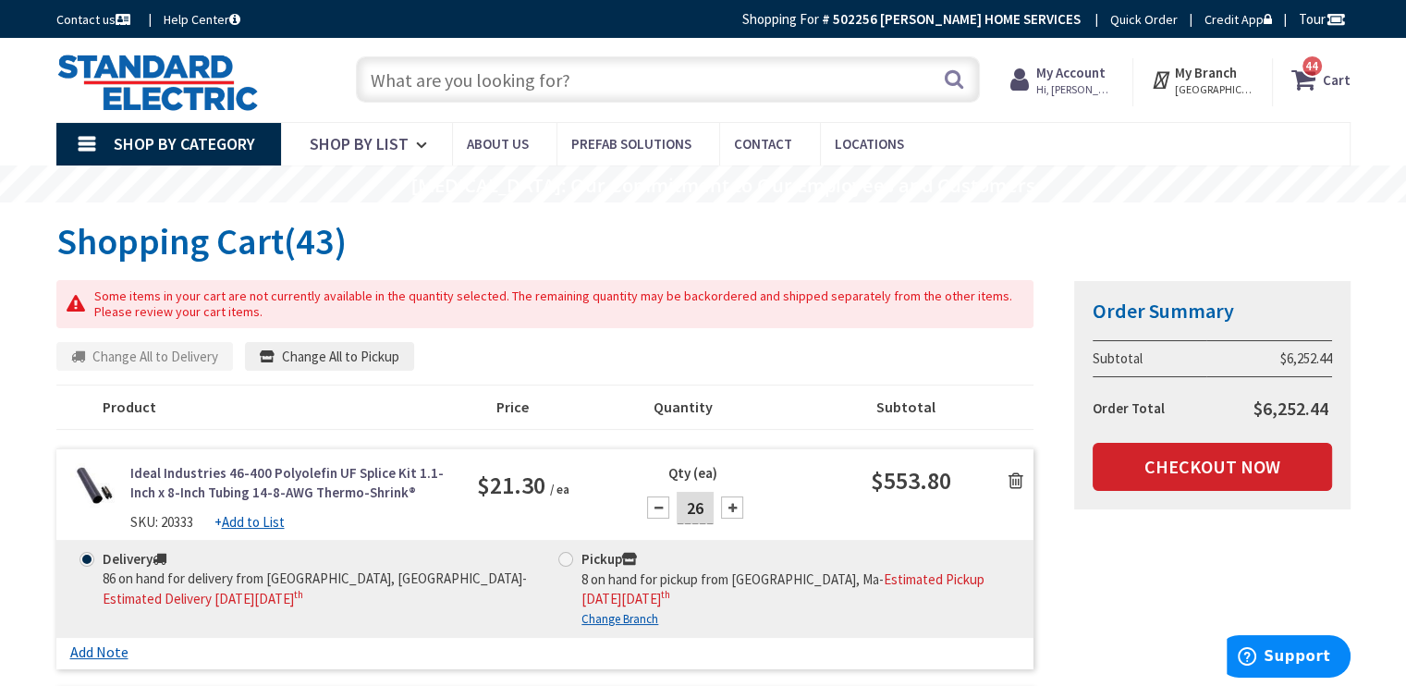
click at [1015, 472] on icon at bounding box center [1015, 480] width 15 height 18
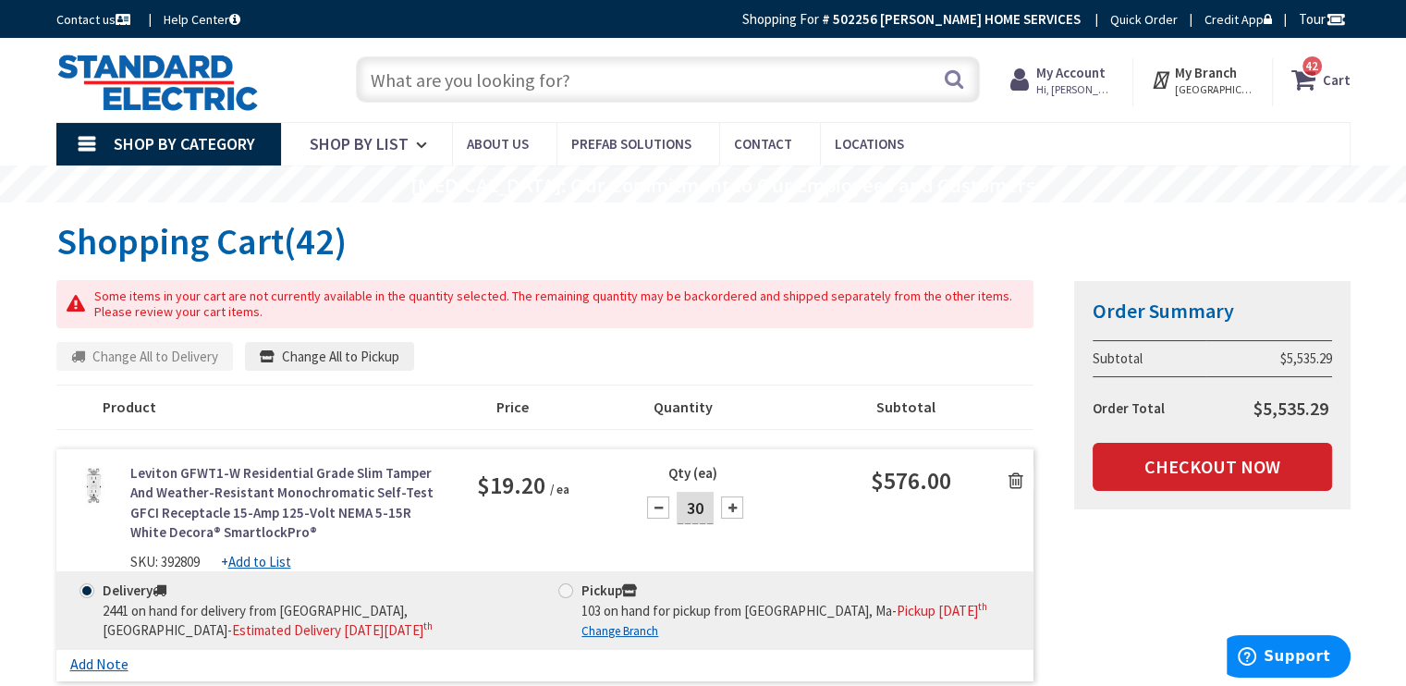
click at [706, 502] on input "30" at bounding box center [695, 508] width 37 height 32
type input "3"
type input "4"
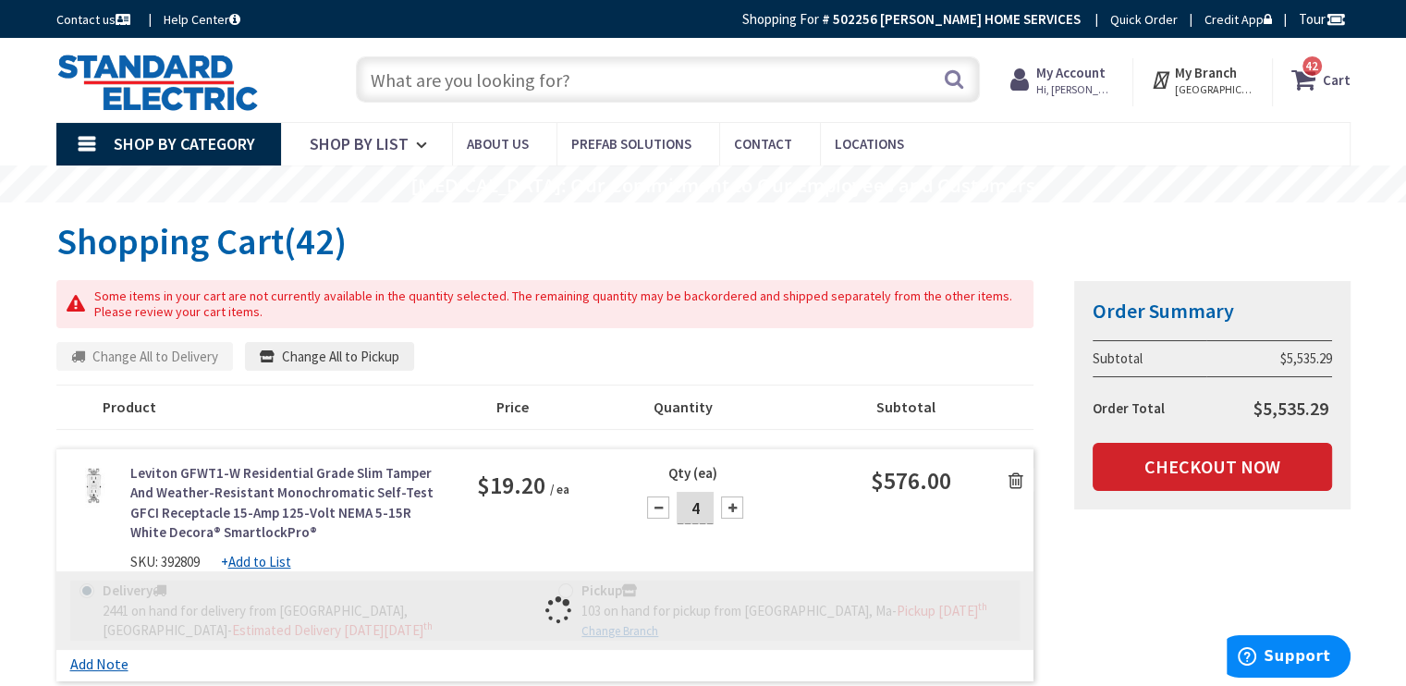
click at [487, 531] on div "Leviton GFWT1-W Residential Grade Slim Tamper And Weather-Resistant Monochromat…" at bounding box center [545, 517] width 978 height 108
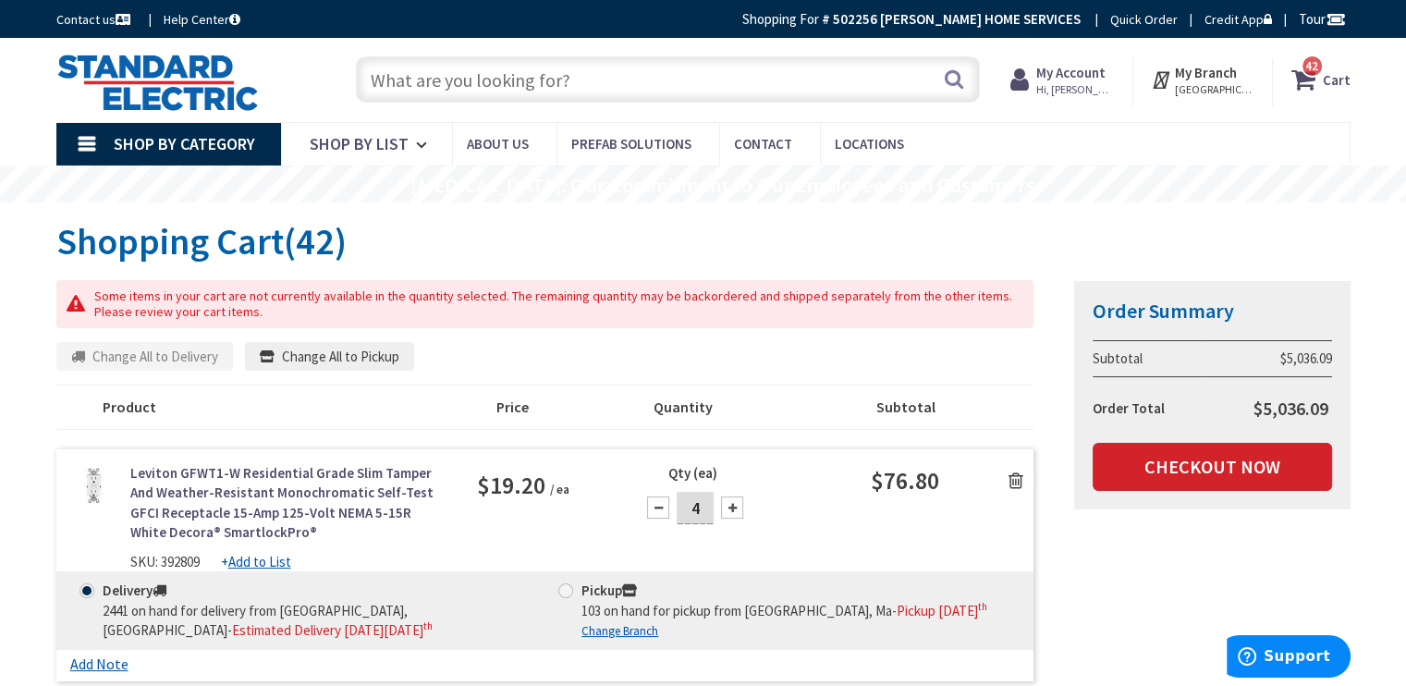
click at [269, 558] on u "Add to List" at bounding box center [259, 562] width 63 height 18
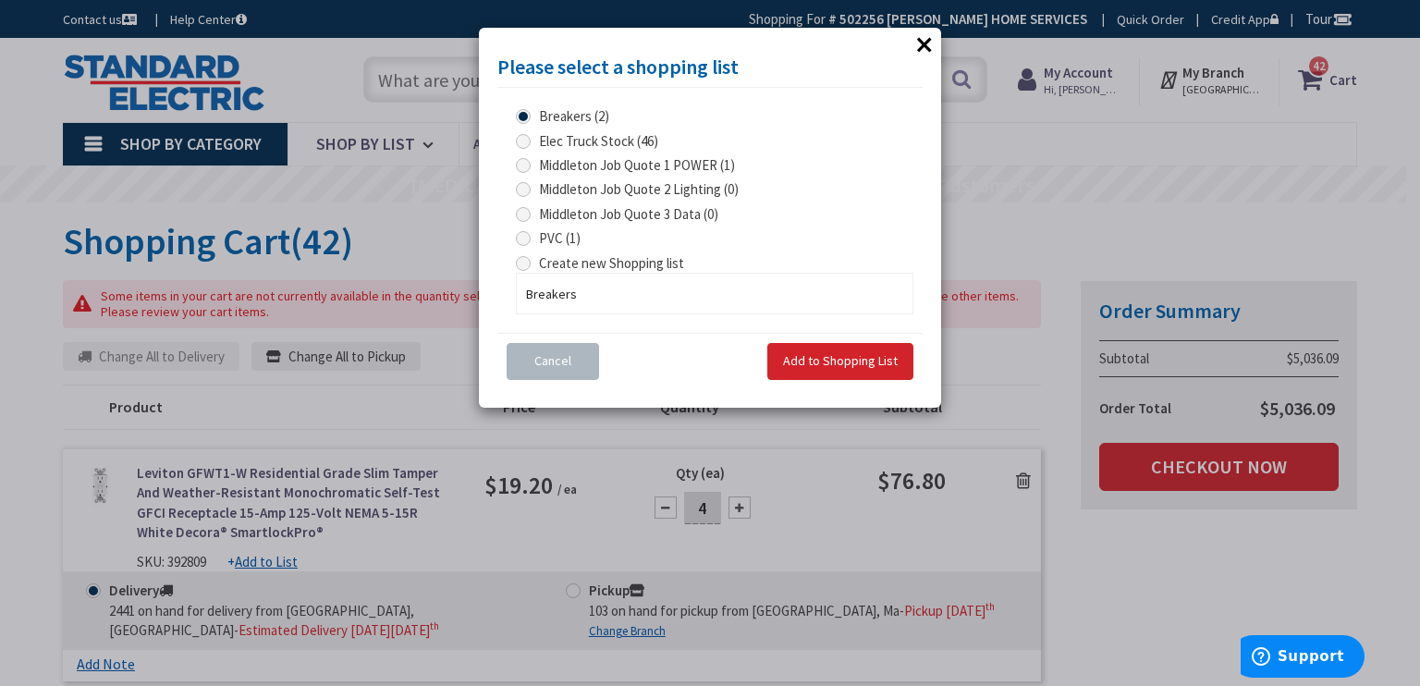
click at [519, 265] on span at bounding box center [523, 263] width 15 height 15
click at [520, 265] on input "Create new Shopping list" at bounding box center [526, 263] width 12 height 12
radio input "true"
click at [567, 297] on input "Breakers" at bounding box center [714, 294] width 397 height 42
type input "d"
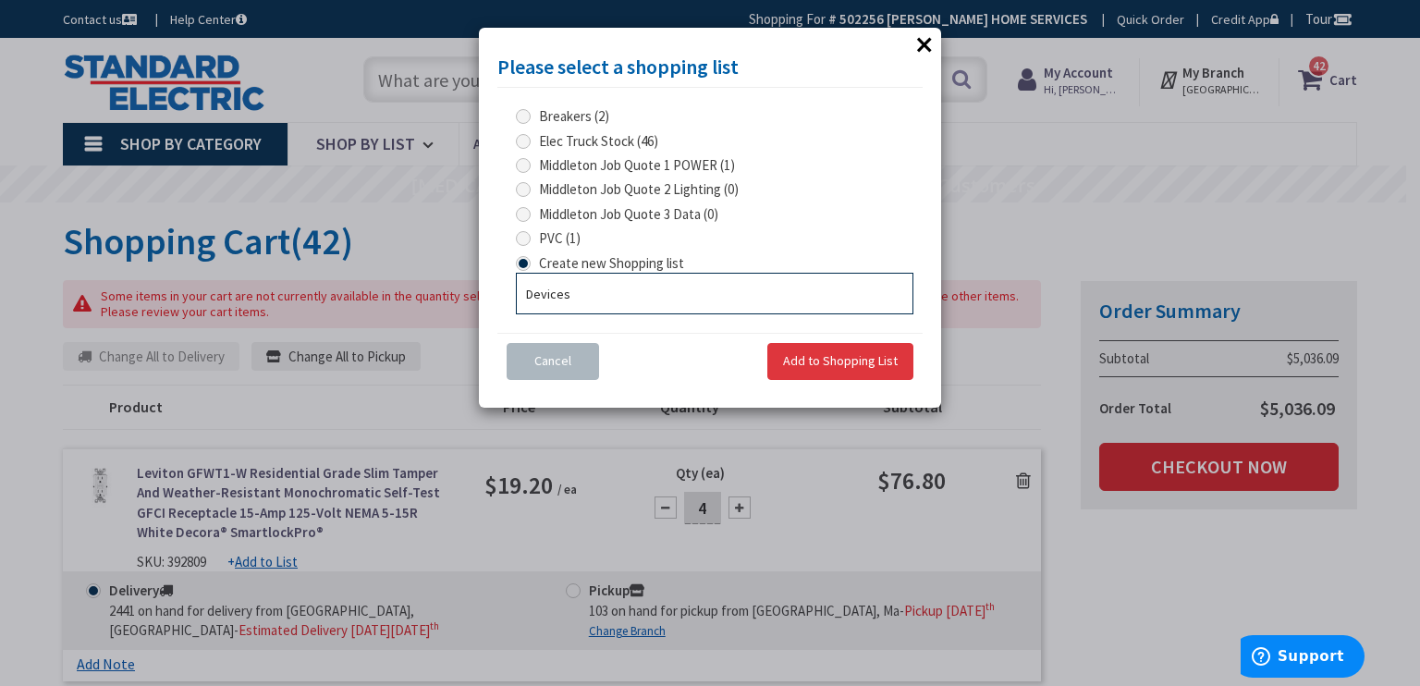
type input "Devices"
click at [817, 358] on span "Add to Shopping List" at bounding box center [840, 360] width 115 height 17
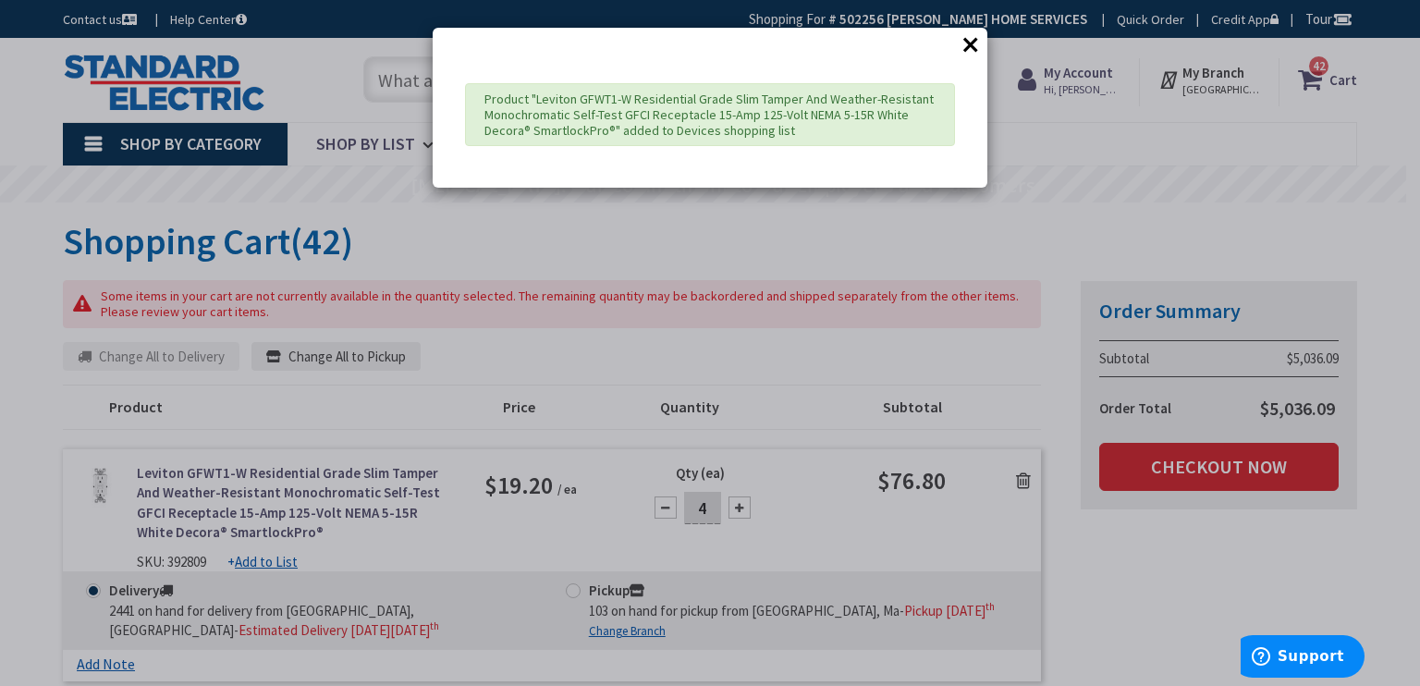
click at [272, 555] on div "× Product "Leviton GFWT1-W Residential Grade Slim Tamper And Weather-Resistant …" at bounding box center [710, 343] width 1420 height 686
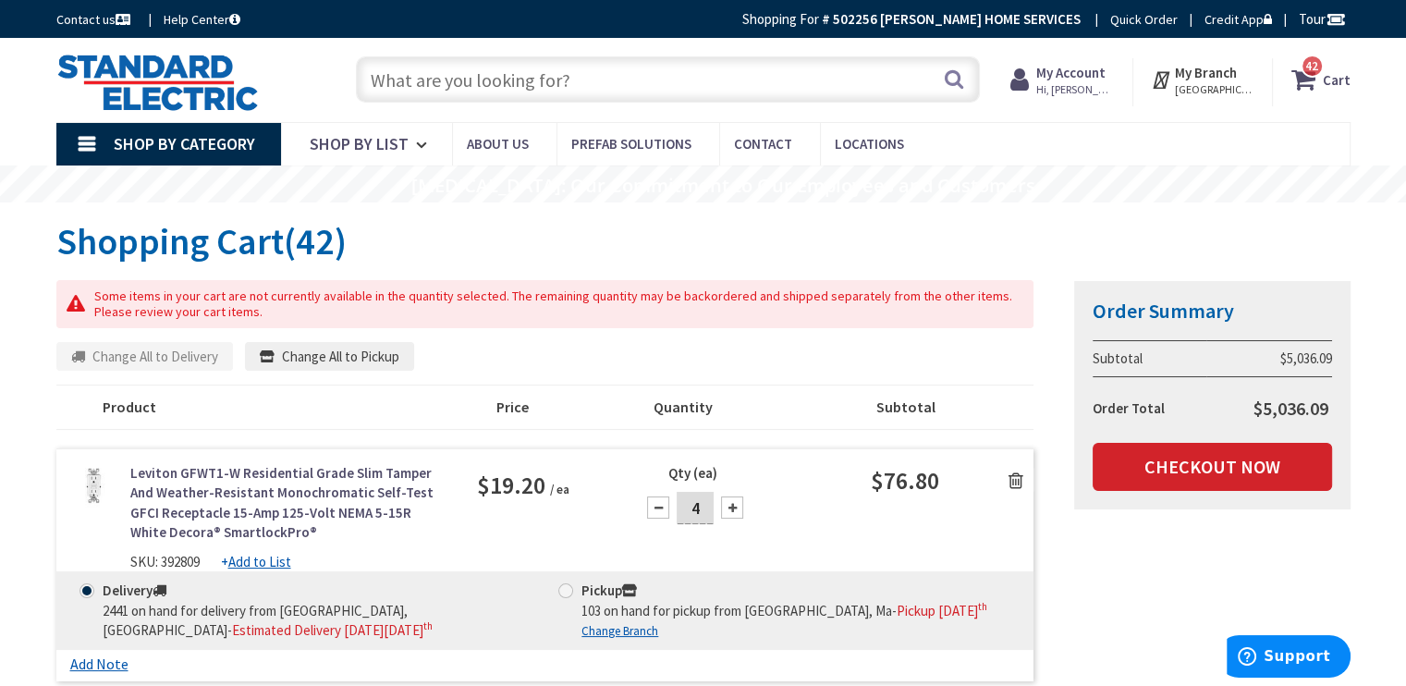
click at [272, 555] on u "Add to List" at bounding box center [259, 562] width 63 height 18
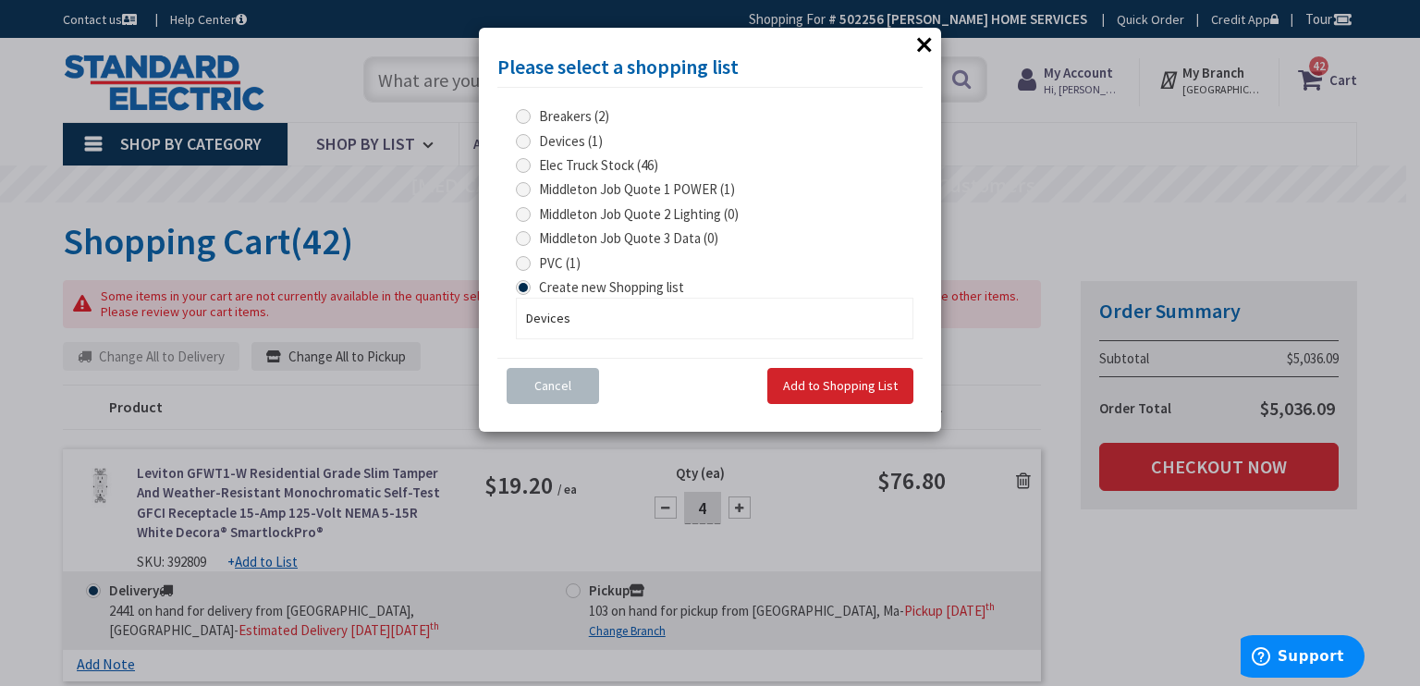
click at [526, 191] on span at bounding box center [523, 189] width 15 height 15
click at [526, 191] on POWER "Middleton Job Quote 1 POWER (1)" at bounding box center [526, 189] width 12 height 12
radio POWER "true"
click at [801, 391] on span "Add to Shopping List" at bounding box center [840, 385] width 115 height 17
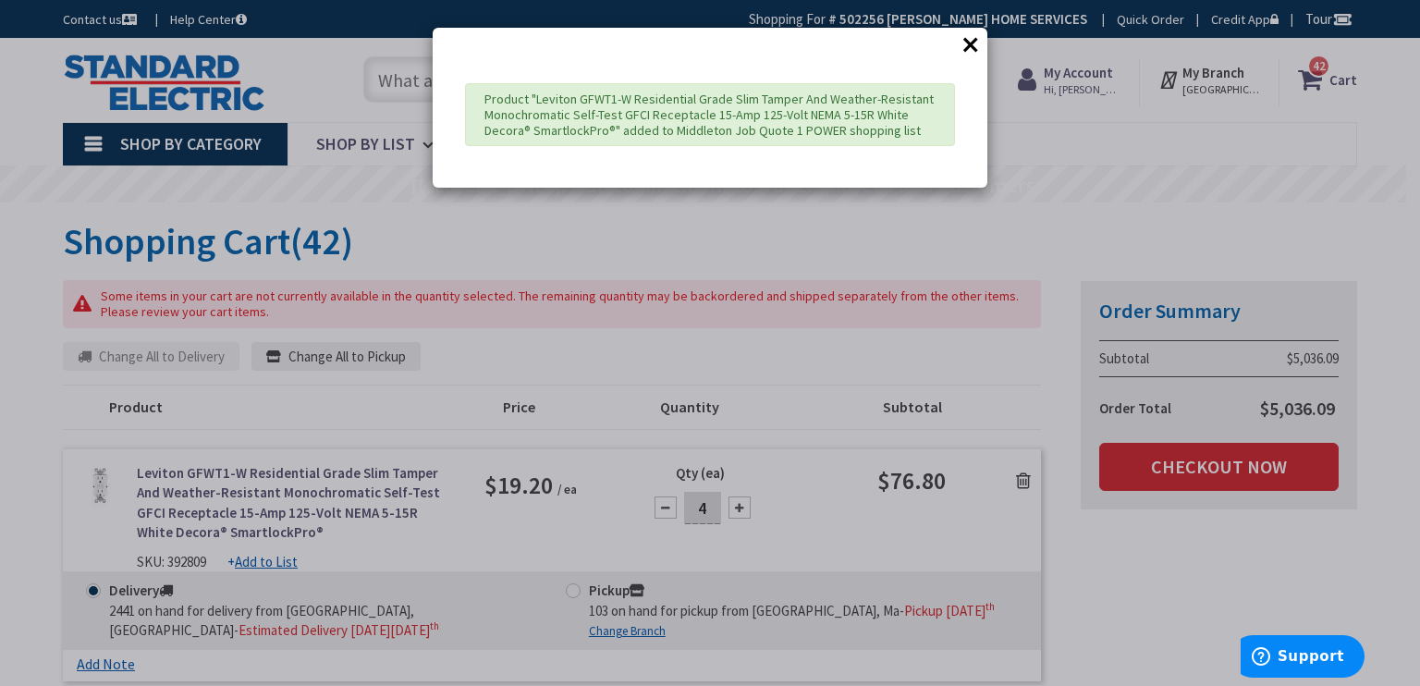
click at [1303, 102] on div "× Product "Leviton GFWT1-W Residential Grade Slim Tamper And Weather-Resistant …" at bounding box center [710, 343] width 1420 height 686
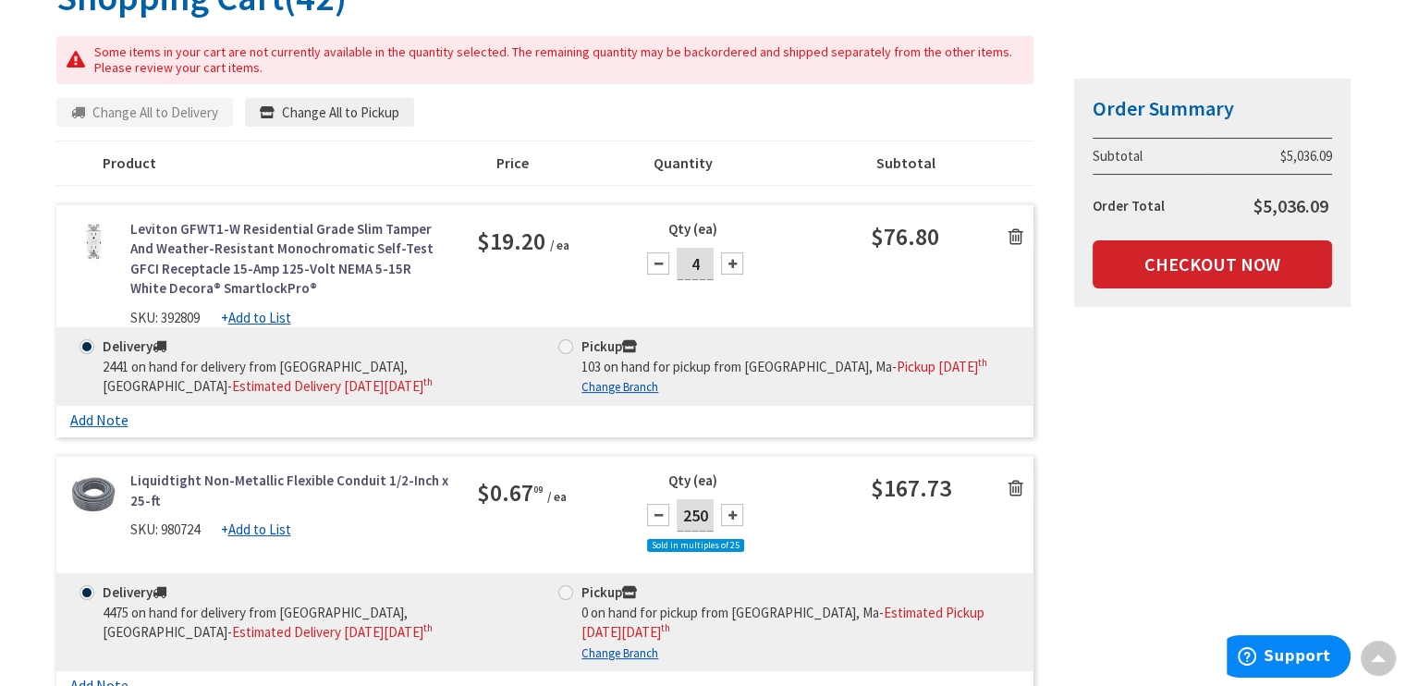
scroll to position [359, 0]
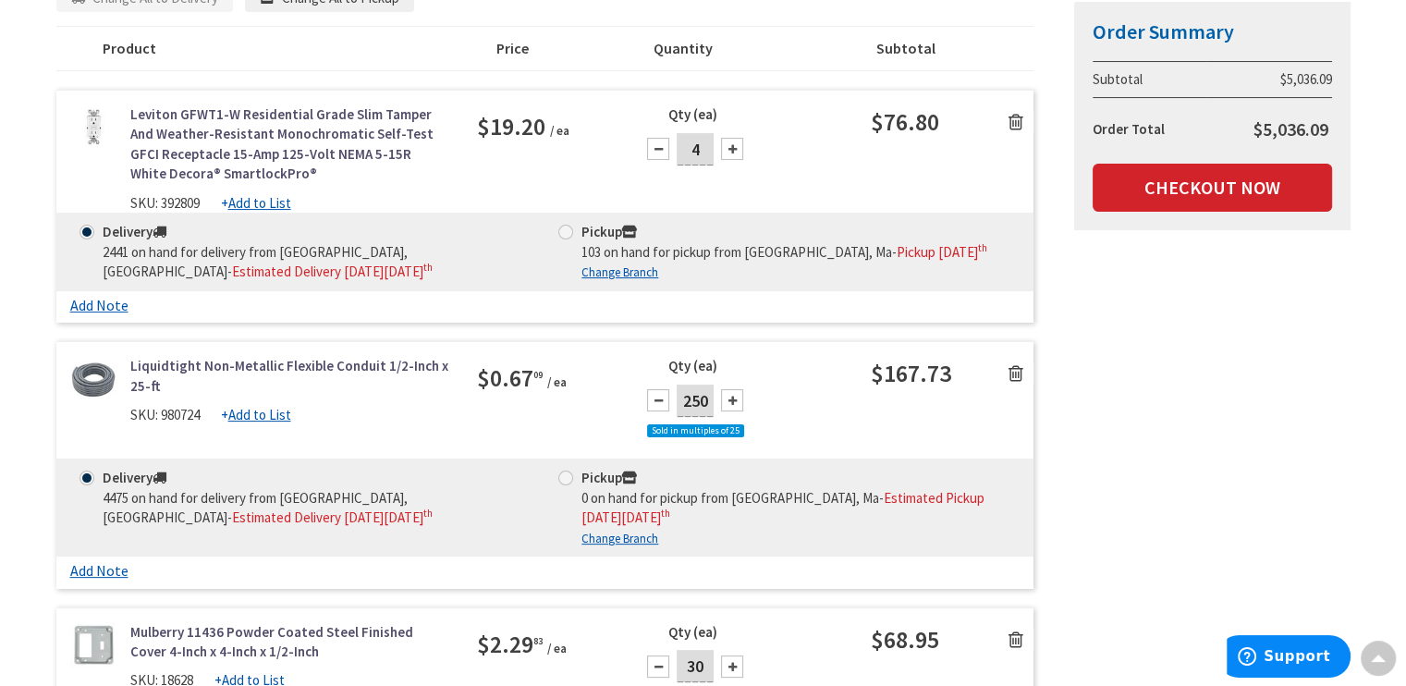
click at [110, 568] on link "Add Note" at bounding box center [99, 571] width 58 height 18
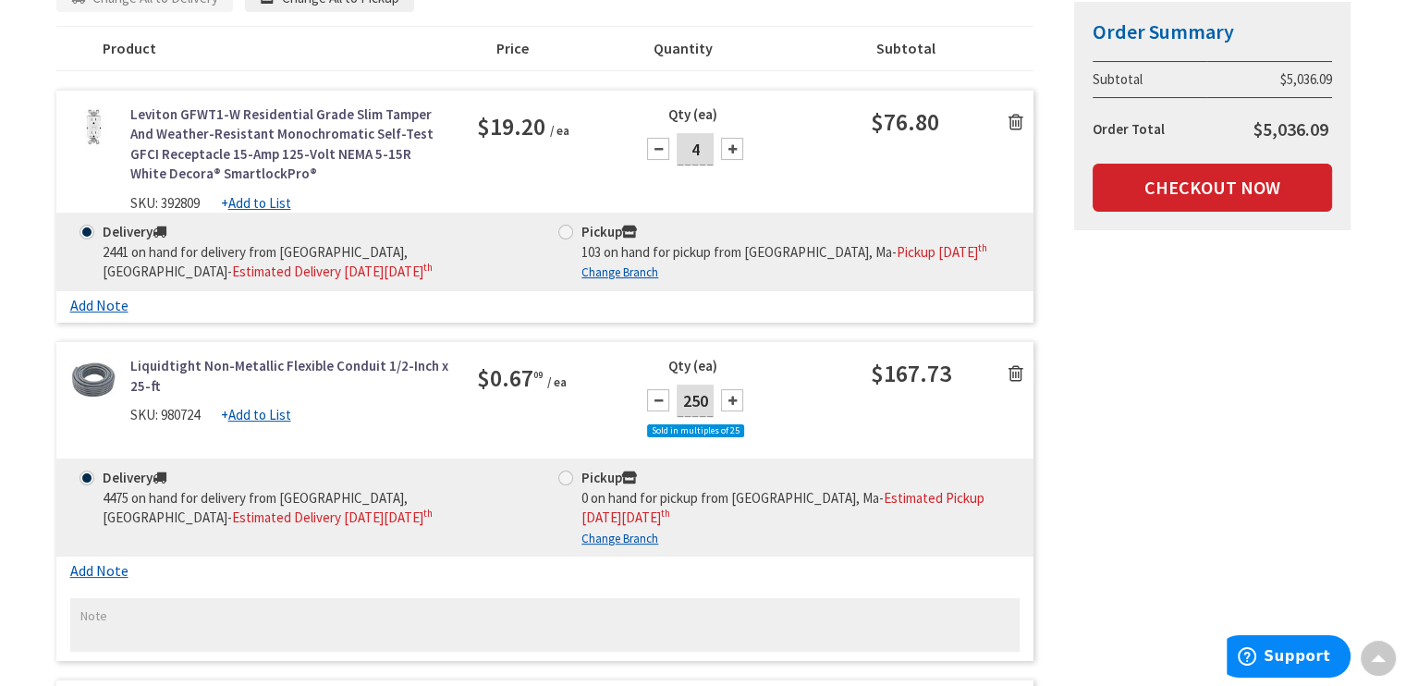
click at [110, 568] on link "Add Note" at bounding box center [99, 571] width 58 height 18
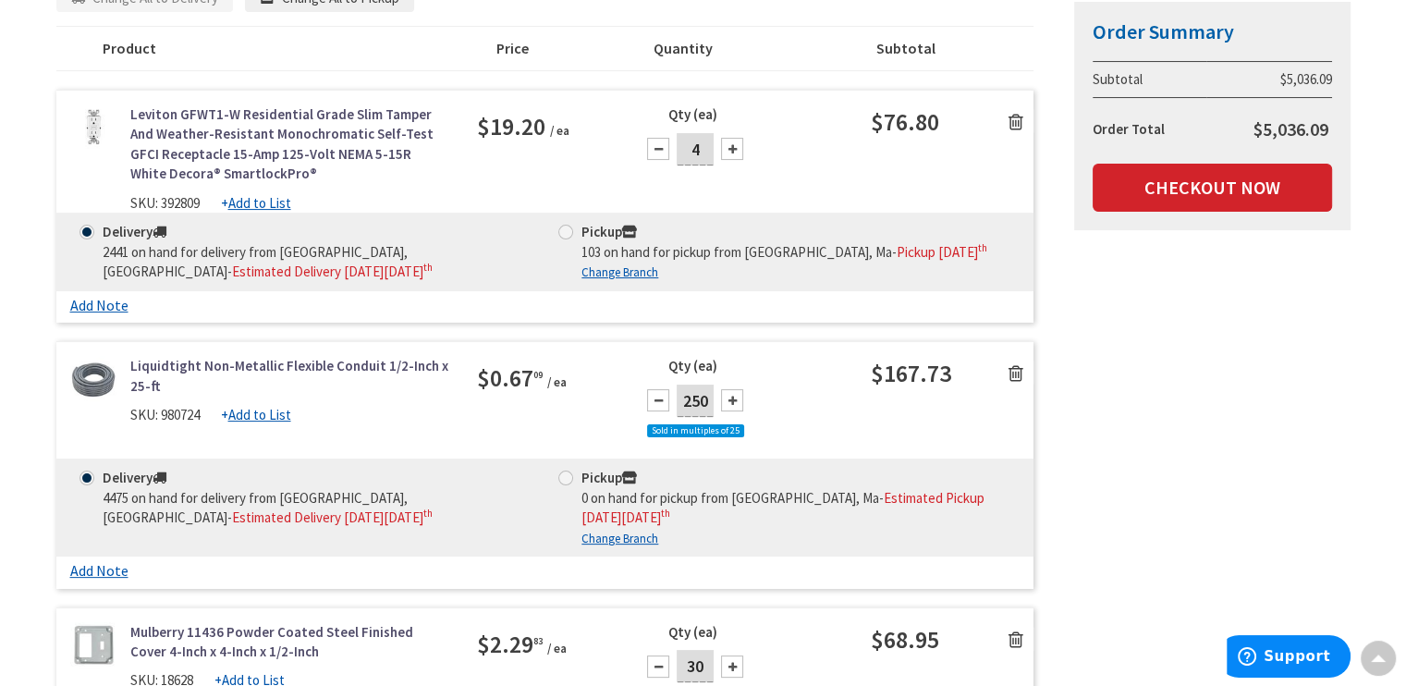
click at [270, 413] on u "Add to List" at bounding box center [259, 415] width 63 height 18
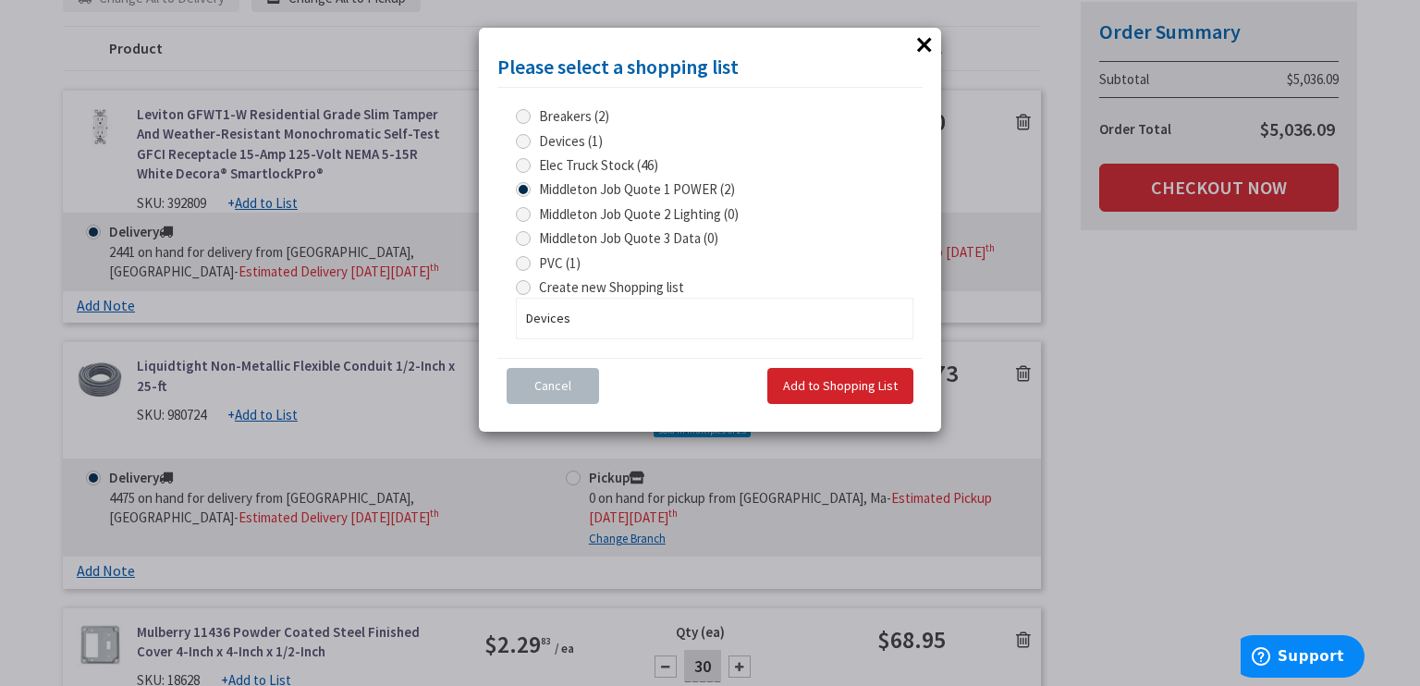
click at [521, 291] on span at bounding box center [523, 287] width 15 height 15
click at [521, 291] on input "Create new Shopping list" at bounding box center [526, 287] width 12 height 12
radio input "true"
click at [552, 321] on input "Devices" at bounding box center [714, 319] width 397 height 42
click at [551, 321] on input "Devices" at bounding box center [714, 319] width 397 height 42
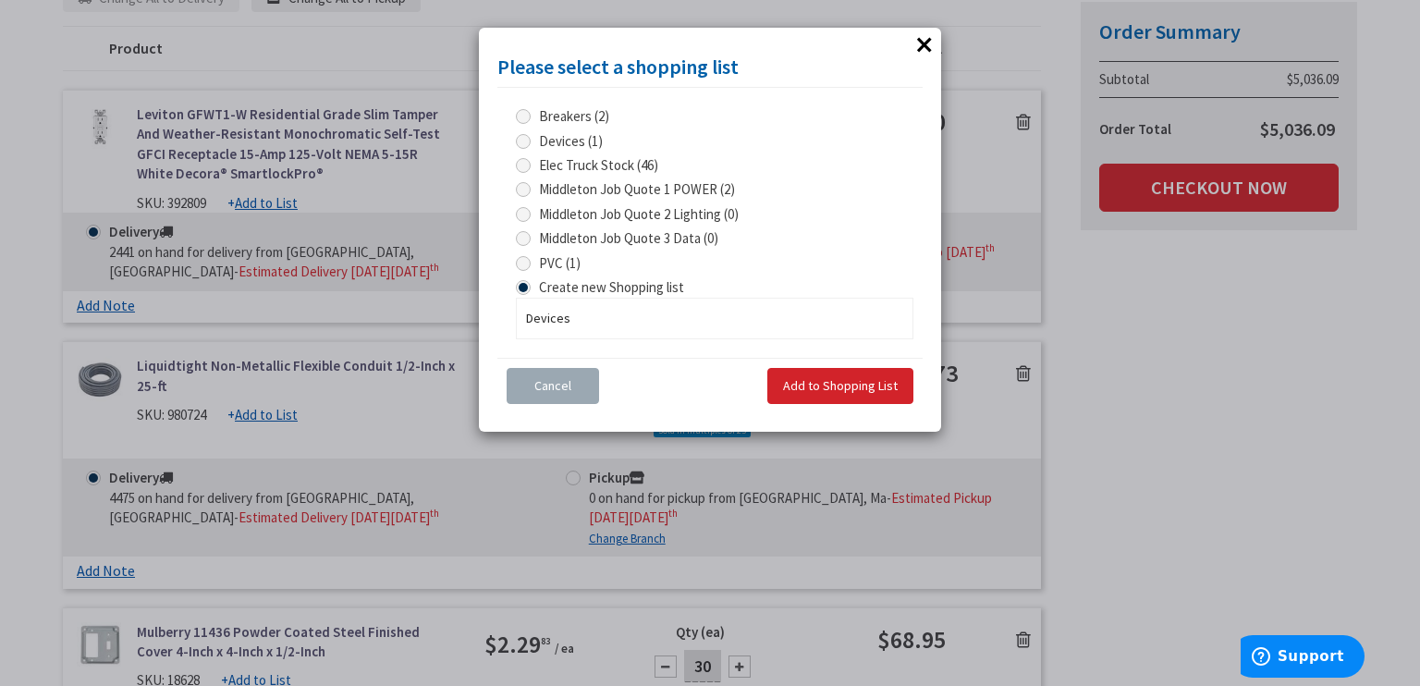
click at [537, 391] on span "Cancel" at bounding box center [552, 385] width 37 height 17
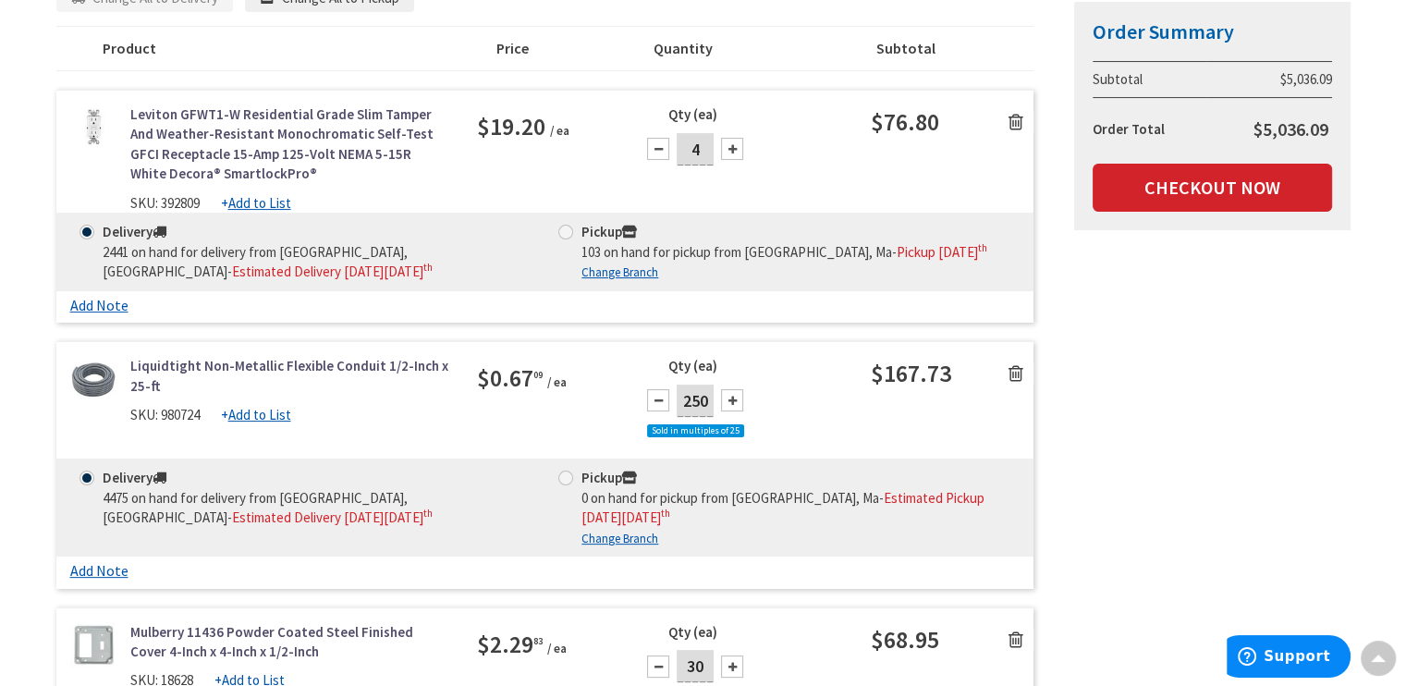
click at [177, 364] on link "Liquidtight Non-Metallic Flexible Conduit 1/2-Inch x 25-ft" at bounding box center [290, 376] width 320 height 40
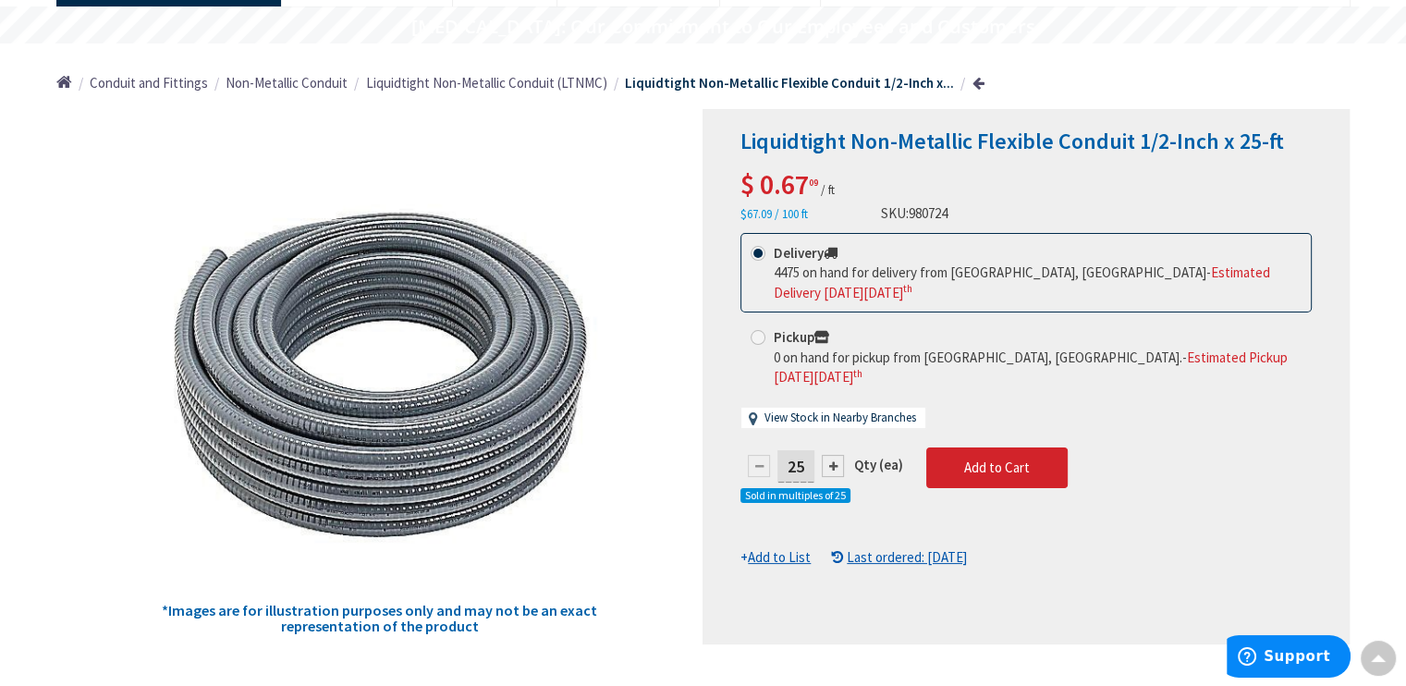
scroll to position [153, 0]
